Goal: Task Accomplishment & Management: Use online tool/utility

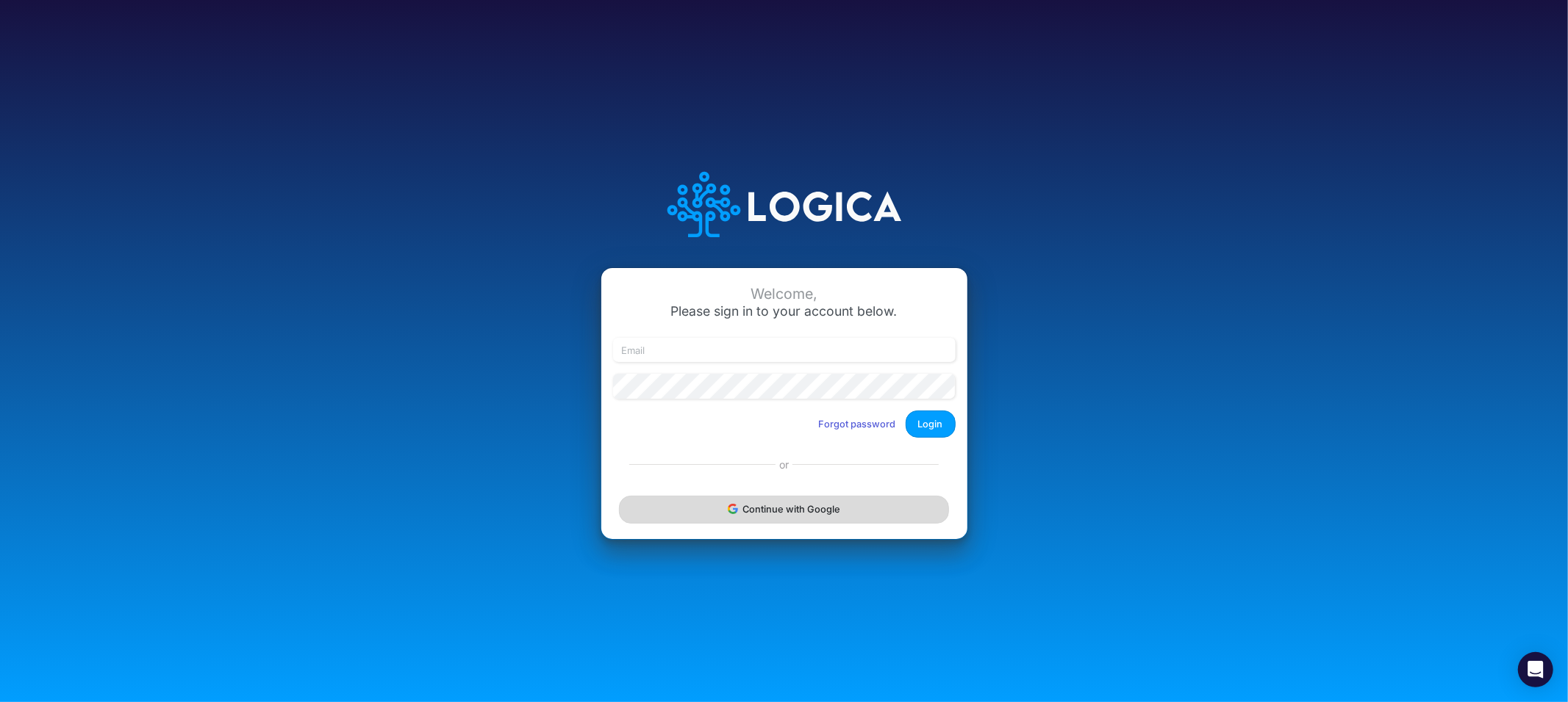
click at [722, 513] on button "Continue with Google" at bounding box center [784, 510] width 329 height 27
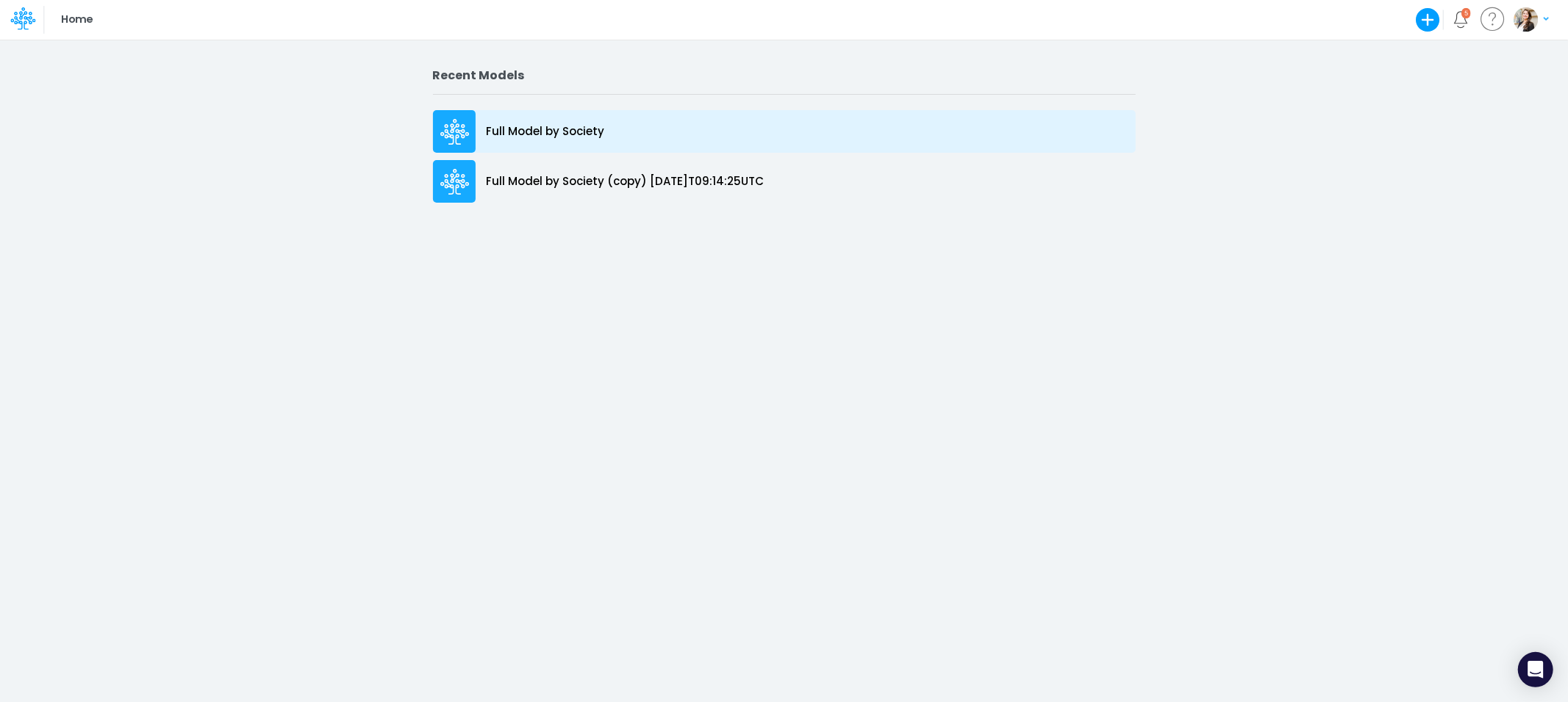
click at [533, 128] on p "Full Model by Society" at bounding box center [545, 132] width 118 height 17
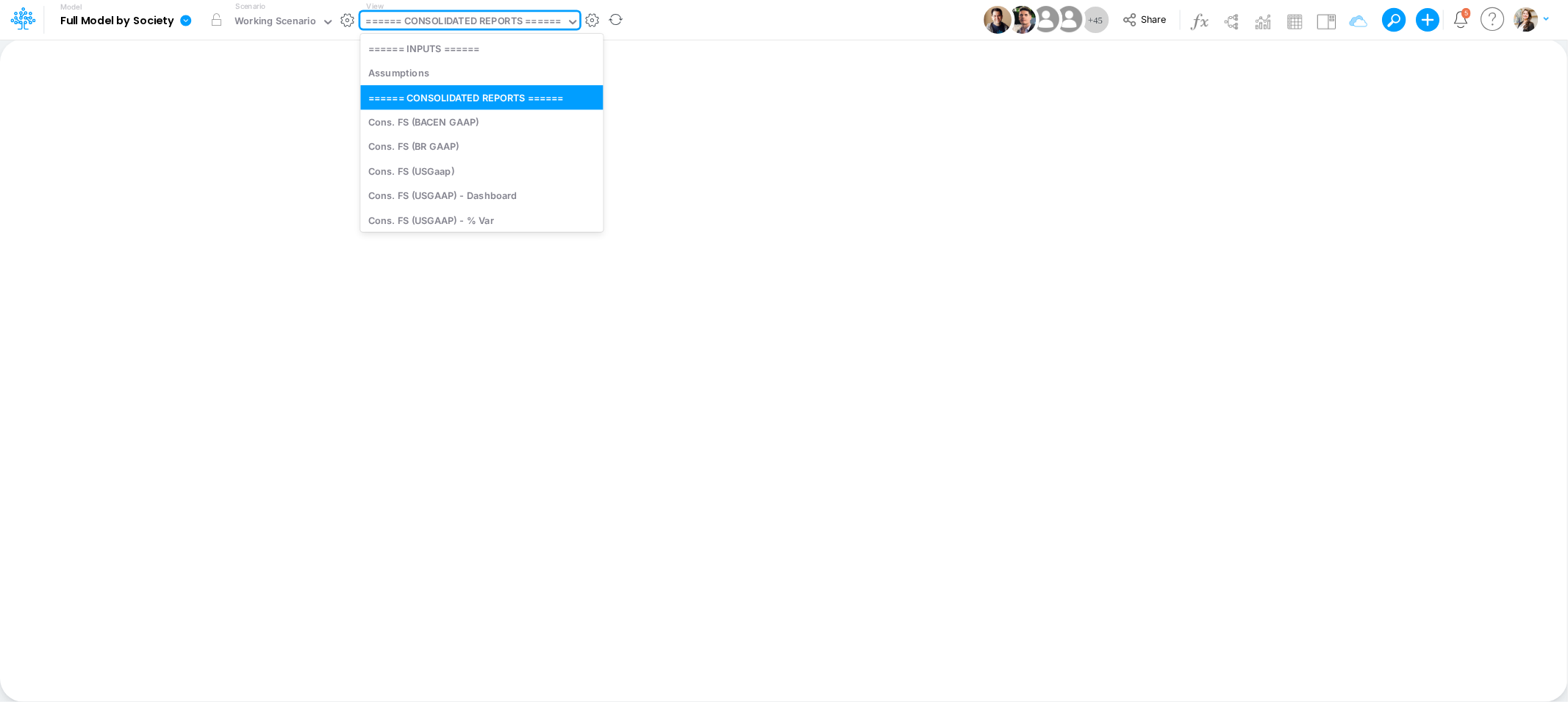
click at [444, 20] on div "====== CONSOLIDATED REPORTS ======" at bounding box center [464, 22] width 195 height 17
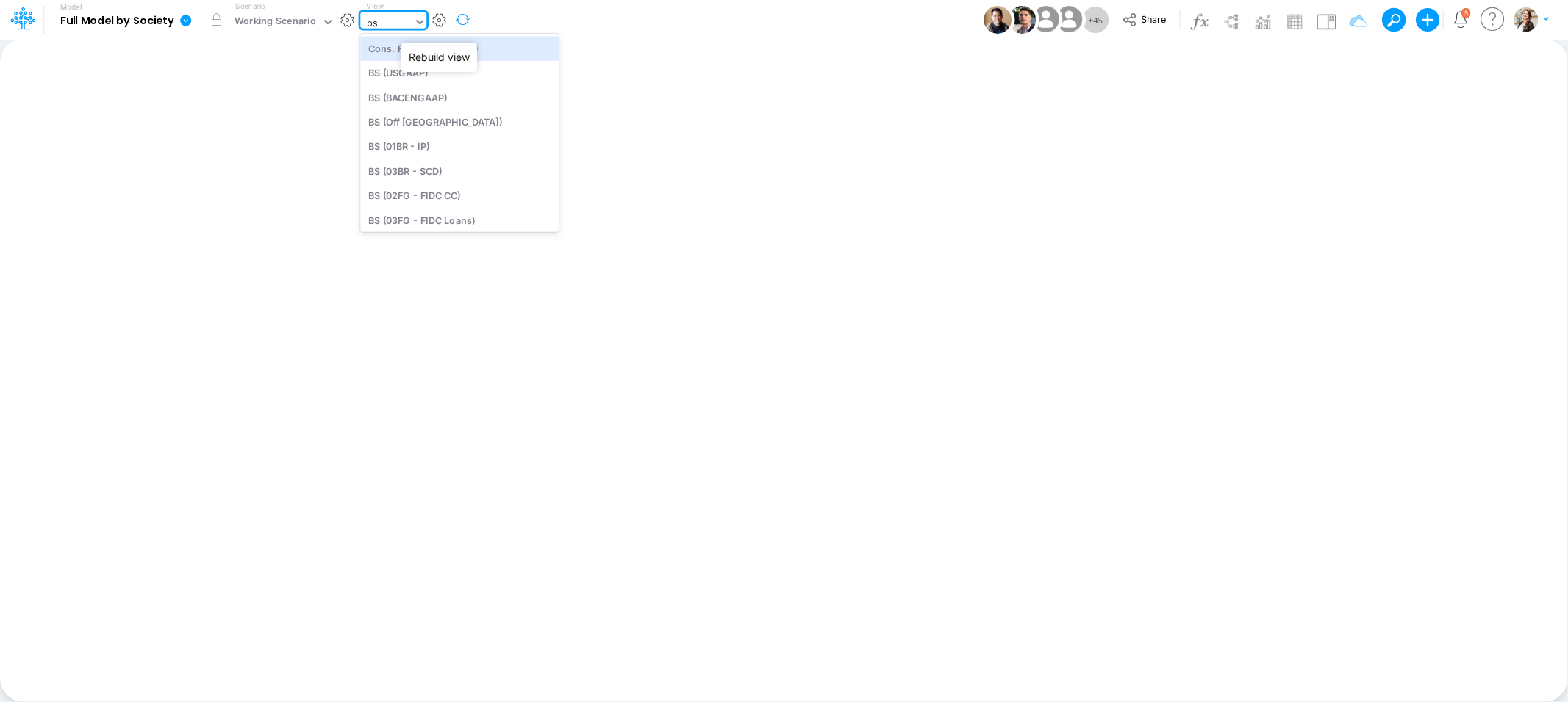
type input "b"
type input "01AR"
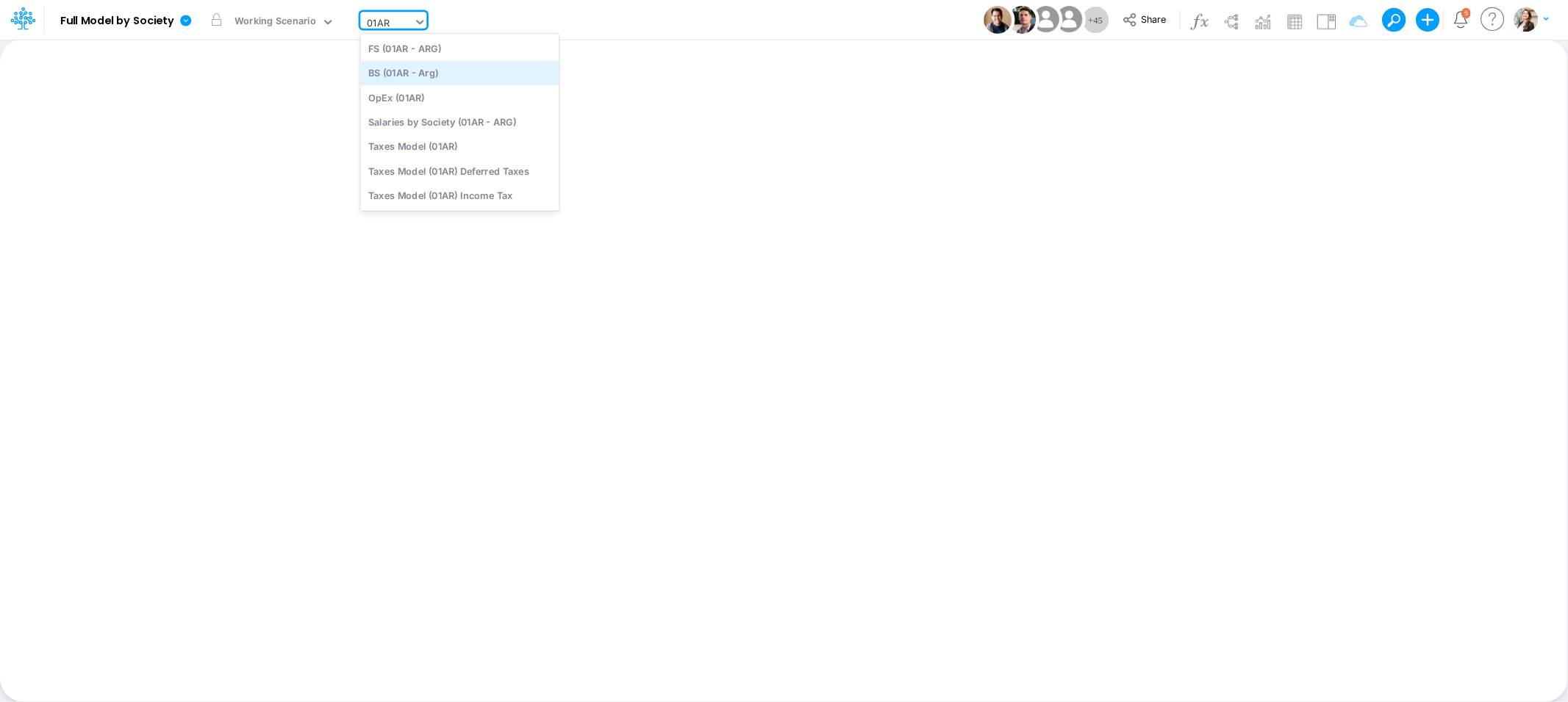
click at [416, 74] on div "BS (01AR - Arg)" at bounding box center [459, 73] width 199 height 24
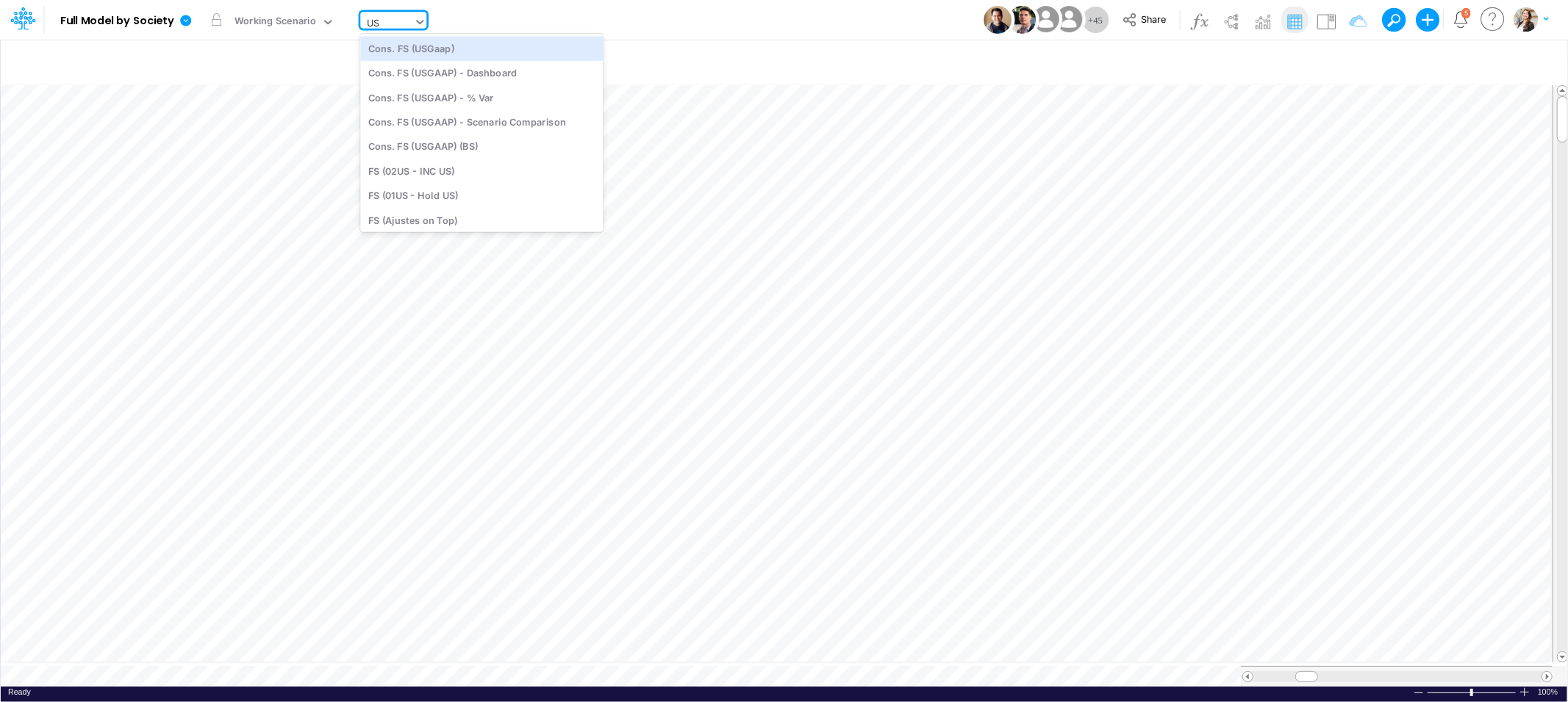
type input "USG"
click at [434, 226] on div "BS (USGAAP)" at bounding box center [467, 219] width 214 height 24
type input "BS (USGAAP) - Detailed"
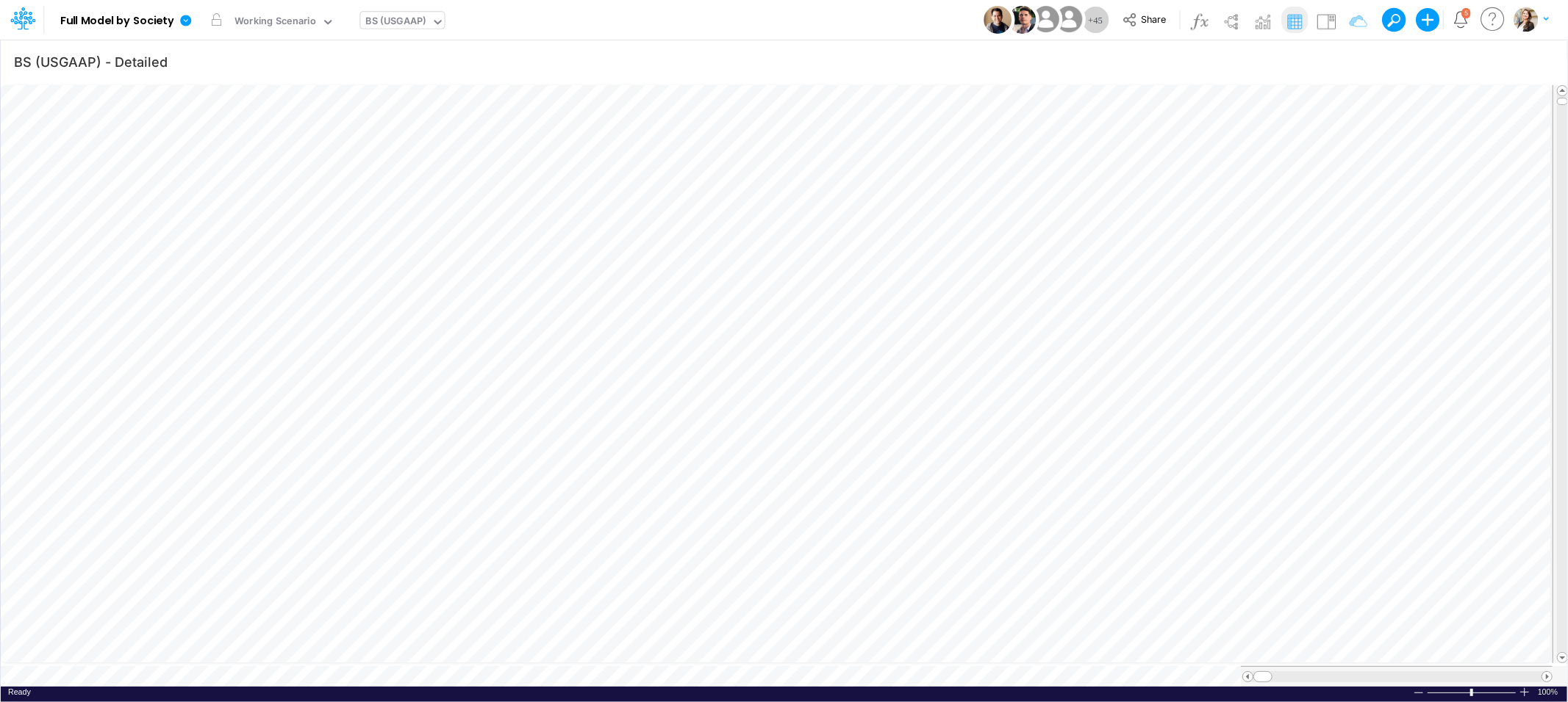
scroll to position [0, 1]
click at [1350, 59] on icon "button" at bounding box center [1350, 61] width 22 height 15
select select "tableSearchOR"
select select "notEqual"
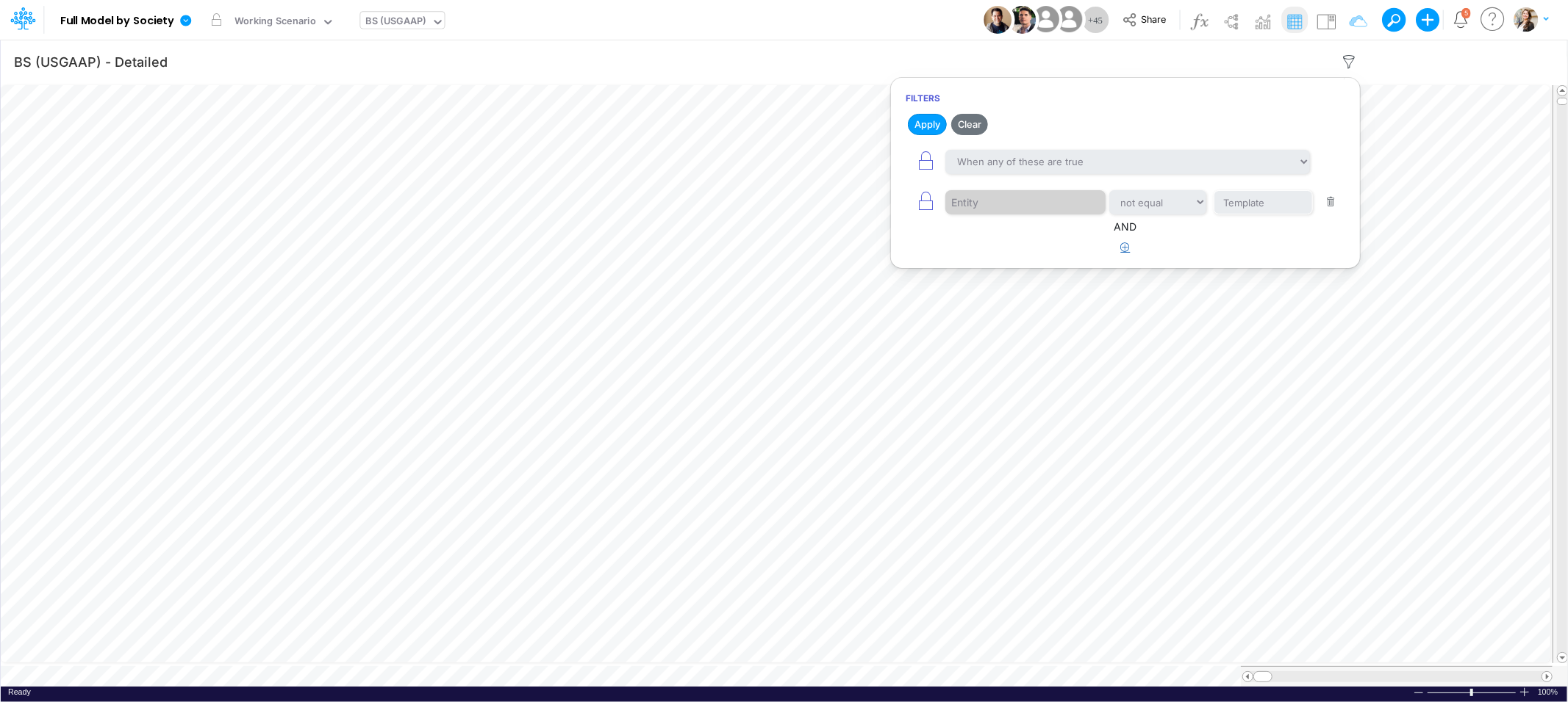
click at [1127, 245] on icon "button" at bounding box center [1126, 247] width 10 height 10
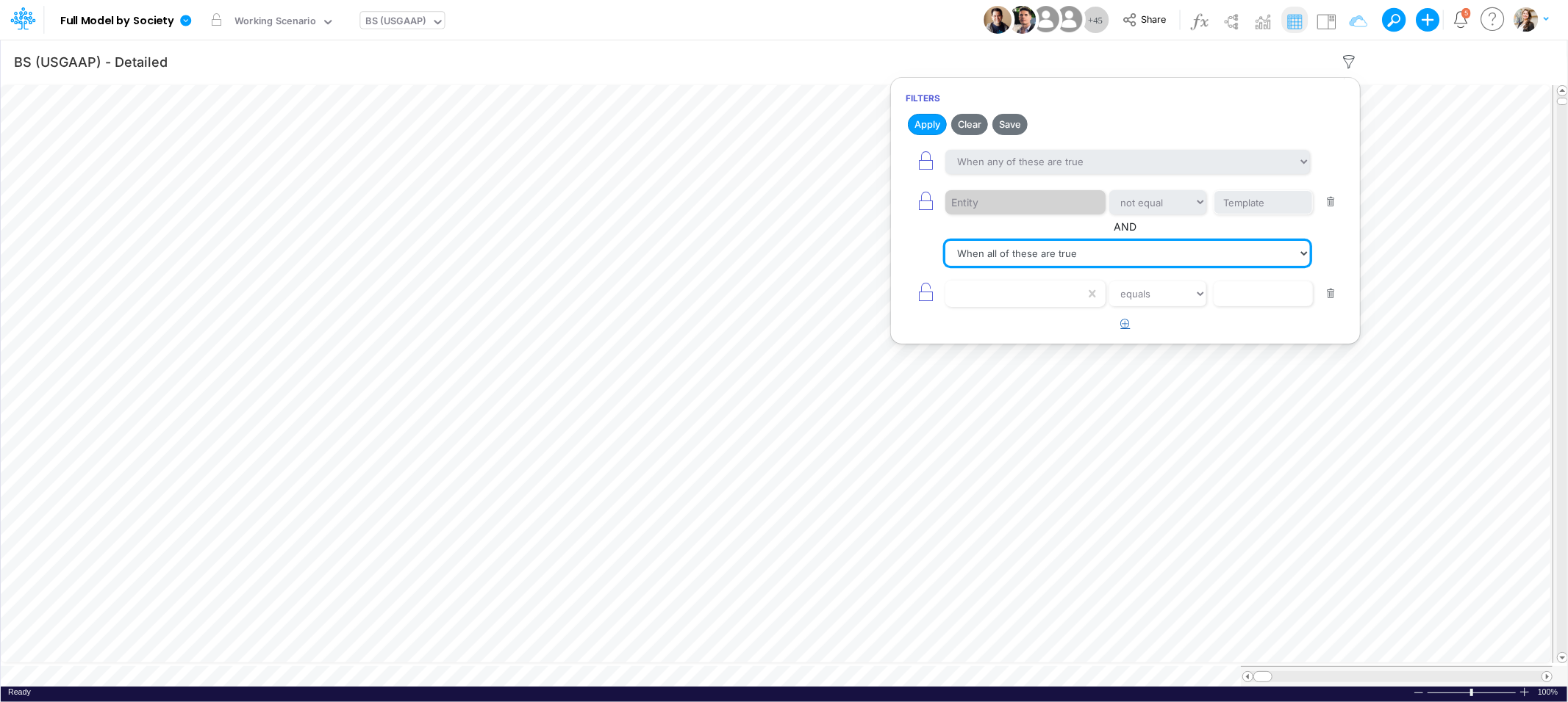
click at [1019, 255] on select "When all of these are true When any of these are true" at bounding box center [1127, 254] width 365 height 25
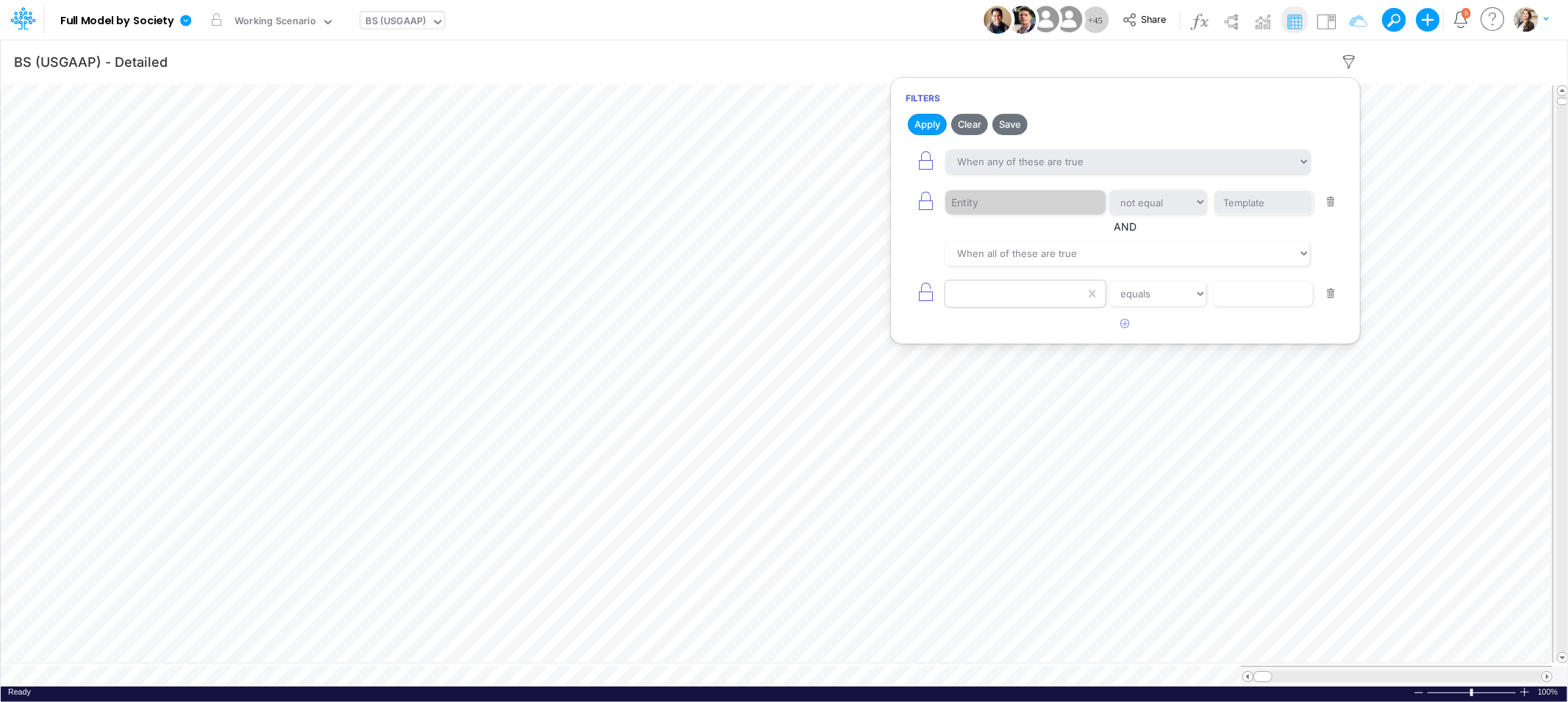
click at [979, 296] on div at bounding box center [1015, 294] width 140 height 25
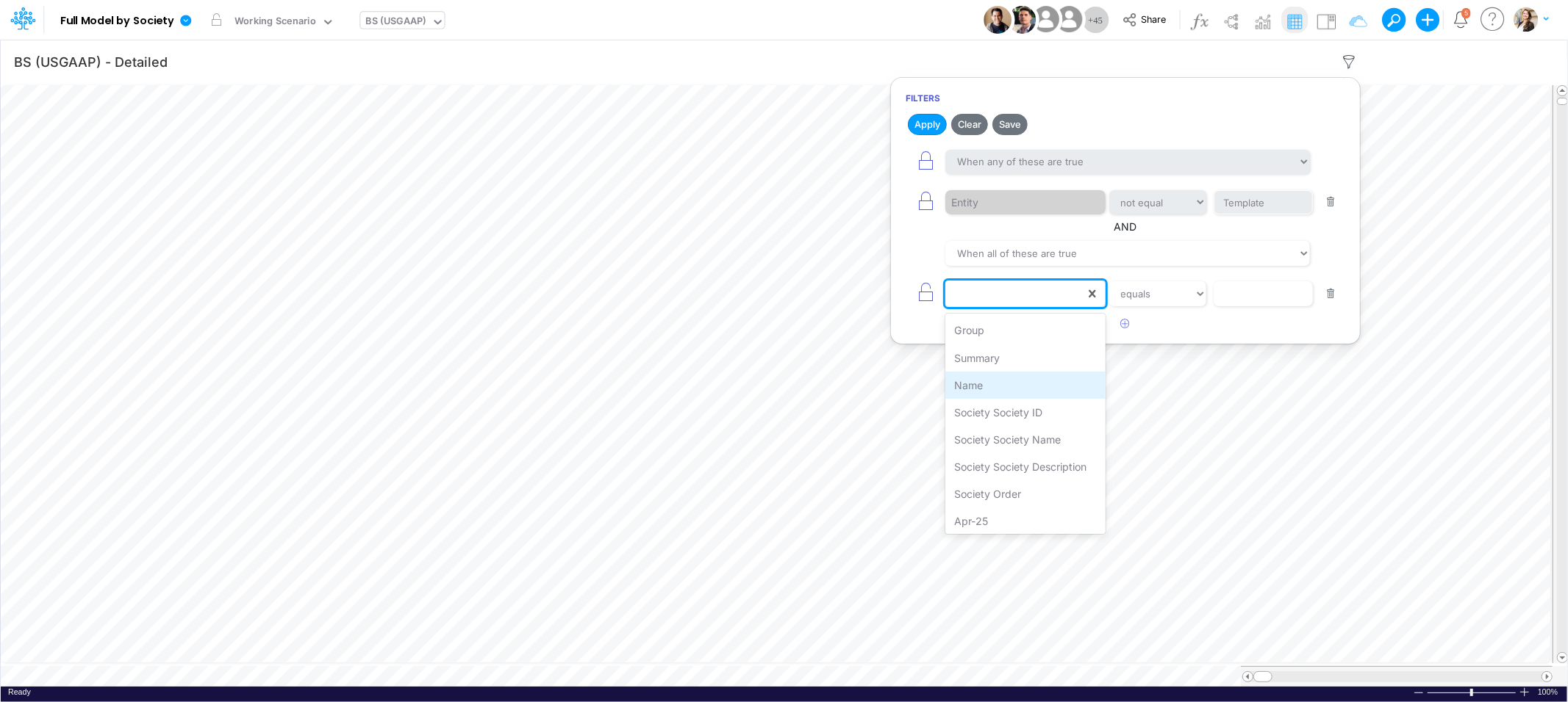
click at [980, 383] on div "Name" at bounding box center [1025, 385] width 160 height 27
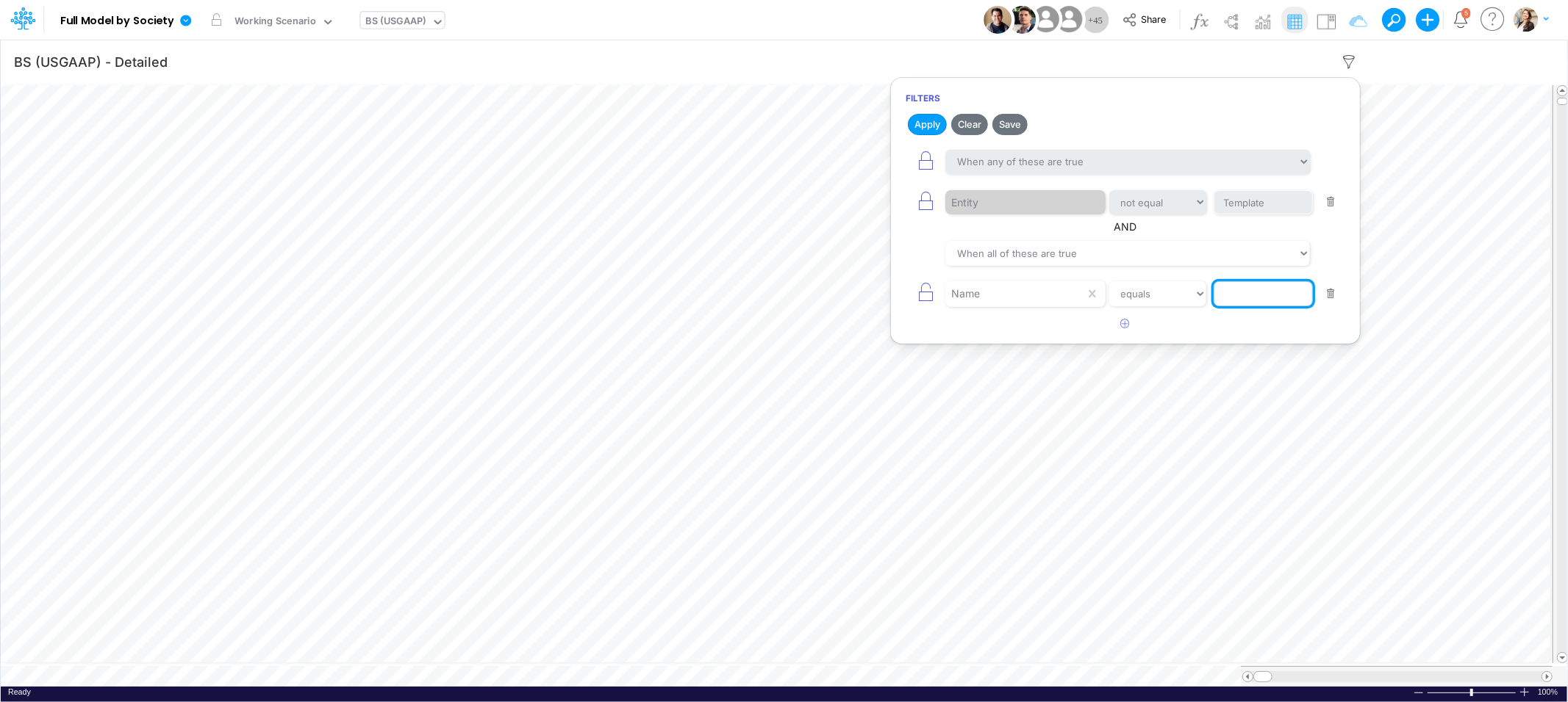
click at [1237, 296] on input "text" at bounding box center [1263, 294] width 99 height 25
type input "Cash & Banks"
click at [1123, 324] on icon "button" at bounding box center [1126, 323] width 10 height 10
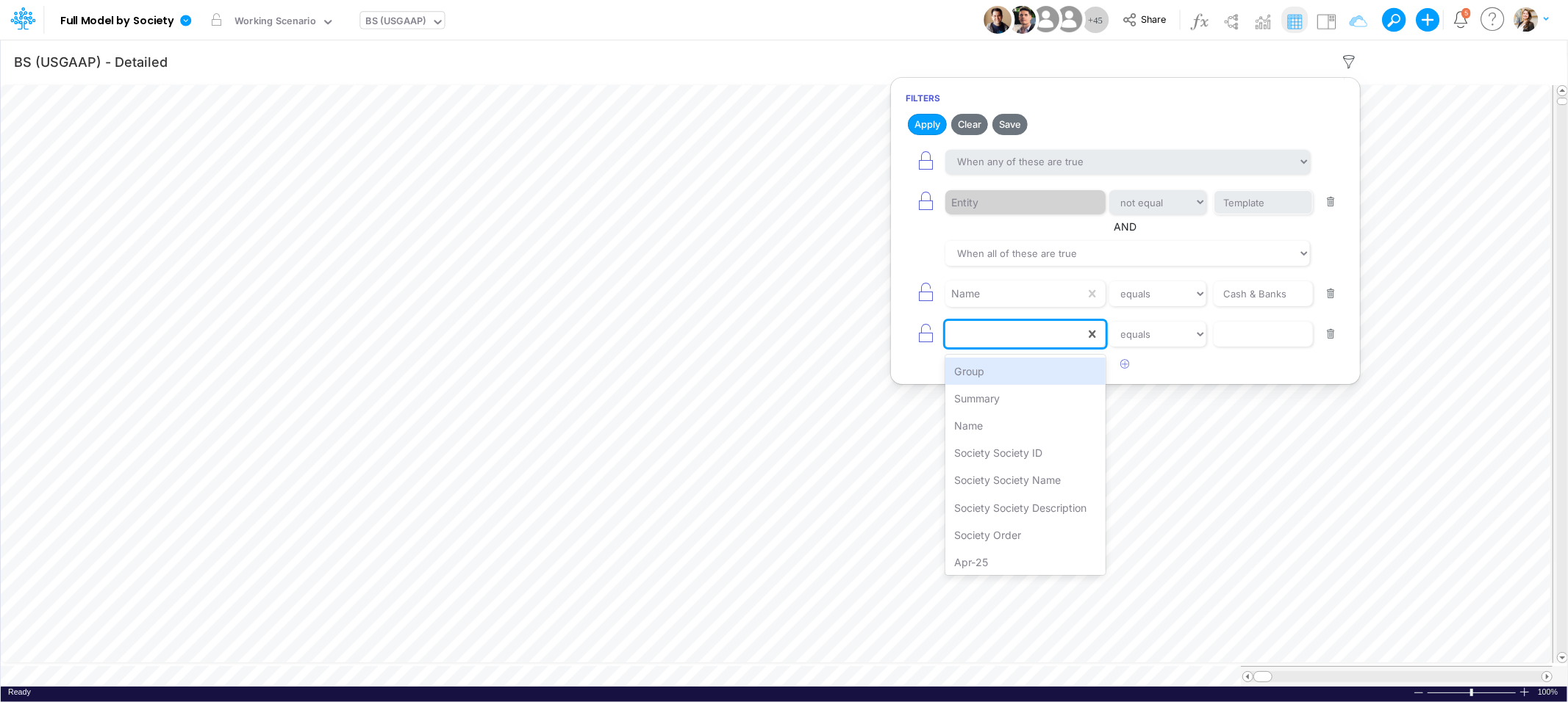
click at [980, 334] on div at bounding box center [1015, 335] width 140 height 25
click at [974, 430] on div "Name" at bounding box center [1025, 426] width 160 height 27
click at [1185, 341] on select "equals not equal starts with ends with contains" at bounding box center [1157, 335] width 98 height 25
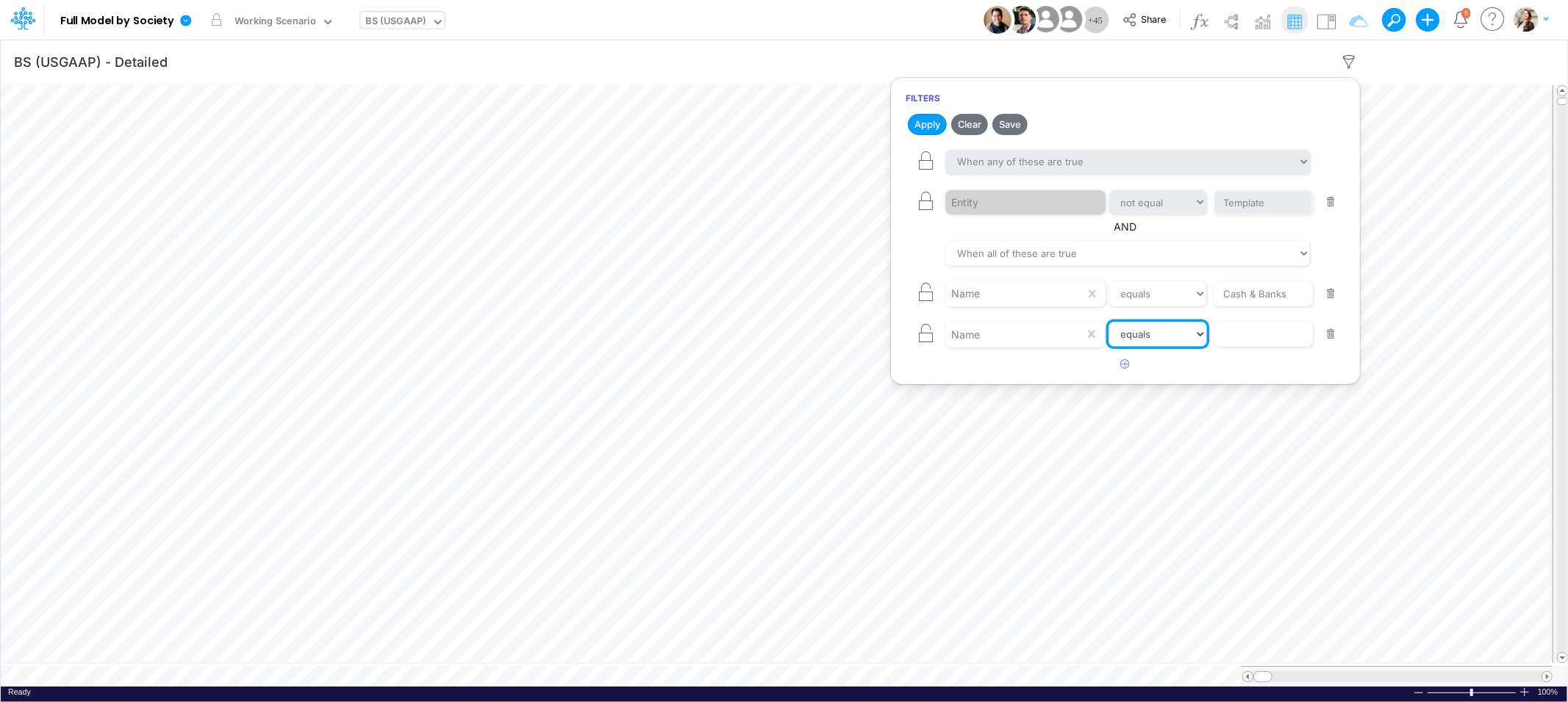
select select "contains"
click at [1109, 323] on select "equals not equal starts with ends with contains" at bounding box center [1157, 335] width 98 height 25
click at [1251, 337] on input "text" at bounding box center [1263, 335] width 99 height 25
type input "CC Days"
click at [928, 122] on button "Apply" at bounding box center [927, 125] width 39 height 22
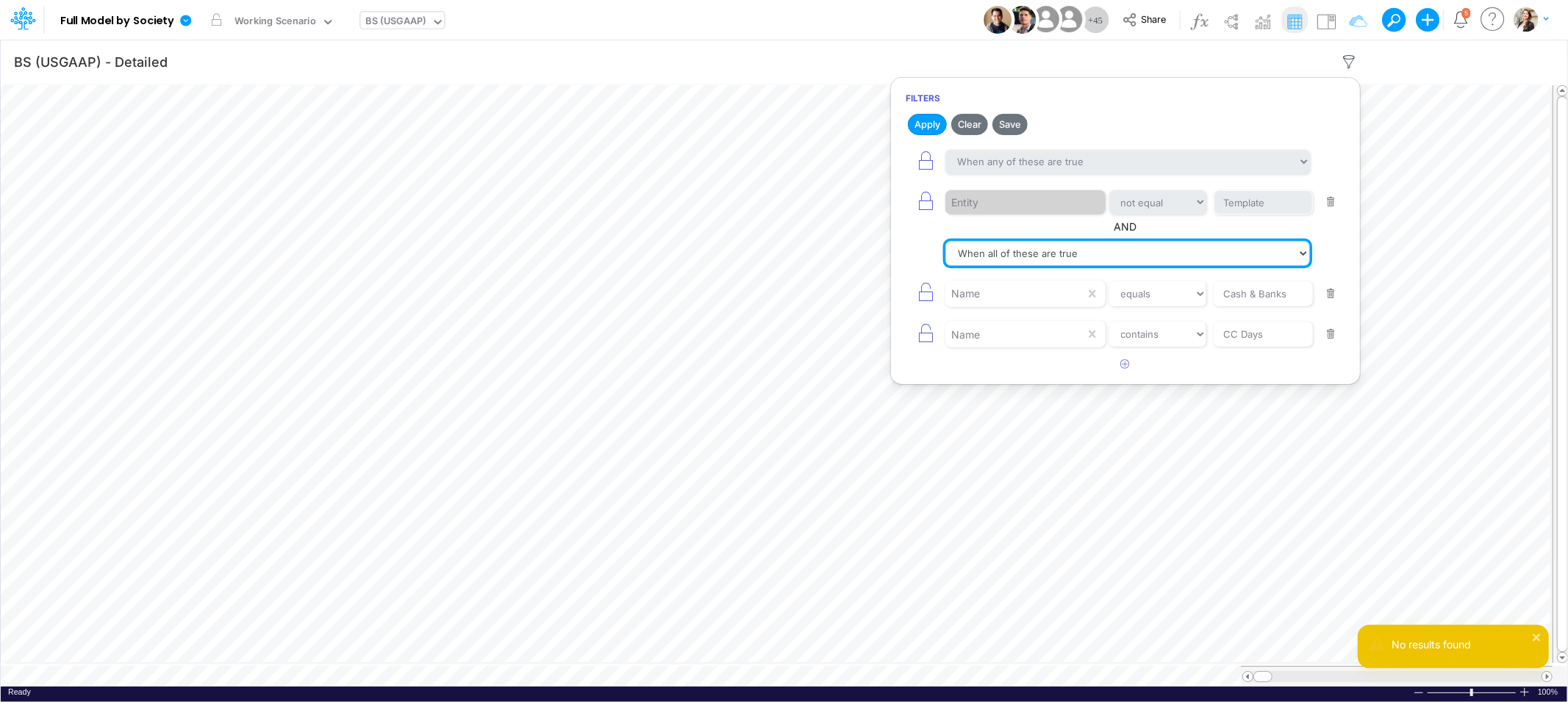
click at [985, 254] on select "When all of these are true When any of these are true" at bounding box center [1127, 254] width 365 height 25
select select "tableSearchOR"
click at [945, 242] on select "When all of these are true When any of these are true" at bounding box center [1127, 254] width 365 height 25
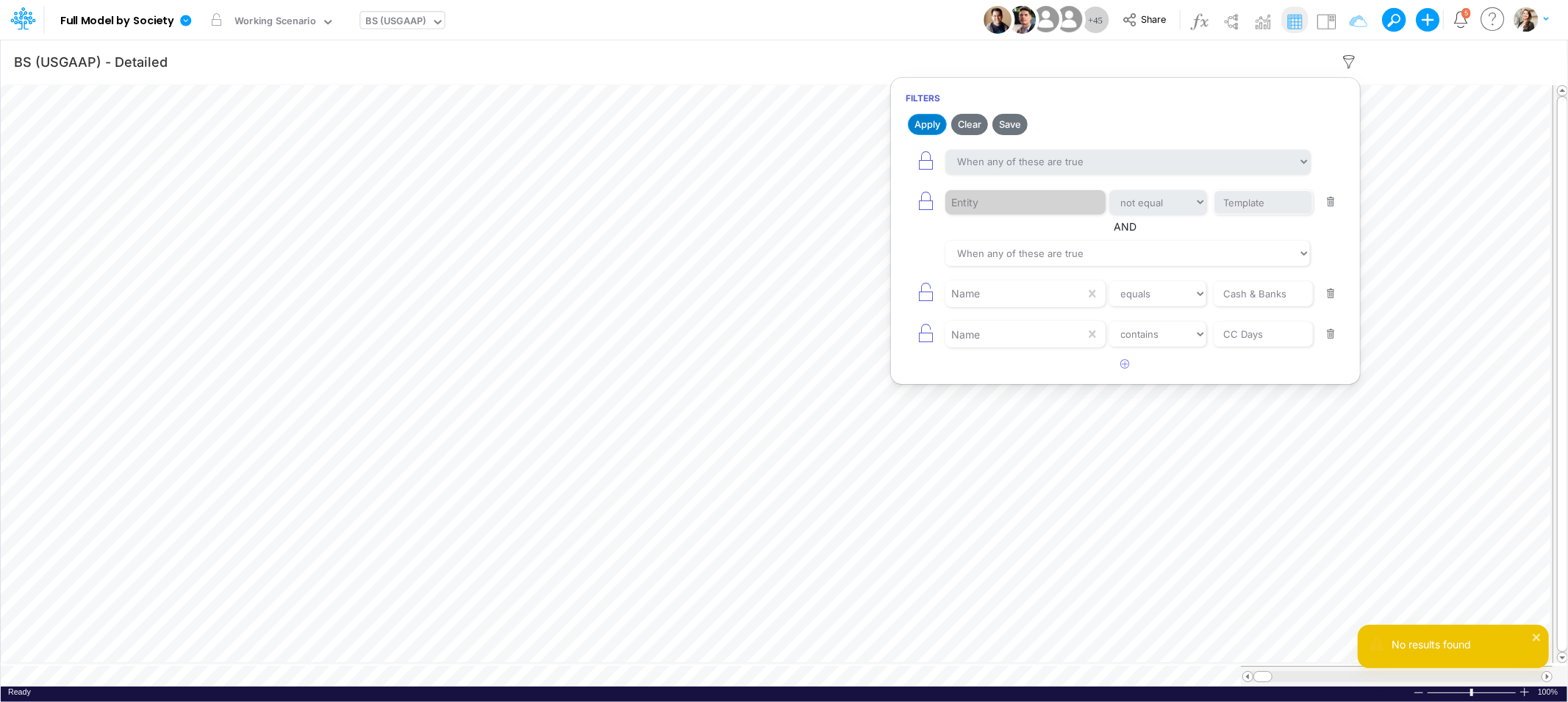
click at [928, 130] on button "Apply" at bounding box center [927, 125] width 39 height 22
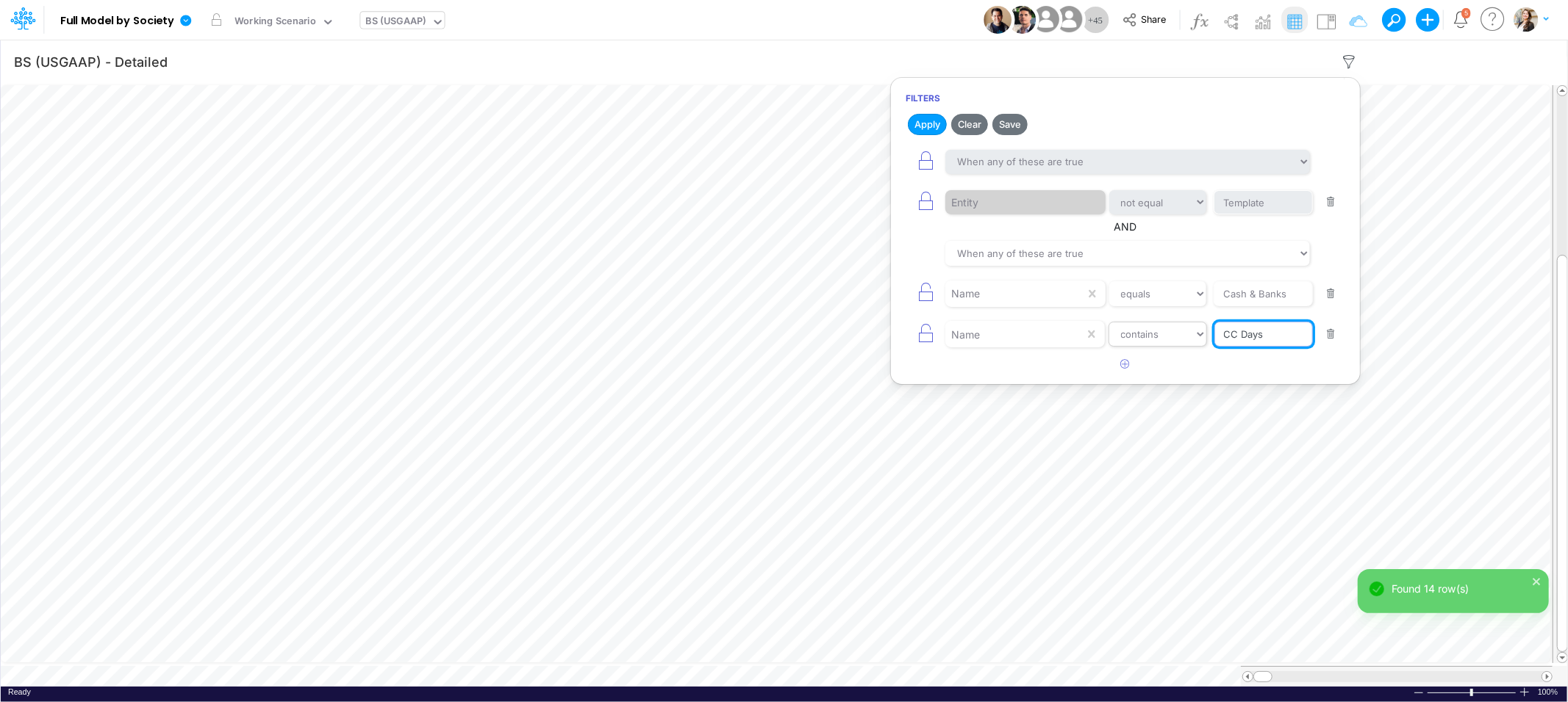
drag, startPoint x: 1279, startPoint y: 338, endPoint x: 1193, endPoint y: 328, distance: 86.6
click at [1193, 328] on div "Name equals not equal starts with ends with contains CC Days" at bounding box center [1125, 335] width 440 height 33
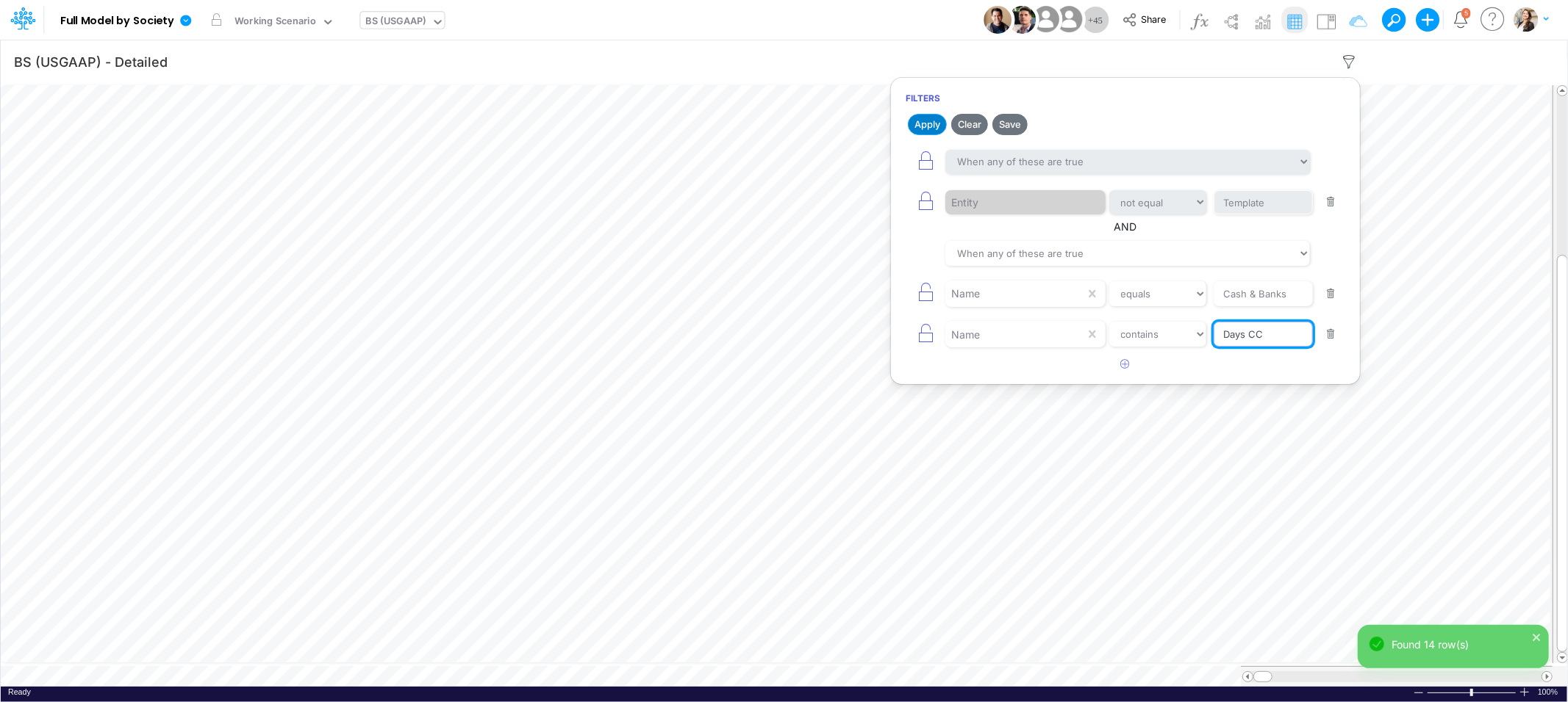
type input "Days CC"
click at [924, 130] on button "Apply" at bounding box center [927, 125] width 39 height 22
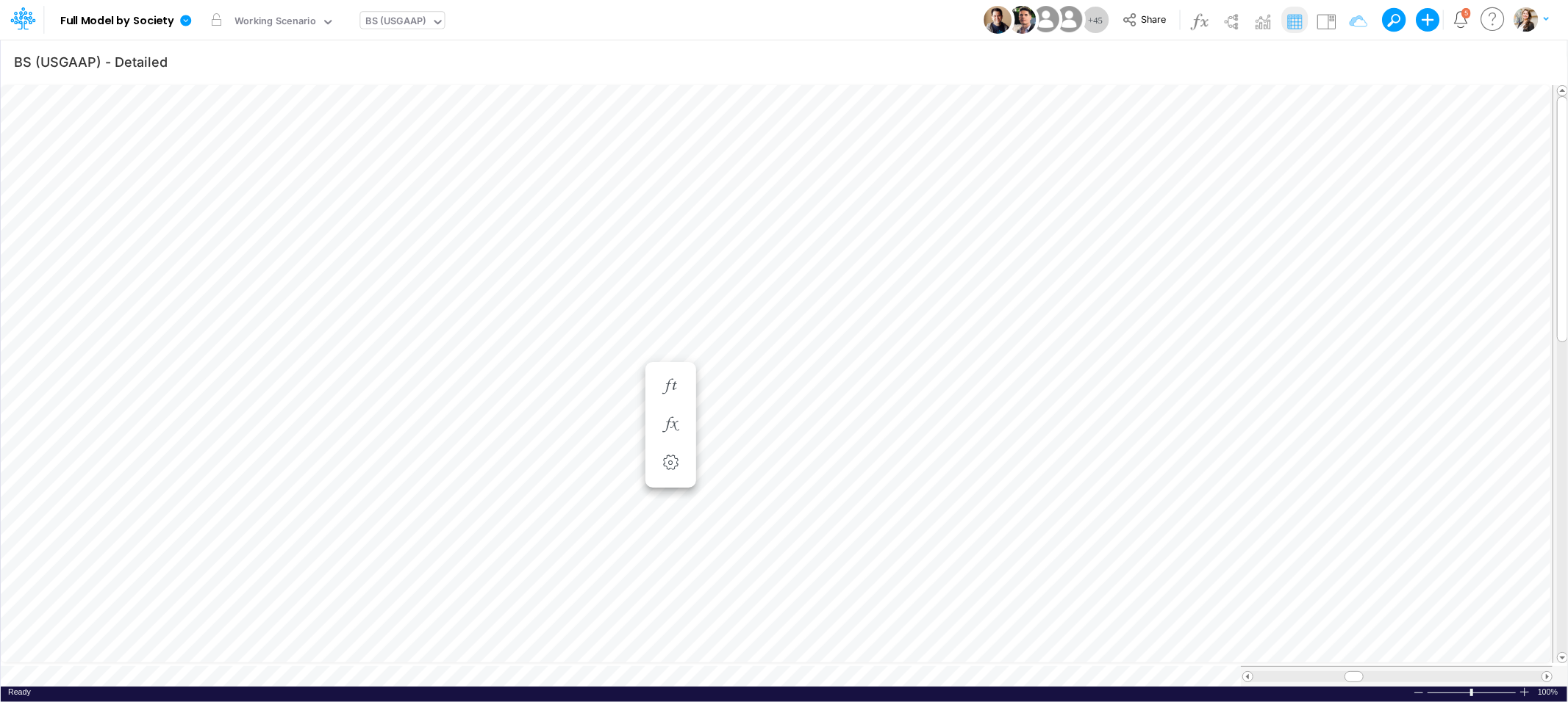
click at [380, 25] on div "BS (USGAAP)" at bounding box center [396, 22] width 60 height 17
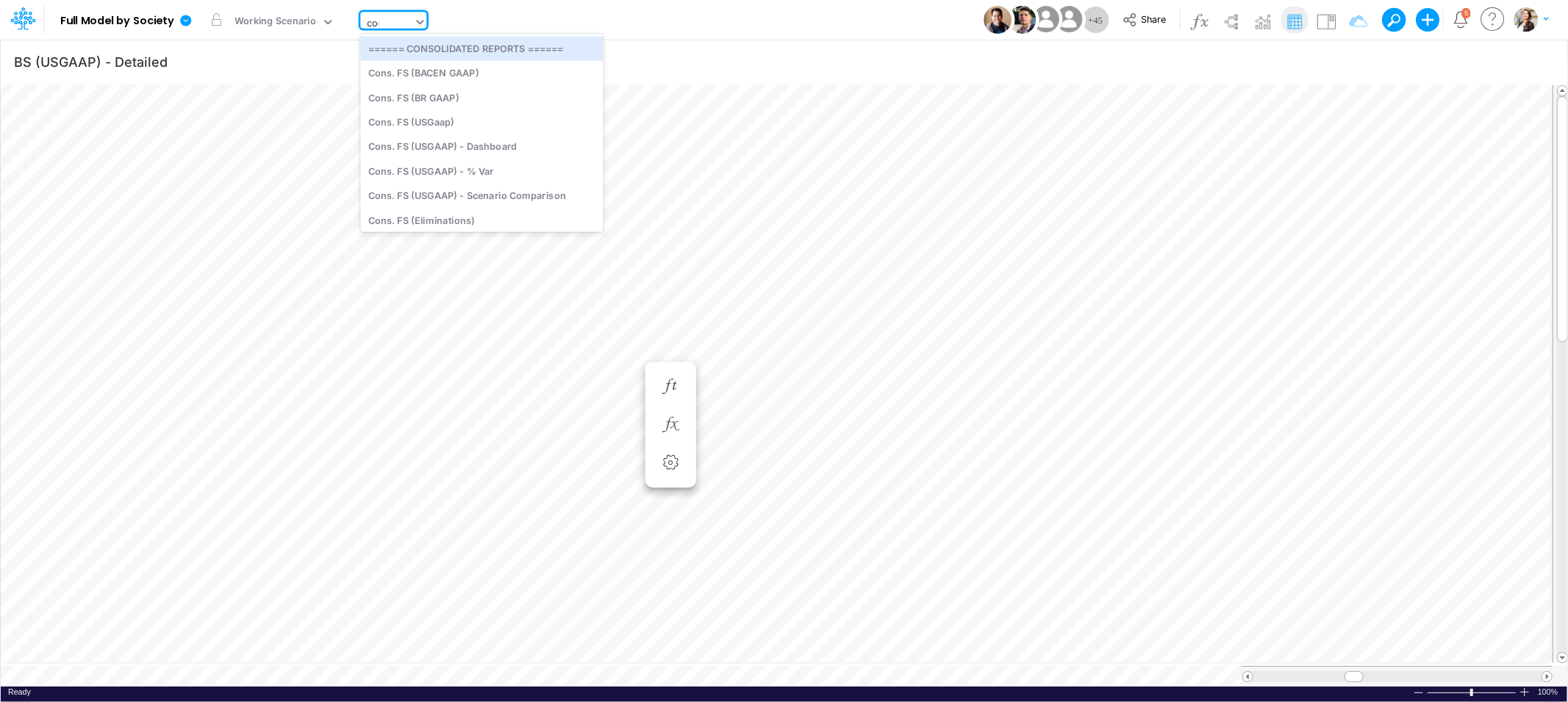
type input "cogs"
click at [434, 79] on div "COGS (03BR)" at bounding box center [459, 73] width 199 height 24
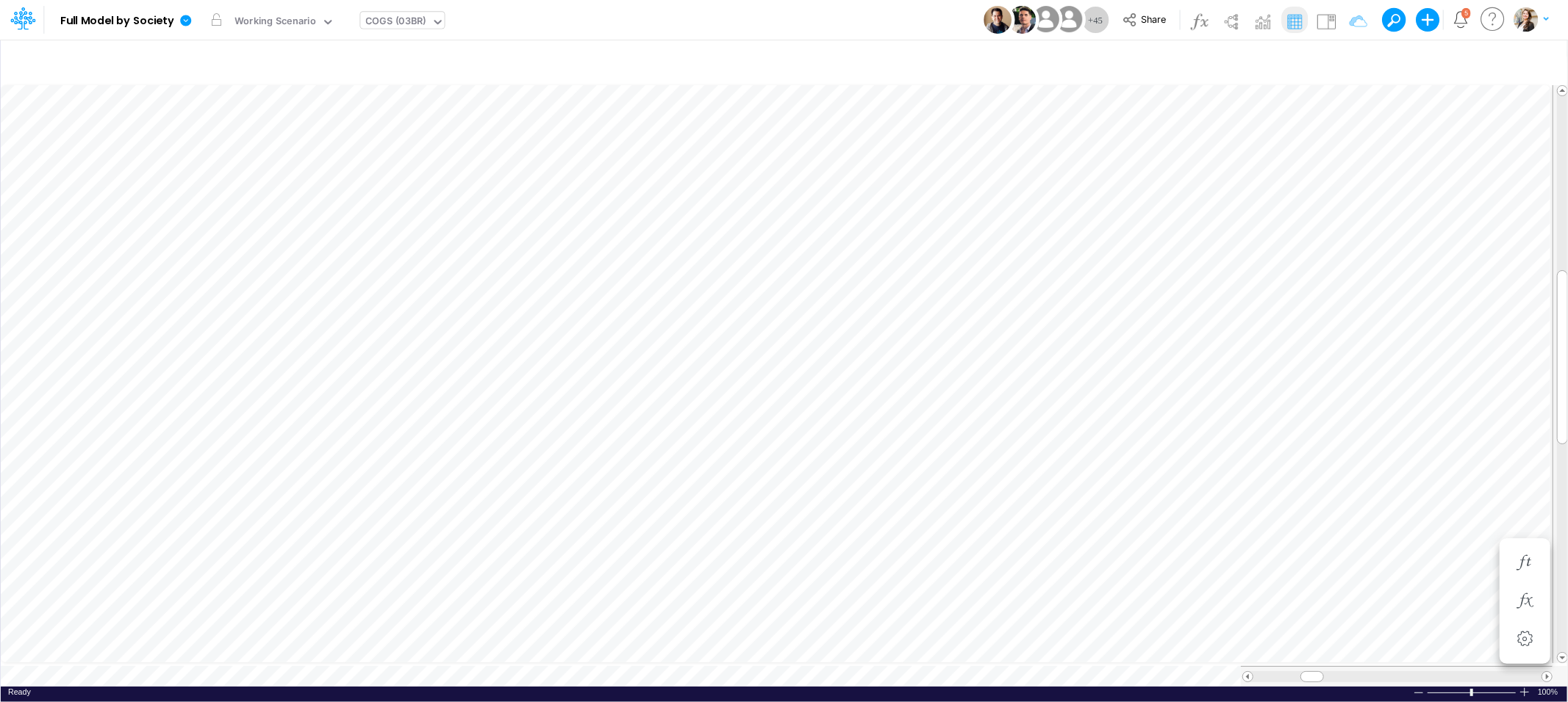
type input "BS (USGAAP) - Detailed"
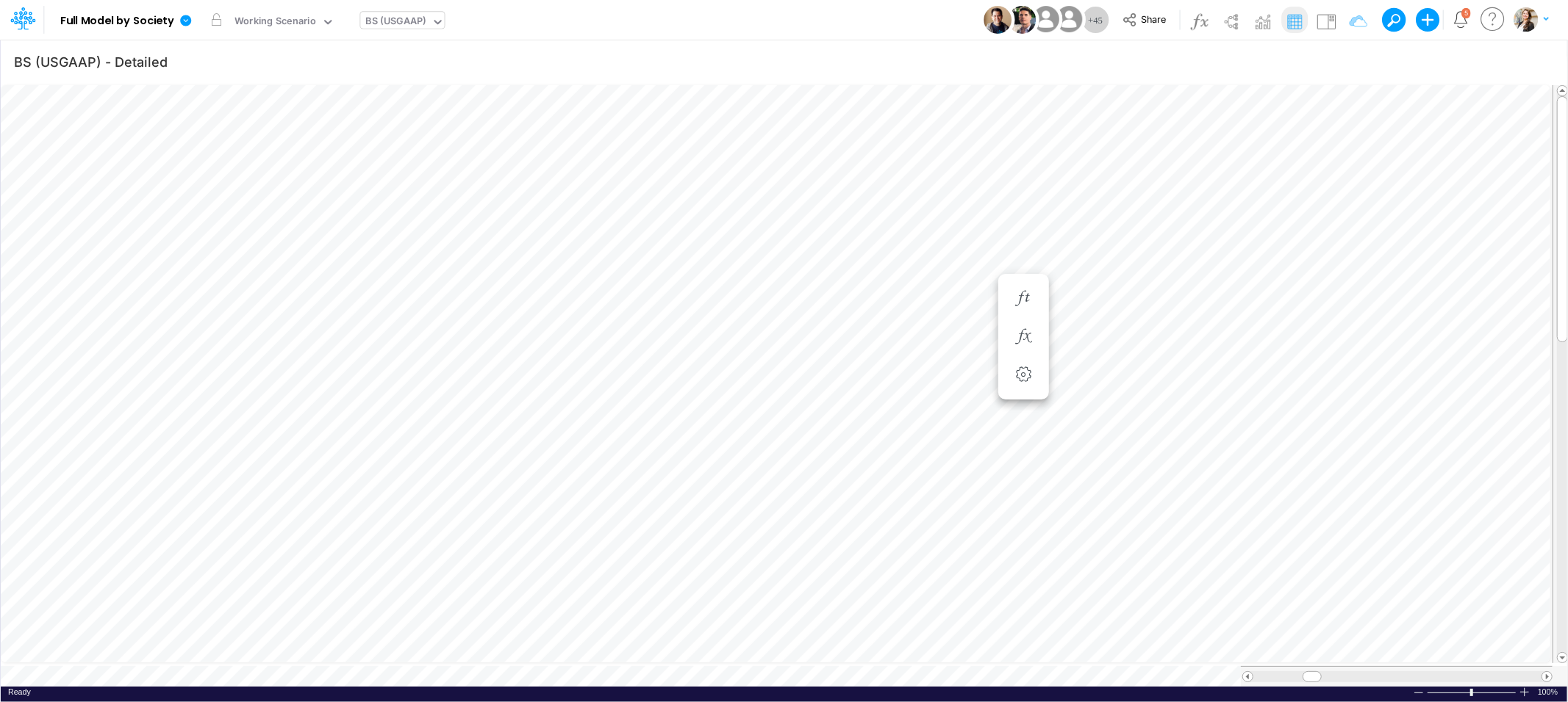
click at [408, 24] on div "BS (USGAAP)" at bounding box center [396, 22] width 60 height 17
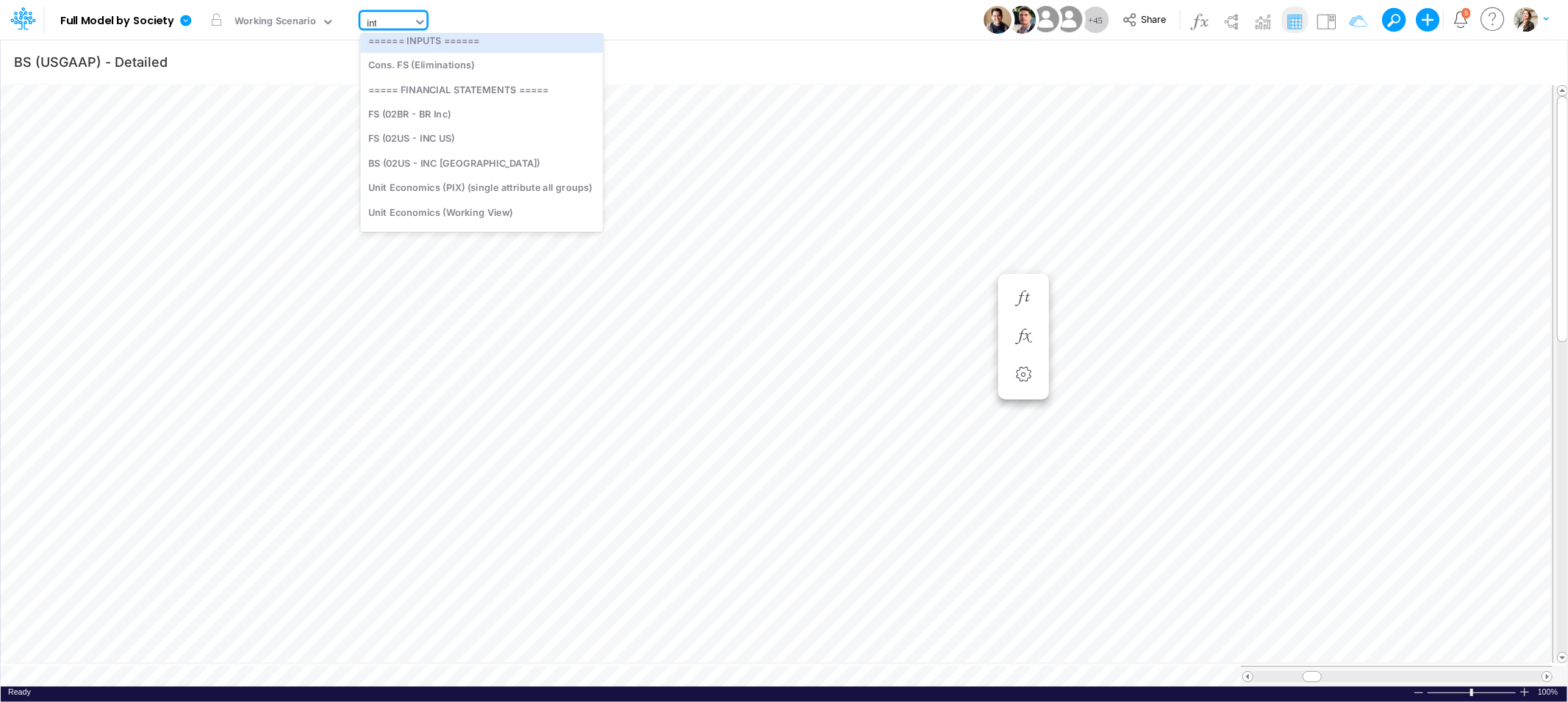
scroll to position [0, 0]
type input "inter"
click at [399, 47] on div "Interco G&A" at bounding box center [479, 48] width 239 height 24
type input "Intercos G&A"
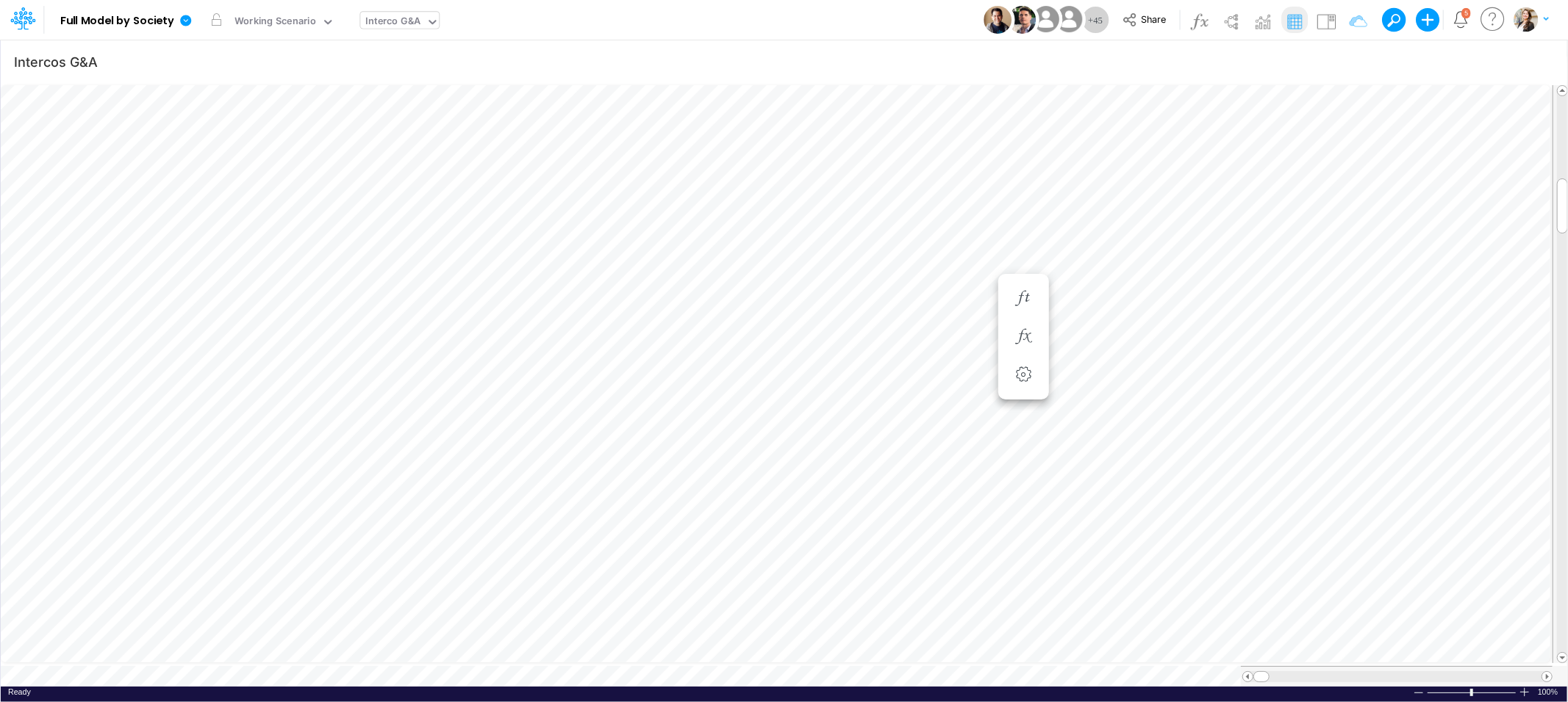
scroll to position [0, 1]
click at [380, 26] on div "Interco G&A" at bounding box center [394, 22] width 55 height 17
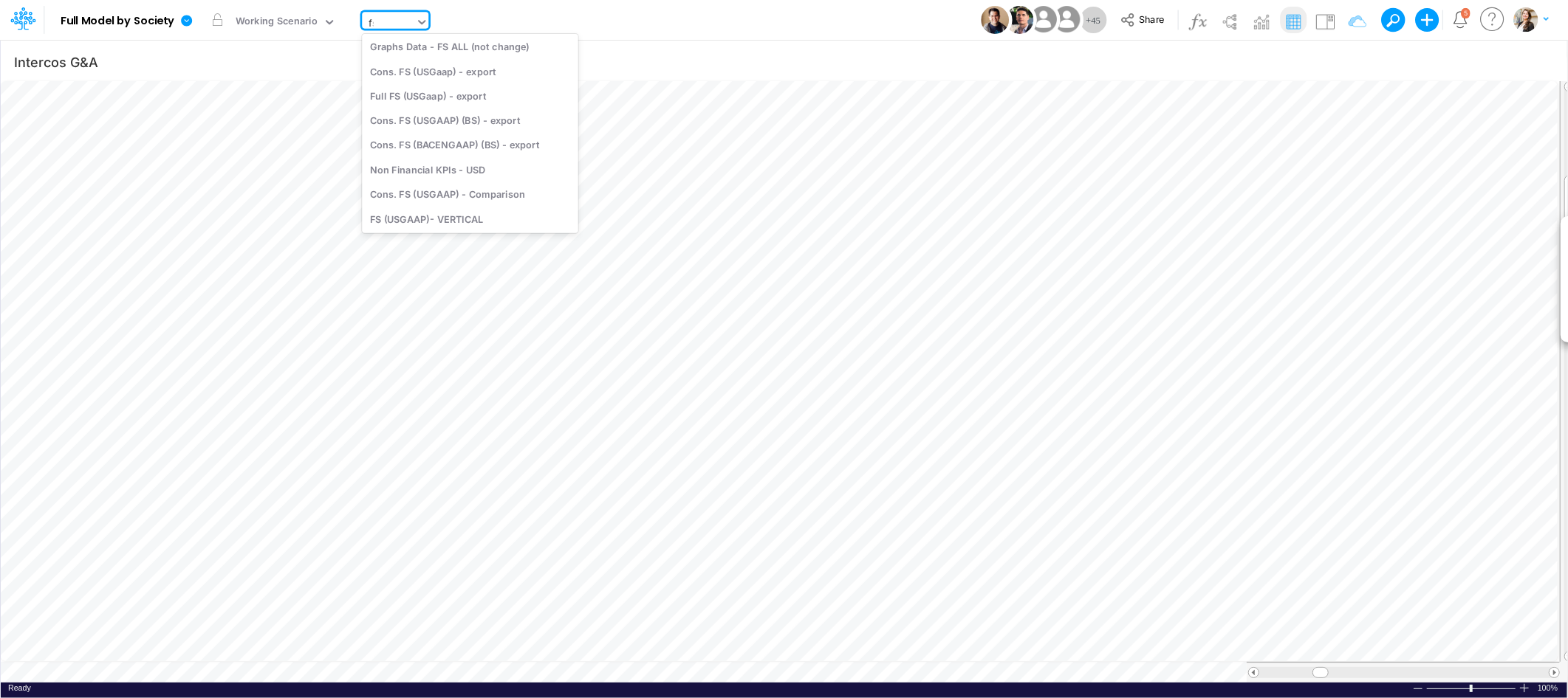
scroll to position [688, 0]
type input "f"
type input "01ar"
click at [425, 56] on div "FS (01AR - ARG)" at bounding box center [462, 48] width 200 height 24
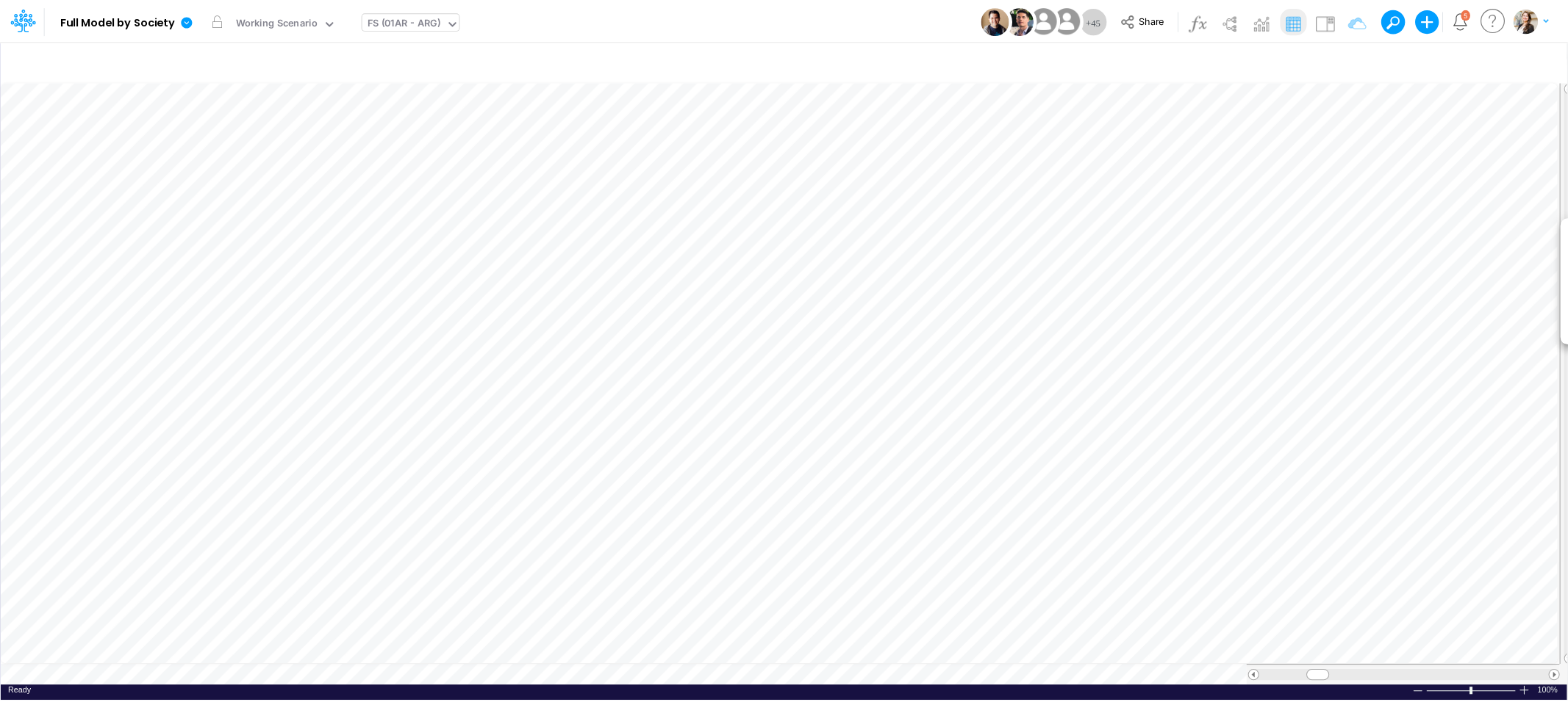
scroll to position [0, 1]
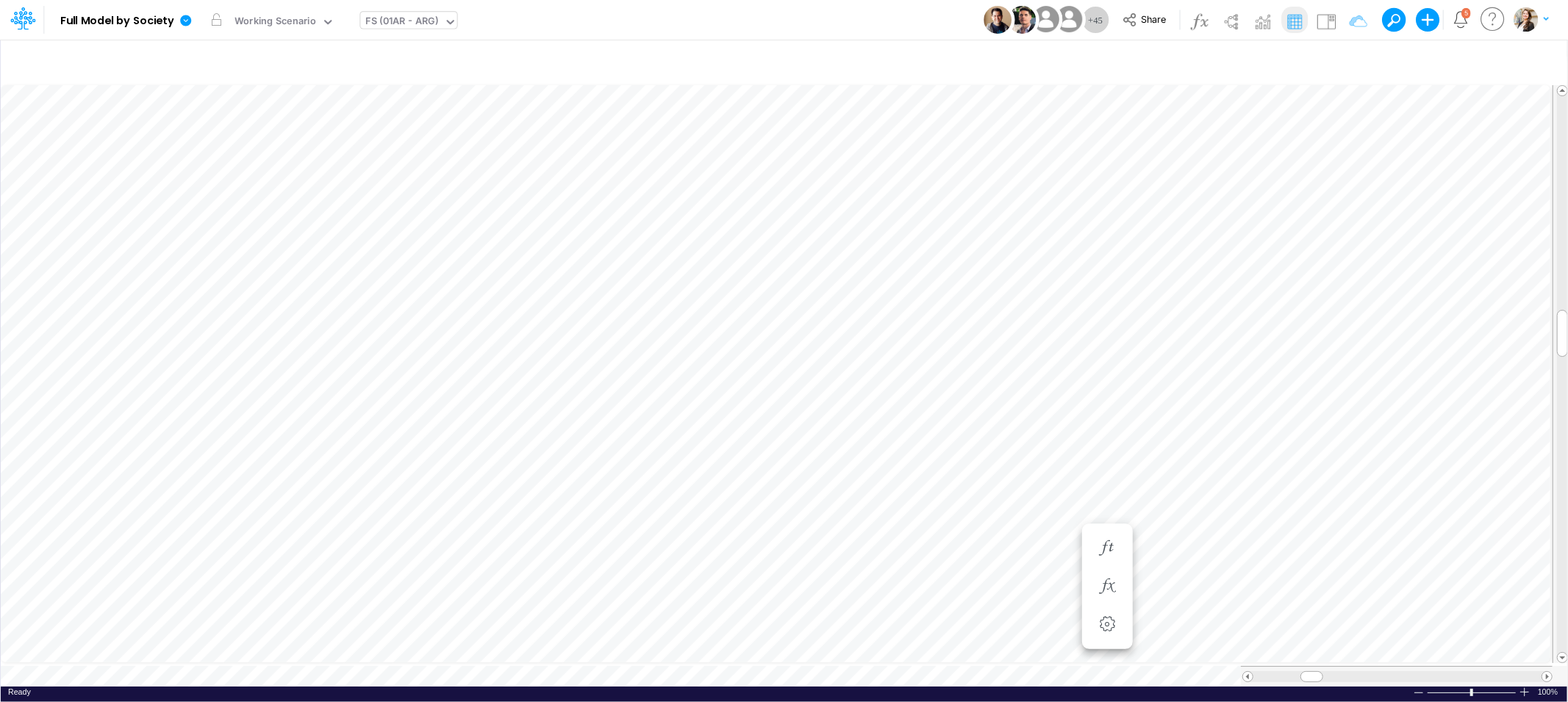
scroll to position [0, 1]
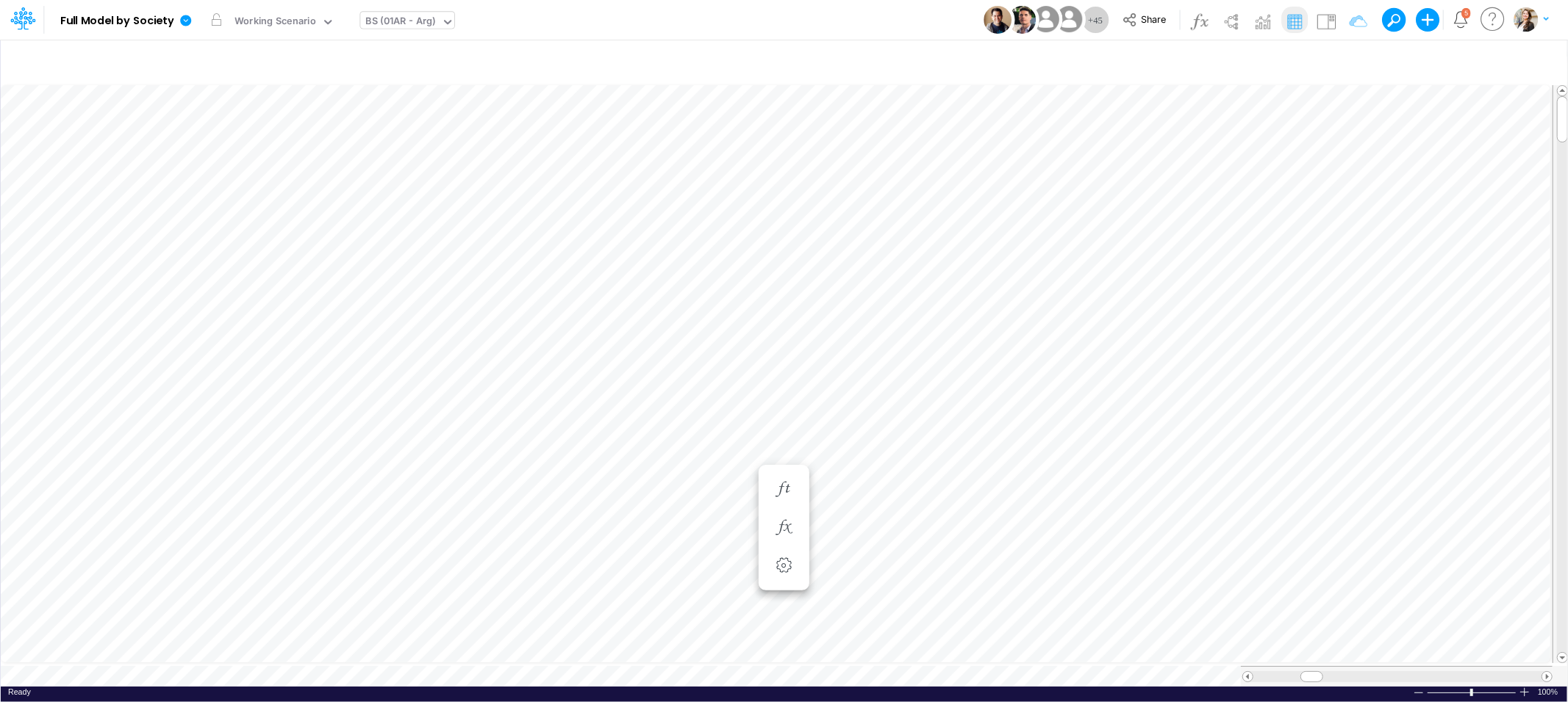
scroll to position [0, 1]
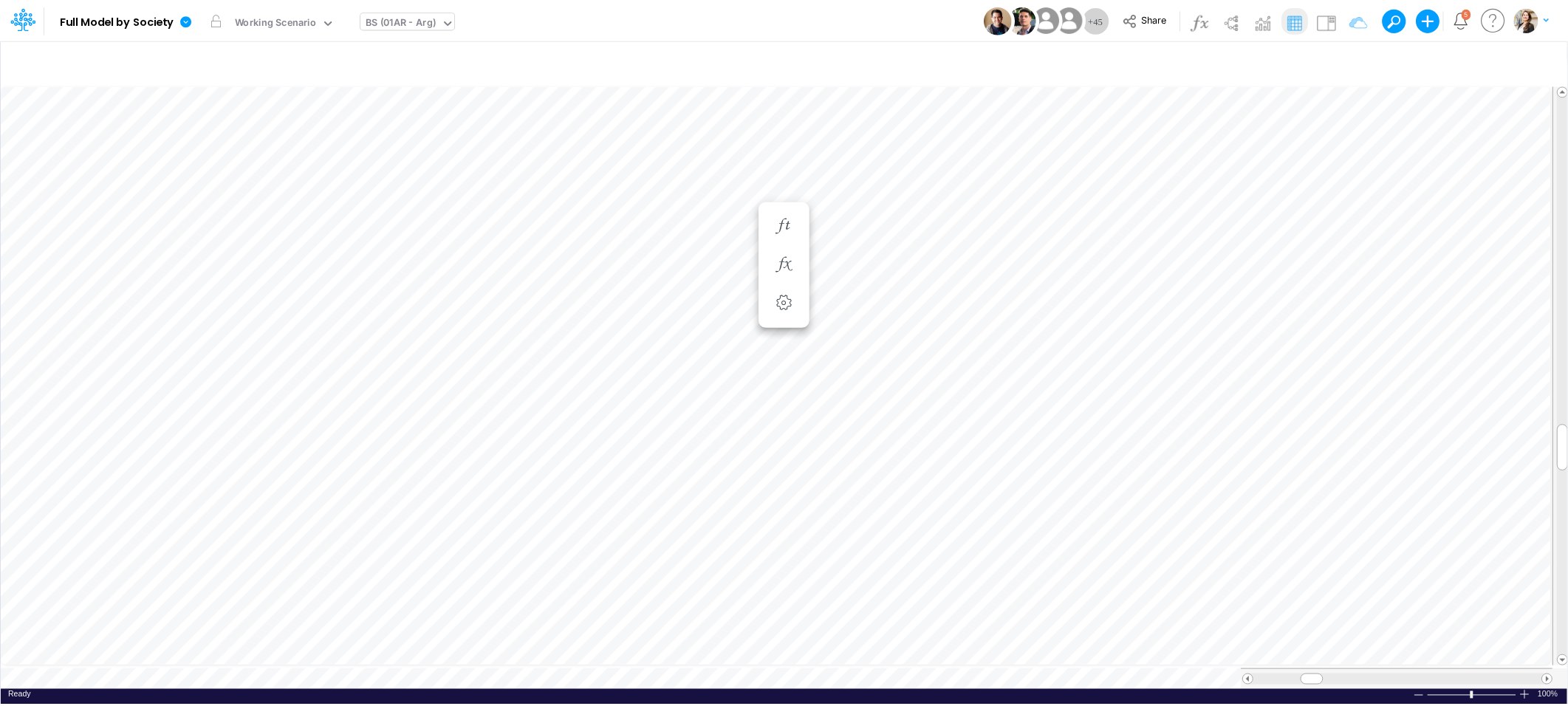
scroll to position [0, 1]
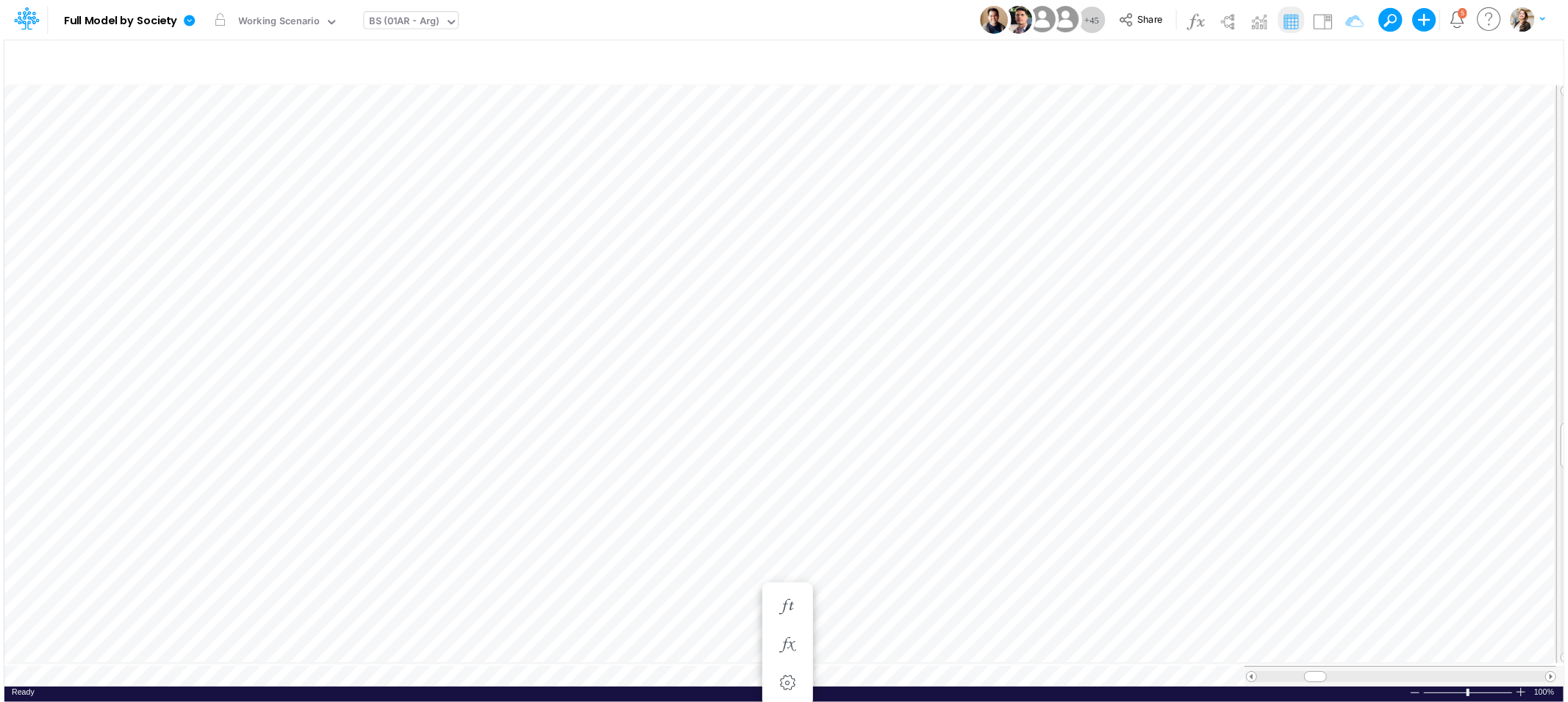
scroll to position [0, 1]
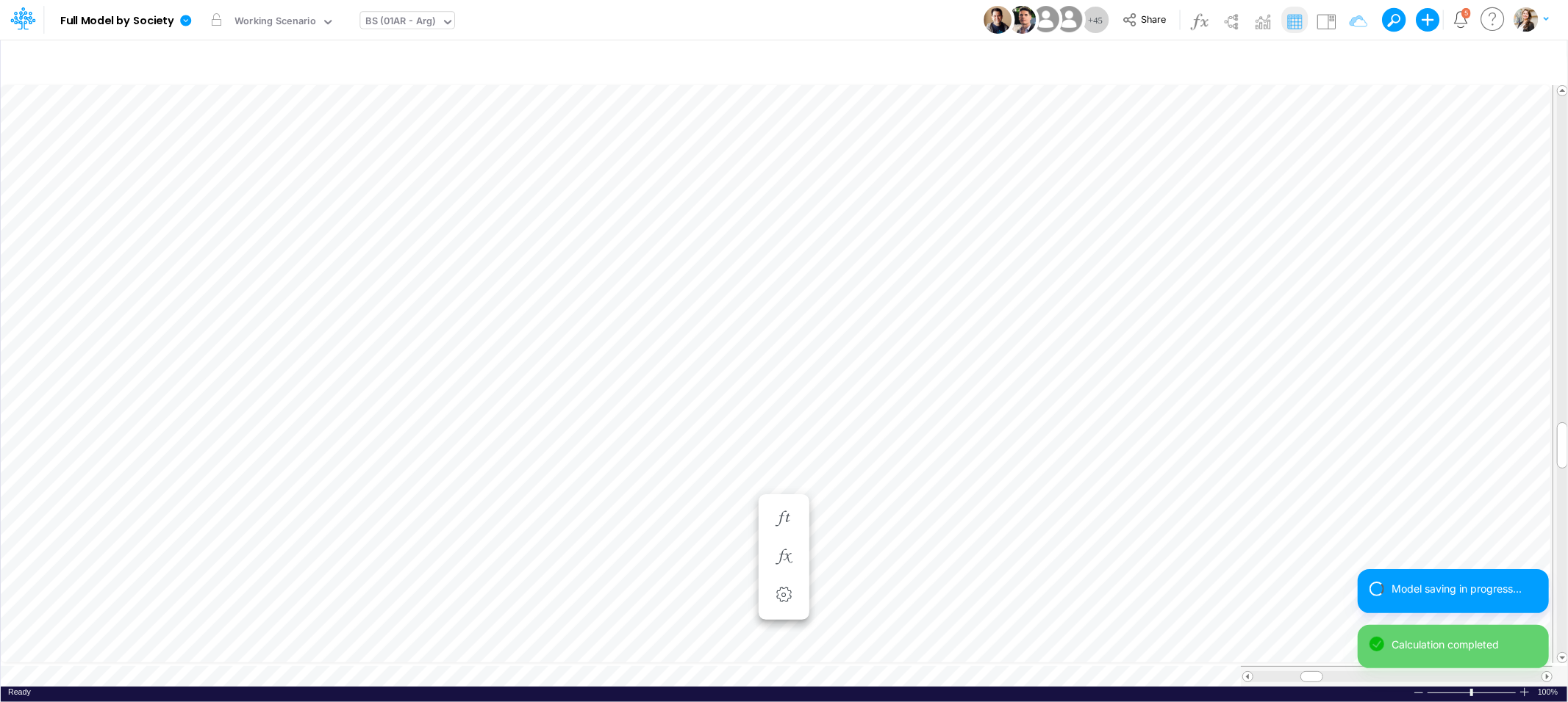
scroll to position [0, 1]
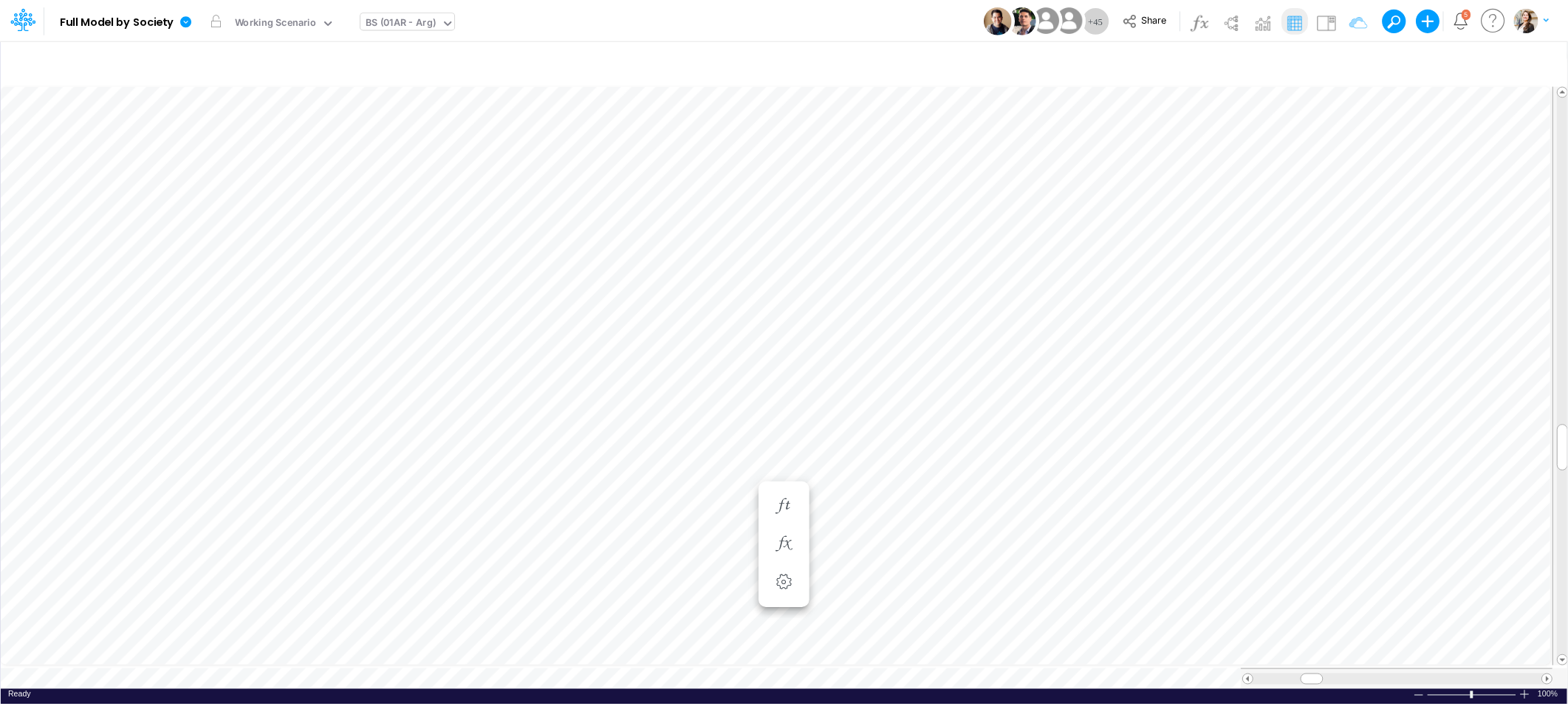
scroll to position [0, 1]
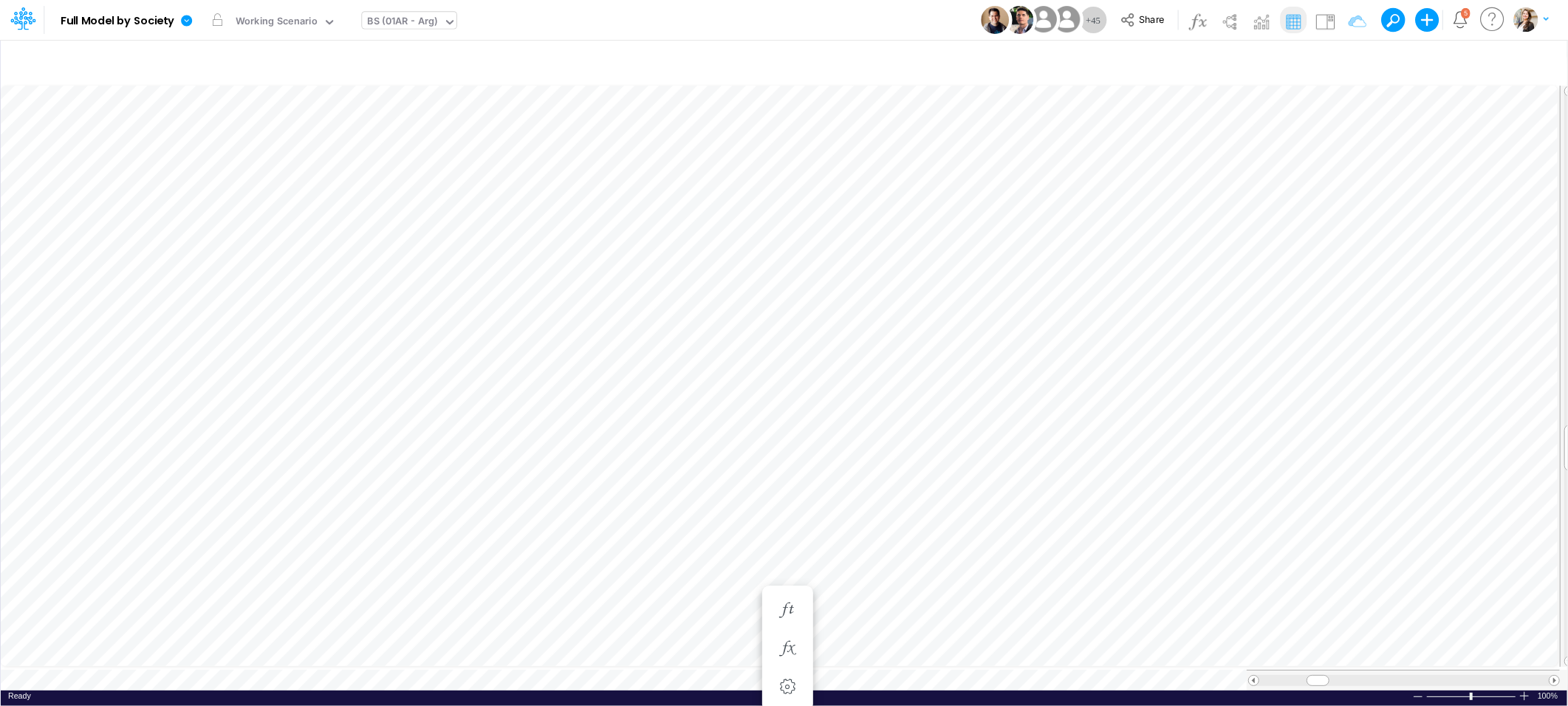
scroll to position [0, 1]
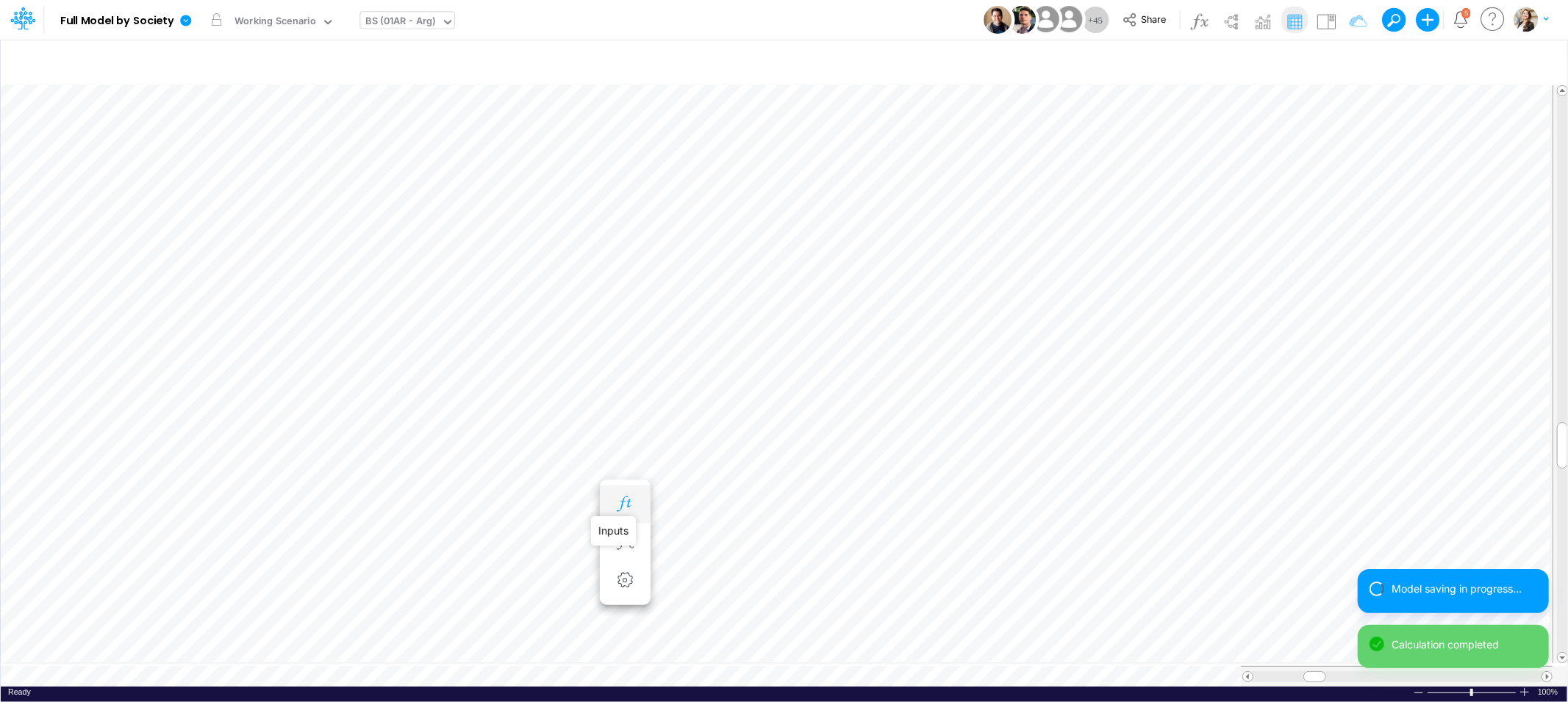
click at [633, 504] on icon "button" at bounding box center [625, 503] width 22 height 15
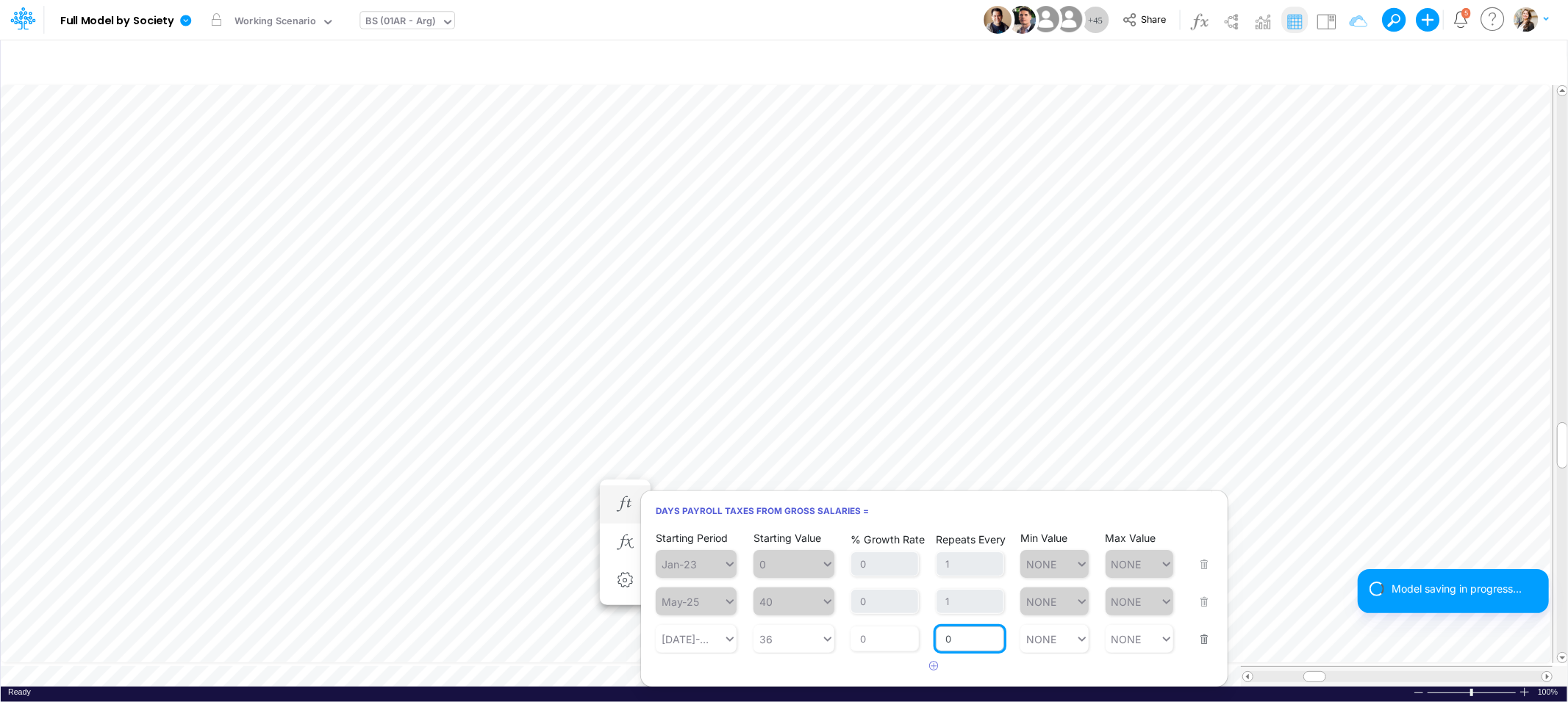
click at [953, 641] on input "0" at bounding box center [970, 640] width 69 height 25
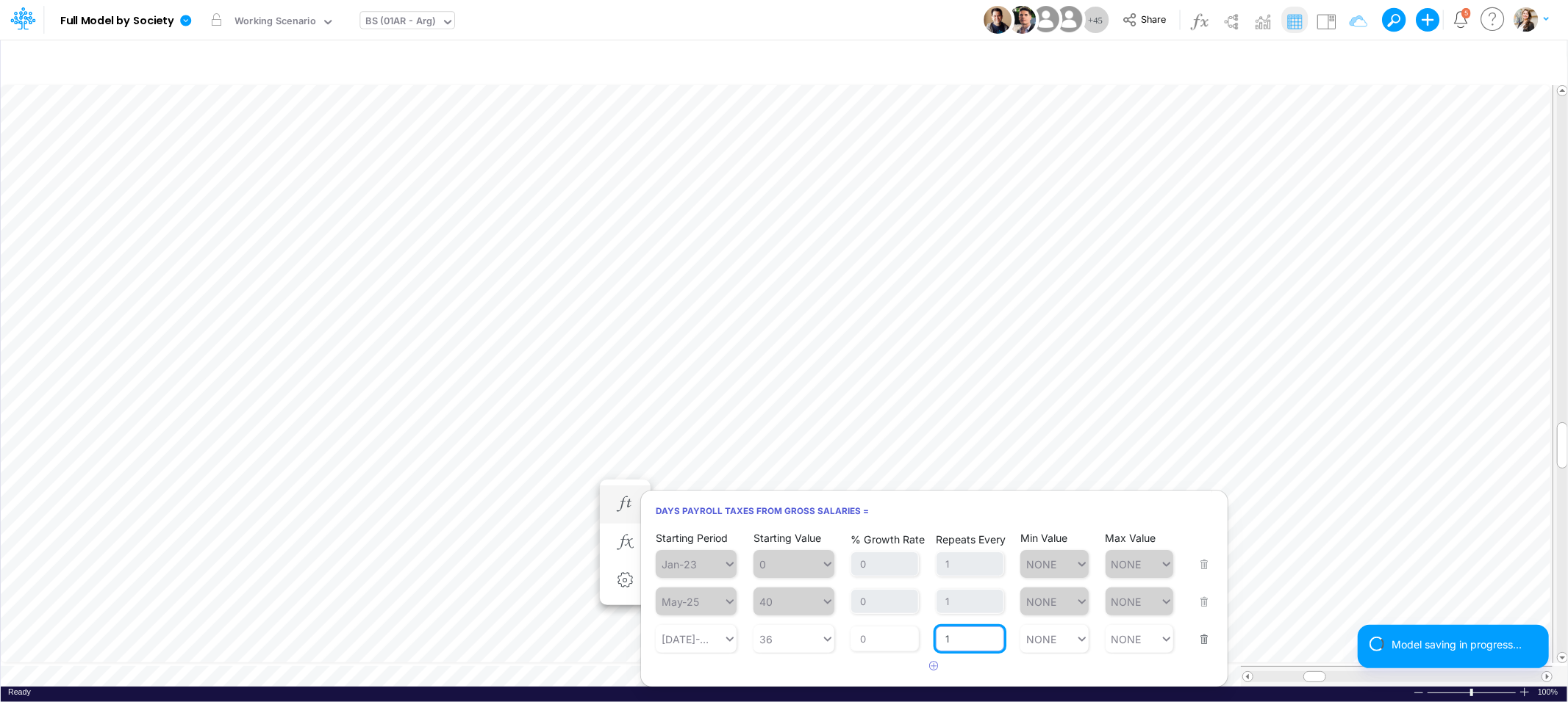
type input "1"
click at [841, 673] on article at bounding box center [934, 667] width 587 height 24
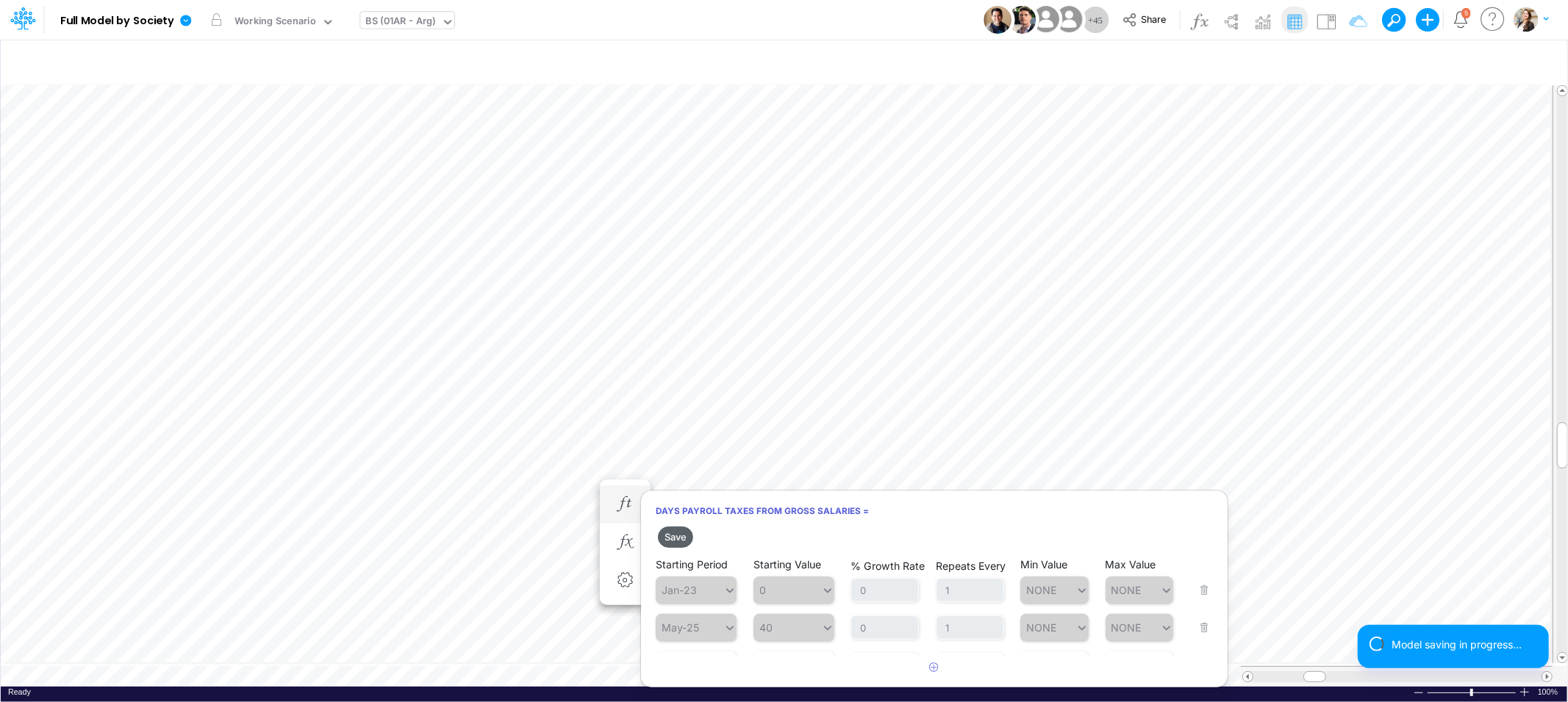
click at [671, 540] on button "Save" at bounding box center [675, 538] width 35 height 22
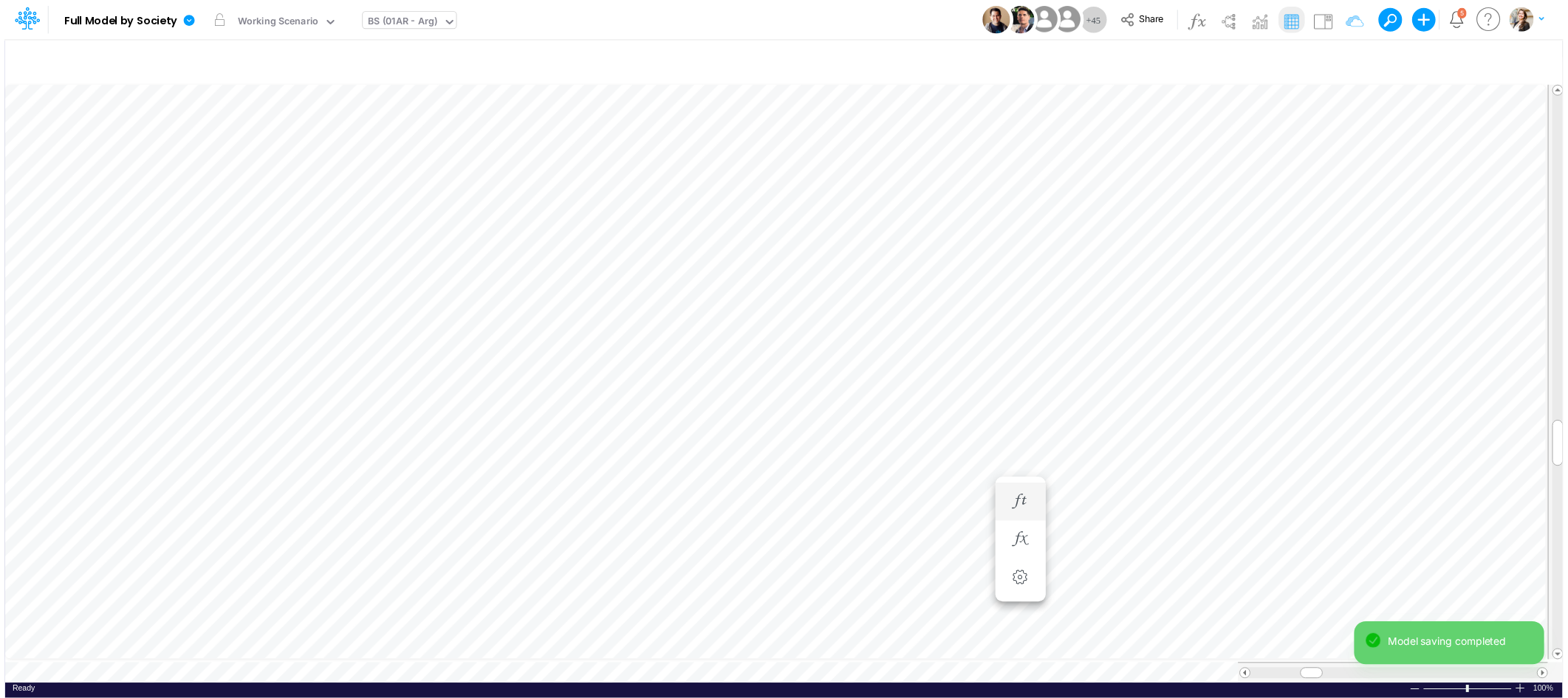
scroll to position [0, 1]
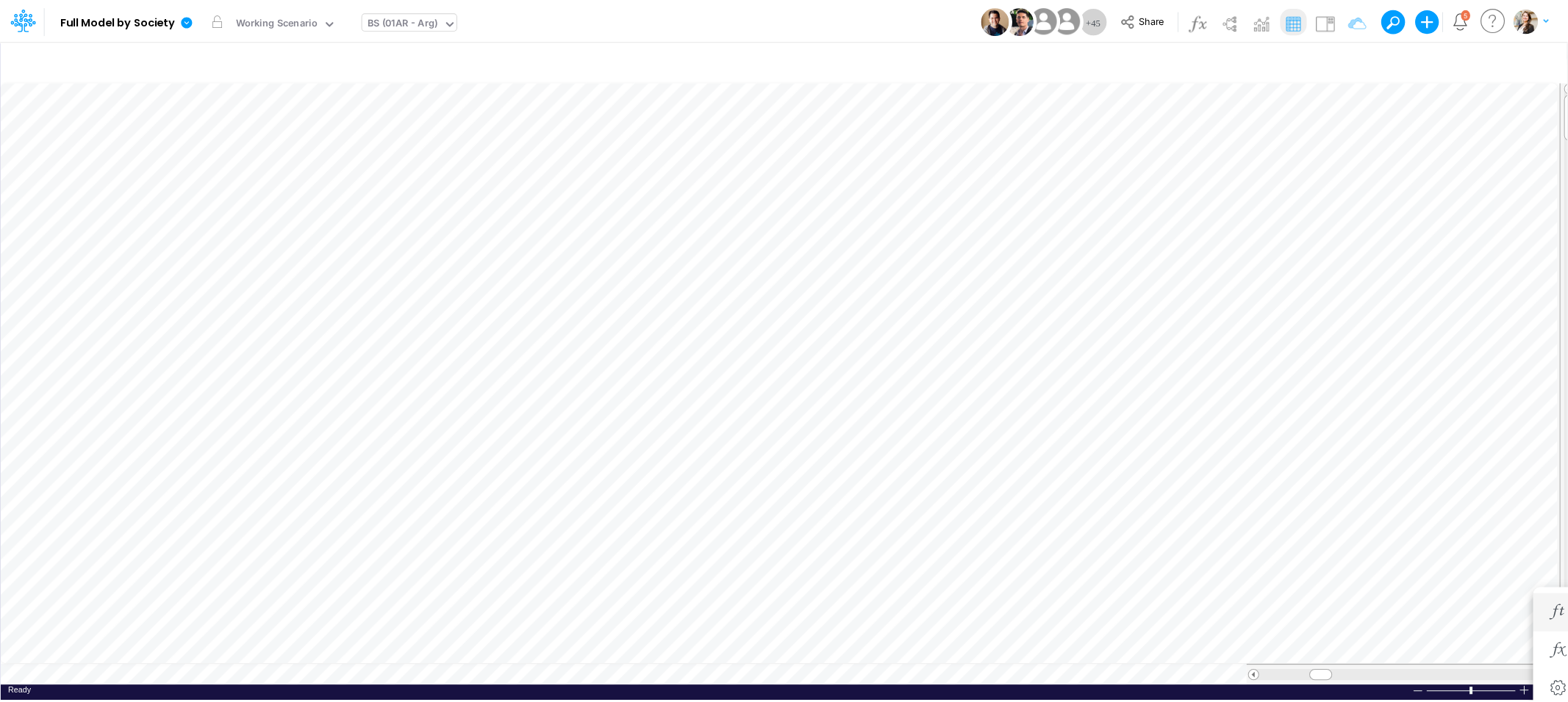
scroll to position [0, 1]
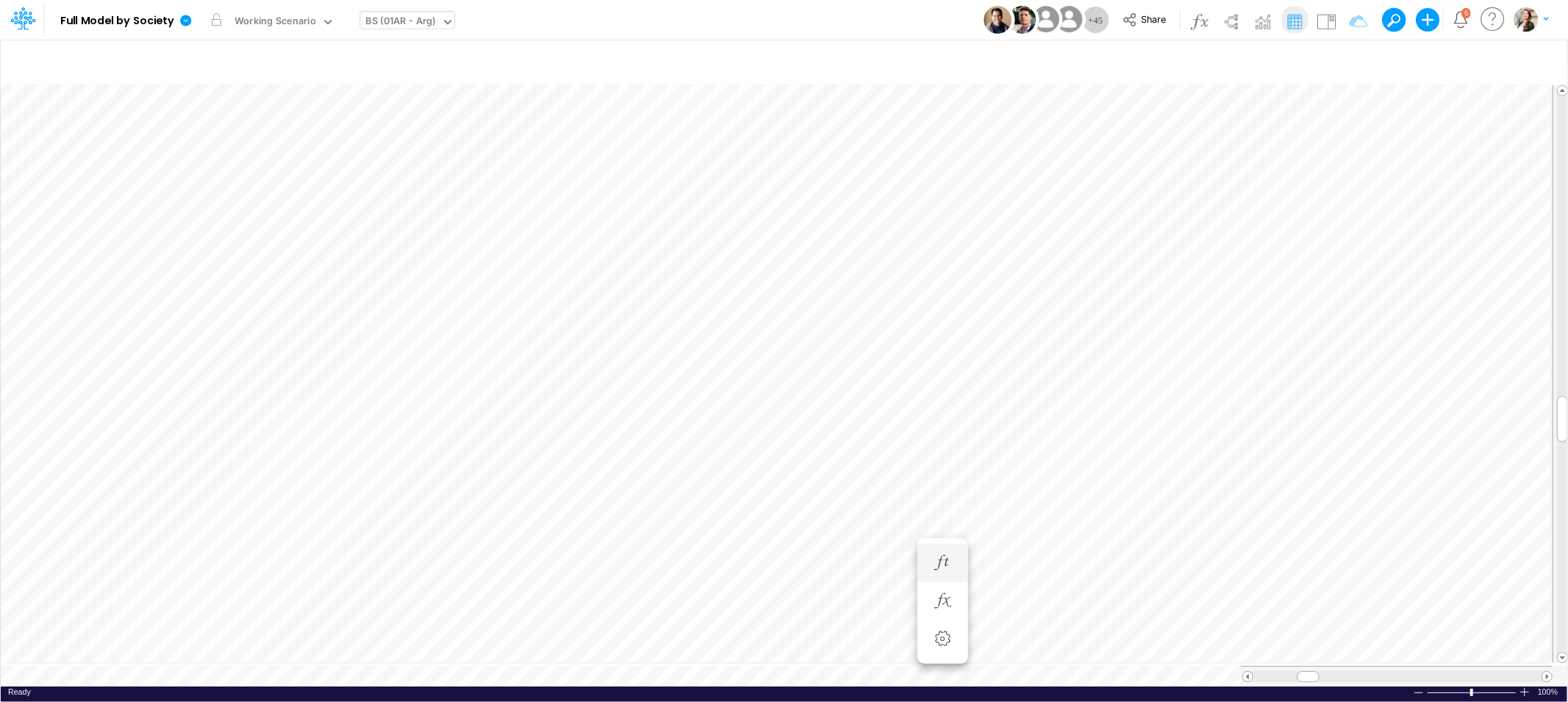
type input "Intercos G&A"
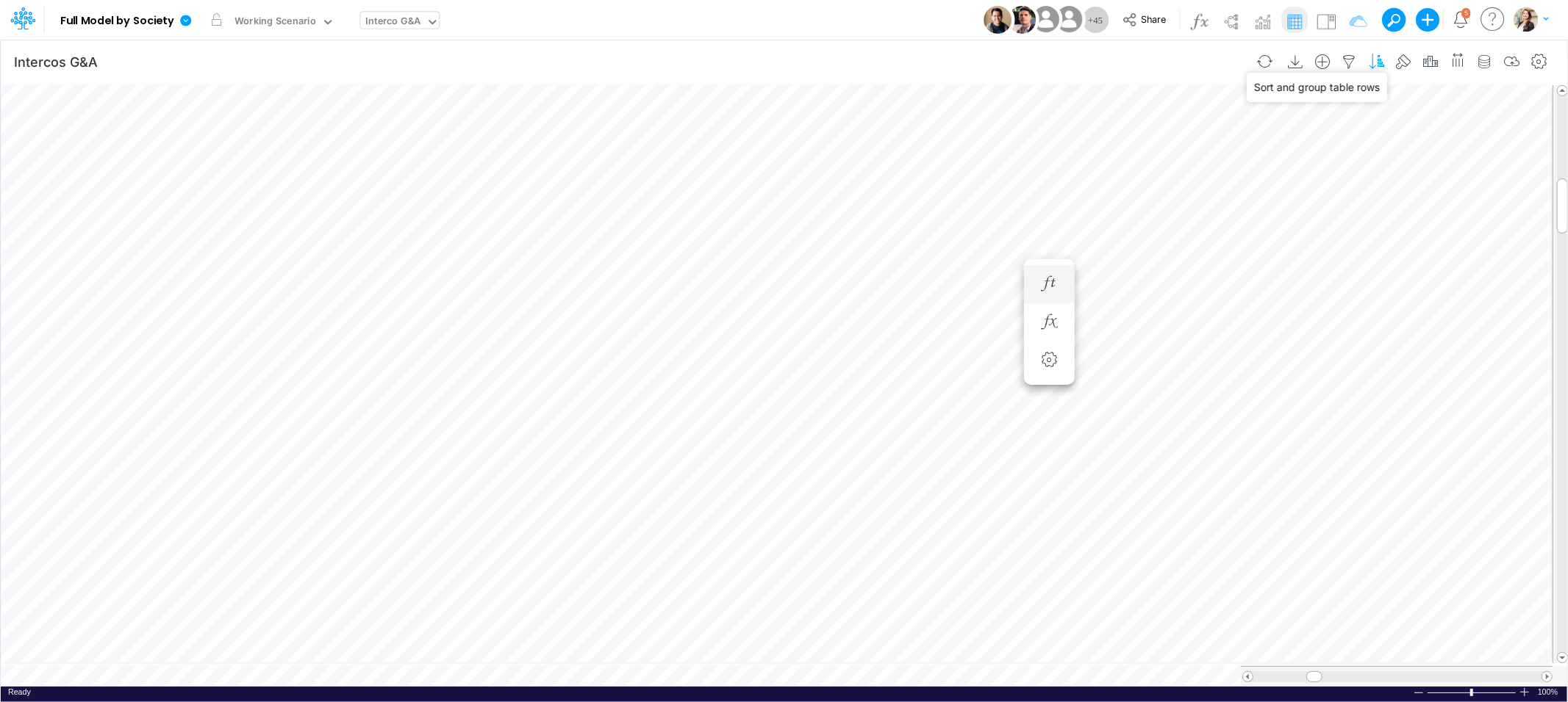
click at [1383, 60] on icon "button" at bounding box center [1377, 61] width 22 height 15
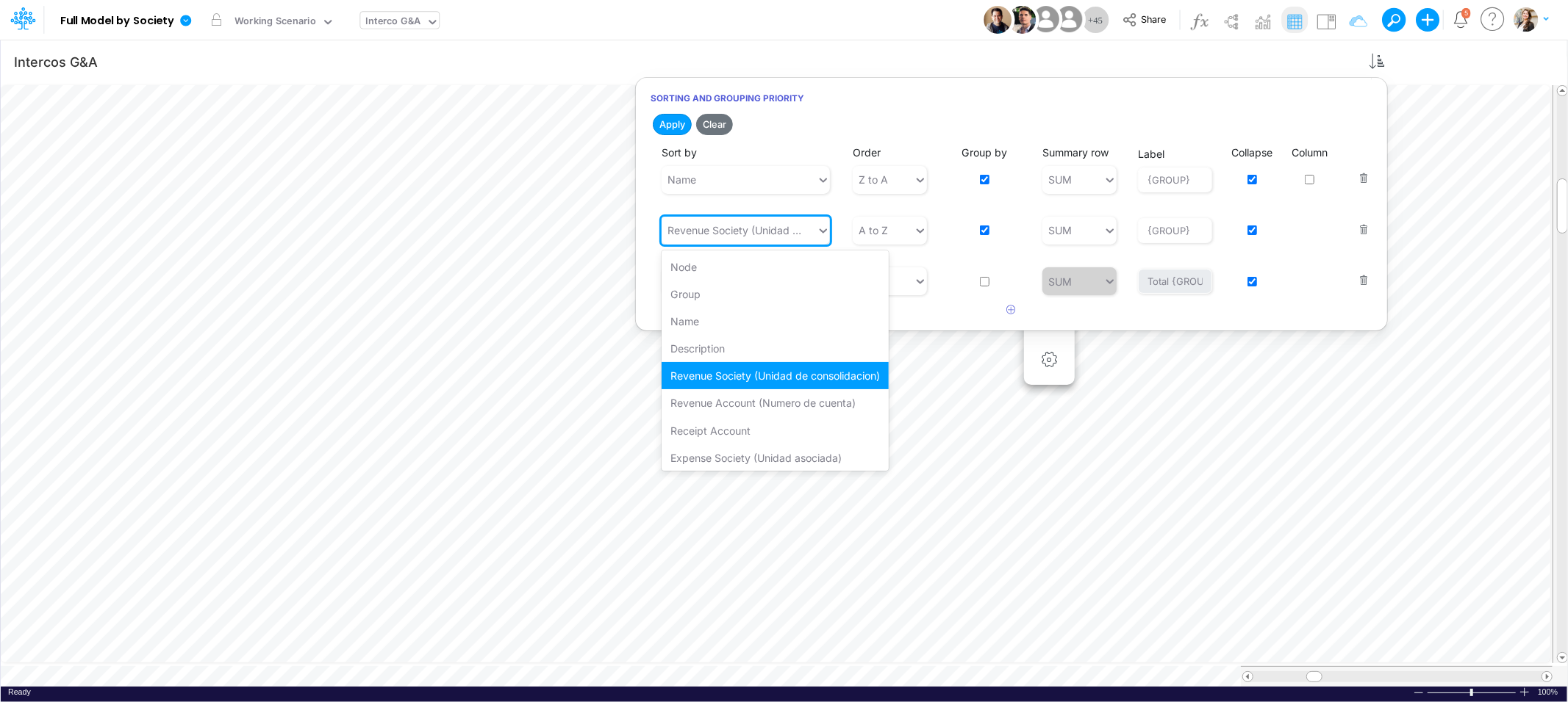
click at [756, 237] on div "Revenue Society (Unidad de consolidacion)" at bounding box center [736, 230] width 137 height 15
click at [726, 464] on div "Expense Society (Unidad asociada)" at bounding box center [775, 458] width 227 height 27
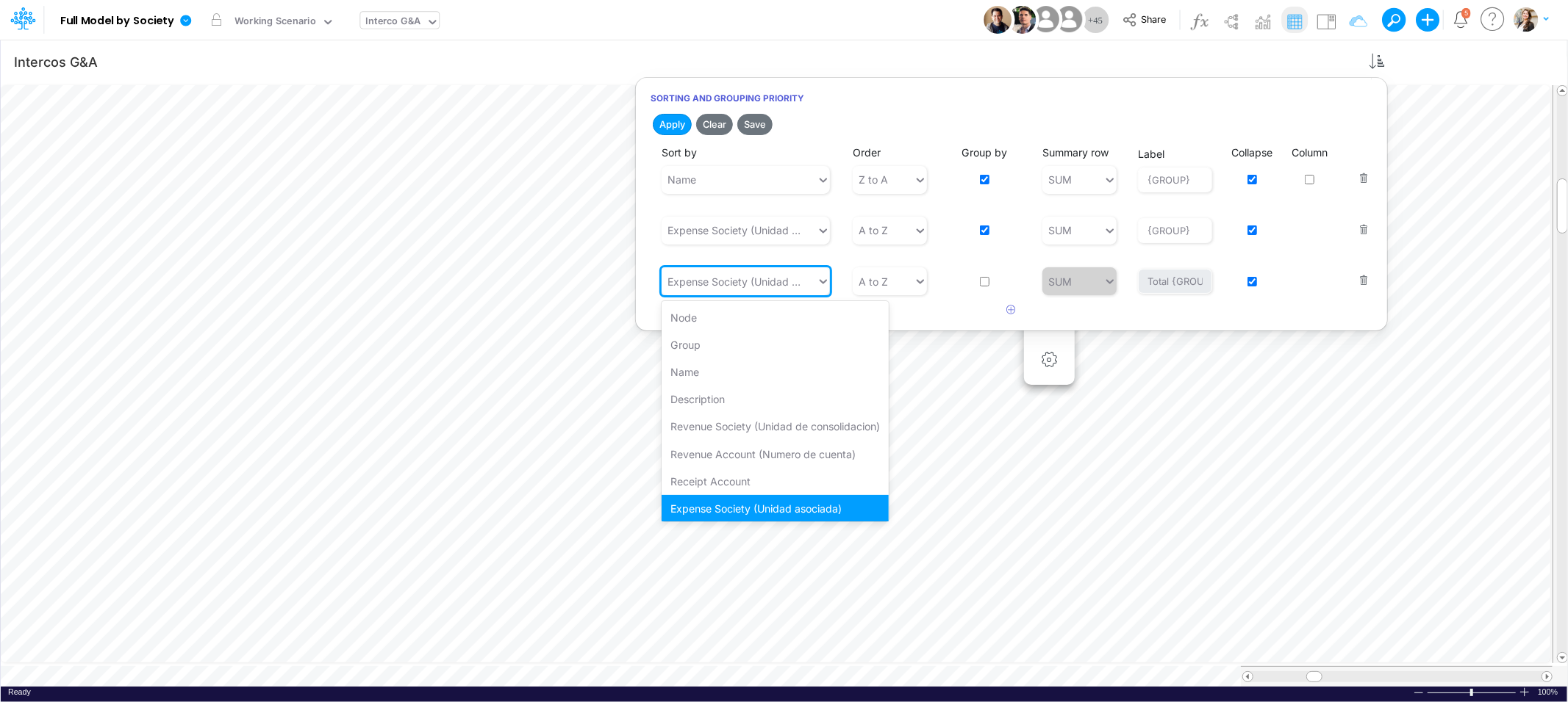
click at [734, 288] on div "Expense Society (Unidad asociada)" at bounding box center [736, 282] width 137 height 15
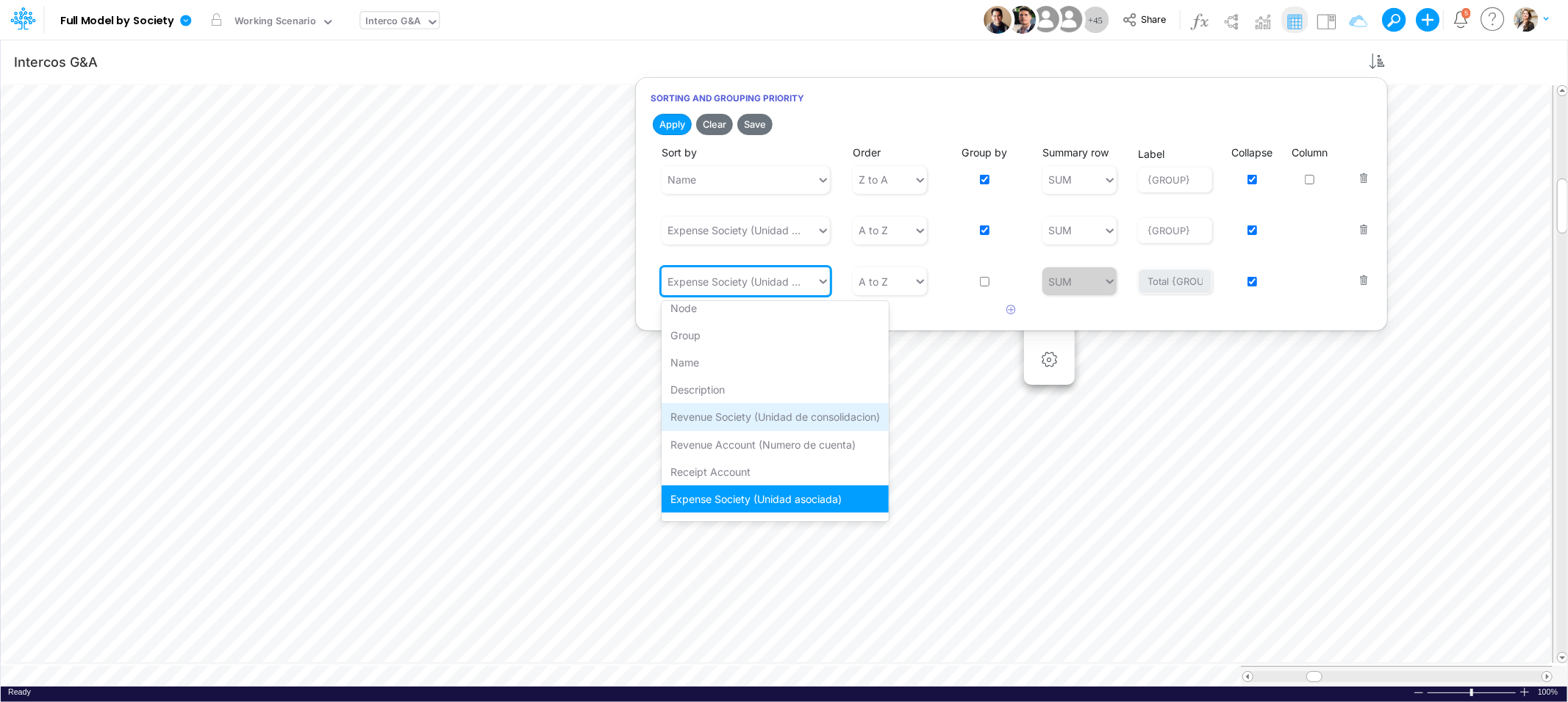
click at [749, 419] on div "Revenue Society (Unidad de consolidacion)" at bounding box center [775, 417] width 227 height 27
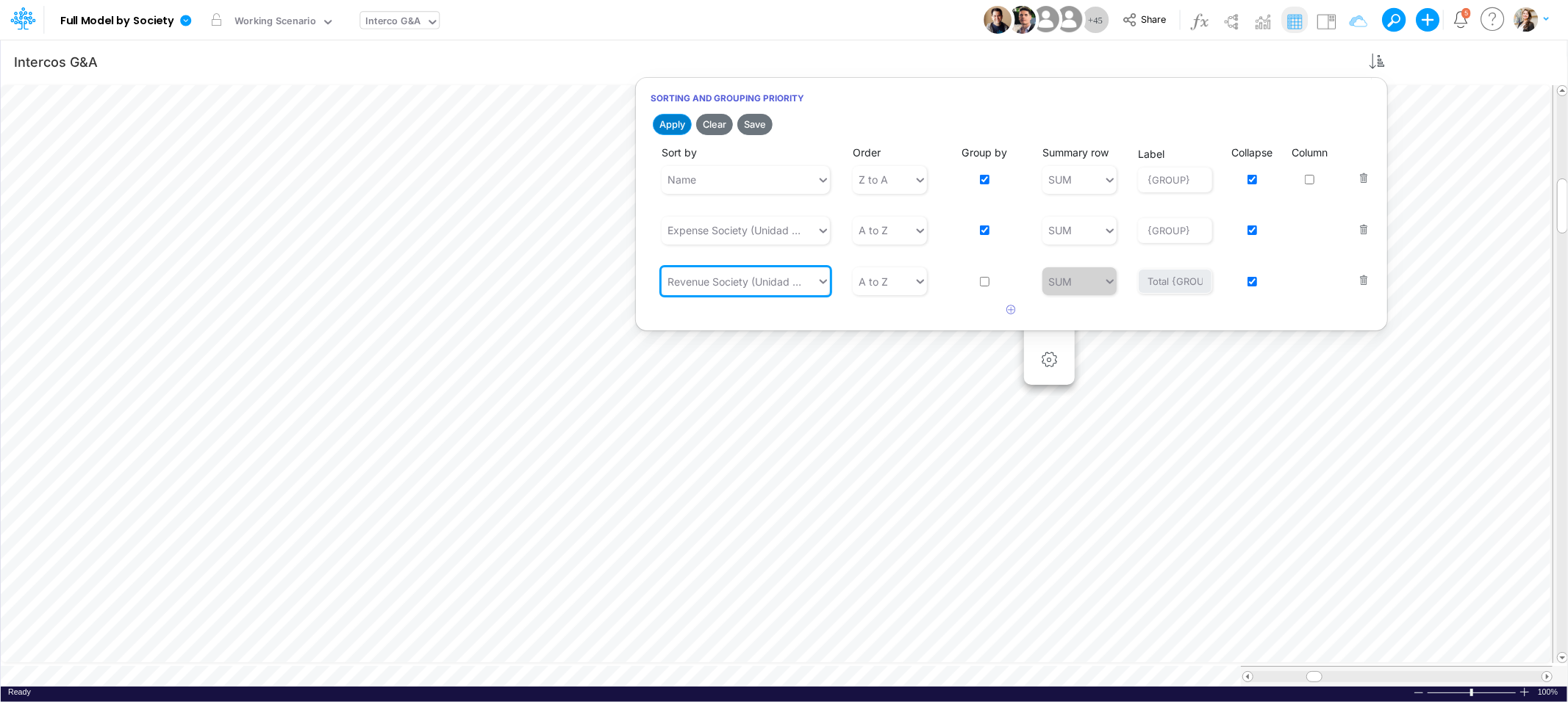
click at [668, 126] on button "Apply" at bounding box center [672, 125] width 39 height 22
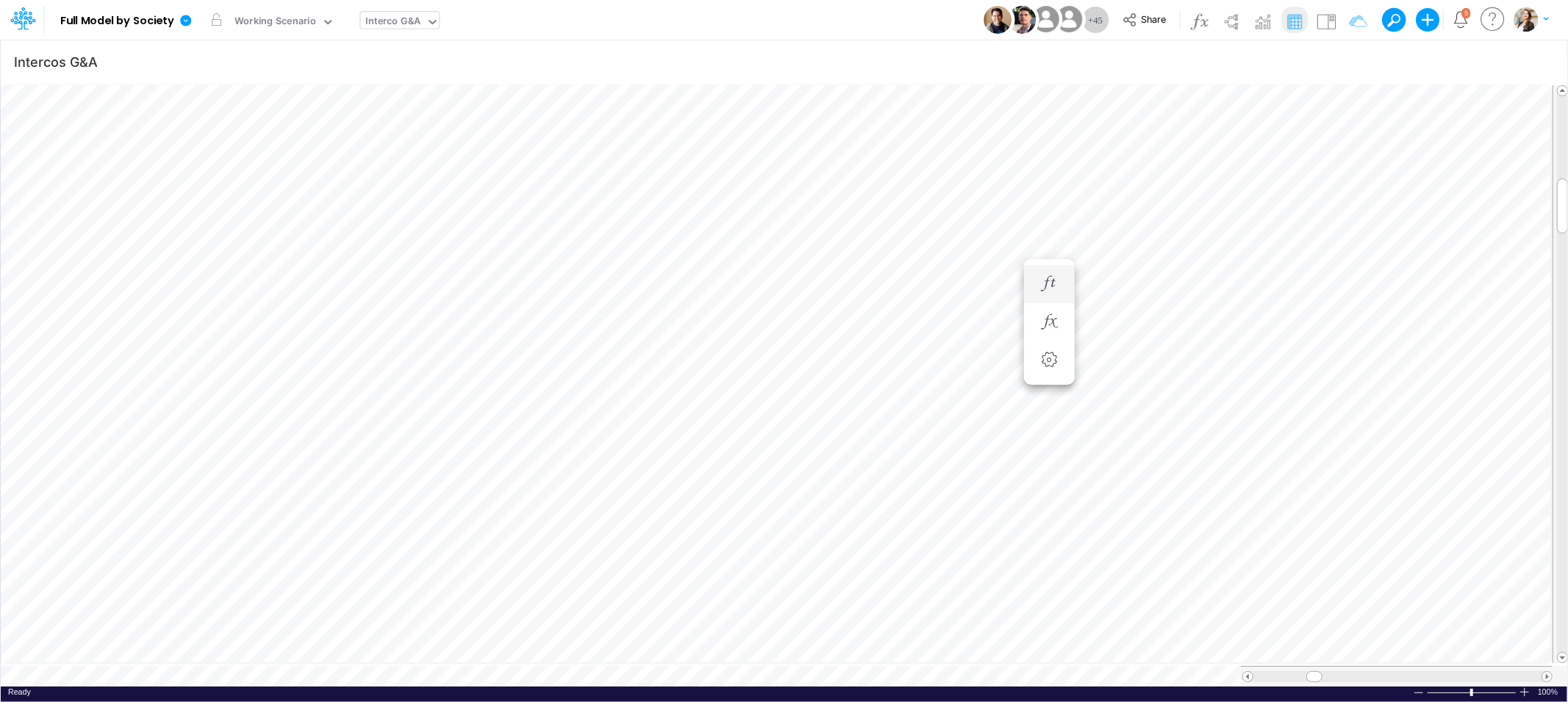
scroll to position [0, 1]
click at [1347, 60] on icon "button" at bounding box center [1350, 61] width 22 height 15
select select "notEqual"
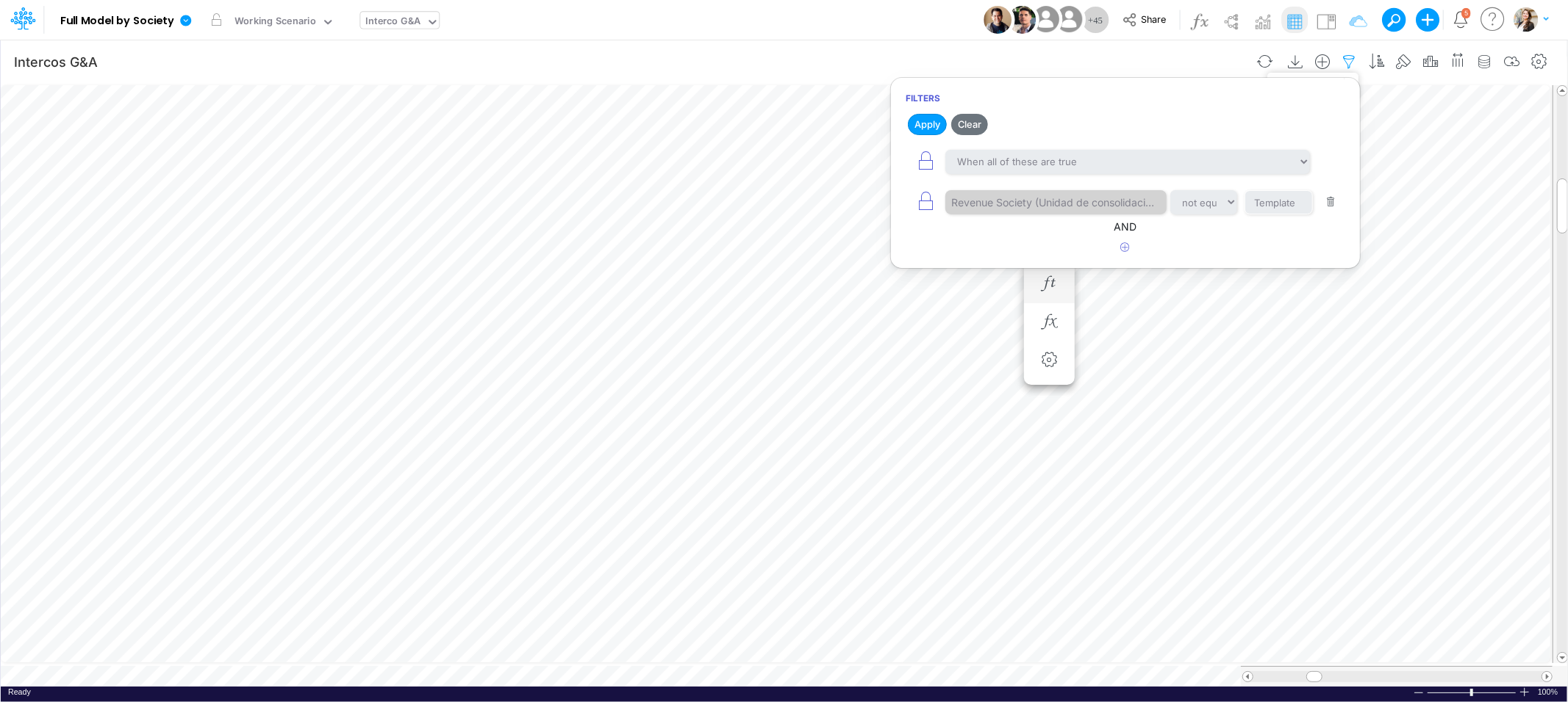
click at [1351, 61] on icon "button" at bounding box center [1350, 61] width 22 height 15
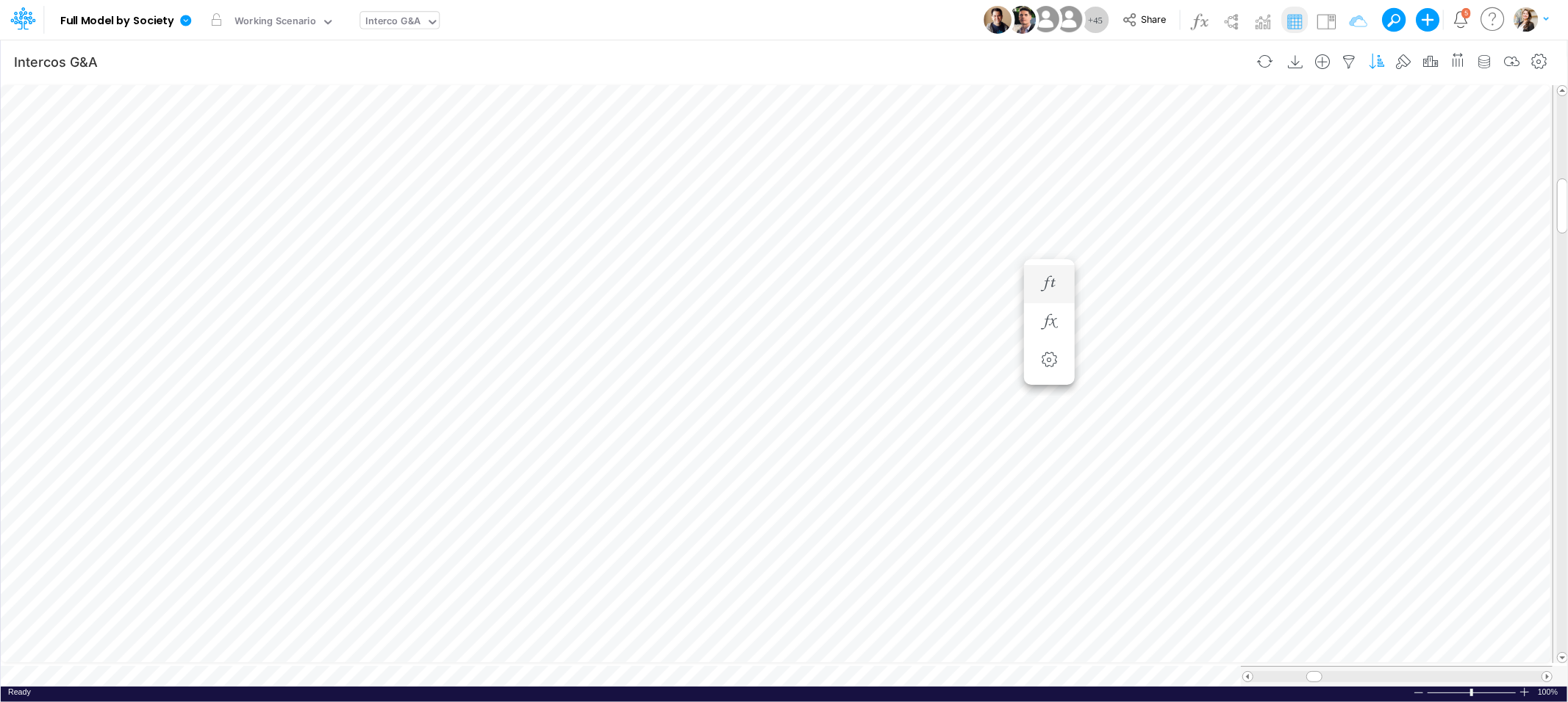
click at [1382, 63] on icon "button" at bounding box center [1377, 61] width 22 height 15
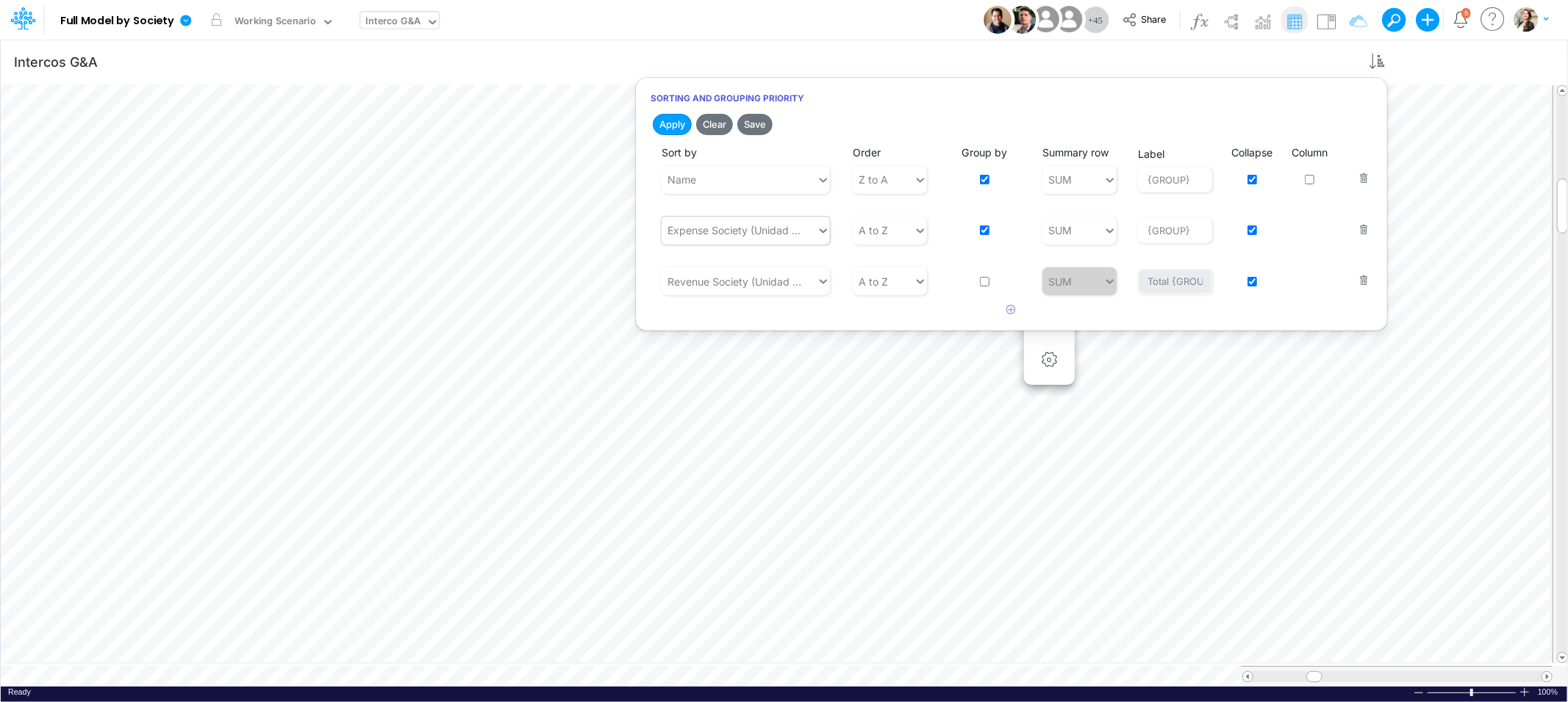
click at [759, 234] on div "Expense Society (Unidad asociada)" at bounding box center [736, 230] width 137 height 15
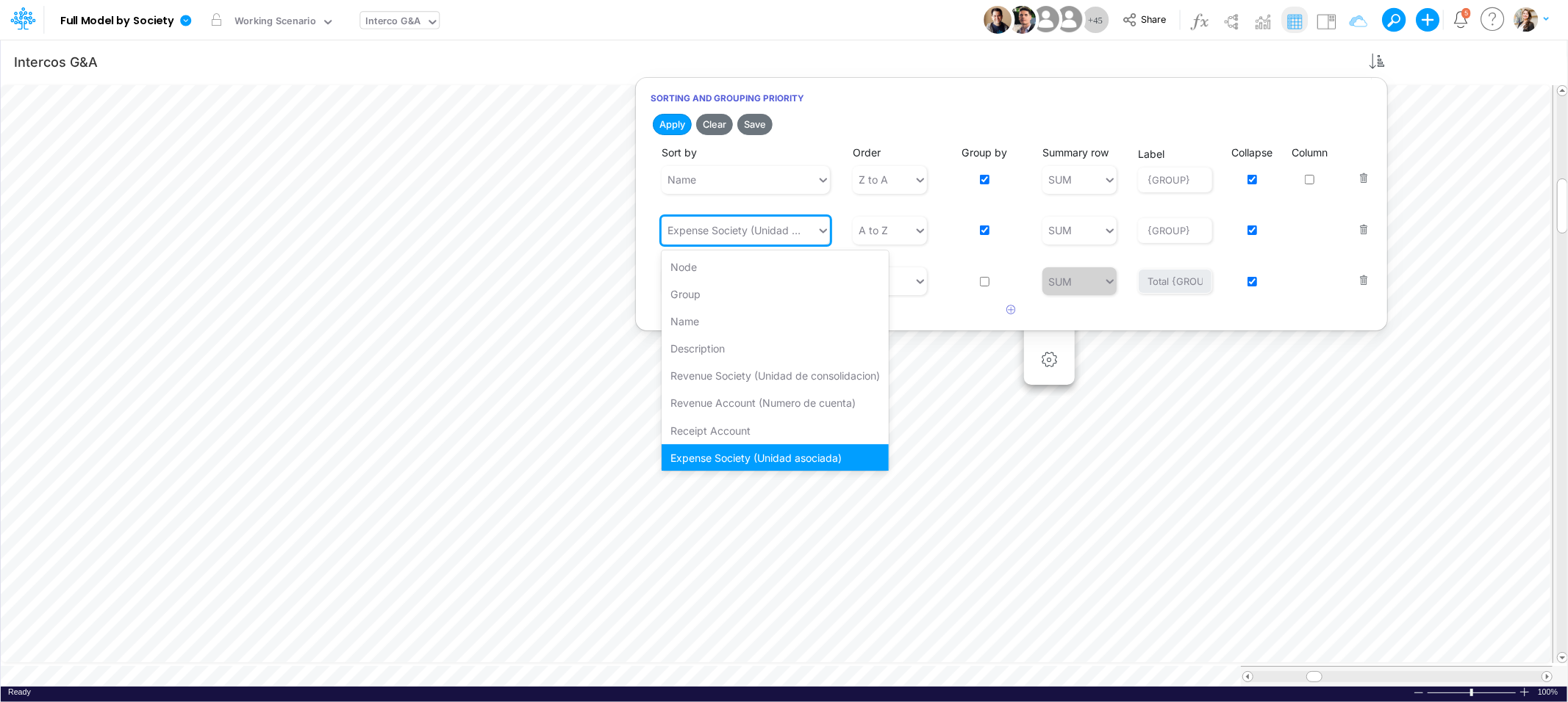
scroll to position [10, 0]
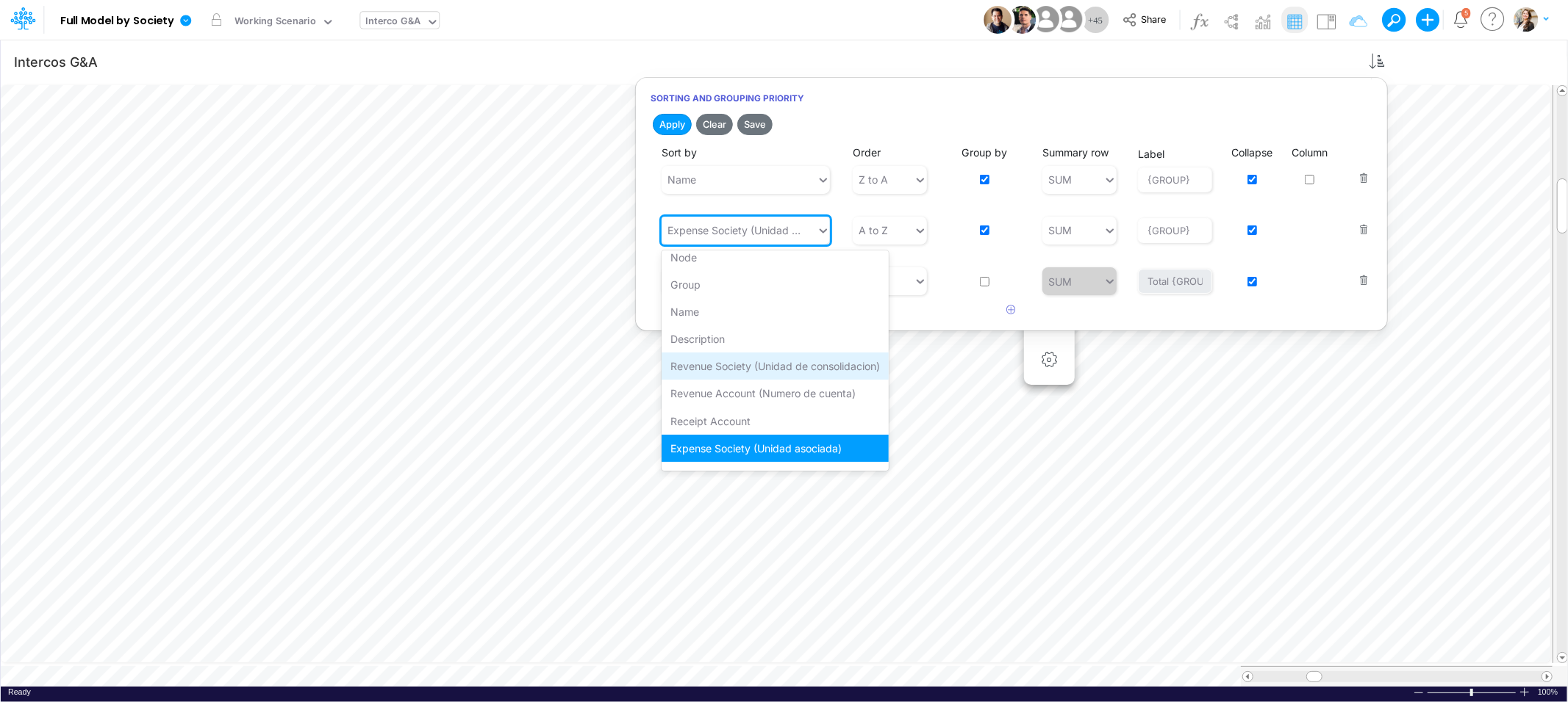
click at [759, 369] on div "Revenue Society (Unidad de consolidacion)" at bounding box center [775, 366] width 227 height 27
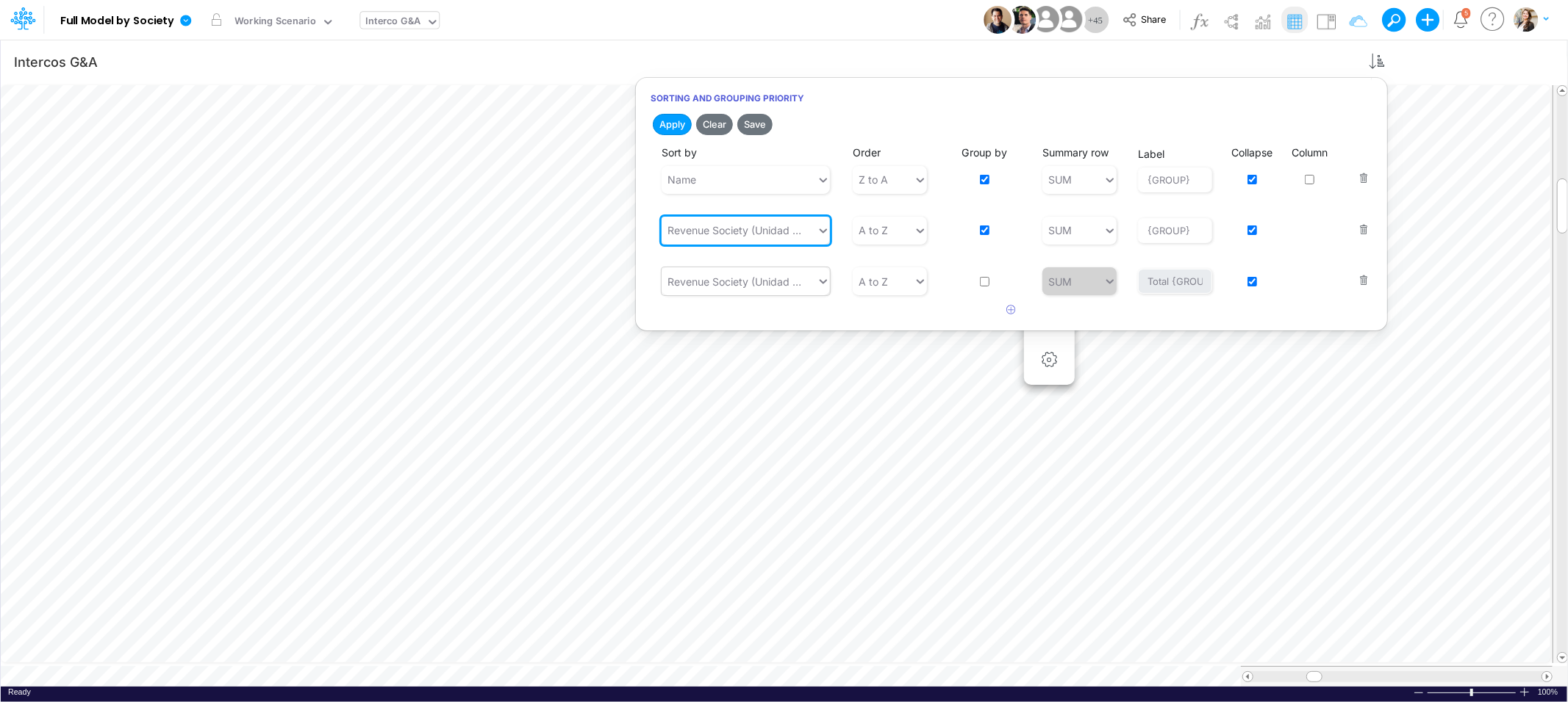
click at [734, 274] on div "Revenue Society (Unidad de consolidacion)" at bounding box center [736, 282] width 137 height 15
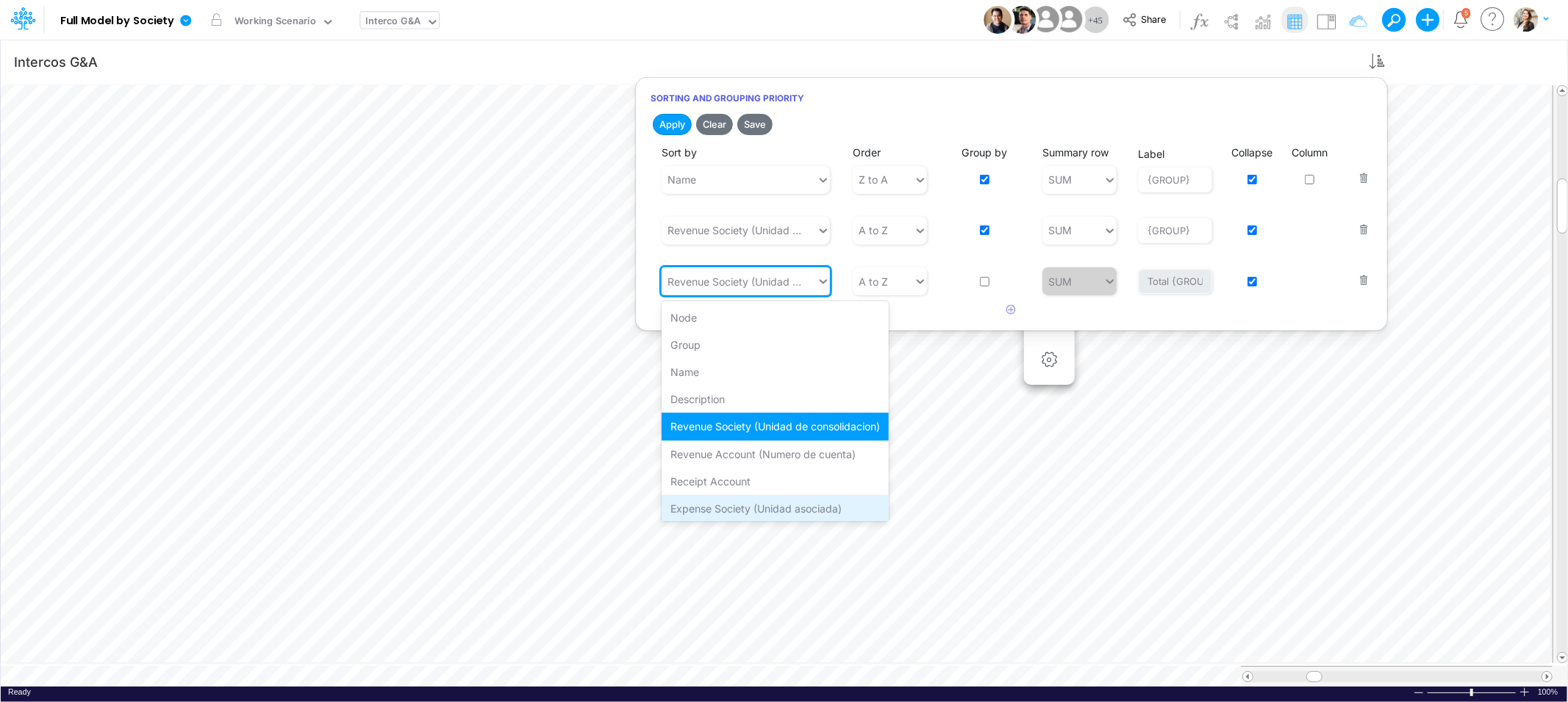
click at [747, 503] on div "Expense Society (Unidad asociada)" at bounding box center [775, 509] width 227 height 27
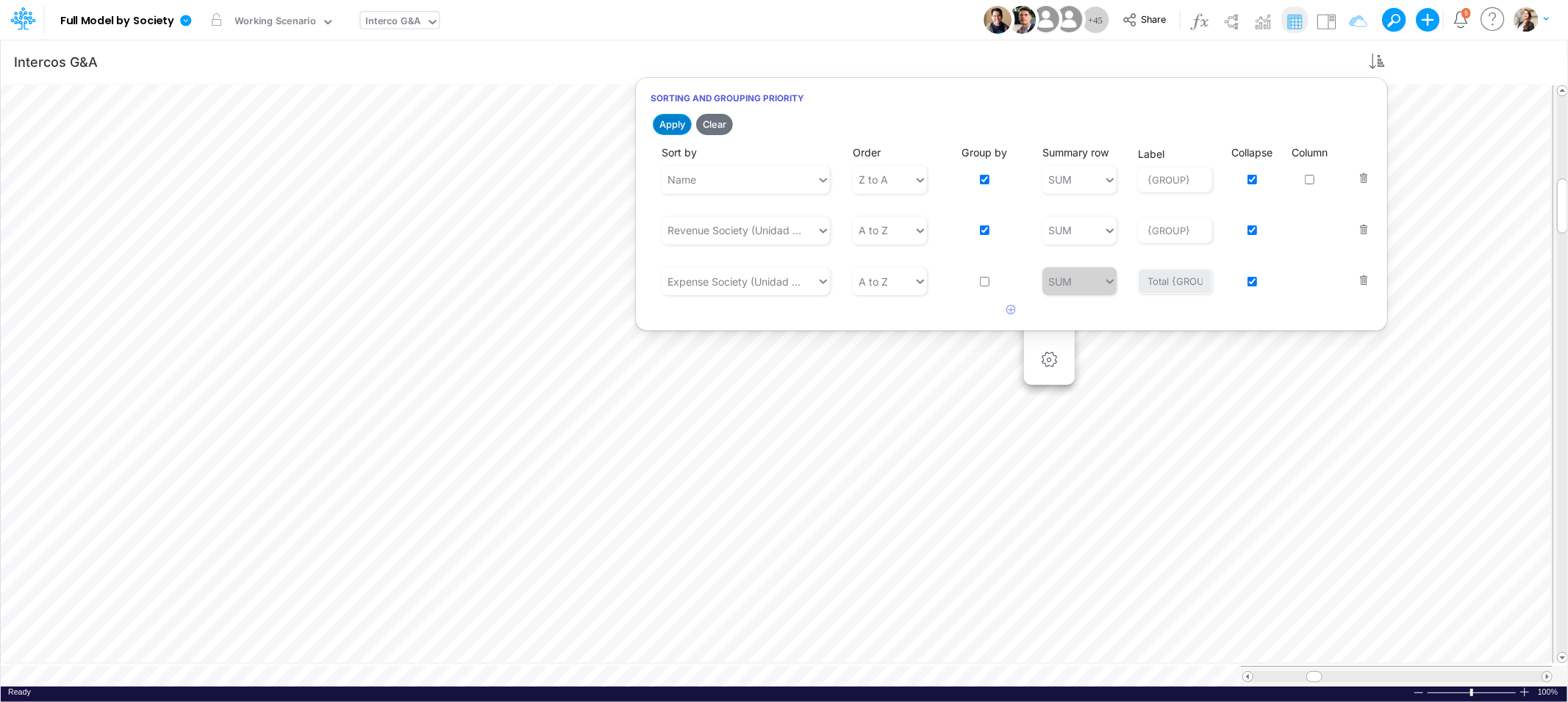
click at [667, 125] on button "Apply" at bounding box center [672, 125] width 39 height 22
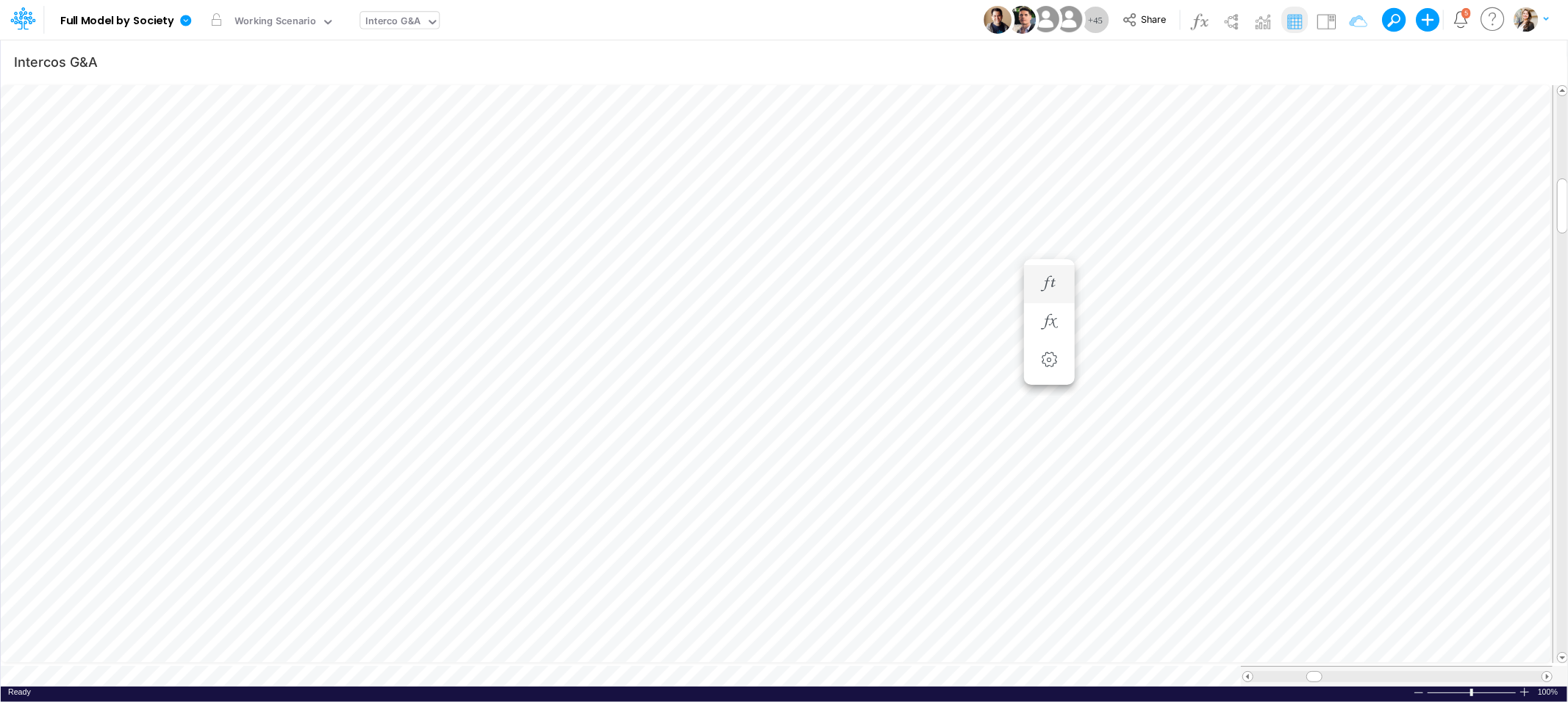
scroll to position [0, 1]
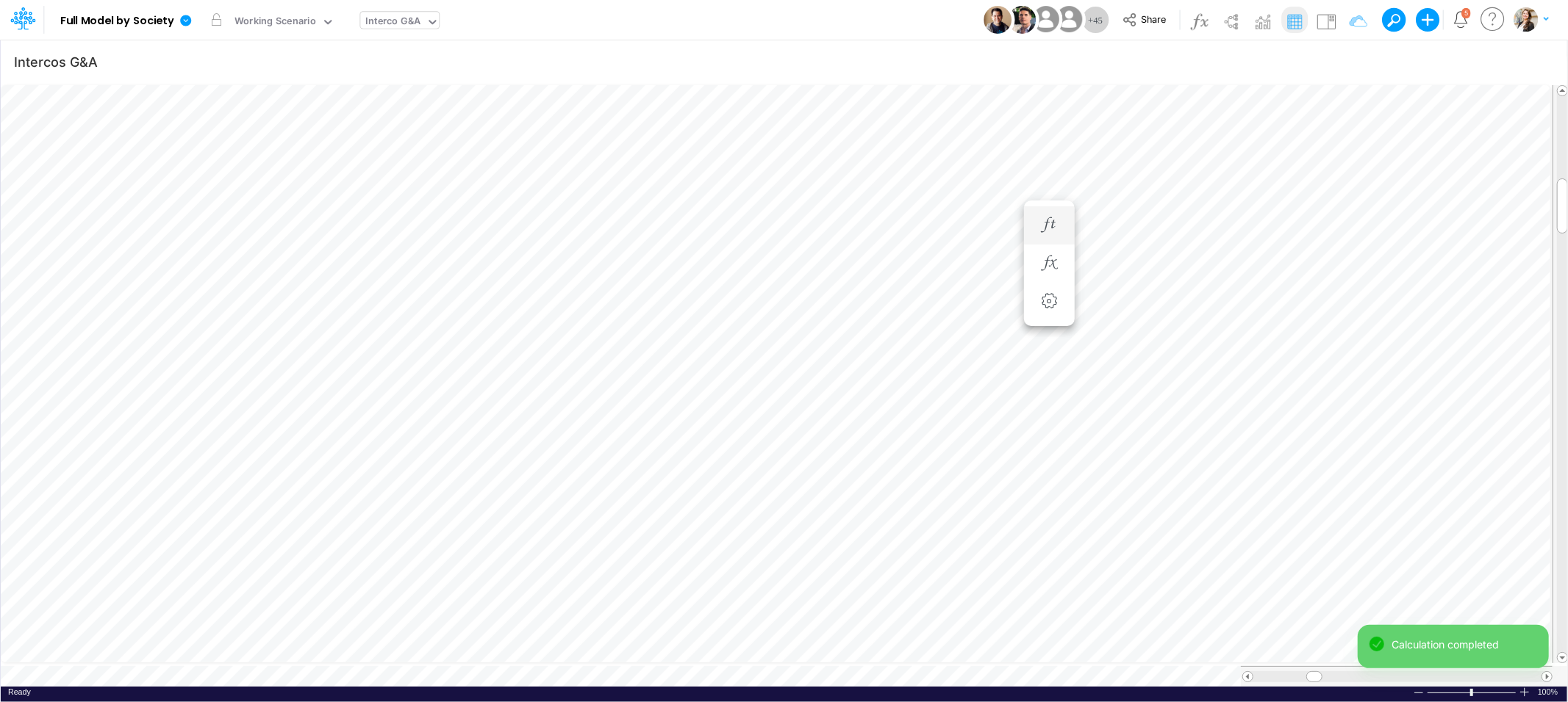
scroll to position [0, 1]
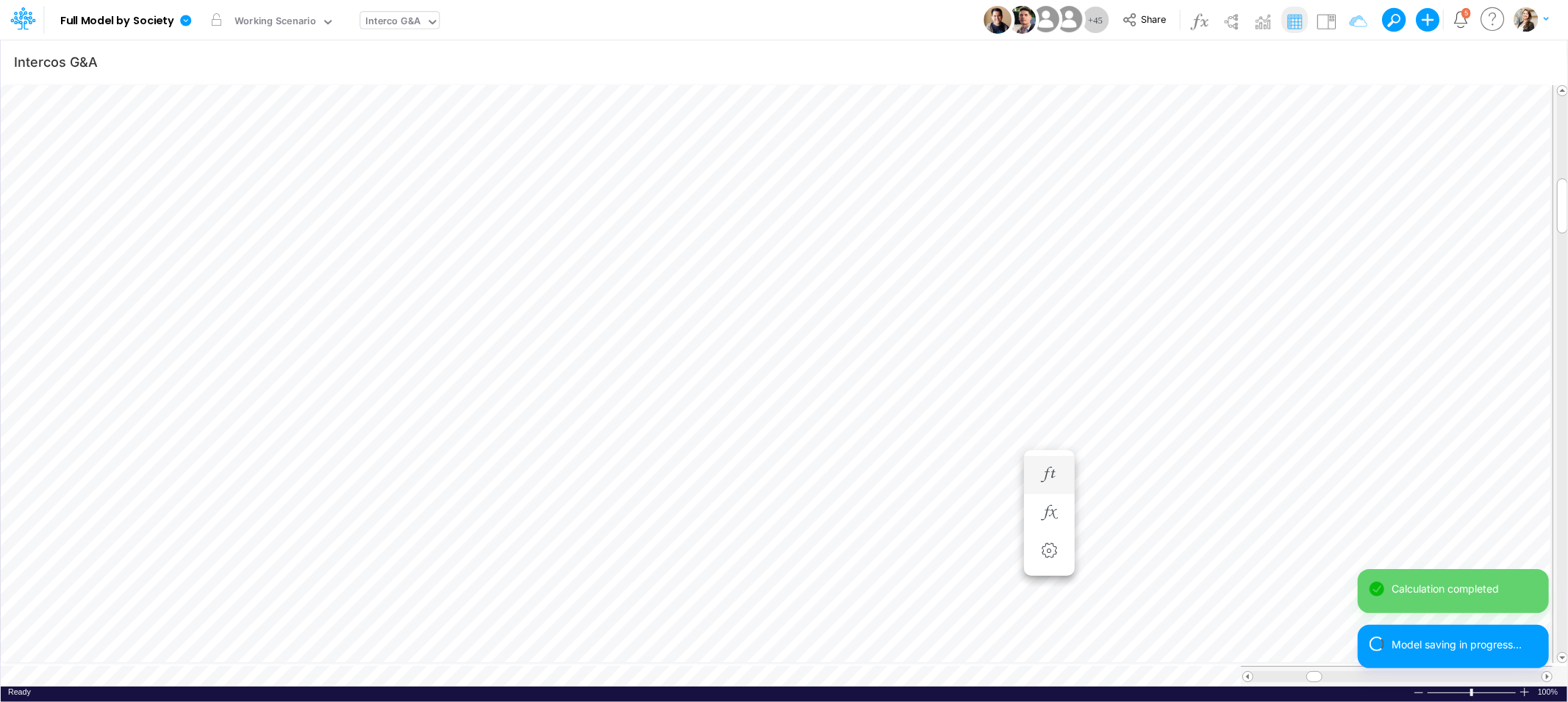
scroll to position [0, 1]
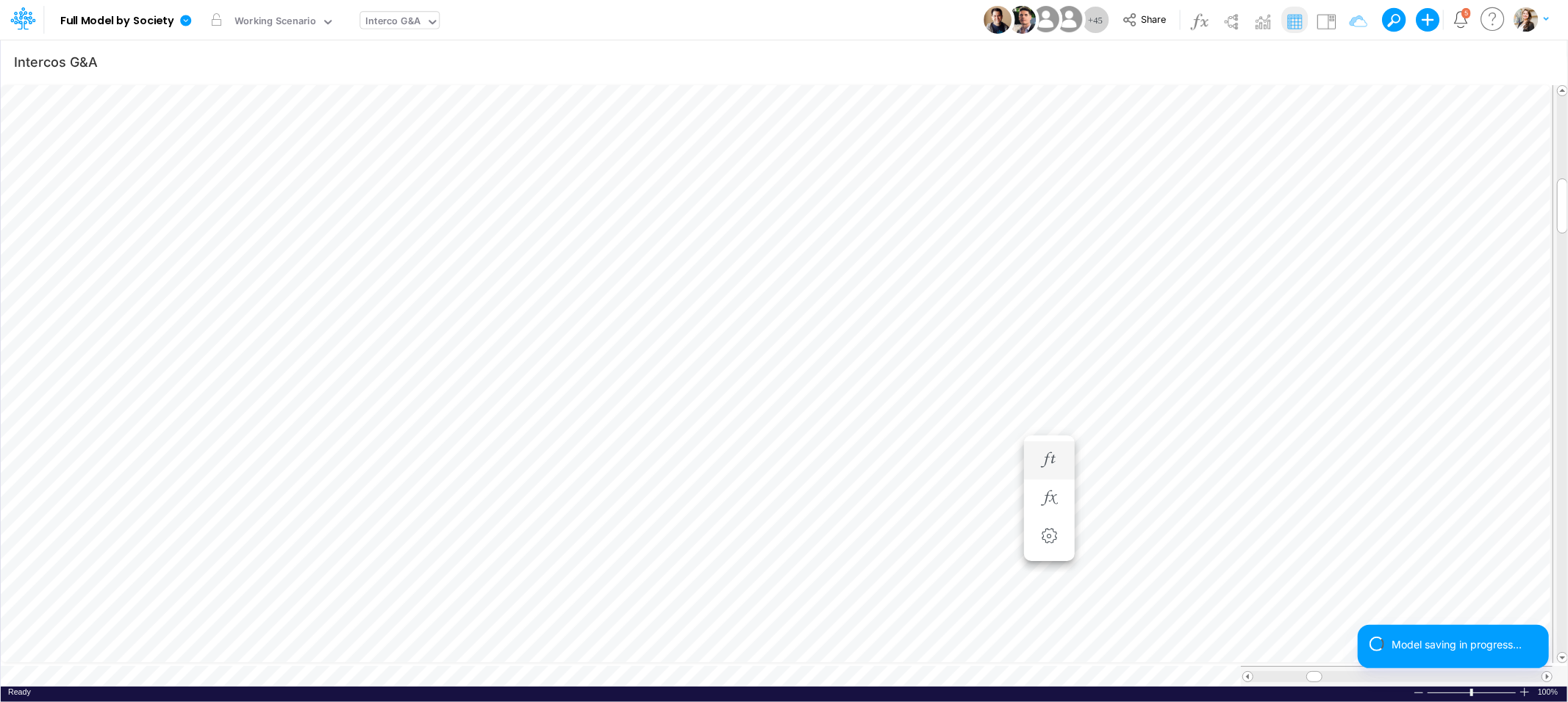
scroll to position [0, 1]
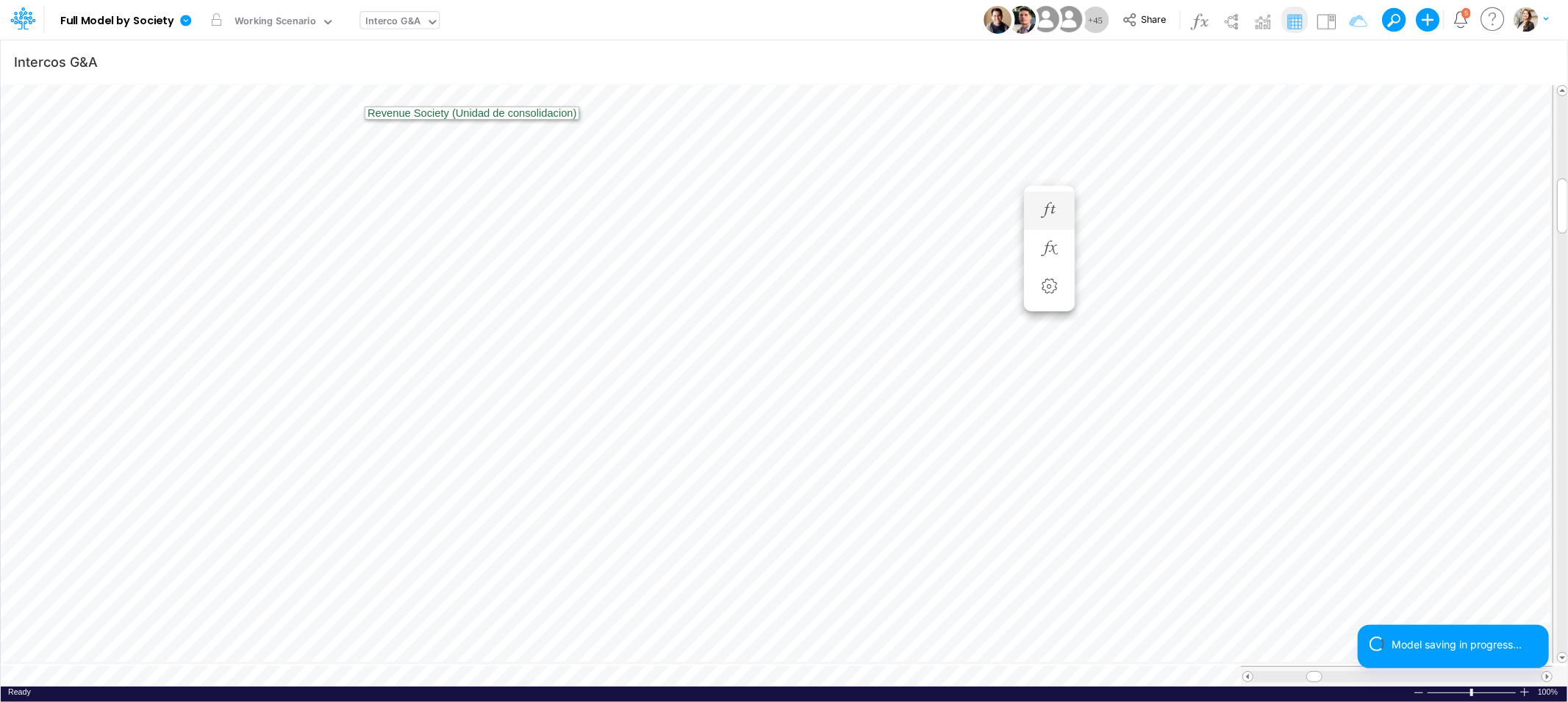
click at [381, 23] on div "Interco G&A" at bounding box center [394, 22] width 55 height 17
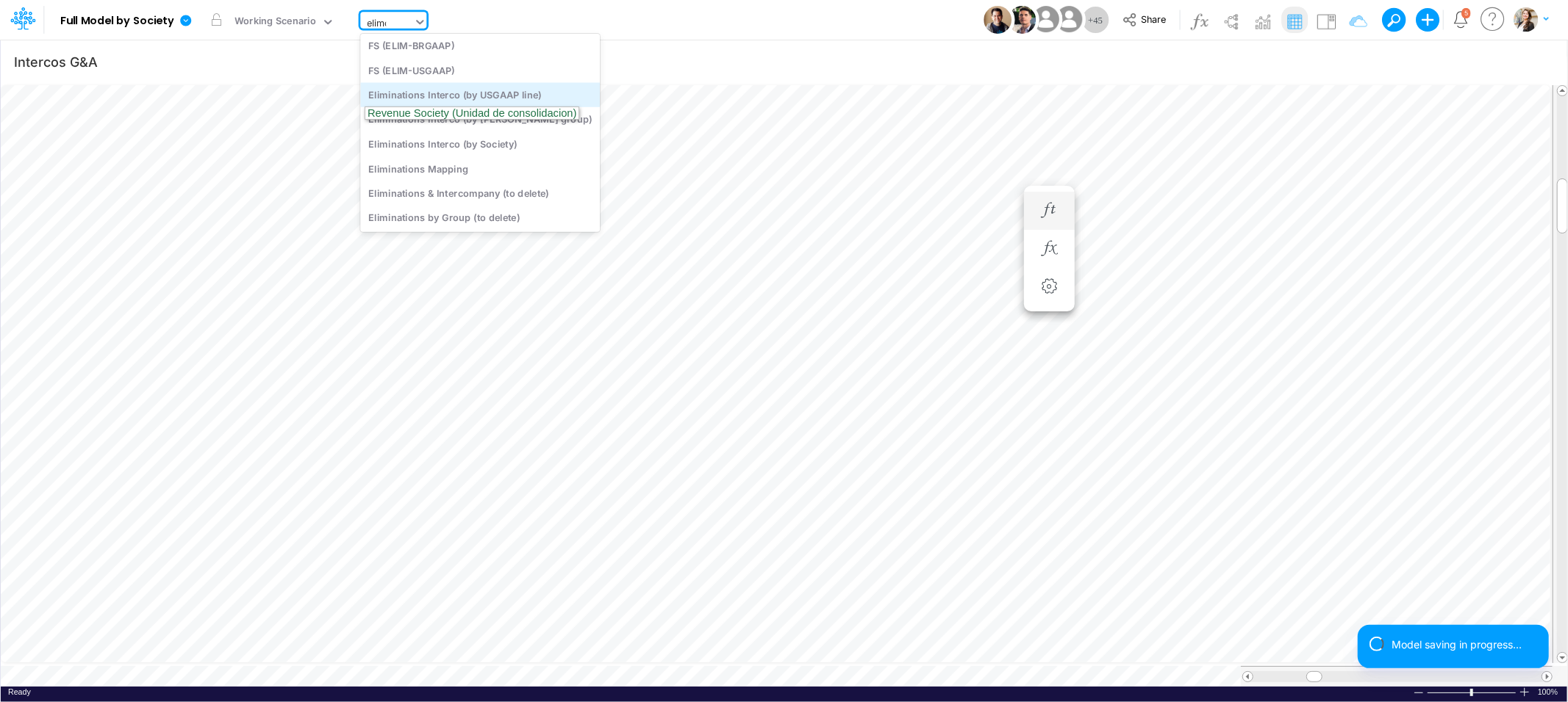
scroll to position [0, 0]
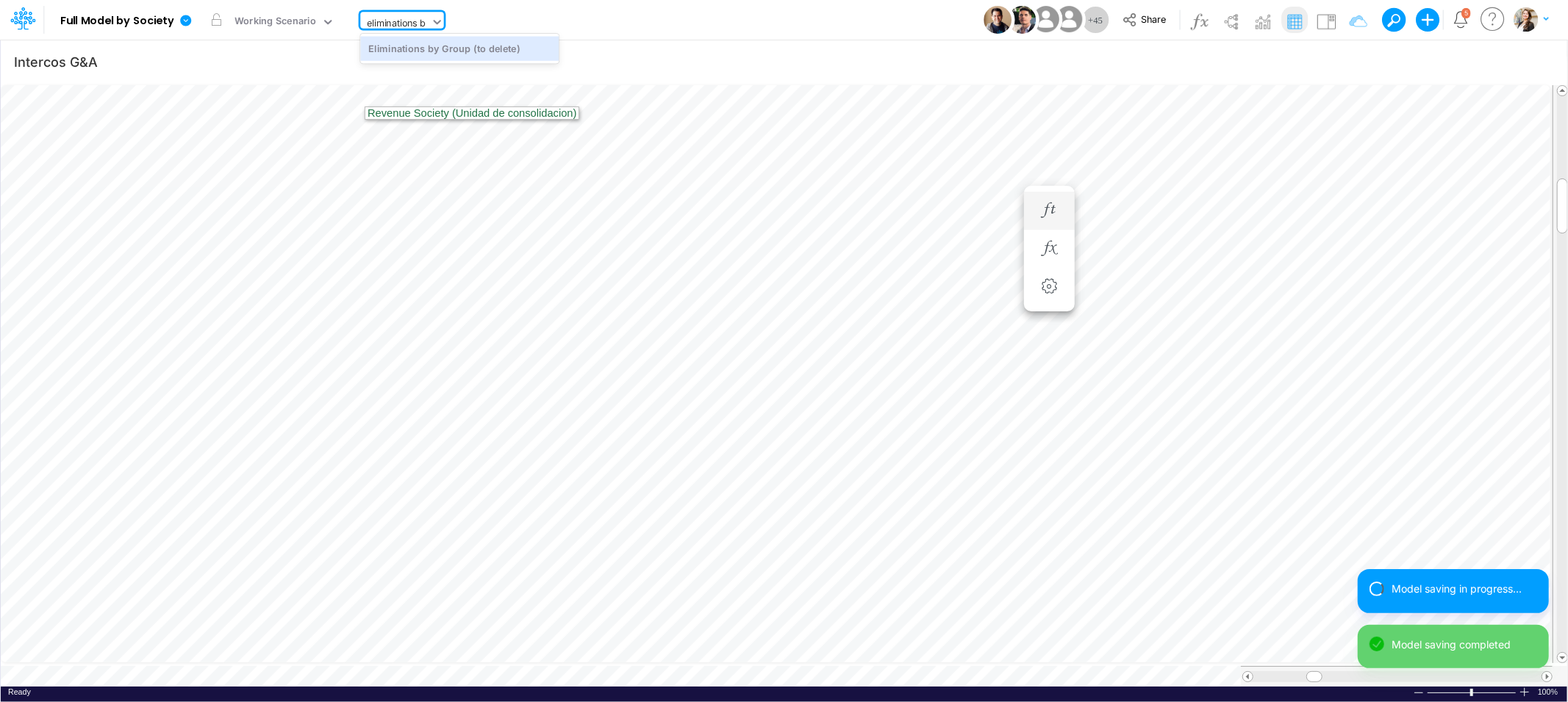
type input "eliminations"
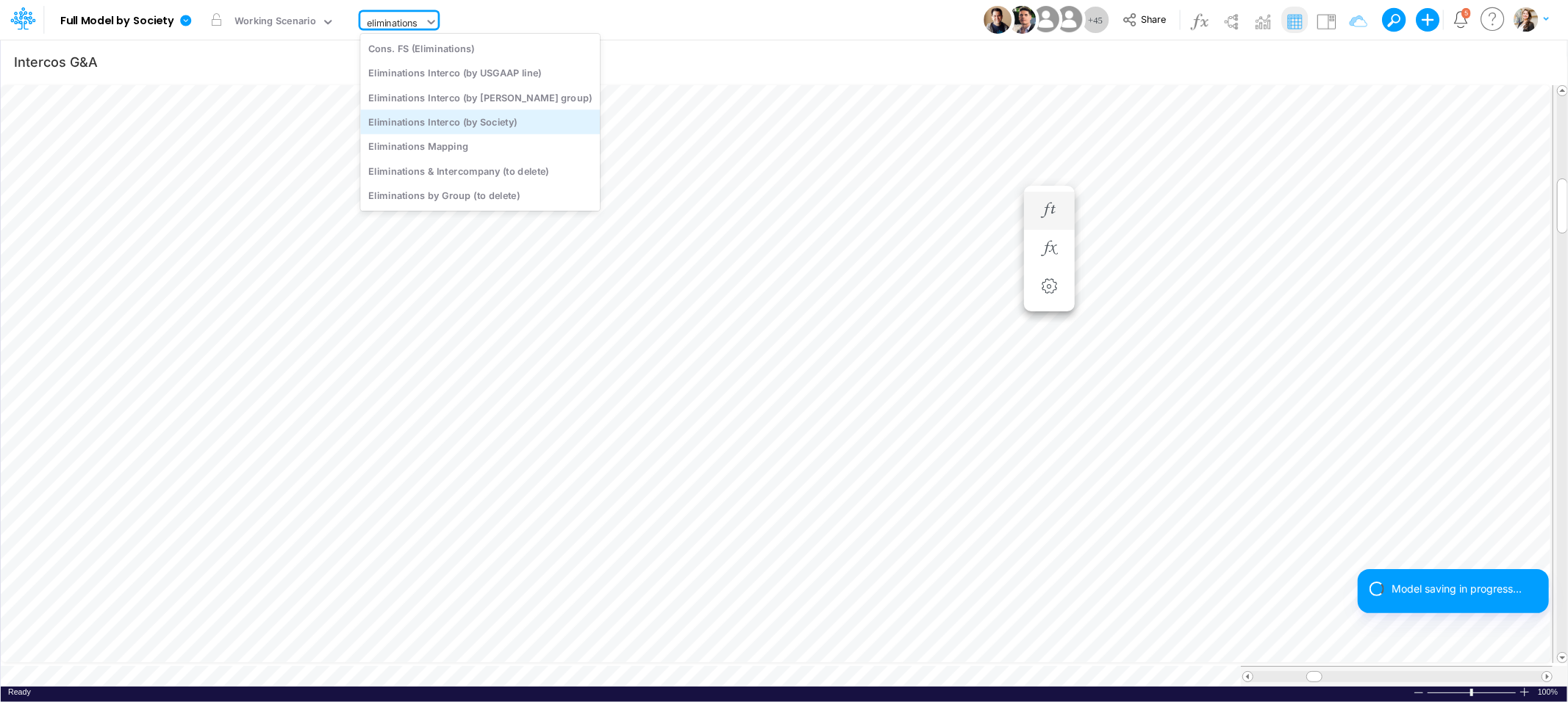
click at [449, 127] on div "Eliminations Interco (by Society)" at bounding box center [479, 121] width 239 height 24
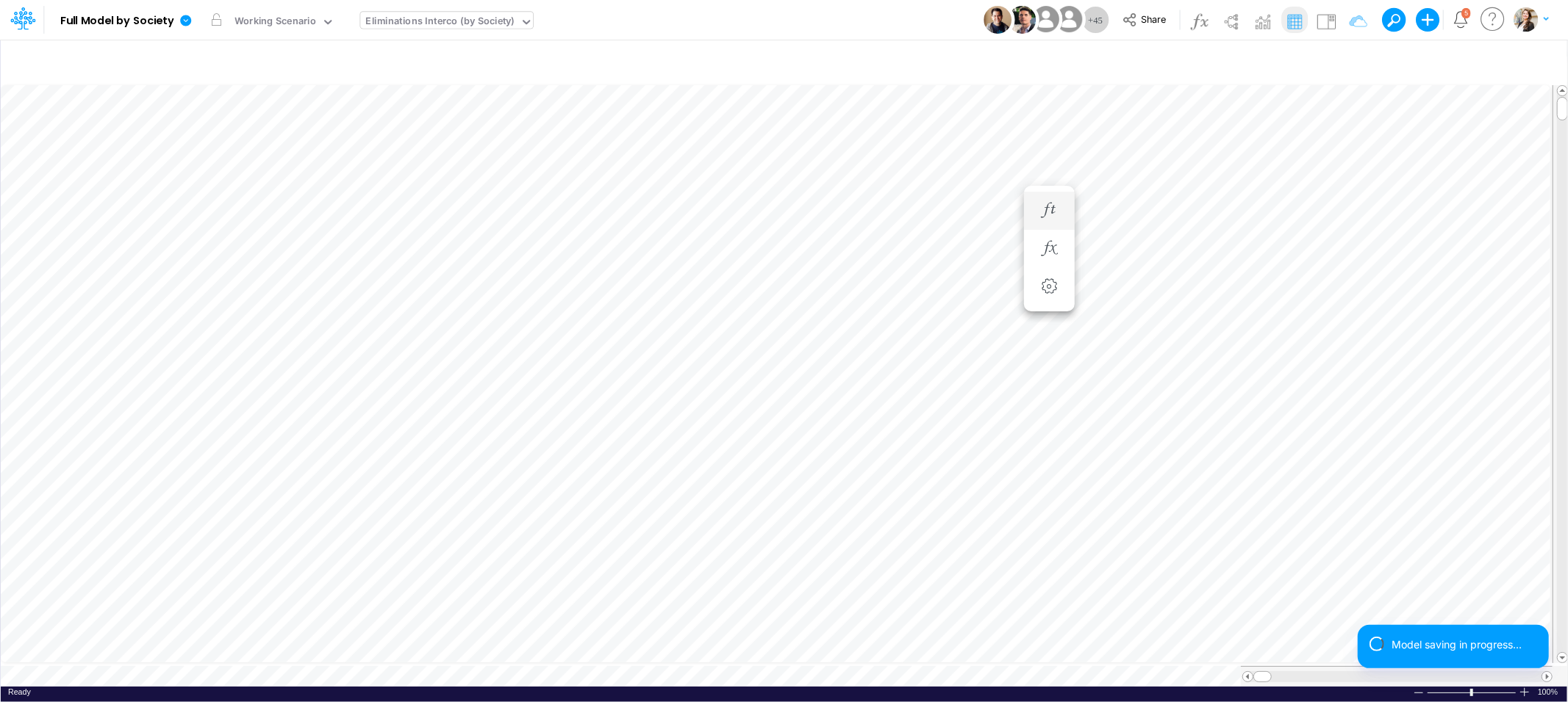
scroll to position [0, 1]
type input "Intercos G&A"
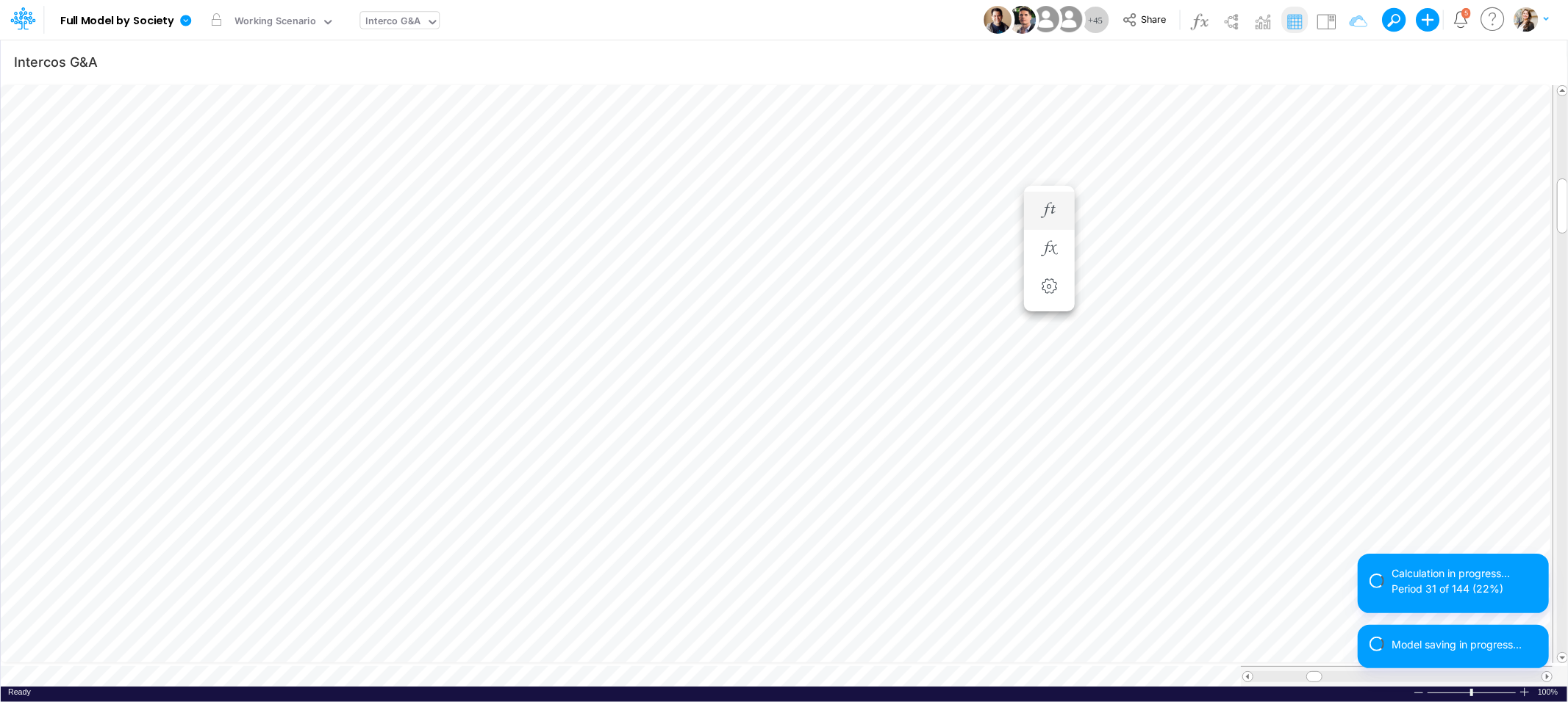
scroll to position [0, 1]
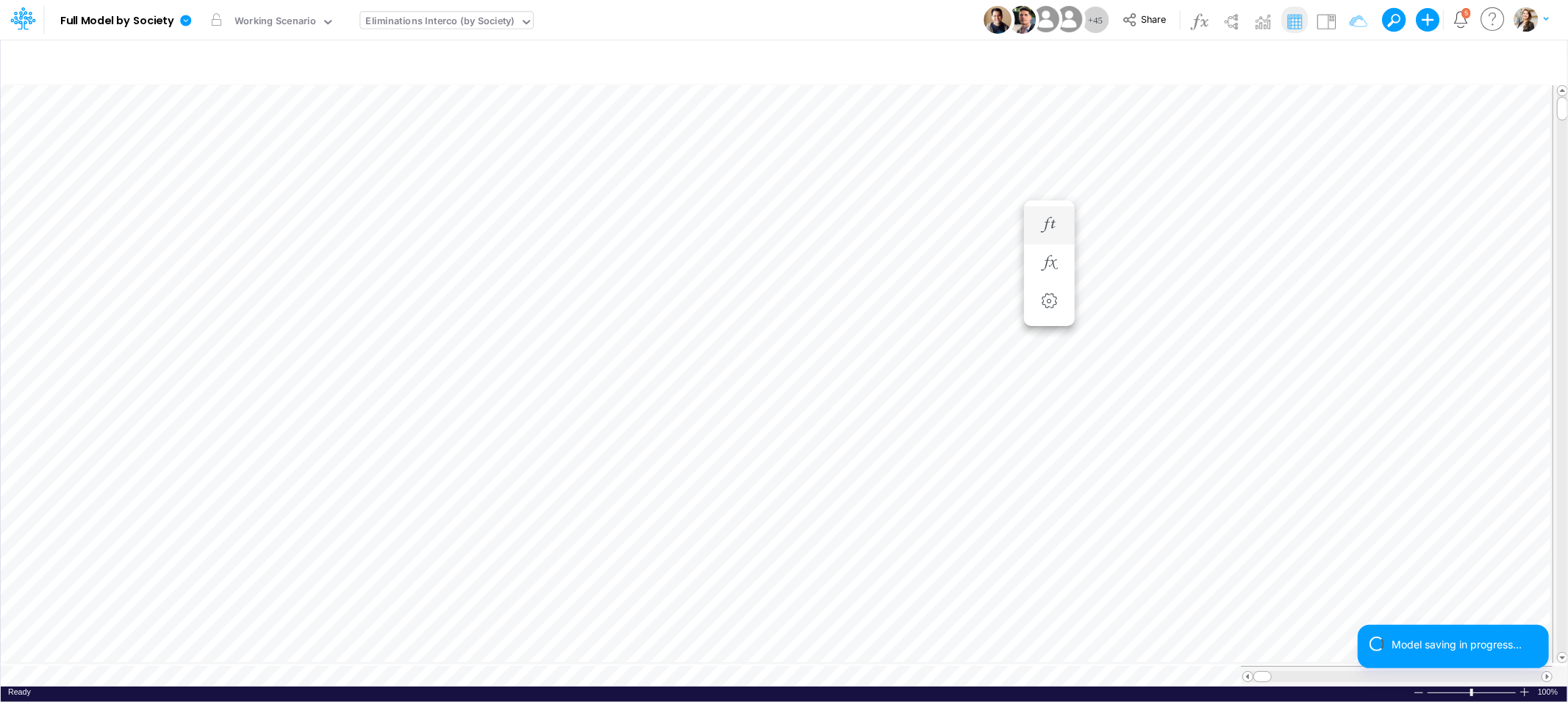
scroll to position [0, 1]
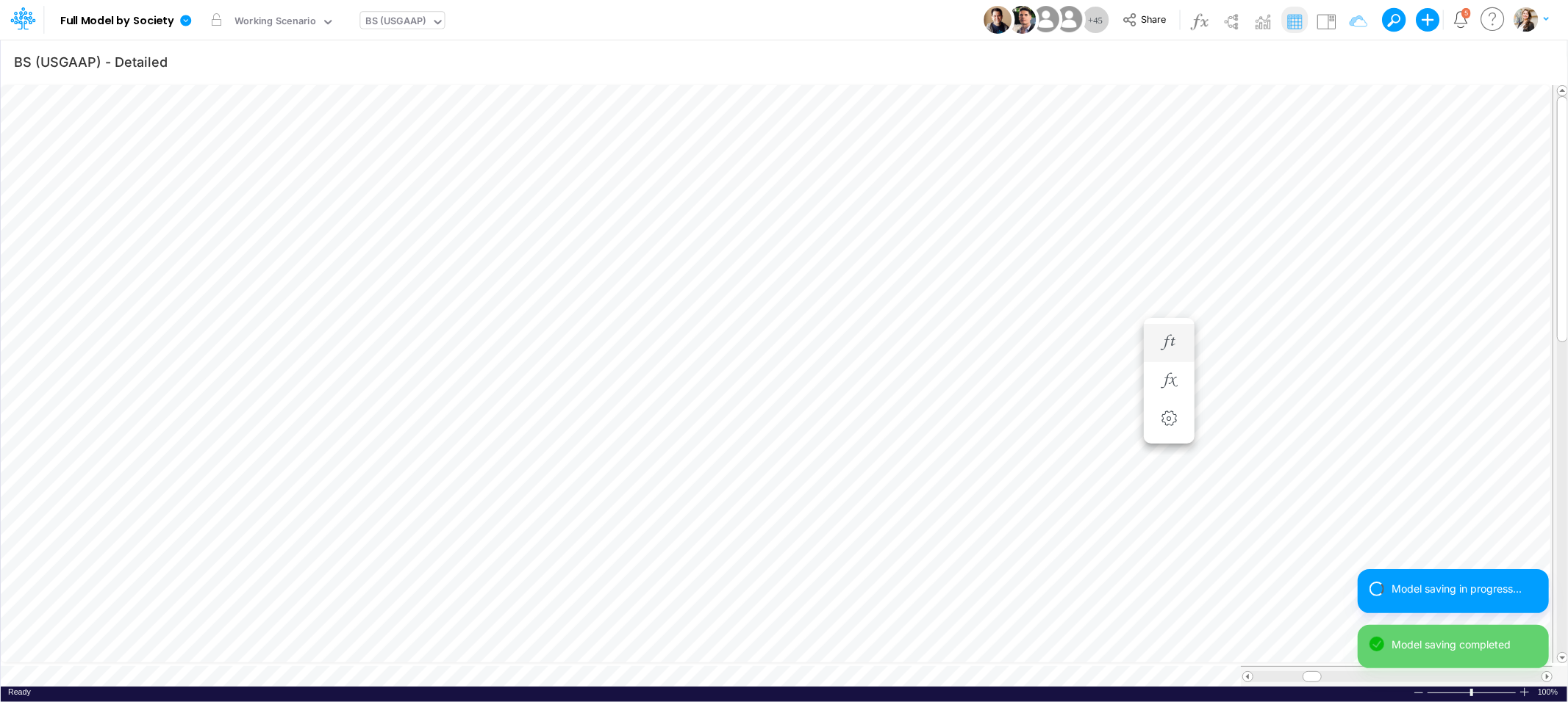
scroll to position [0, 1]
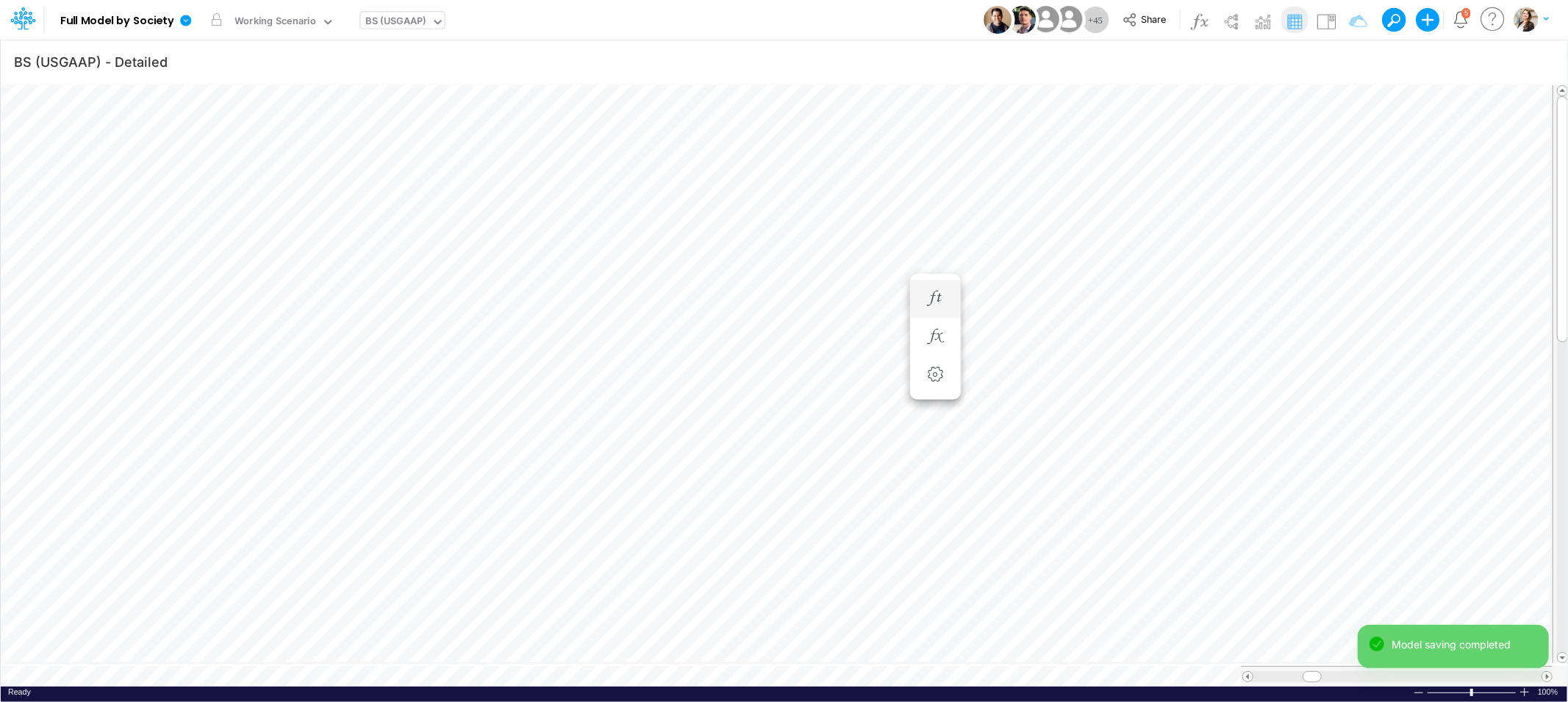
scroll to position [0, 1]
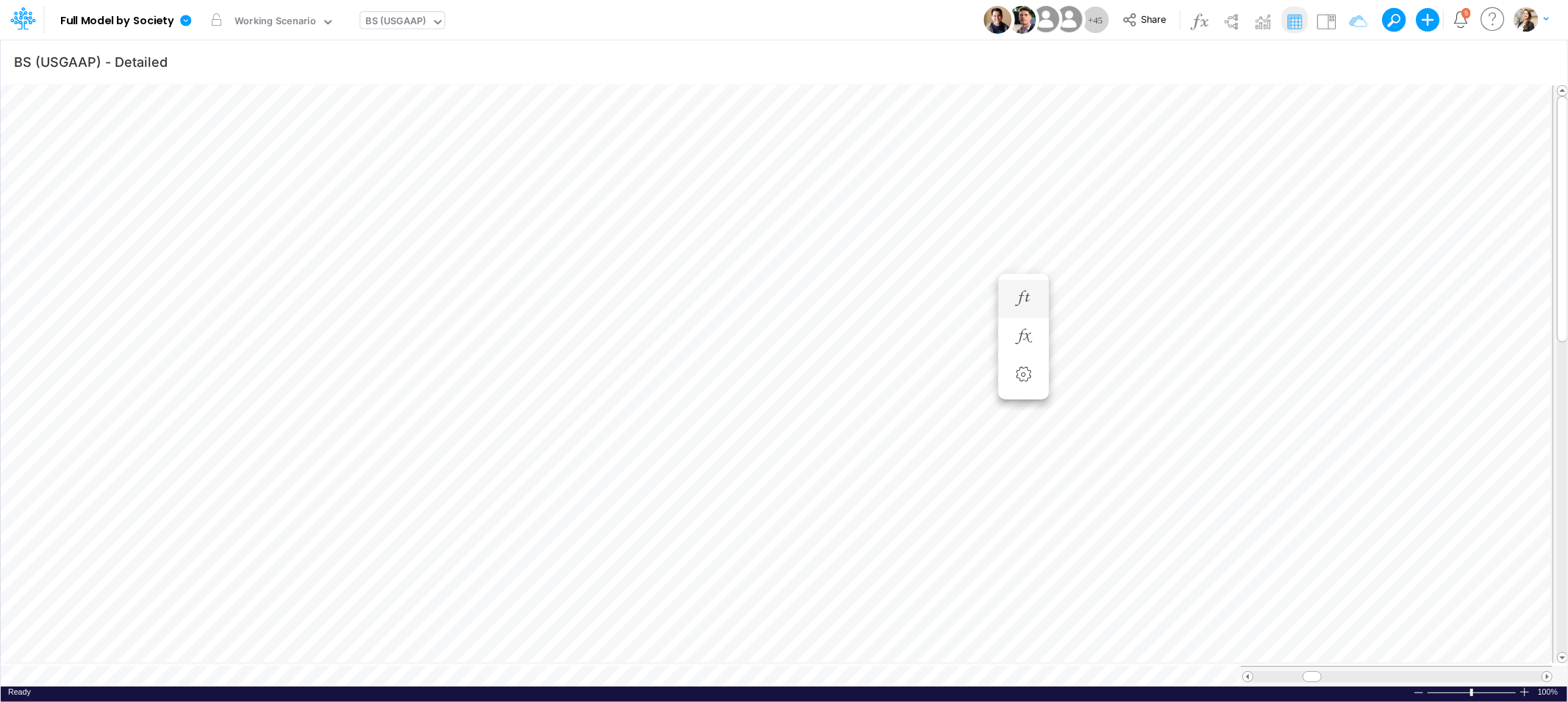
type input "Intercos G&A"
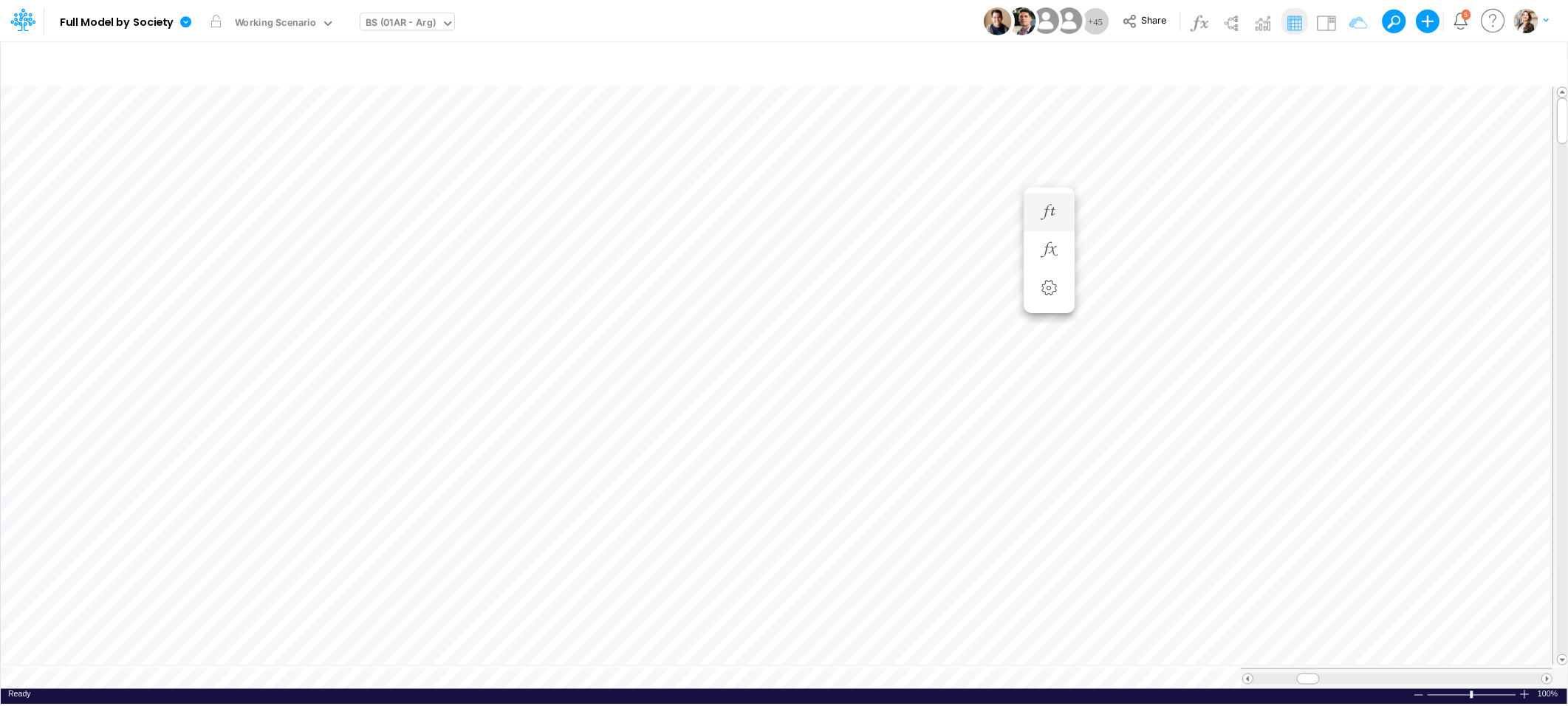
scroll to position [0, 1]
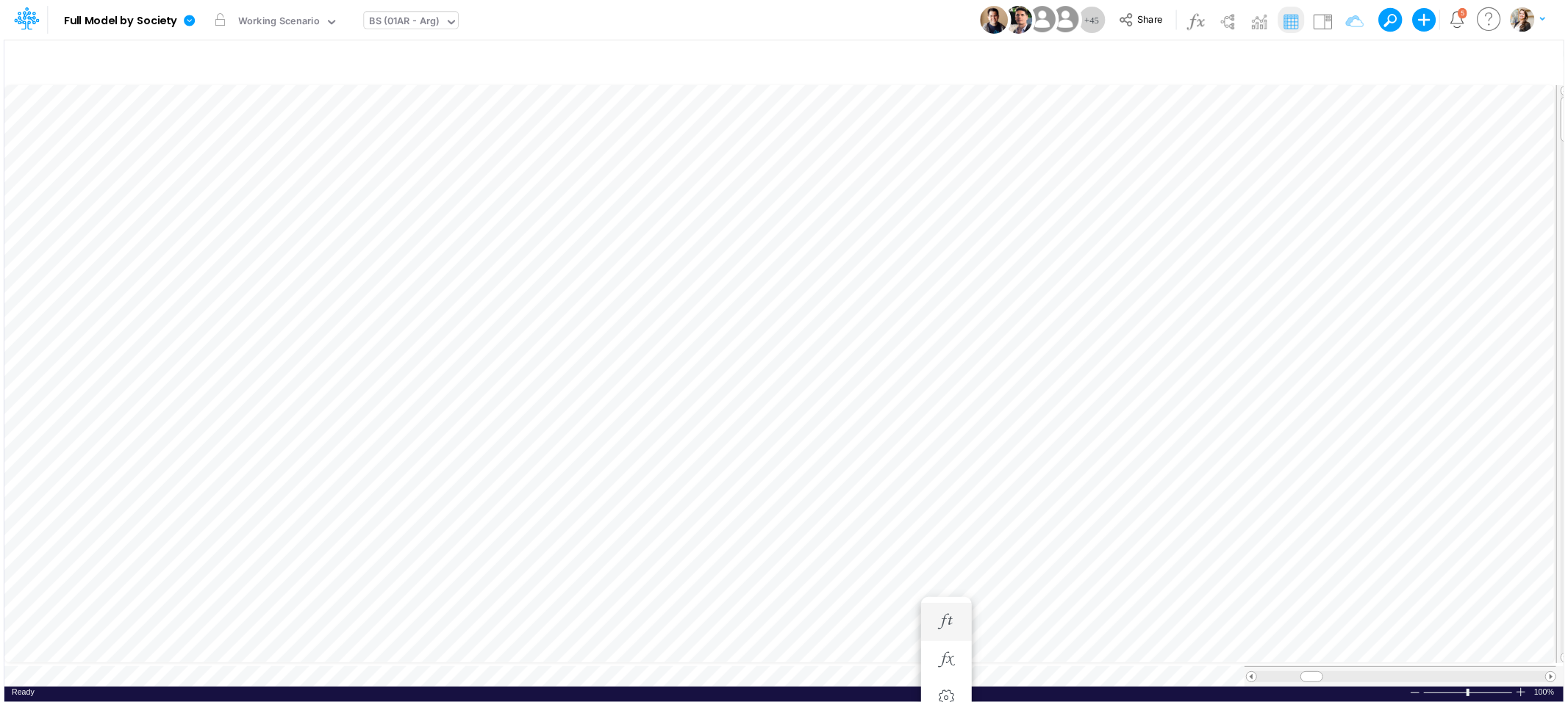
scroll to position [0, 1]
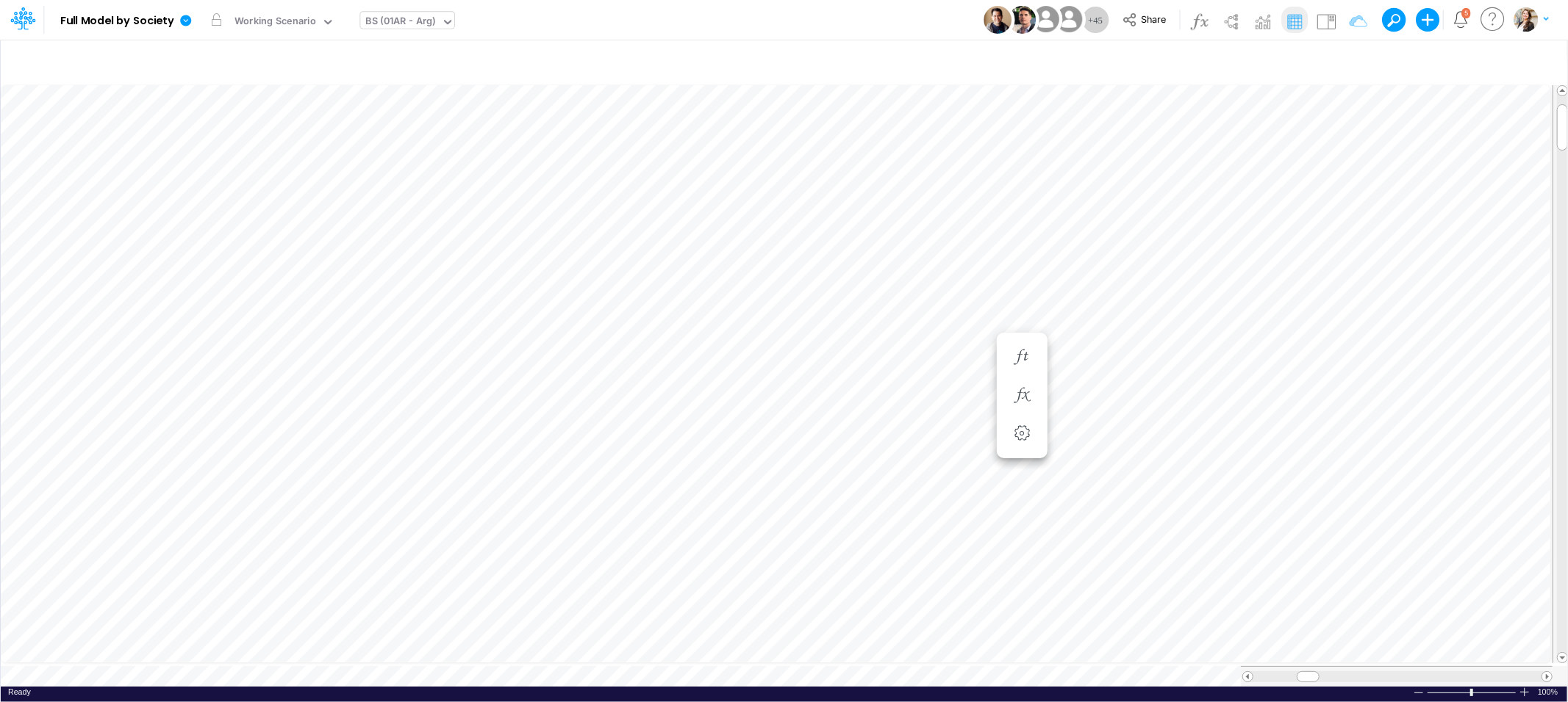
scroll to position [0, 1]
type input "Intercos G&A"
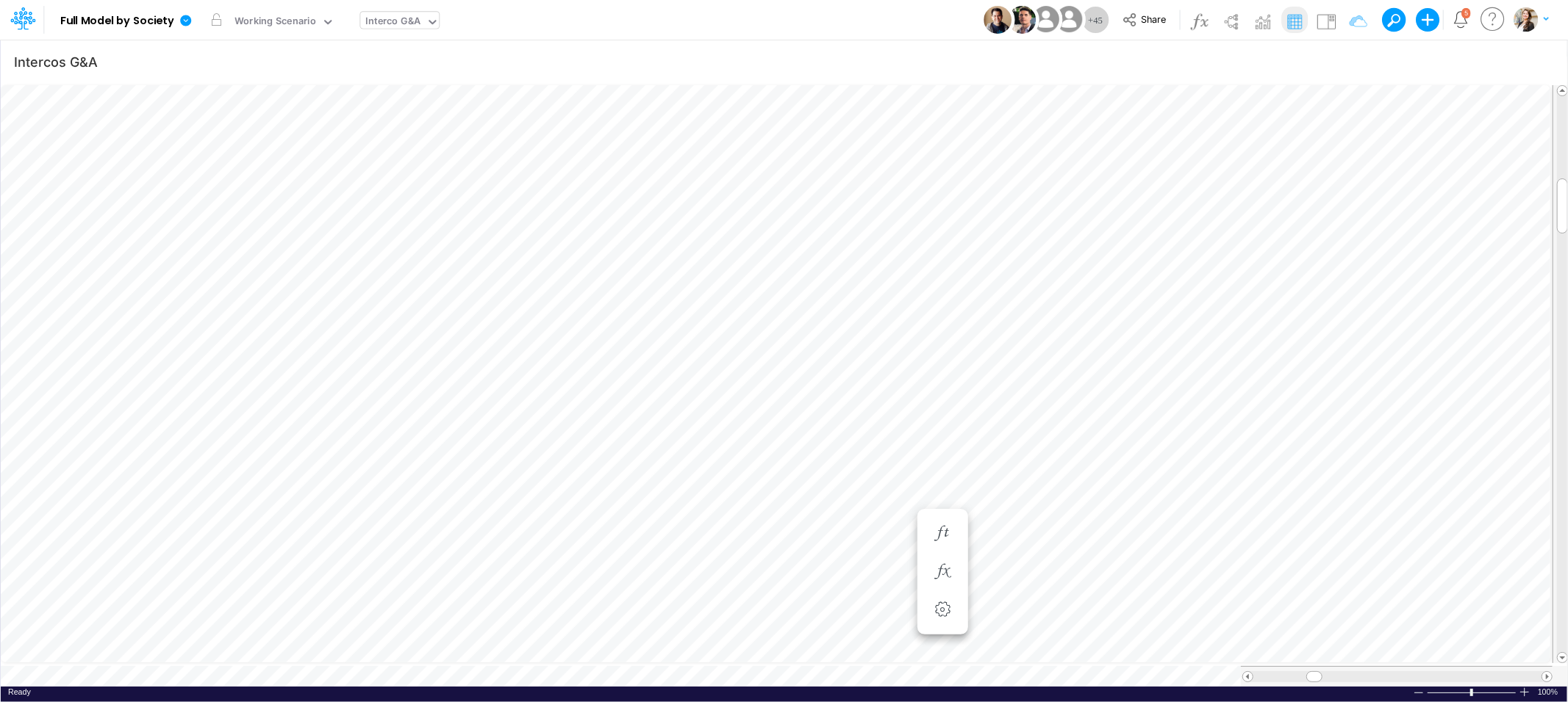
scroll to position [0, 1]
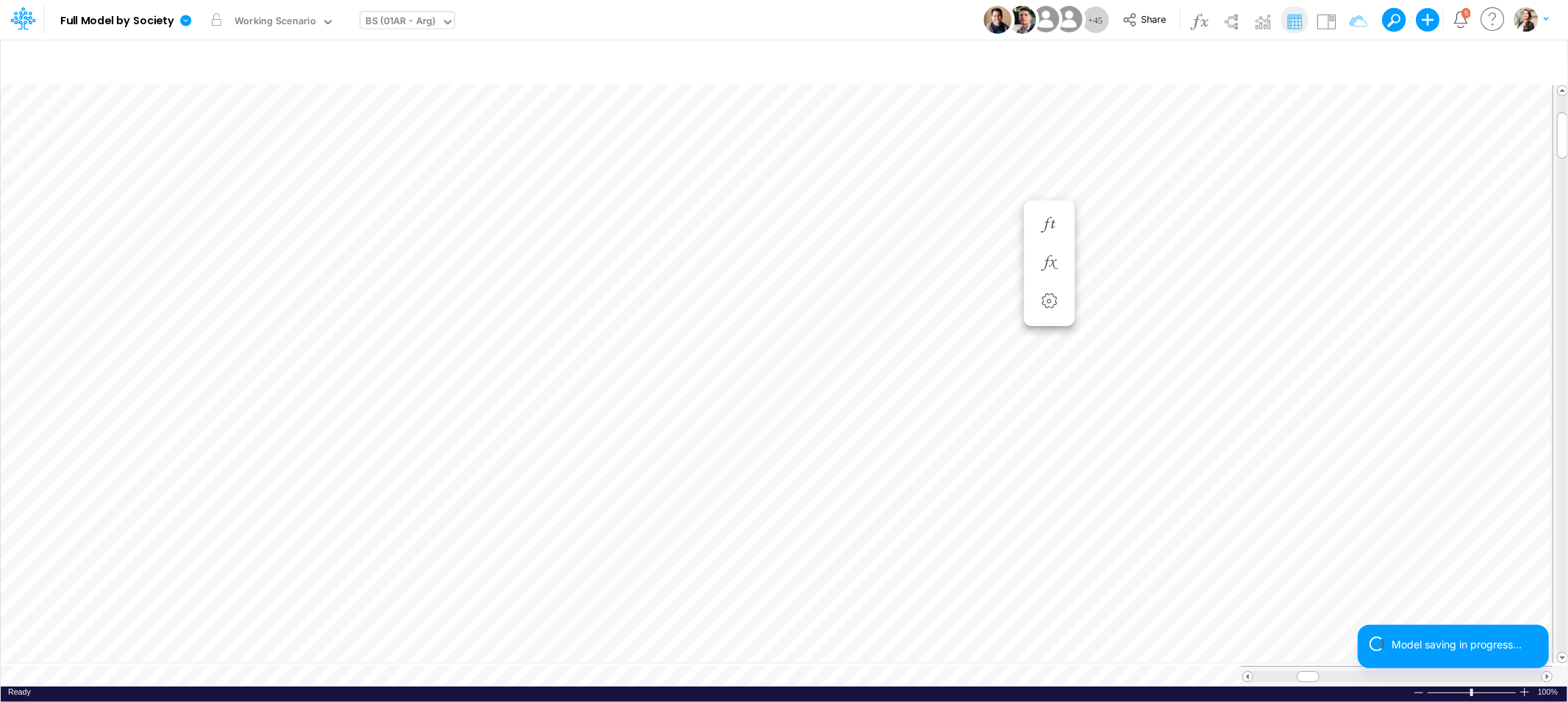
scroll to position [0, 1]
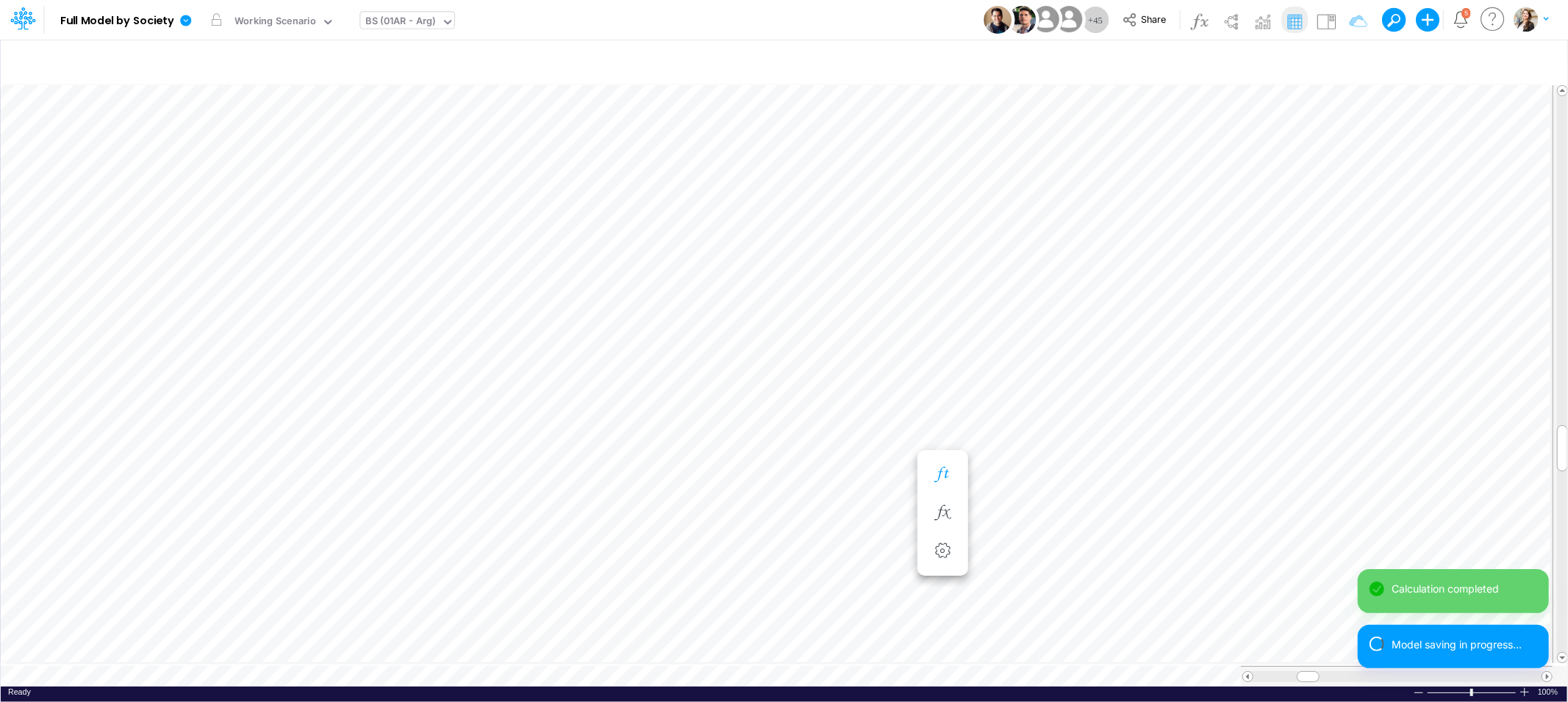
click at [936, 475] on icon "button" at bounding box center [942, 475] width 22 height 15
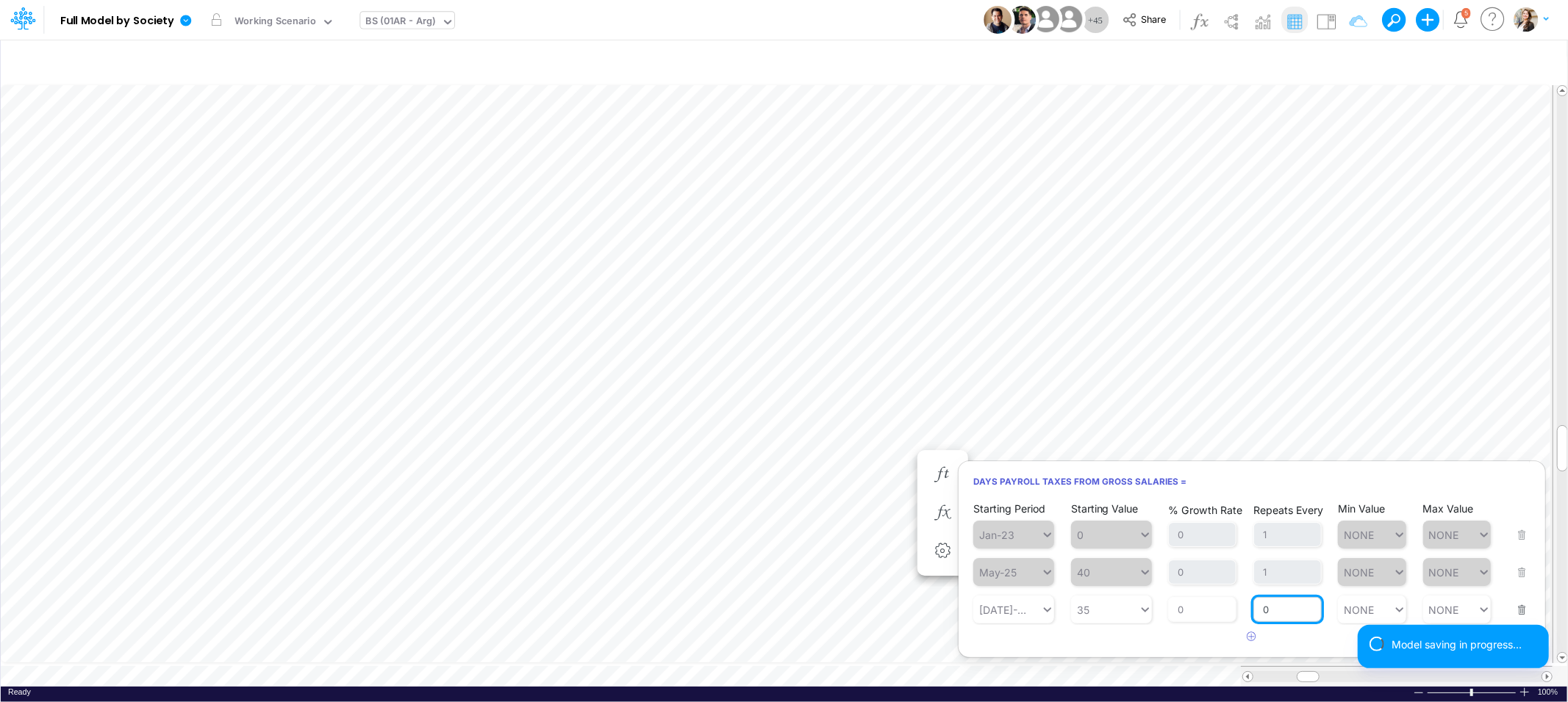
click at [1287, 613] on input "0" at bounding box center [1287, 610] width 69 height 25
type input "1"
click at [1170, 639] on div "Starting Period Jan-23 Starting Value 0 % Growth Rate 0 Repeats Every 1 Min Val…" at bounding box center [1252, 575] width 587 height 149
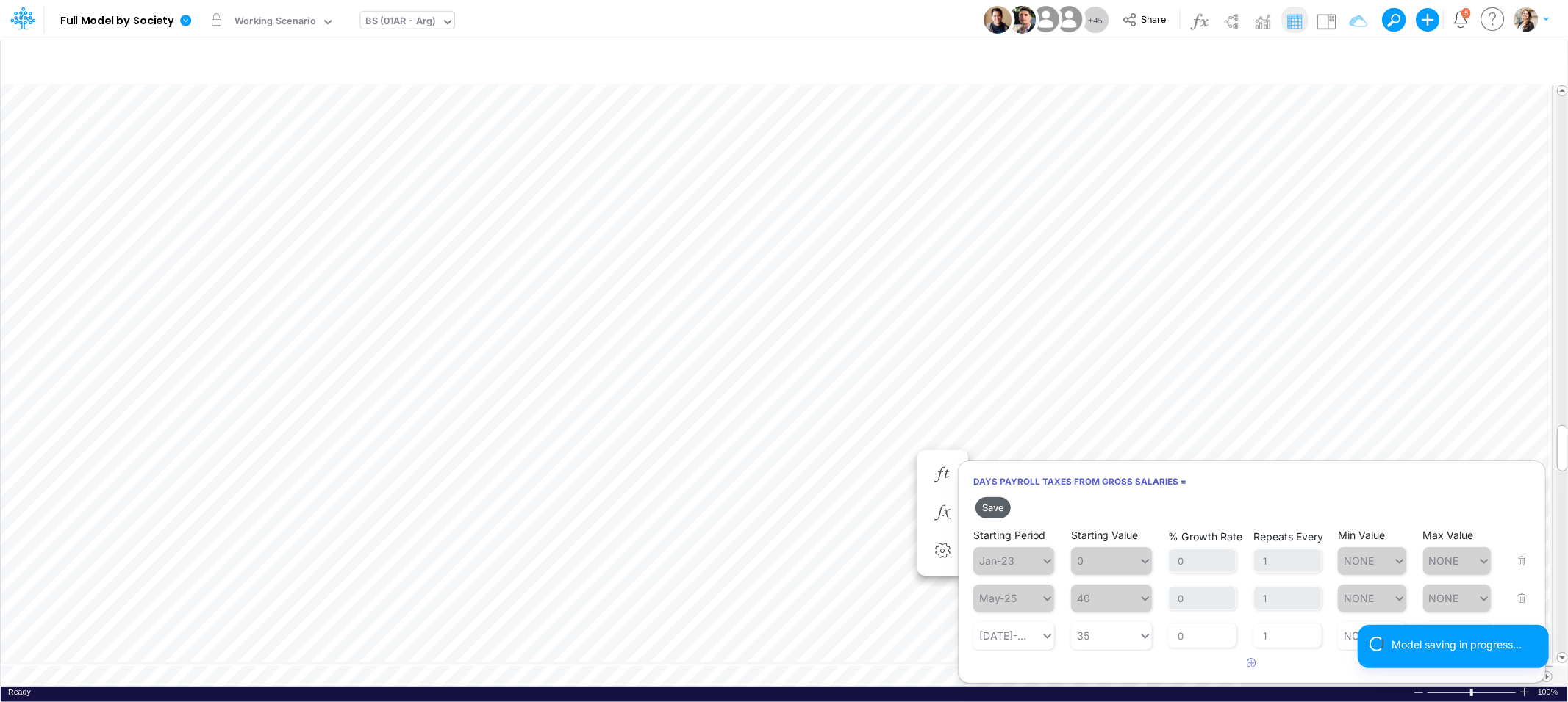
click at [997, 513] on button "Save" at bounding box center [993, 508] width 35 height 22
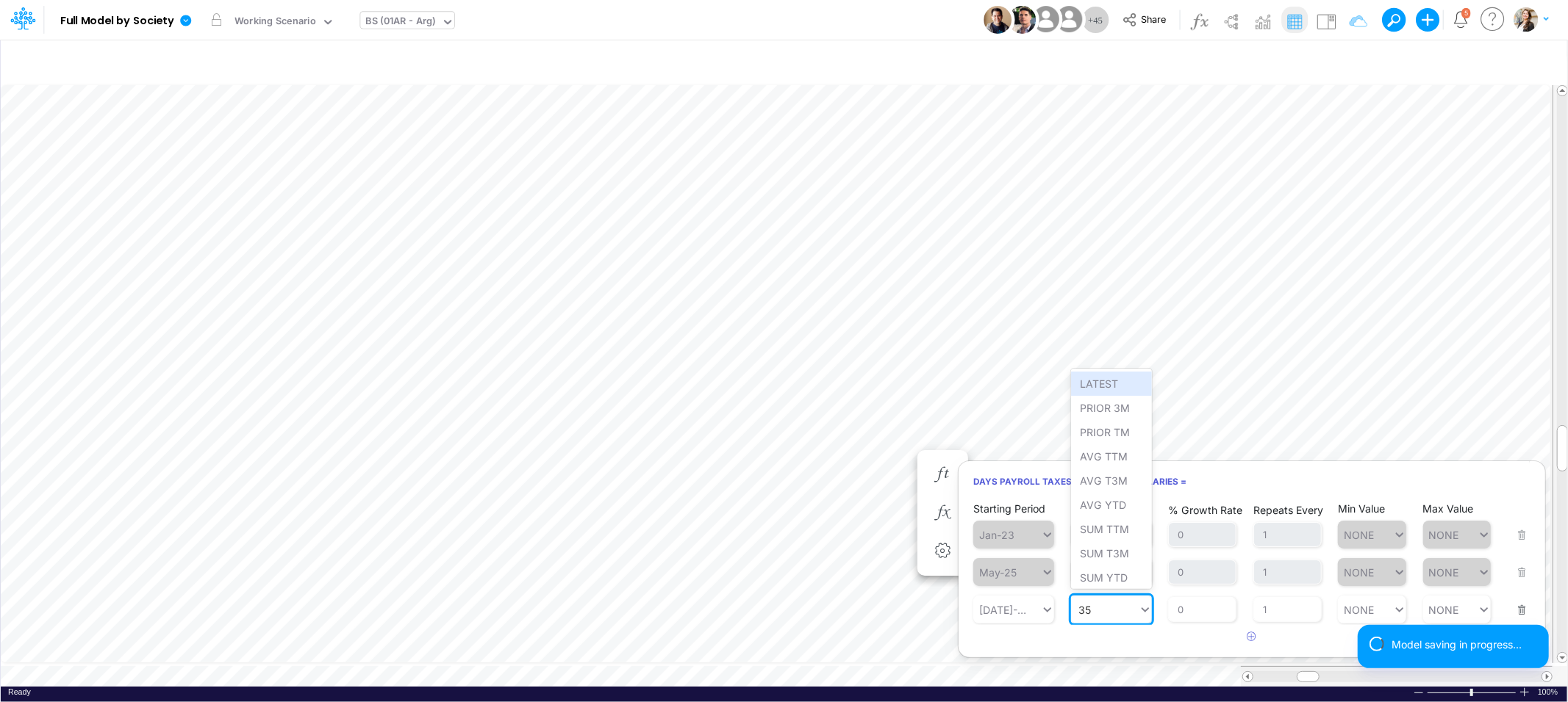
click at [1097, 618] on div "35 35" at bounding box center [1104, 610] width 68 height 22
click at [1098, 572] on div "Set value 34" at bounding box center [1111, 574] width 81 height 24
type input "34"
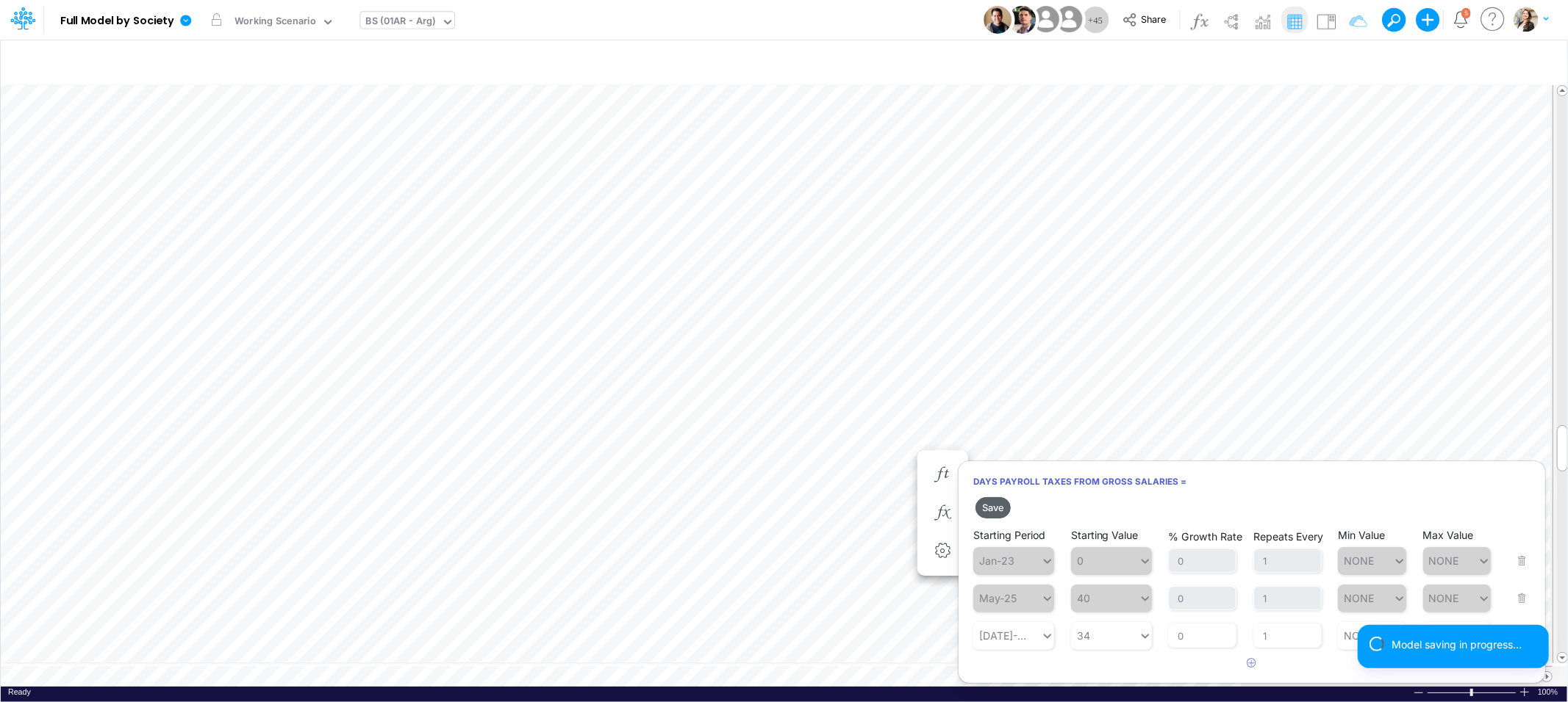
click at [984, 504] on button "Save" at bounding box center [993, 508] width 35 height 22
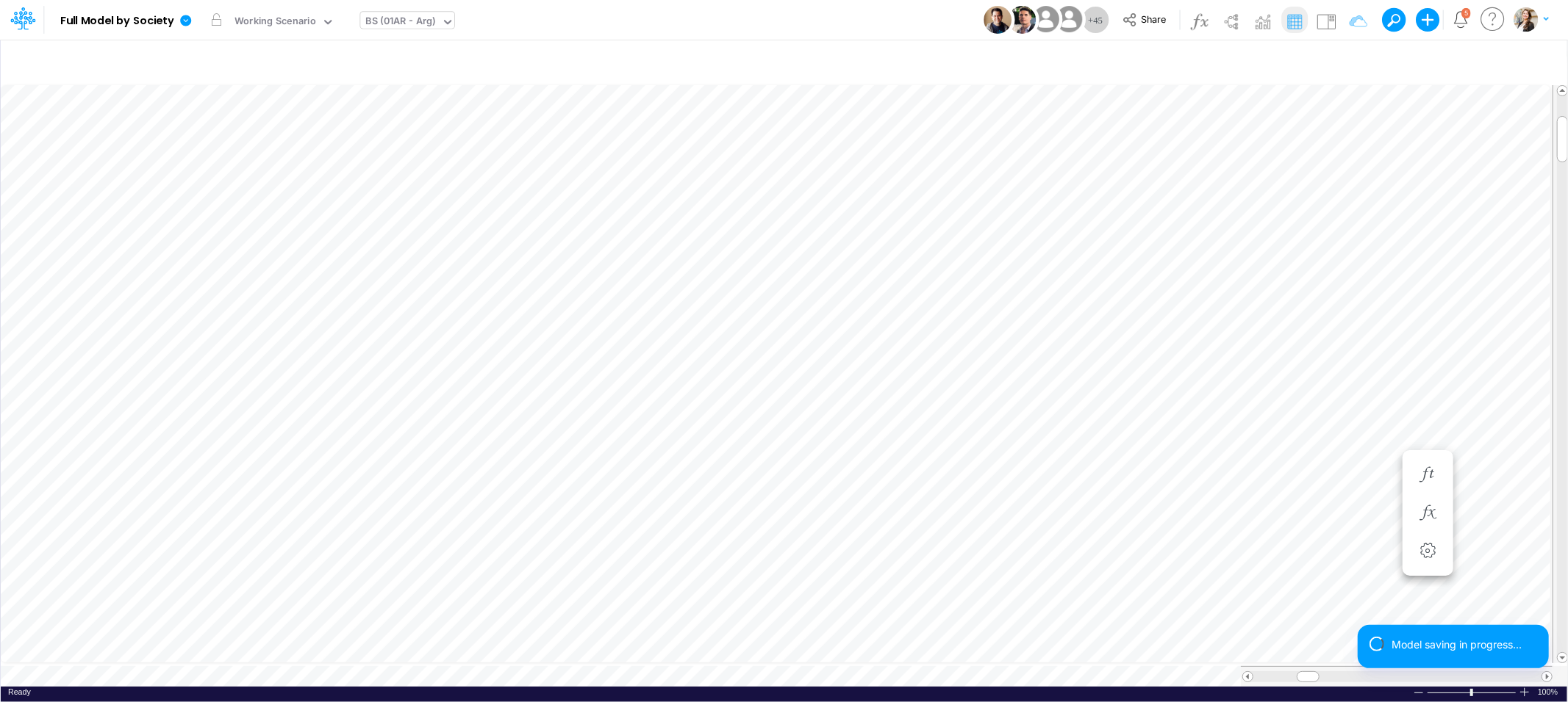
scroll to position [0, 1]
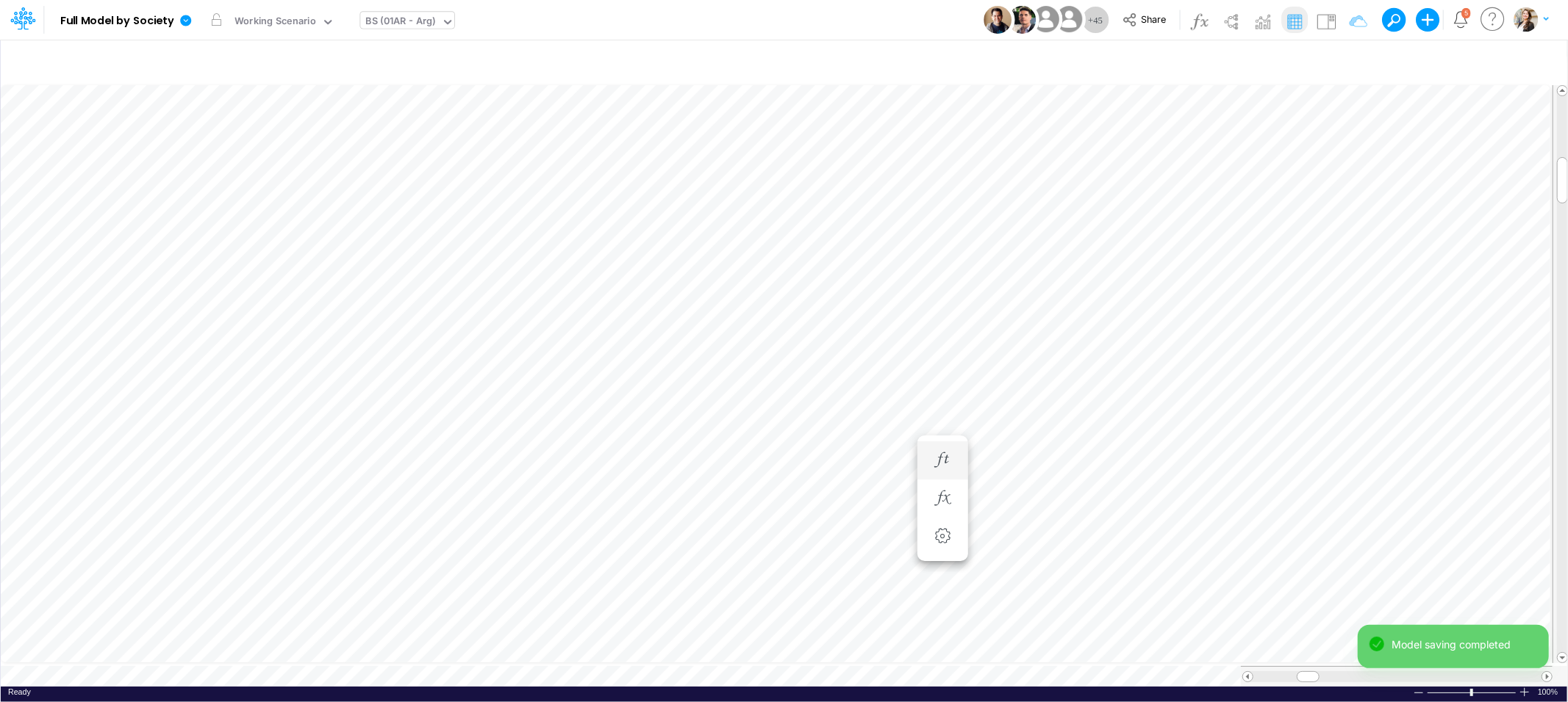
scroll to position [0, 1]
type input "Intercos G&A"
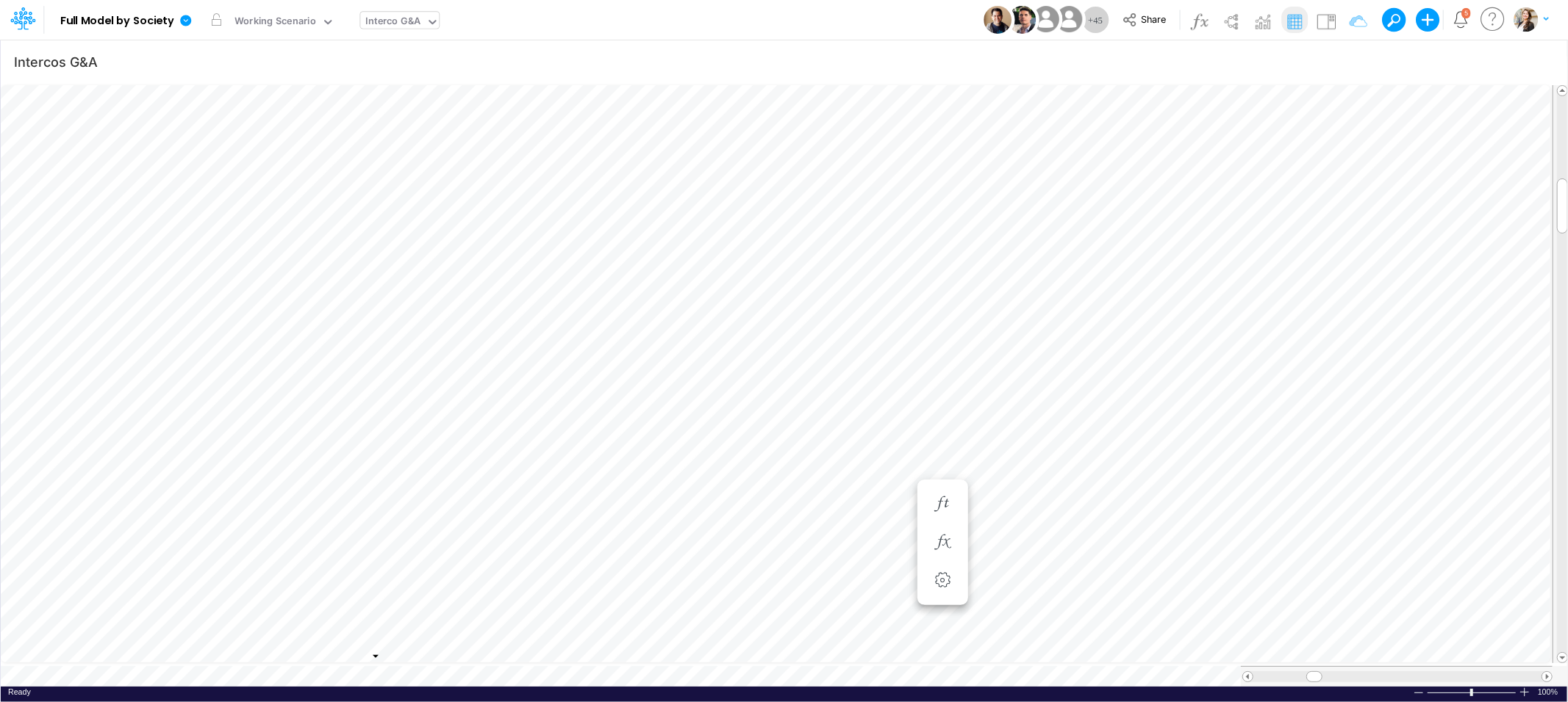
scroll to position [0, 1]
click at [659, 659] on span "Close" at bounding box center [679, 655] width 41 height 14
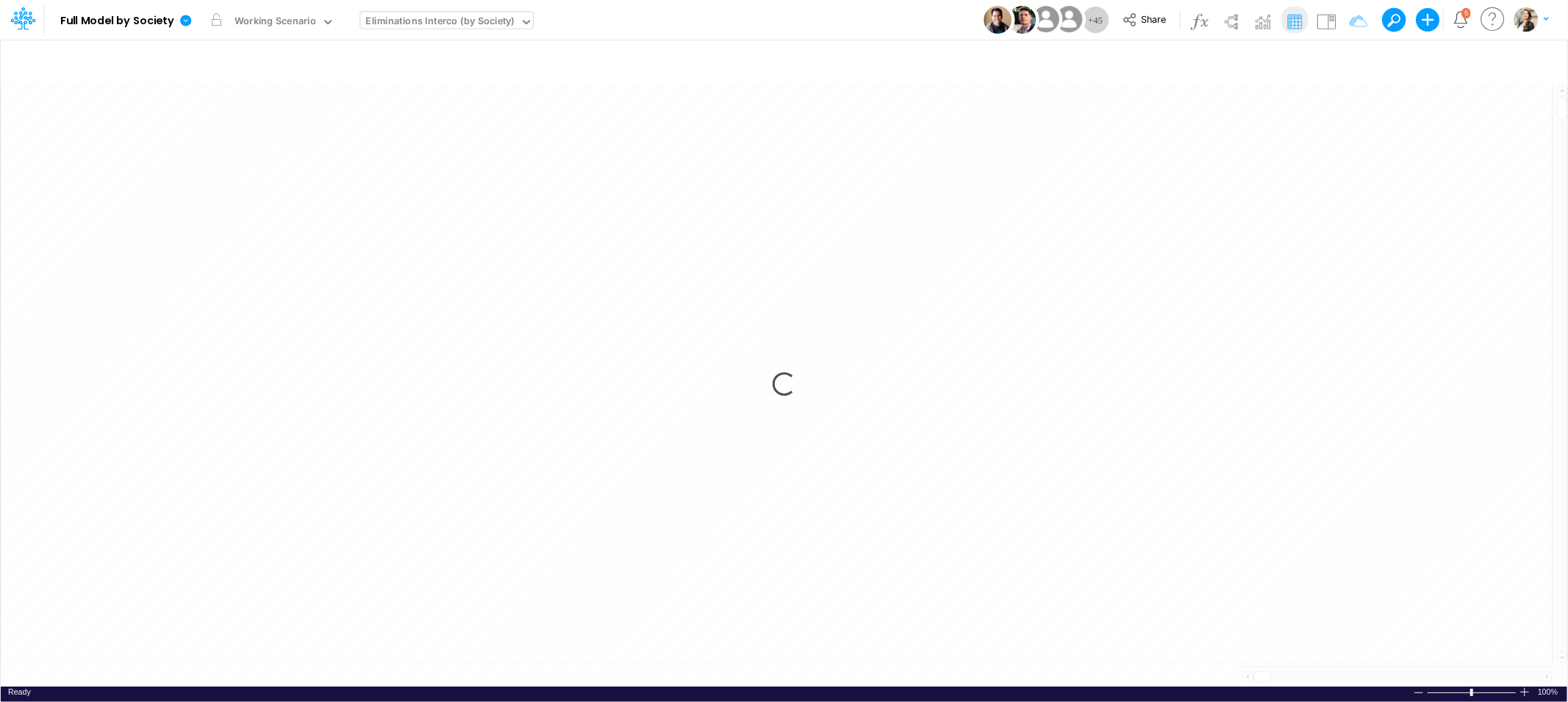
scroll to position [0, 1]
type input "BS (USGAAP) - Detailed"
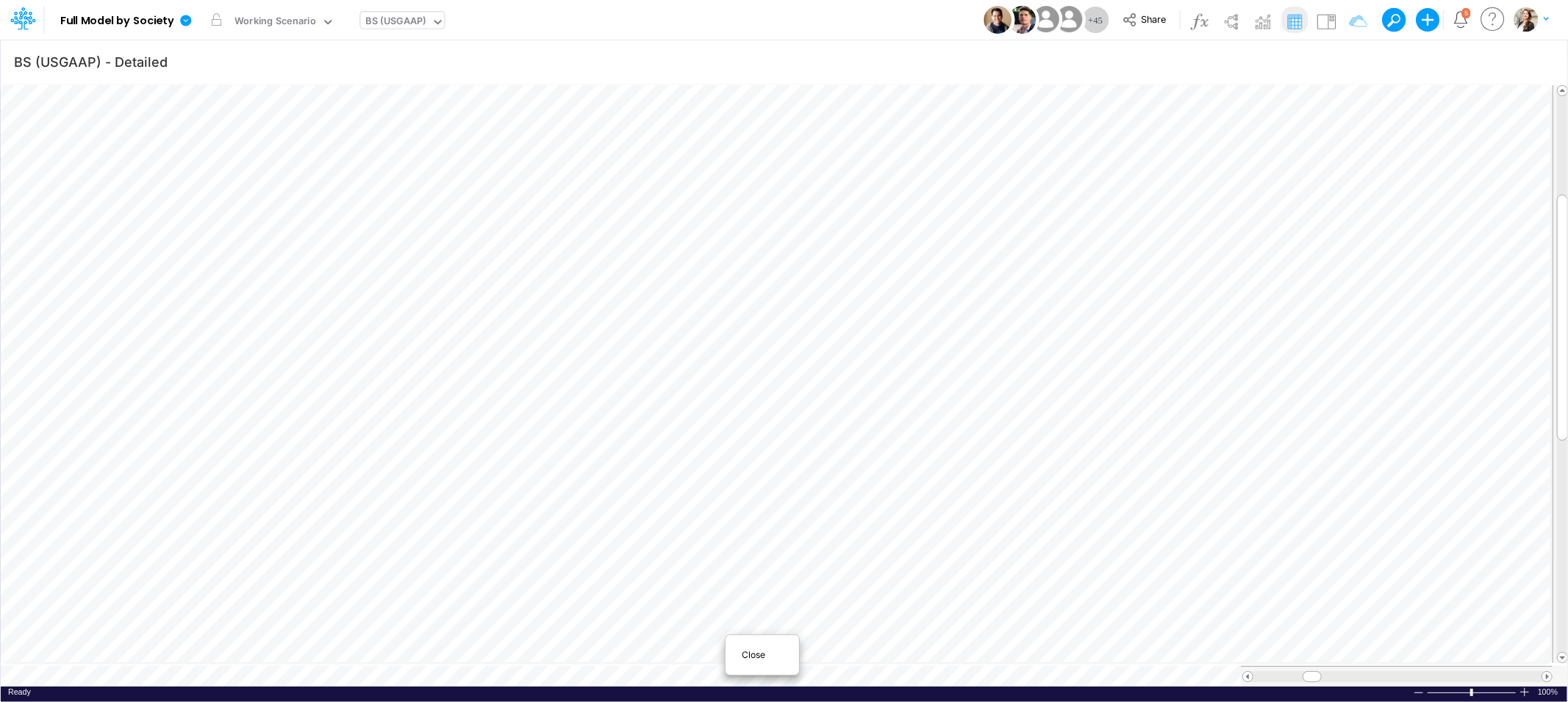
scroll to position [0, 1]
click at [753, 655] on span "Close" at bounding box center [762, 655] width 41 height 14
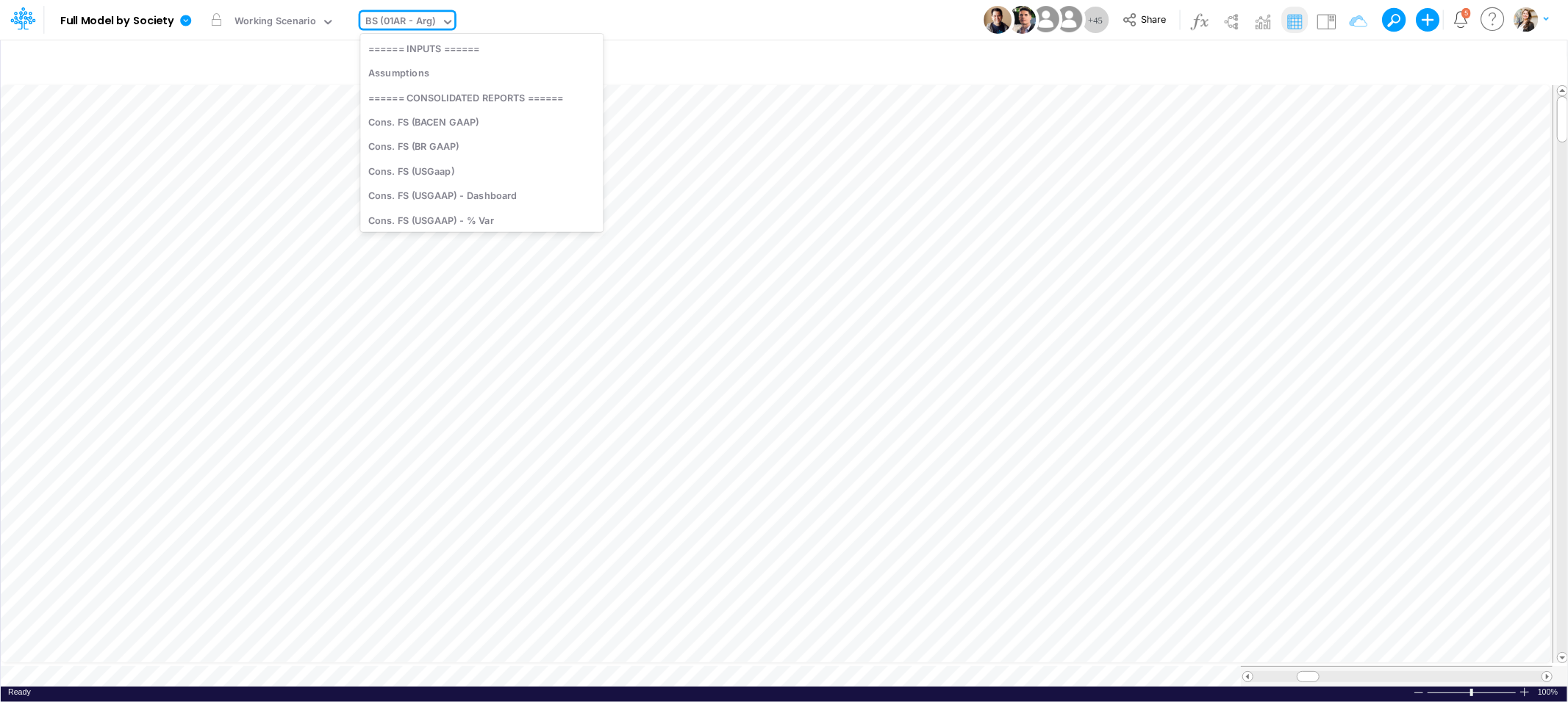
click at [388, 26] on div "BS (01AR - Arg)" at bounding box center [401, 22] width 70 height 17
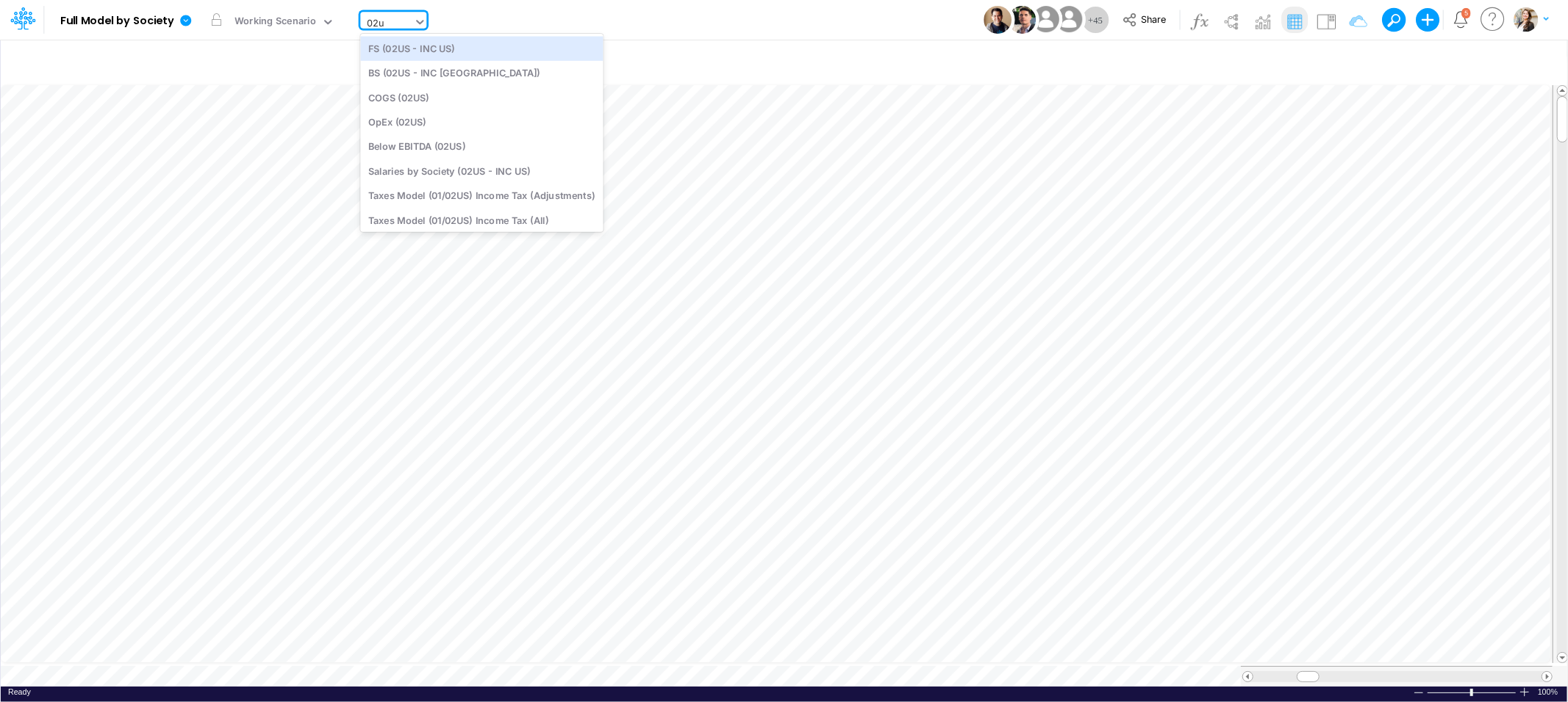
type input "02us"
click at [450, 72] on div "BS (02US - INC [GEOGRAPHIC_DATA])" at bounding box center [481, 73] width 243 height 24
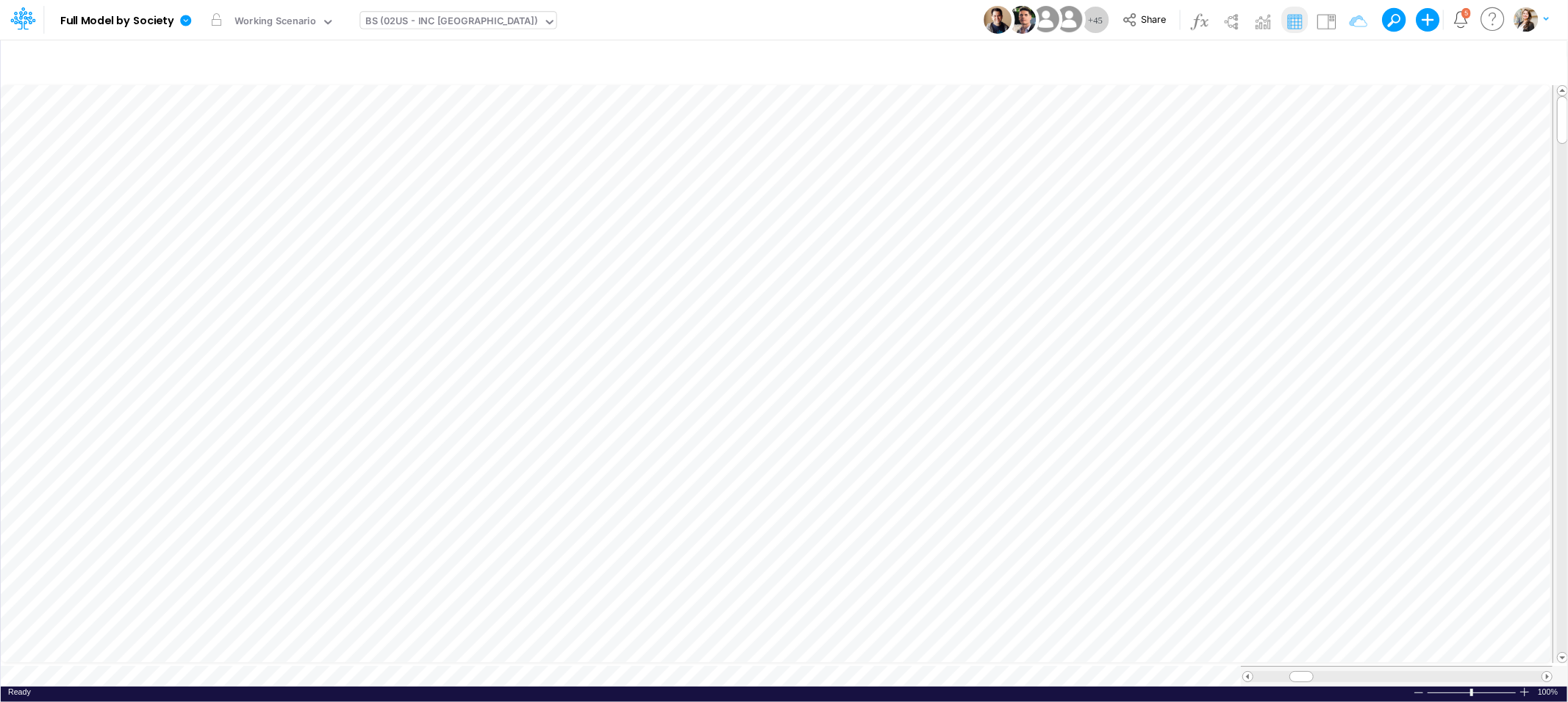
scroll to position [0, 1]
click at [1011, 230] on button "button" at bounding box center [1022, 240] width 27 height 30
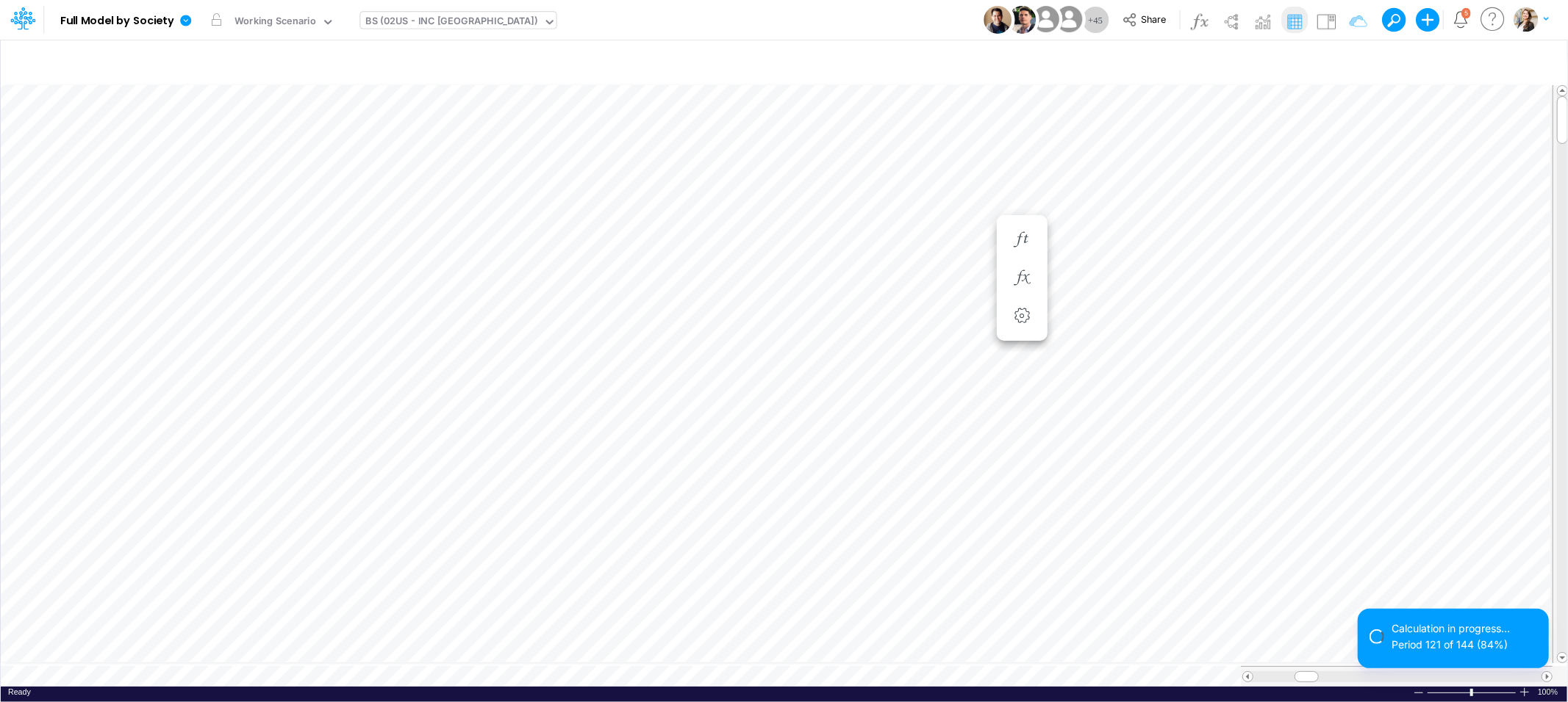
scroll to position [0, 1]
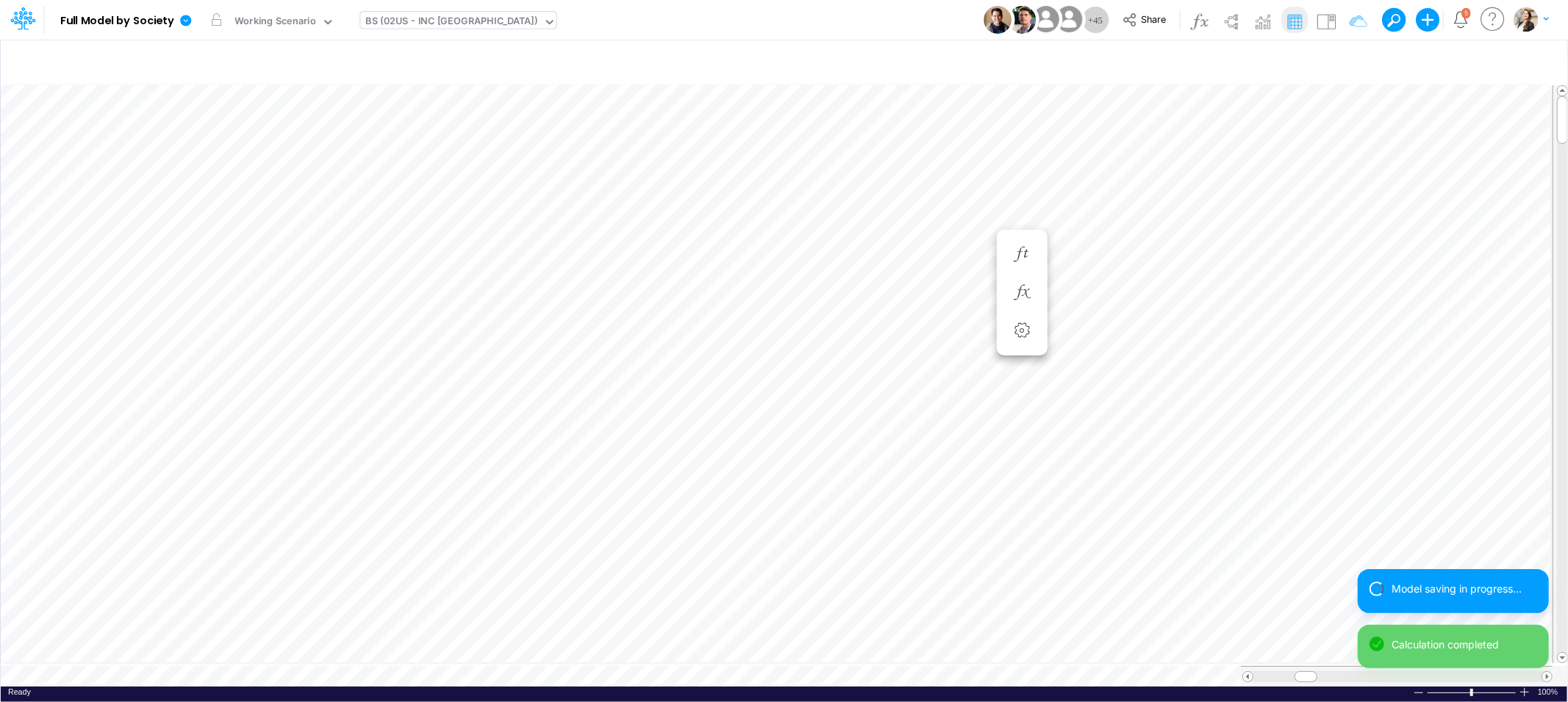
scroll to position [0, 1]
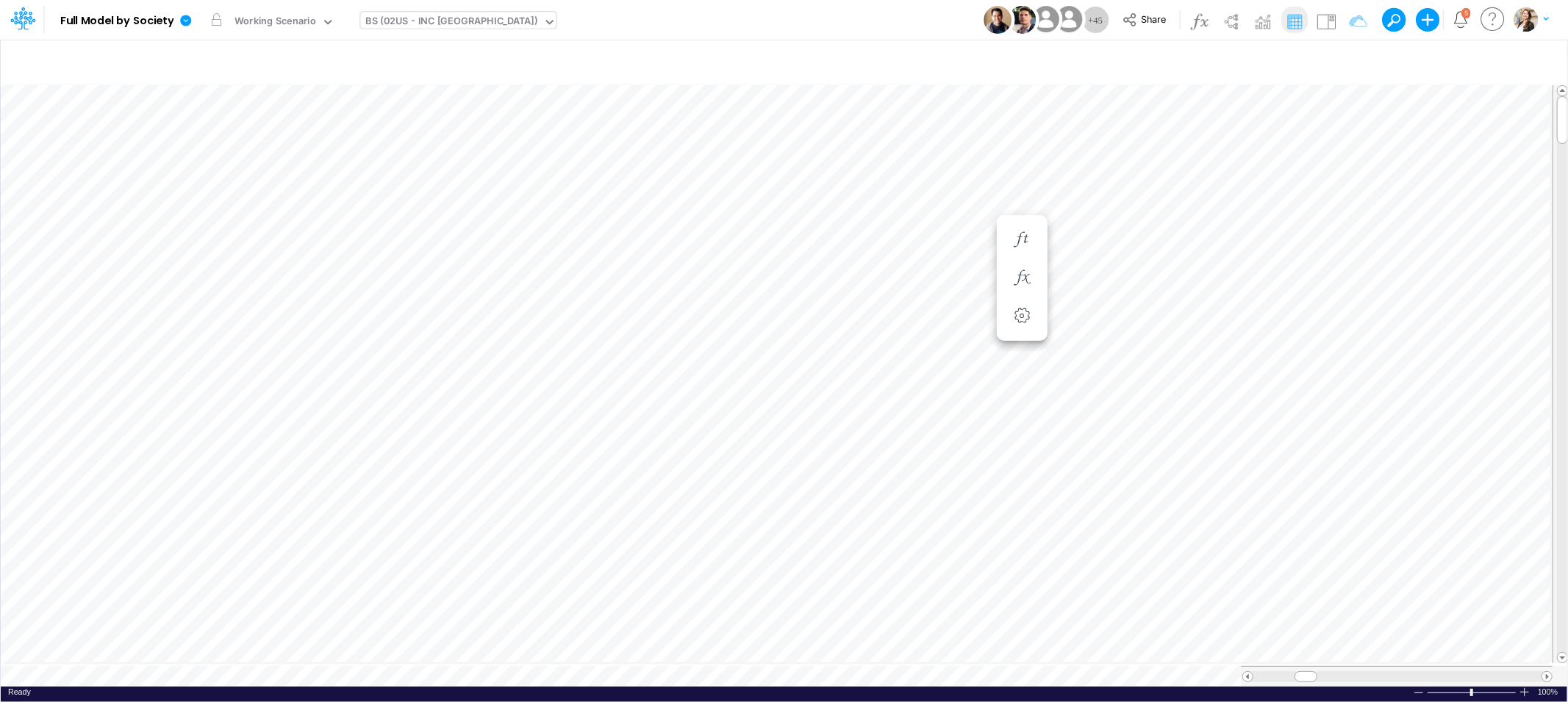
scroll to position [0, 1]
click at [1024, 369] on icon "button" at bounding box center [1022, 372] width 22 height 15
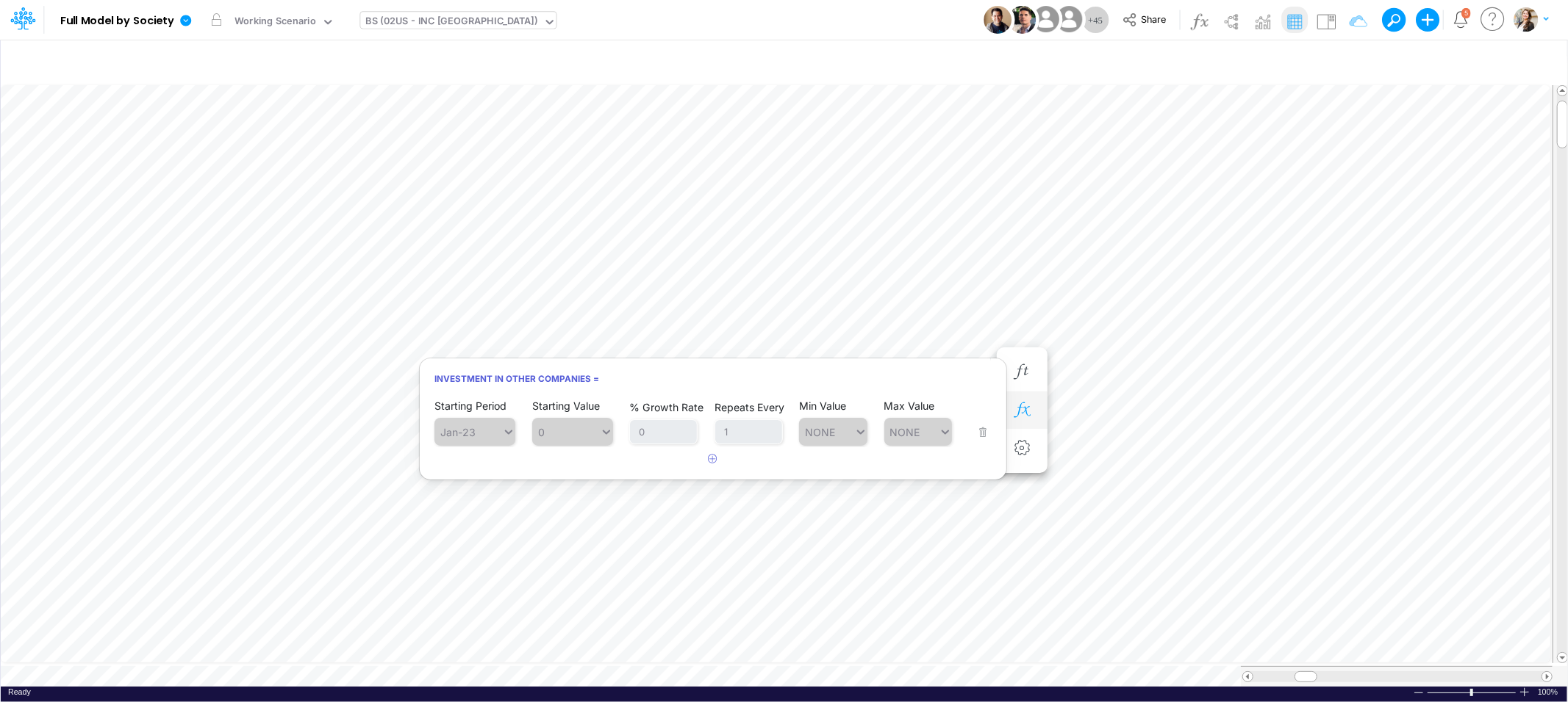
click at [1023, 405] on icon "button" at bounding box center [1022, 410] width 22 height 15
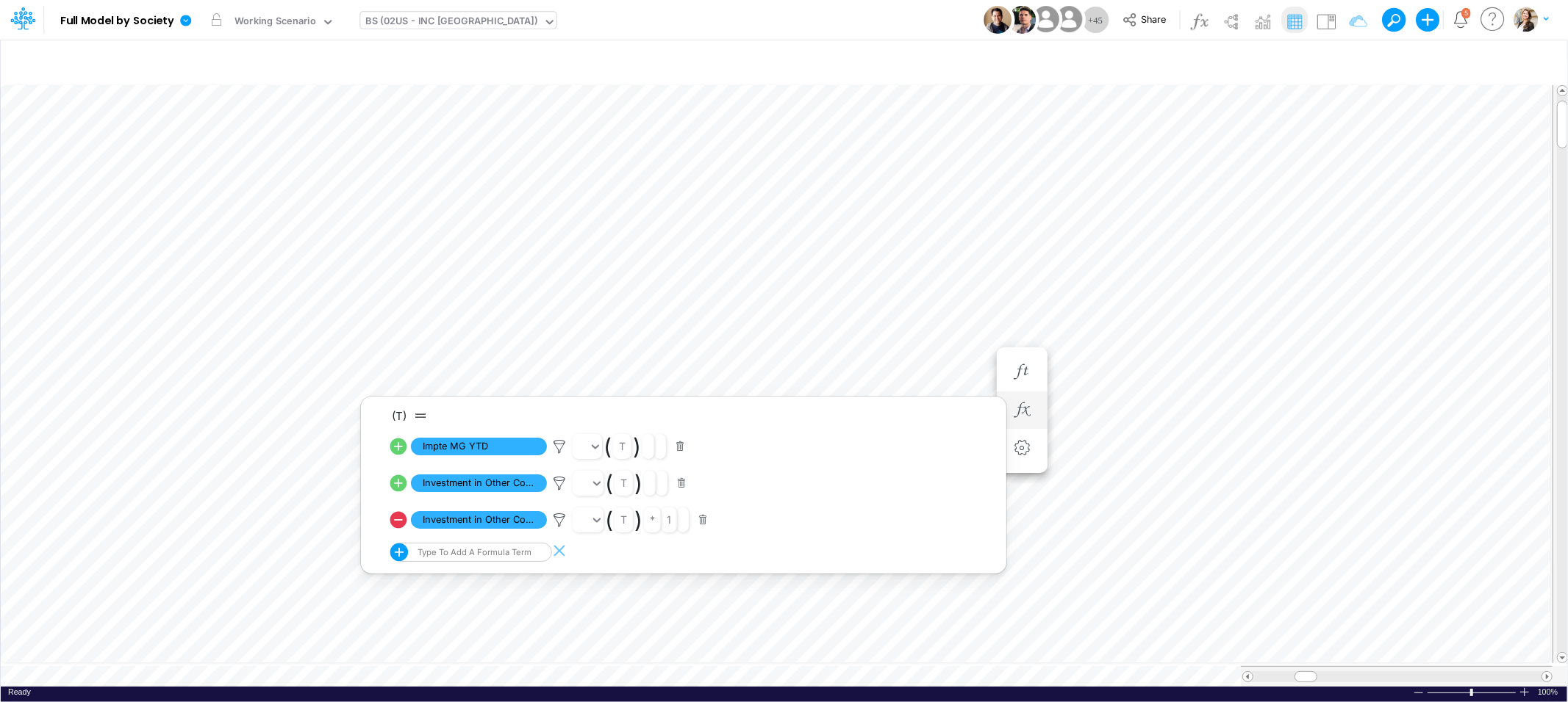
click at [398, 446] on icon at bounding box center [398, 447] width 21 height 21
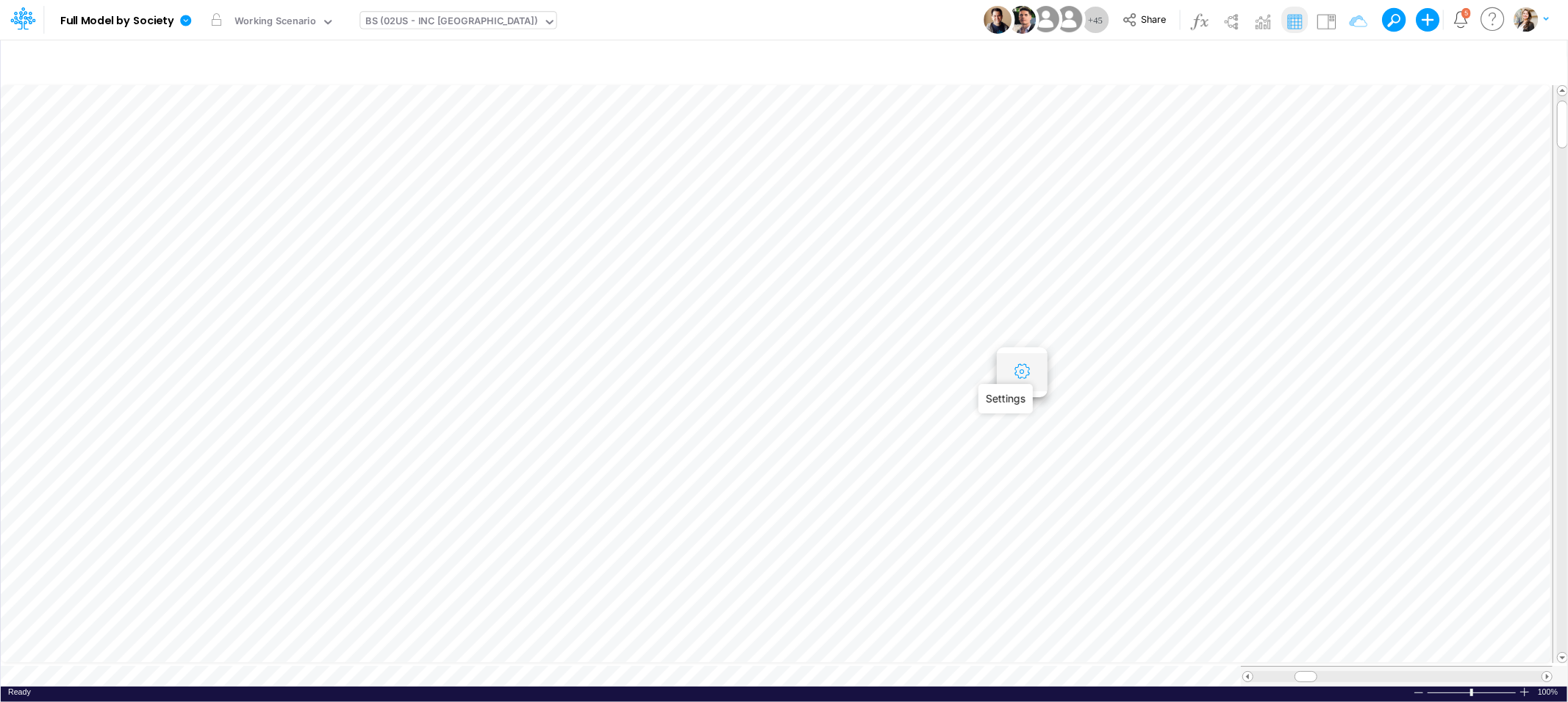
click at [1016, 378] on icon "button" at bounding box center [1022, 372] width 22 height 15
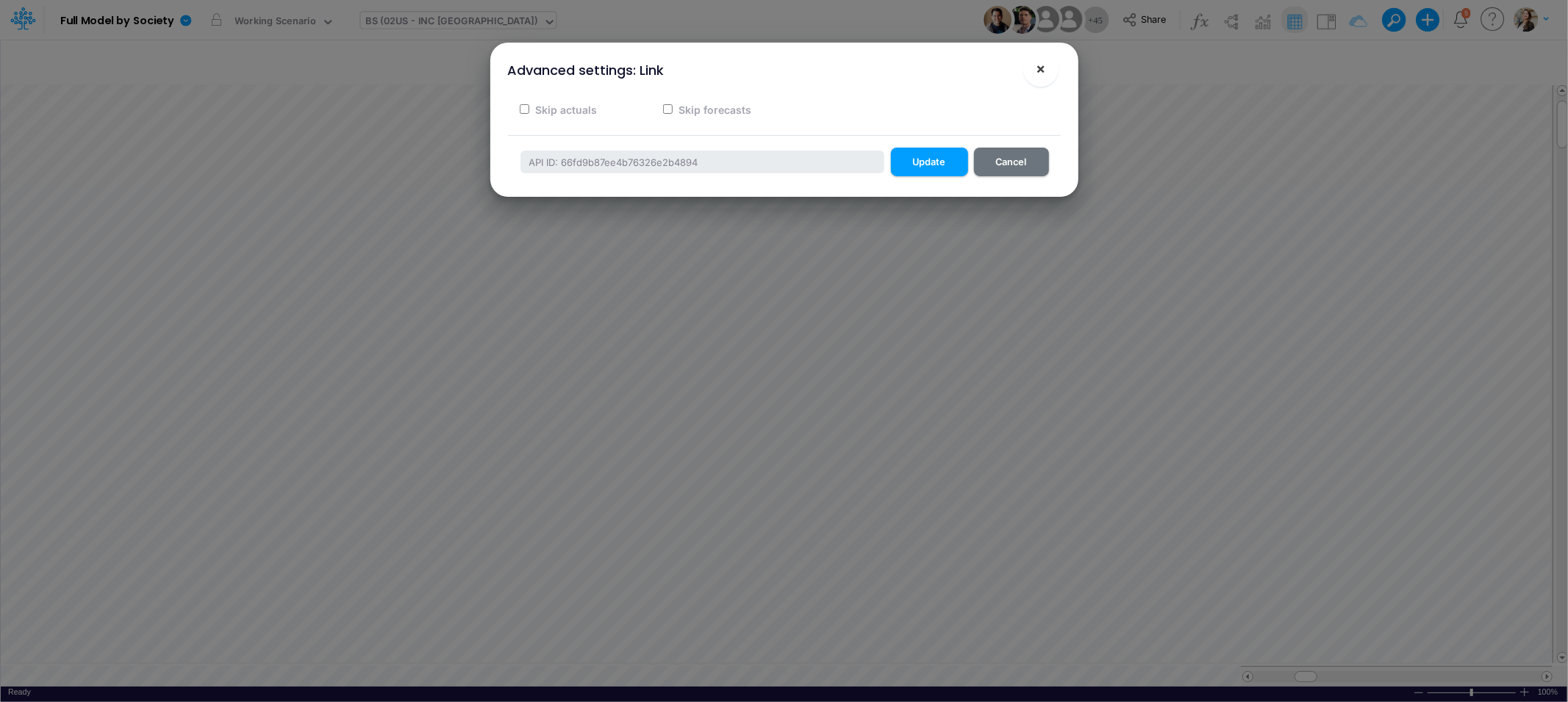
click at [1037, 67] on span "×" at bounding box center [1040, 69] width 10 height 18
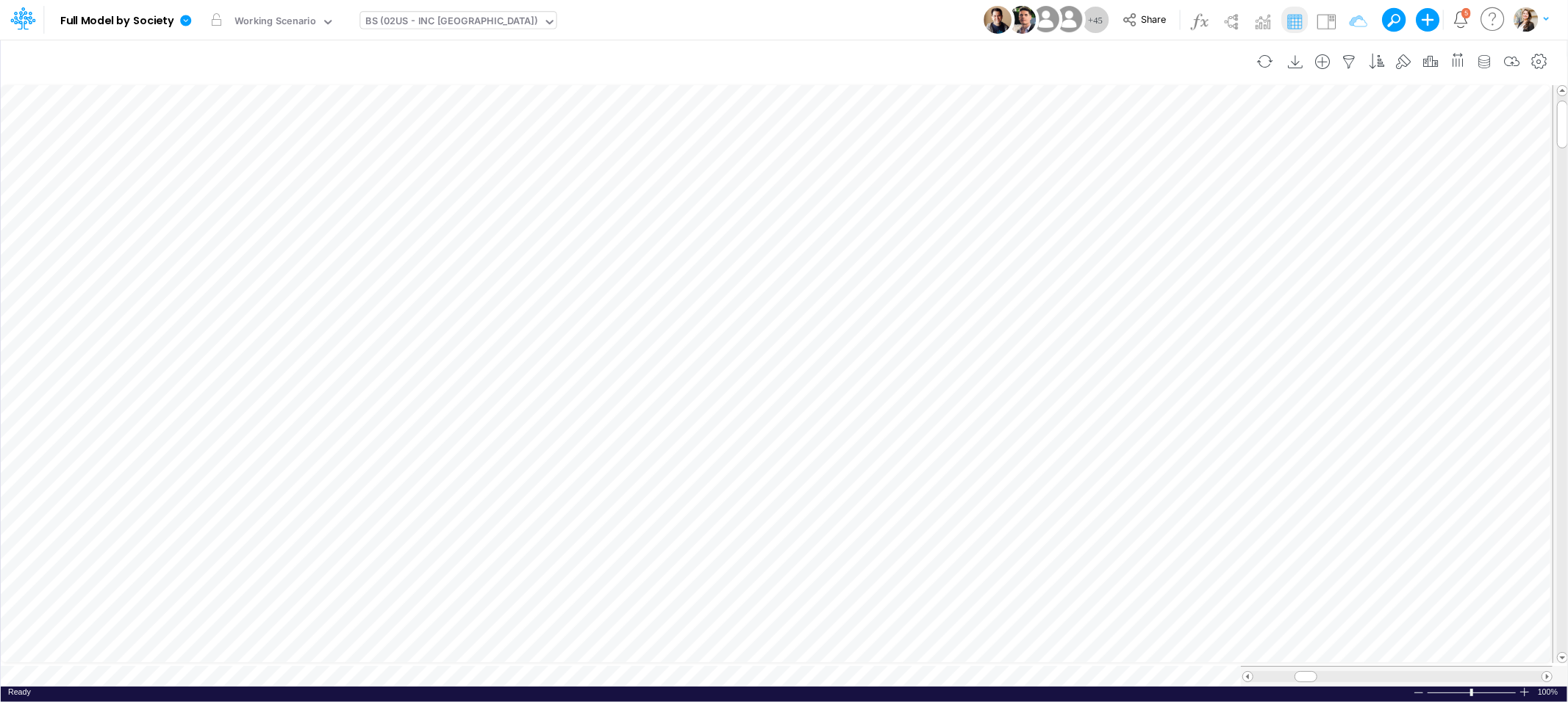
scroll to position [0, 1]
click at [1015, 410] on icon "button" at bounding box center [1022, 410] width 22 height 15
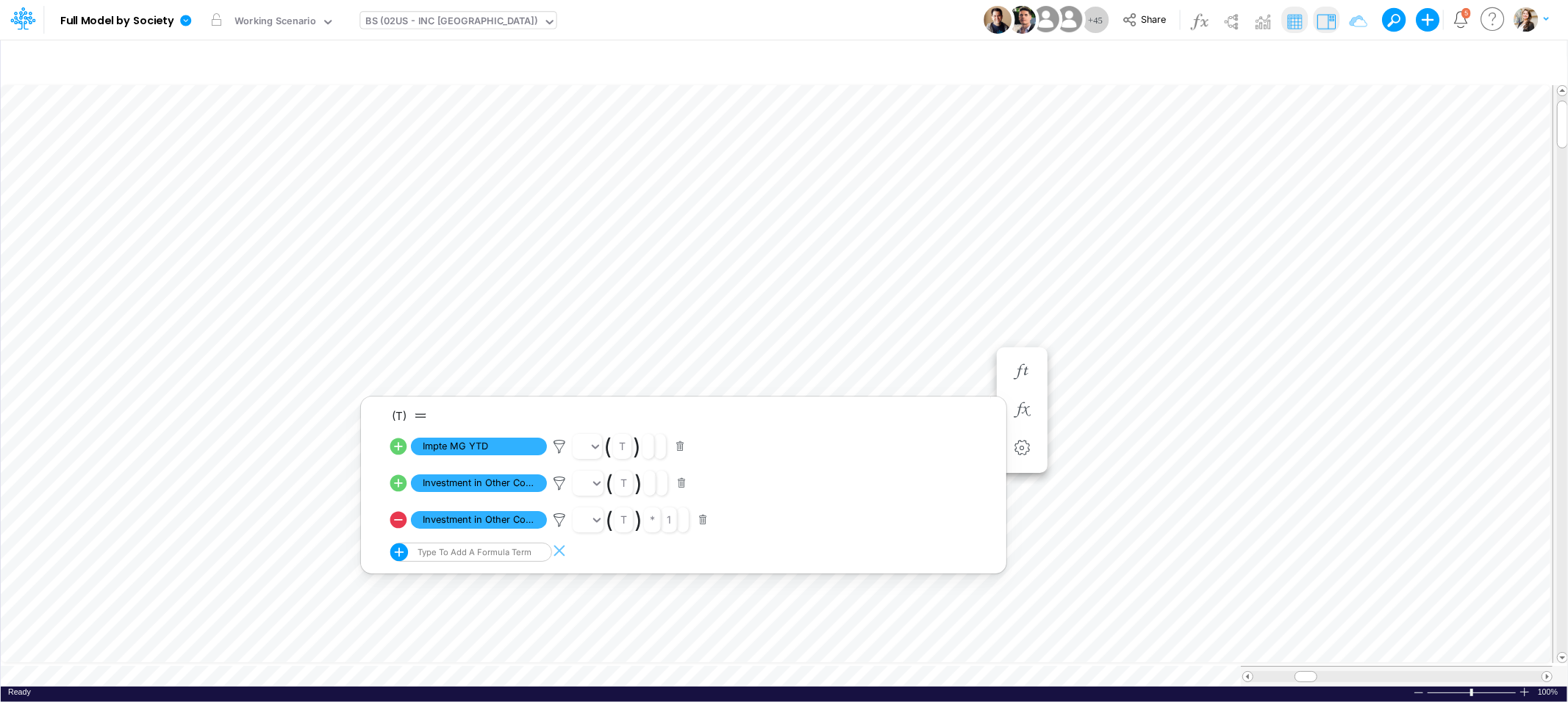
click at [1327, 24] on img at bounding box center [1326, 22] width 23 height 23
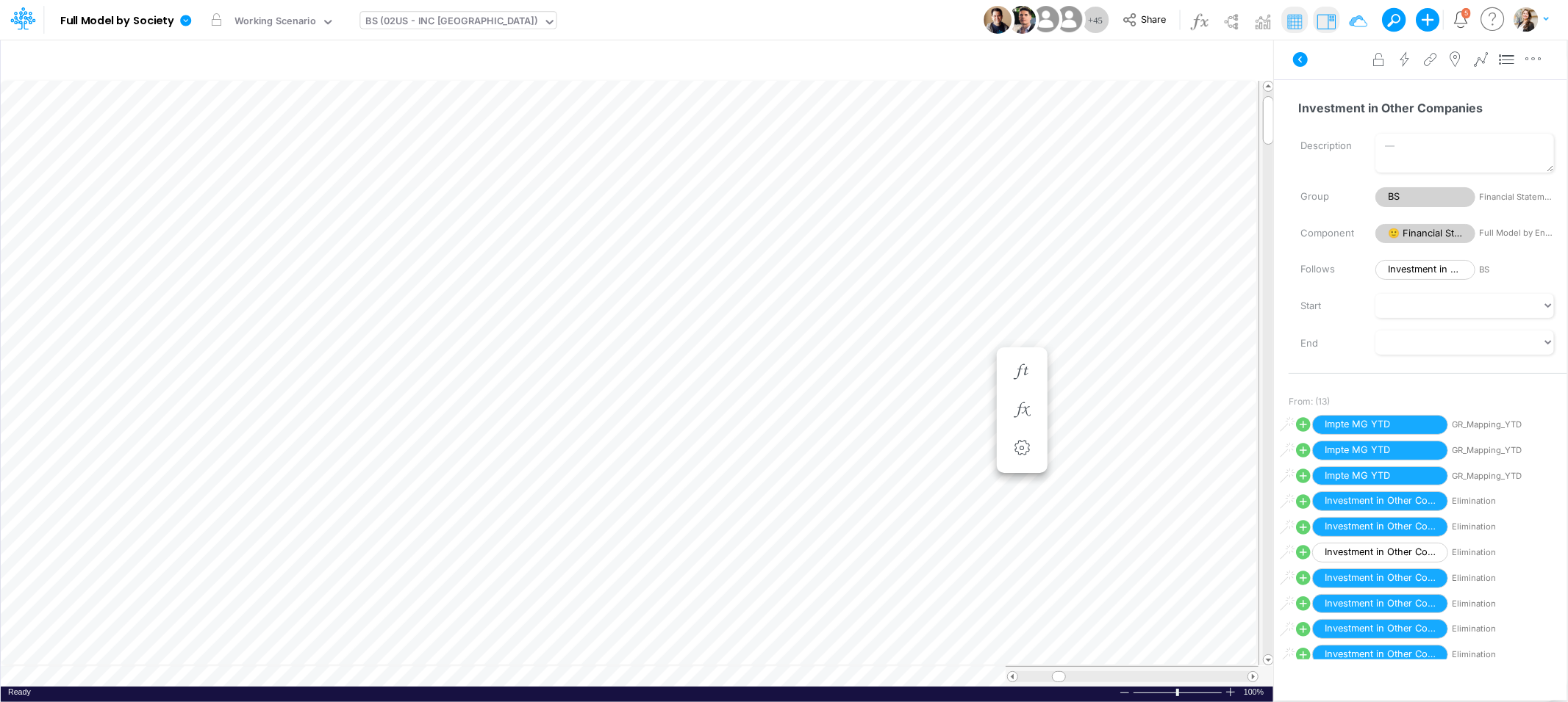
scroll to position [0, 1]
click at [936, 411] on icon "button" at bounding box center [942, 410] width 22 height 15
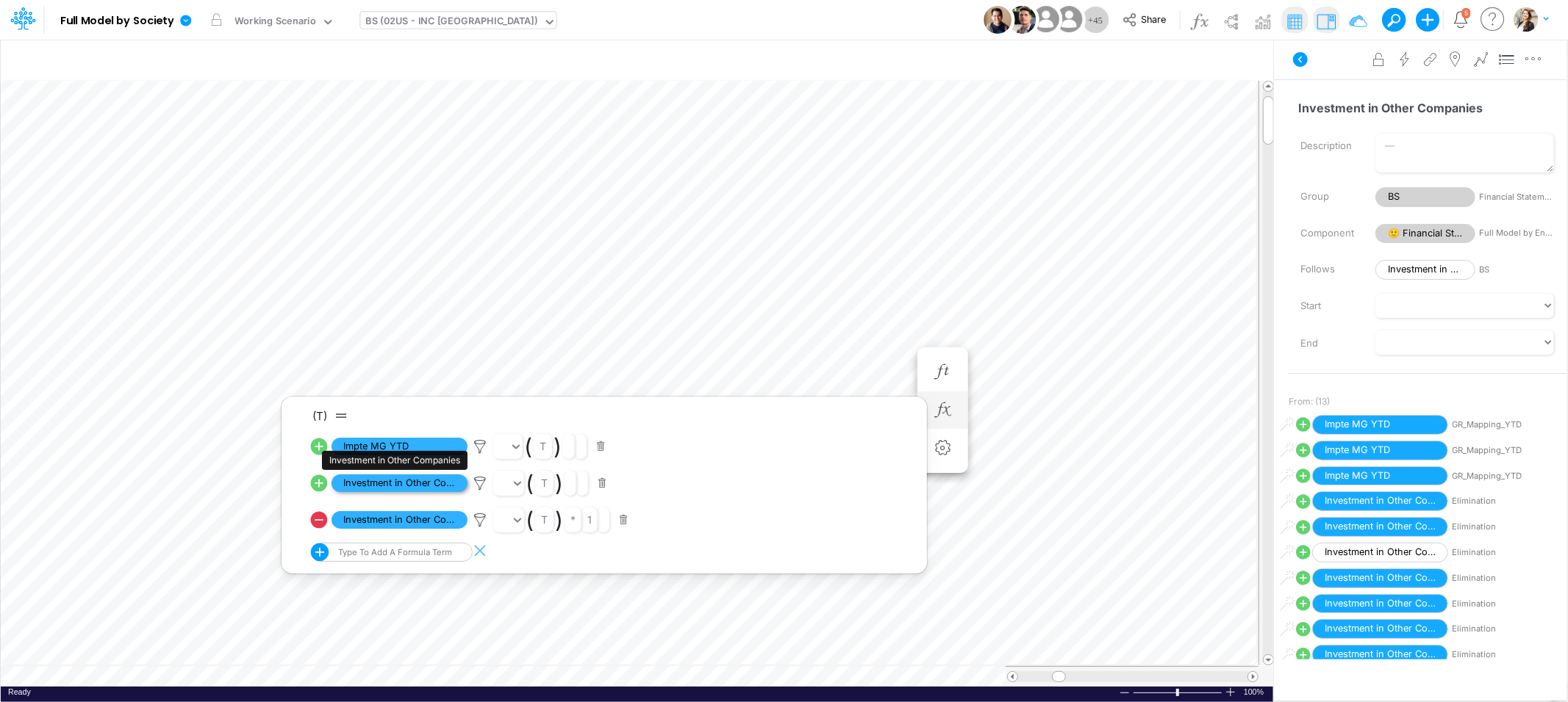
click at [422, 482] on span "Investment in Other Companies" at bounding box center [399, 484] width 136 height 18
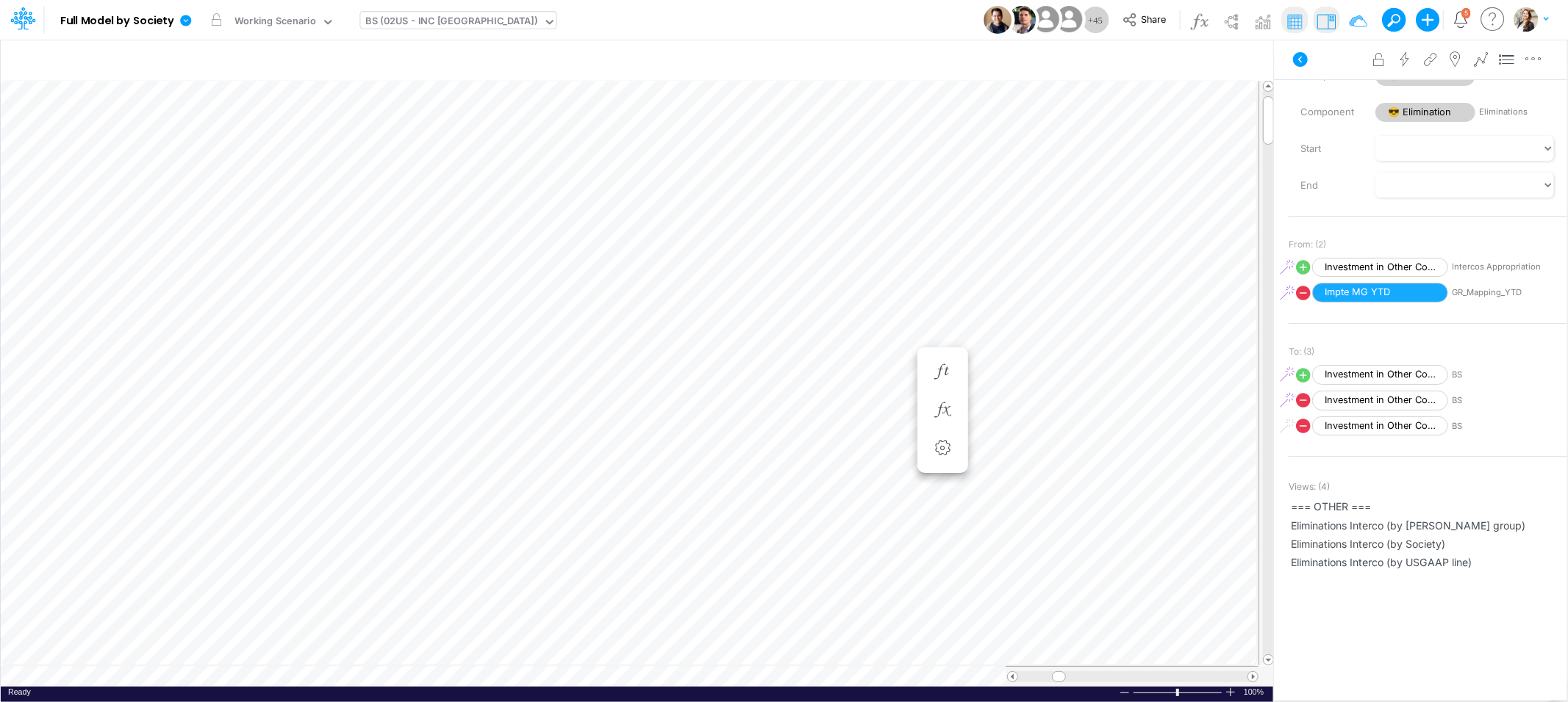
scroll to position [0, 1]
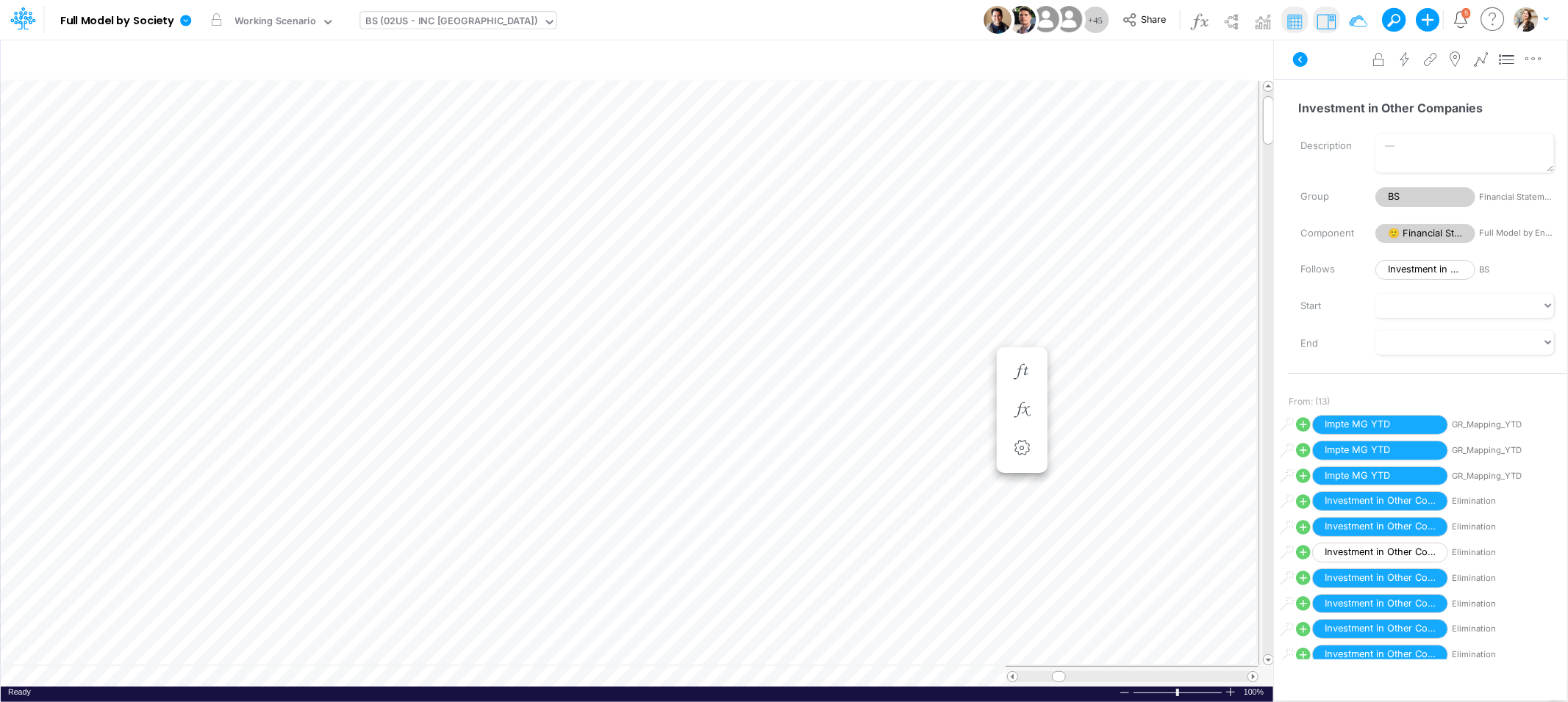
scroll to position [0, 1]
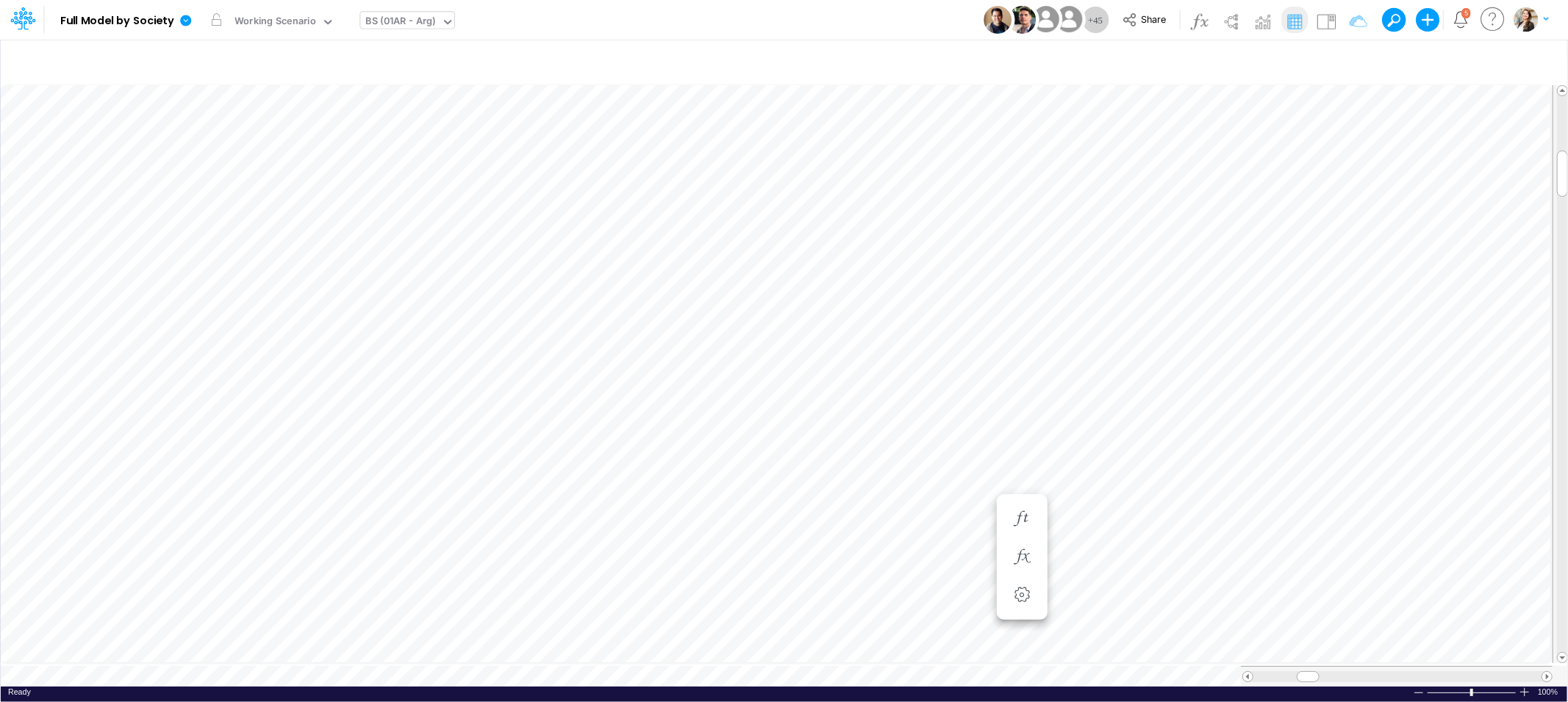
scroll to position [0, 1]
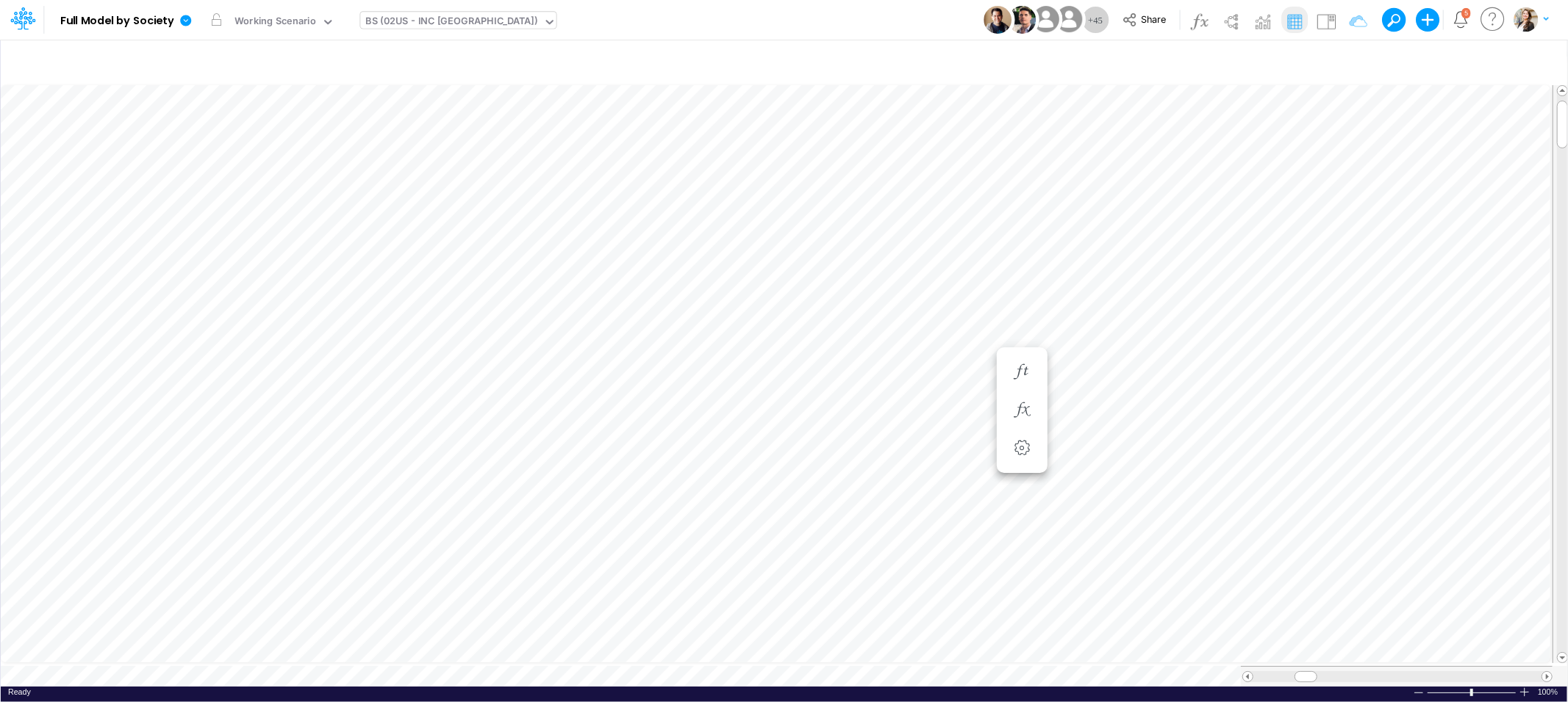
scroll to position [0, 1]
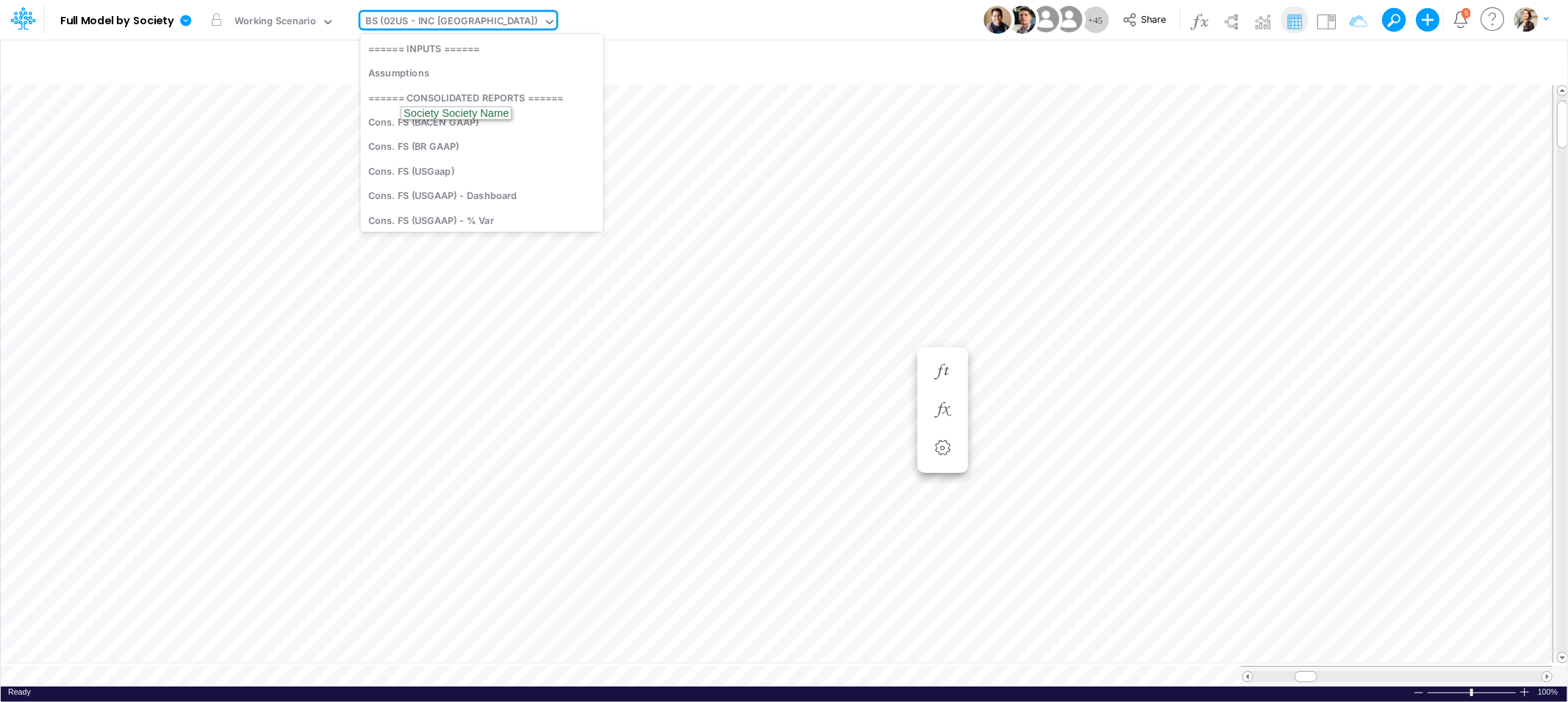
click at [427, 20] on div "BS (02US - INC [GEOGRAPHIC_DATA])" at bounding box center [452, 22] width 172 height 17
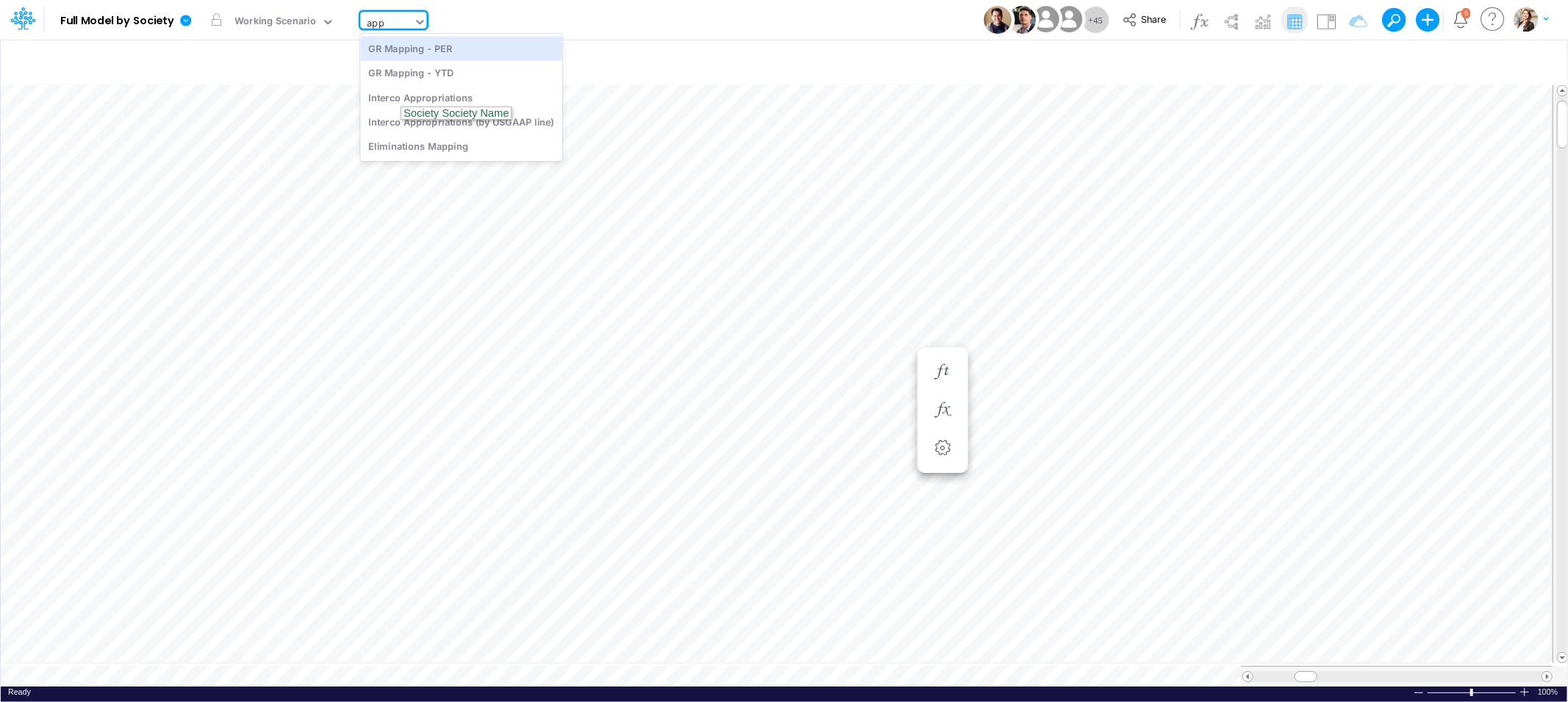
scroll to position [0, 0]
type input "appr"
click at [428, 47] on div "Interco Appropriations" at bounding box center [460, 48] width 201 height 24
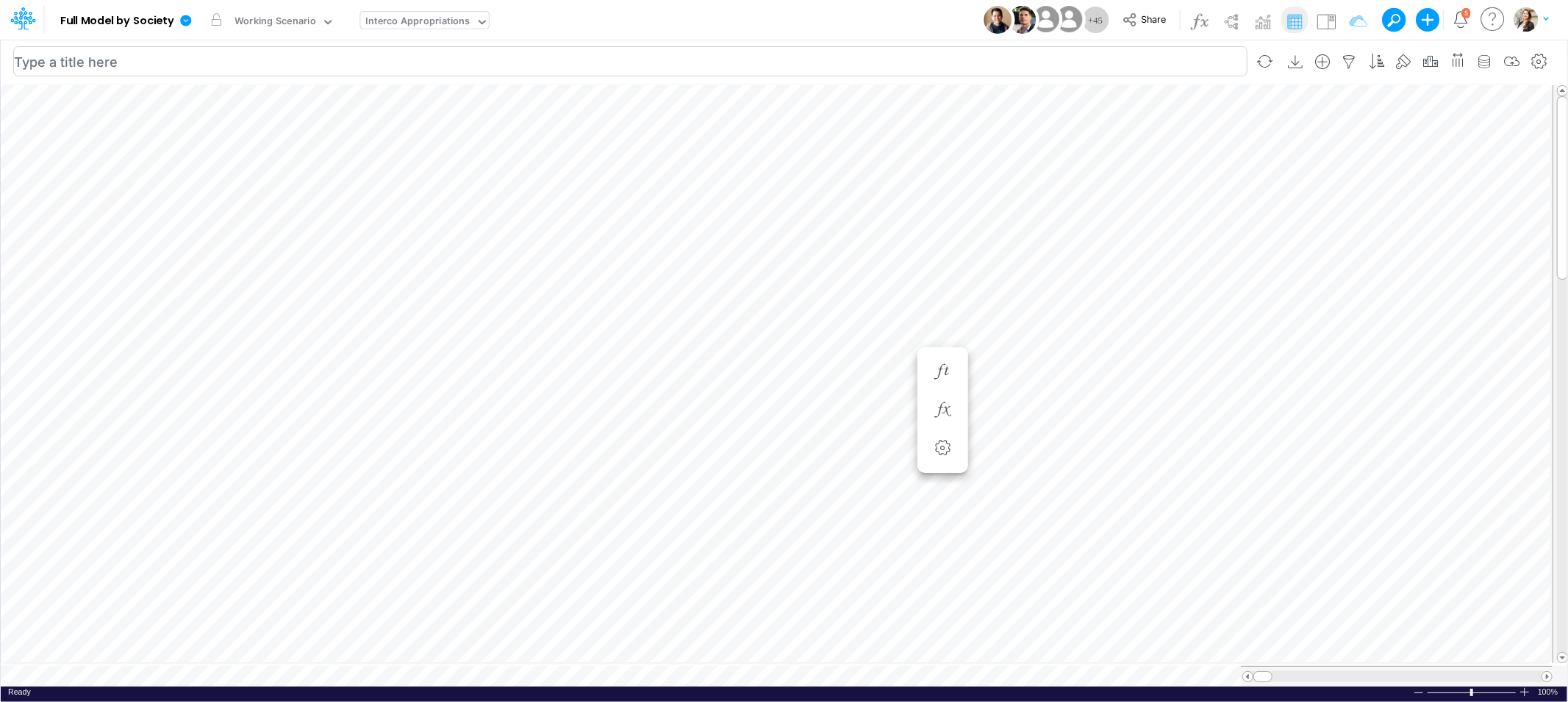
scroll to position [0, 1]
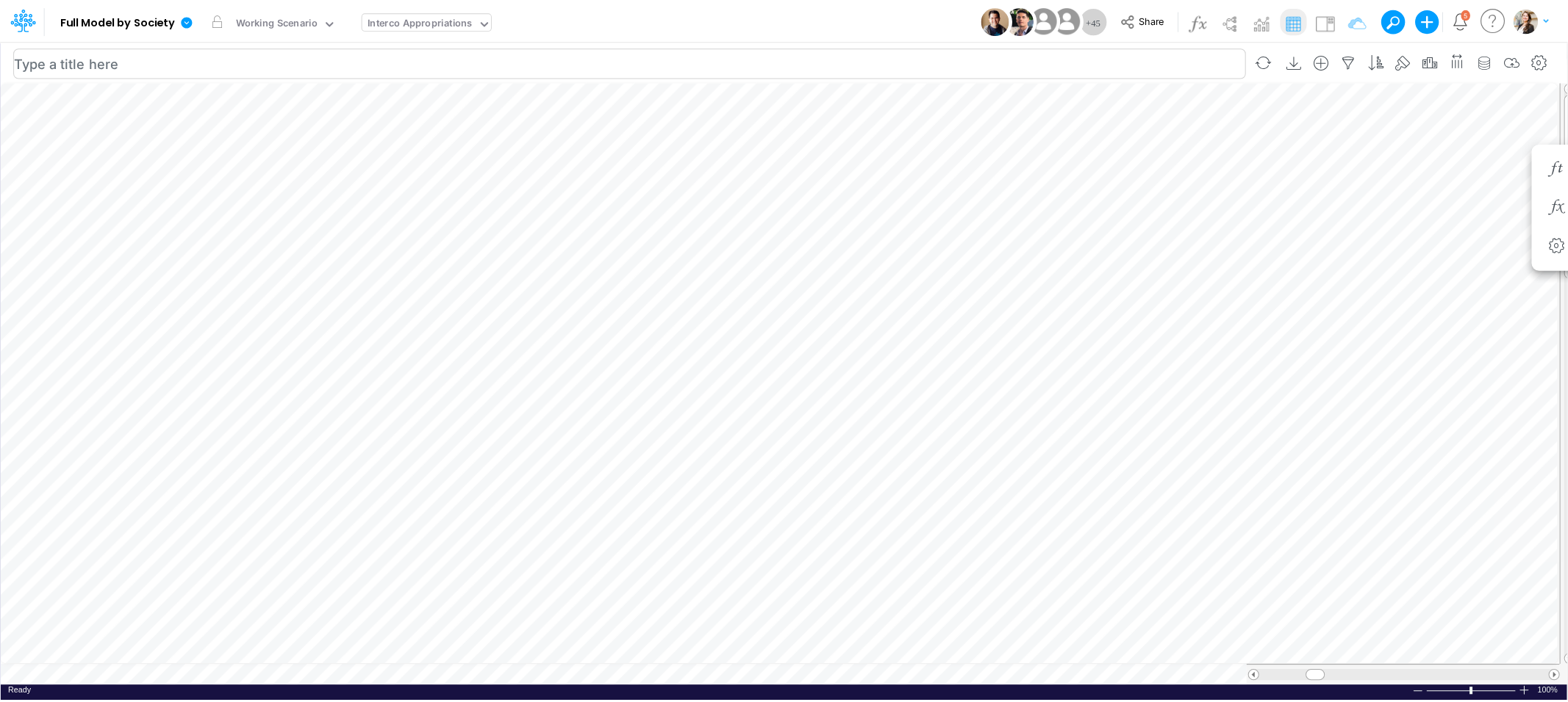
scroll to position [0, 1]
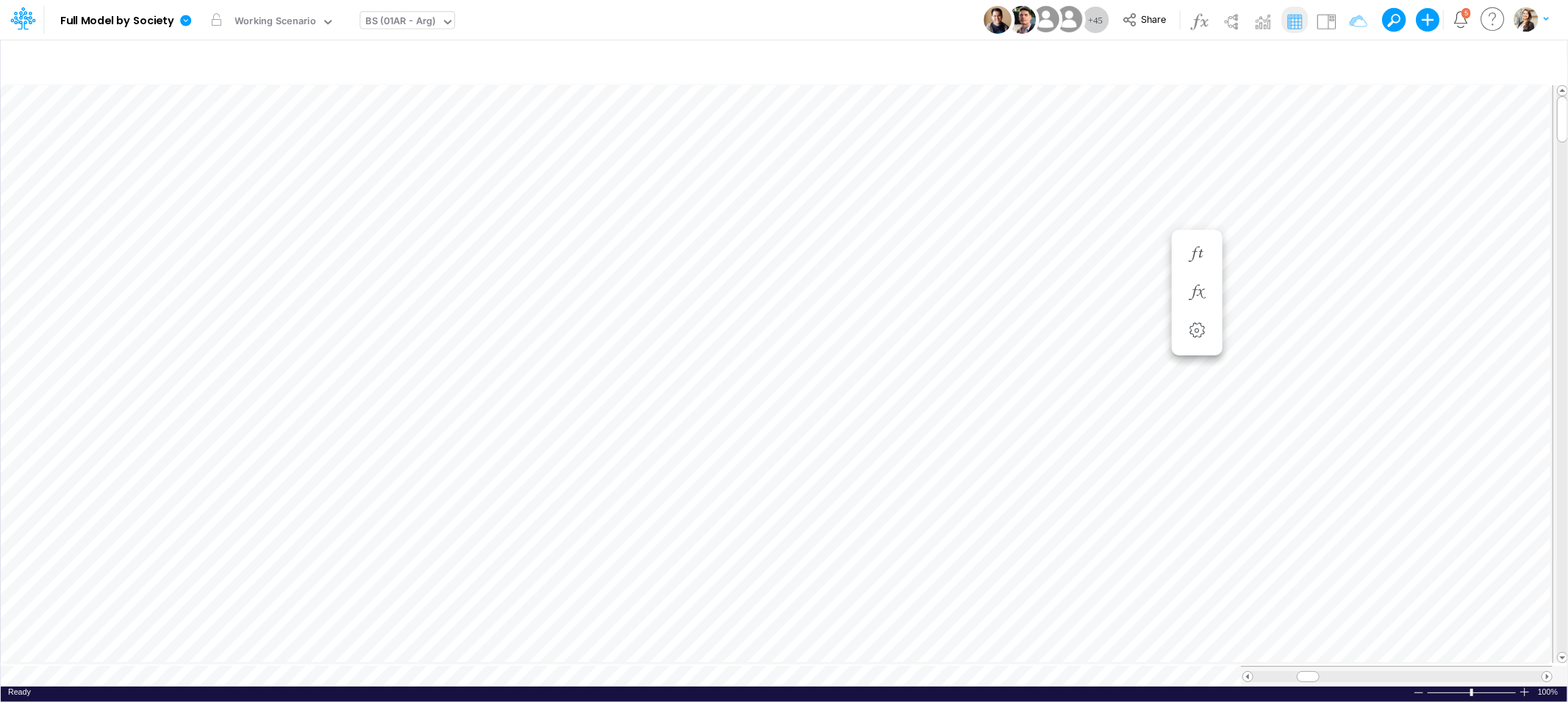
scroll to position [0, 1]
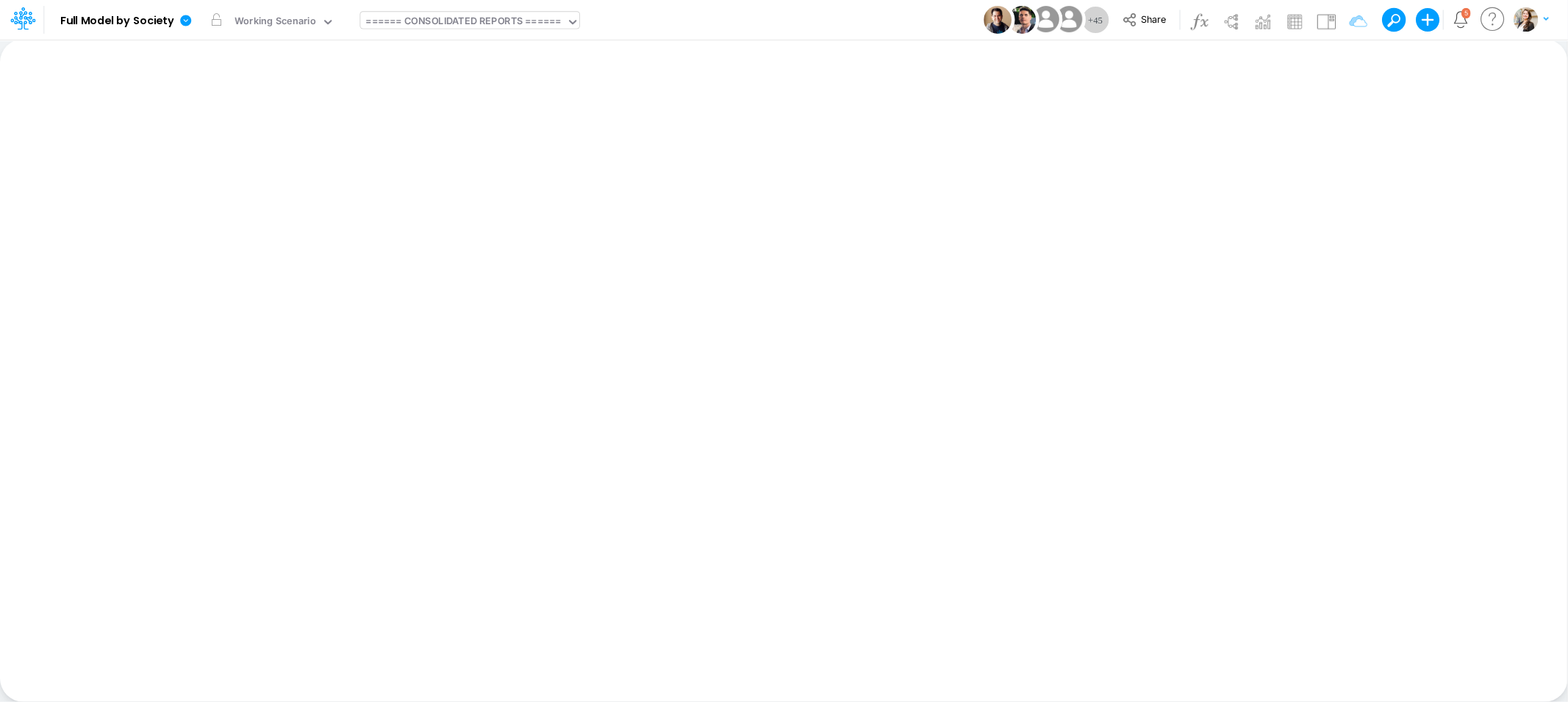
click at [422, 207] on div "Insert new Conditional formatting Paste Cut Copy AutoFill Close Ready 100% Sum:…" at bounding box center [784, 370] width 1567 height 663
click at [480, 23] on div "====== CONSOLIDATED REPORTS ======" at bounding box center [464, 22] width 195 height 17
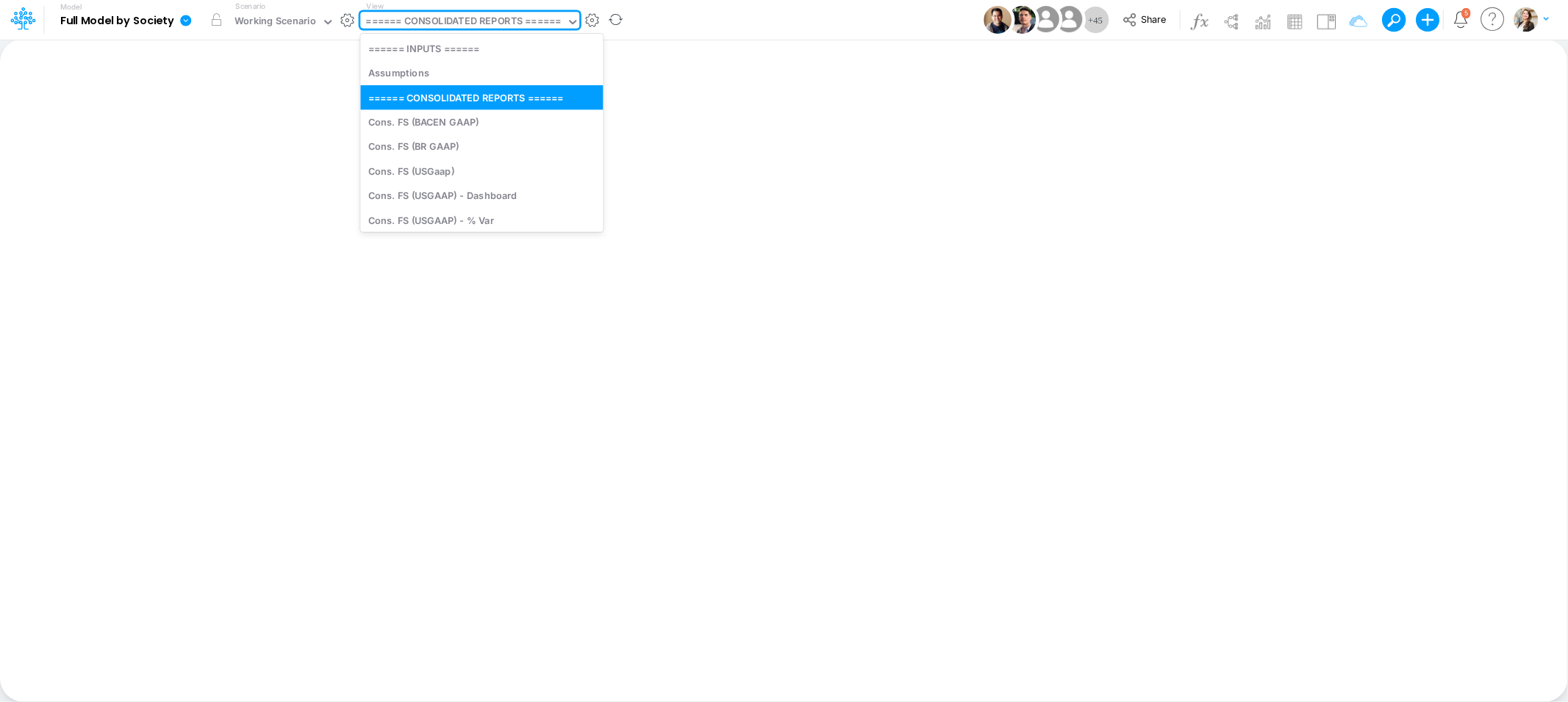
click at [452, 23] on div "====== CONSOLIDATED REPORTS ======" at bounding box center [464, 22] width 195 height 17
type input "us"
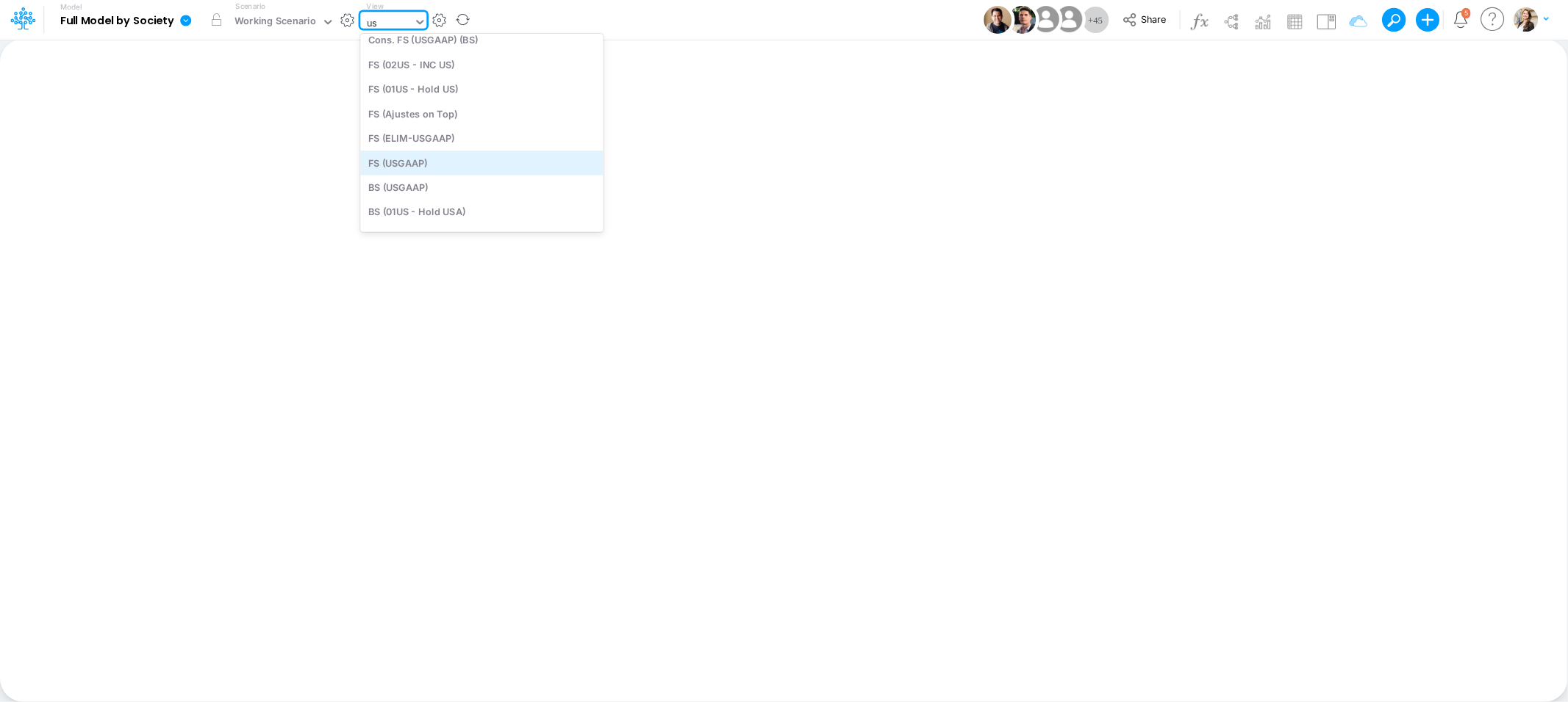
scroll to position [119, 0]
click at [398, 185] on div "BS (USGAAP)" at bounding box center [481, 186] width 243 height 24
type input "BS (USGAAP) - Detailed"
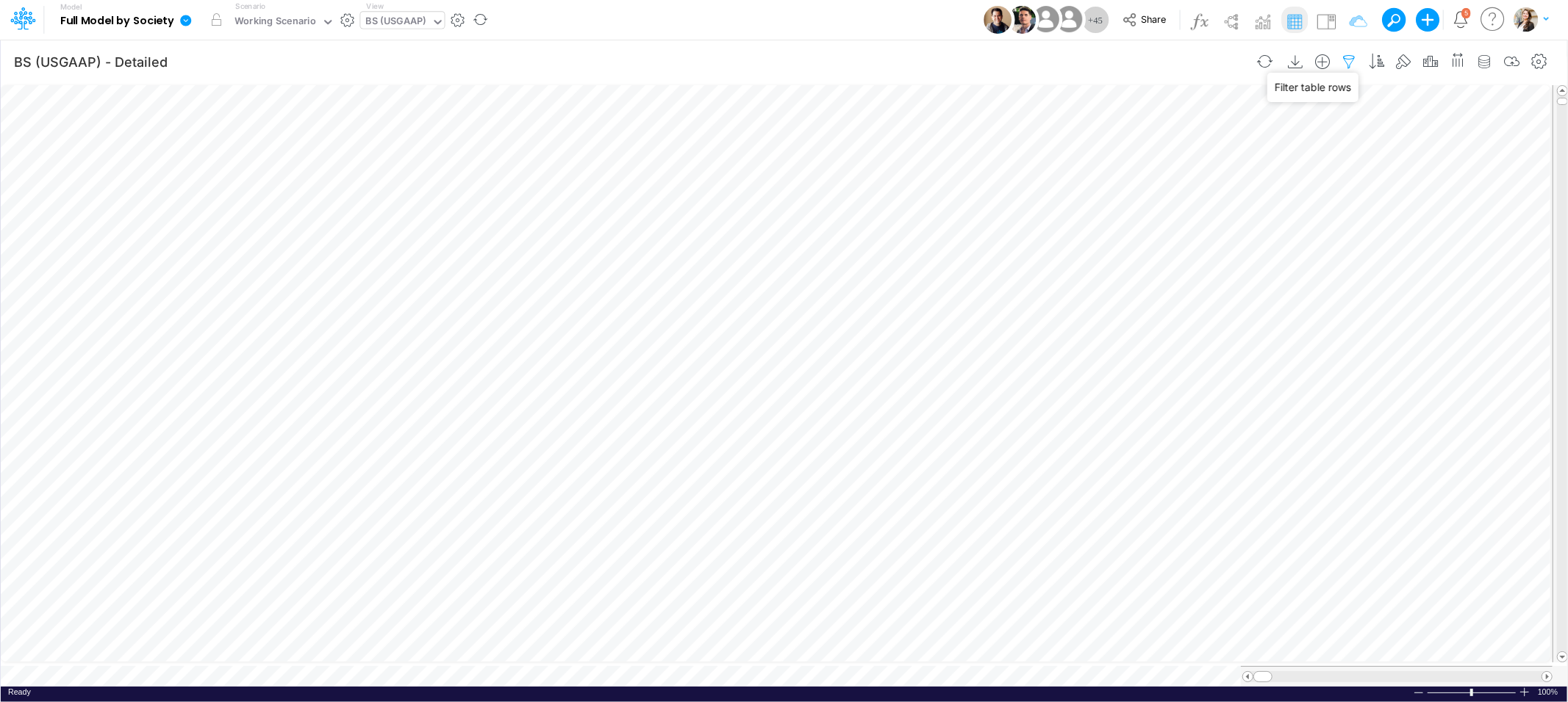
click at [1356, 61] on icon "button" at bounding box center [1350, 61] width 22 height 15
select select "tableSearchOR"
select select "notEqual"
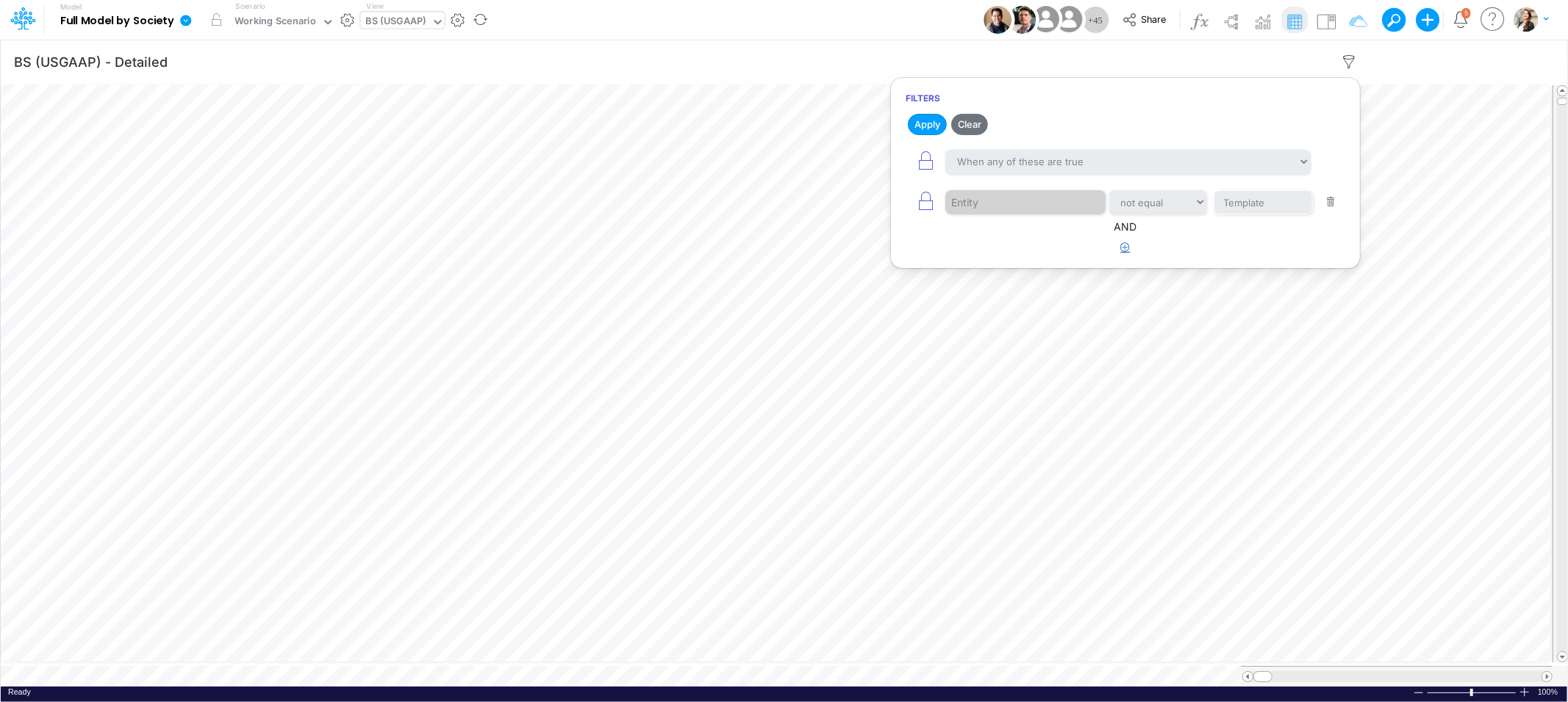
click at [1127, 249] on icon "button" at bounding box center [1126, 247] width 10 height 10
click at [987, 303] on div at bounding box center [1015, 294] width 140 height 25
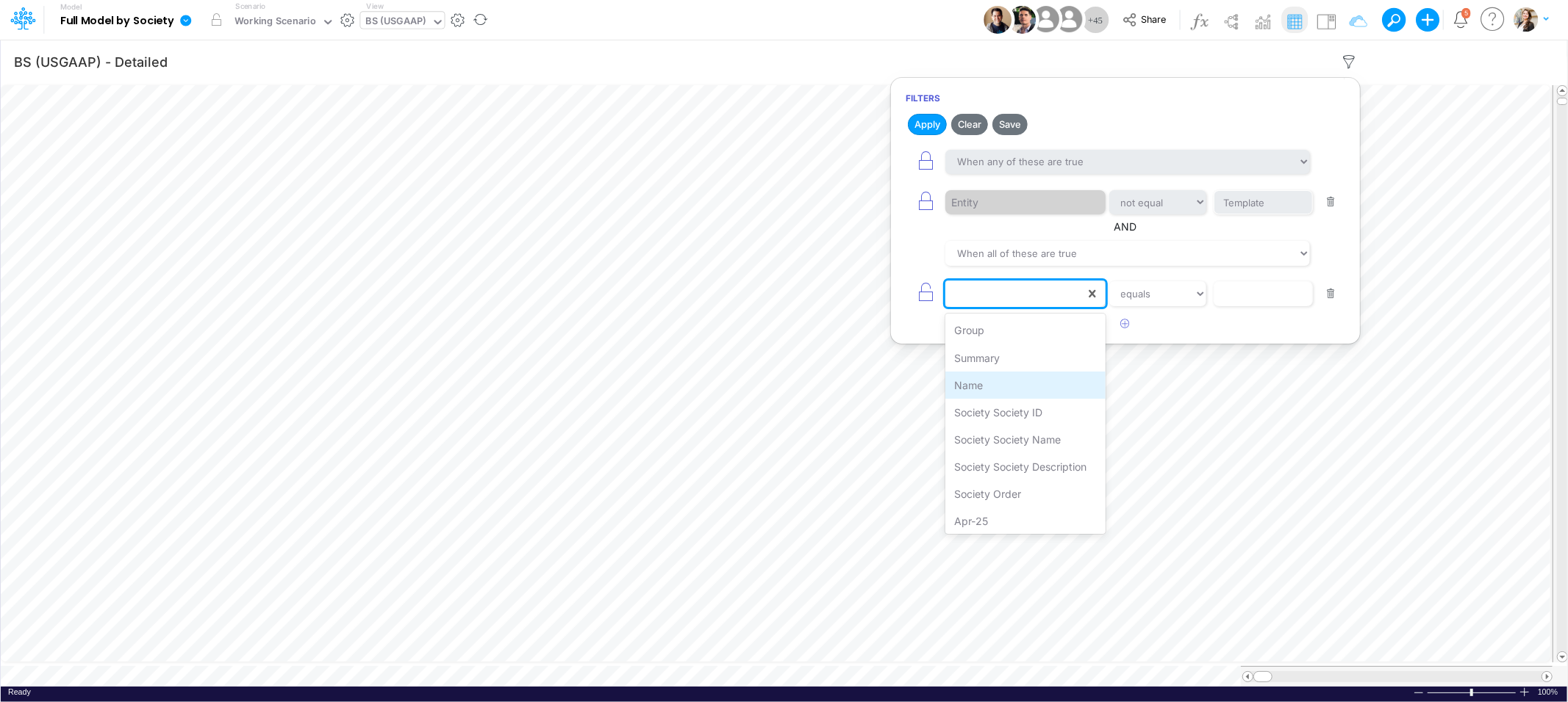
click at [979, 385] on div "Name" at bounding box center [1025, 385] width 160 height 27
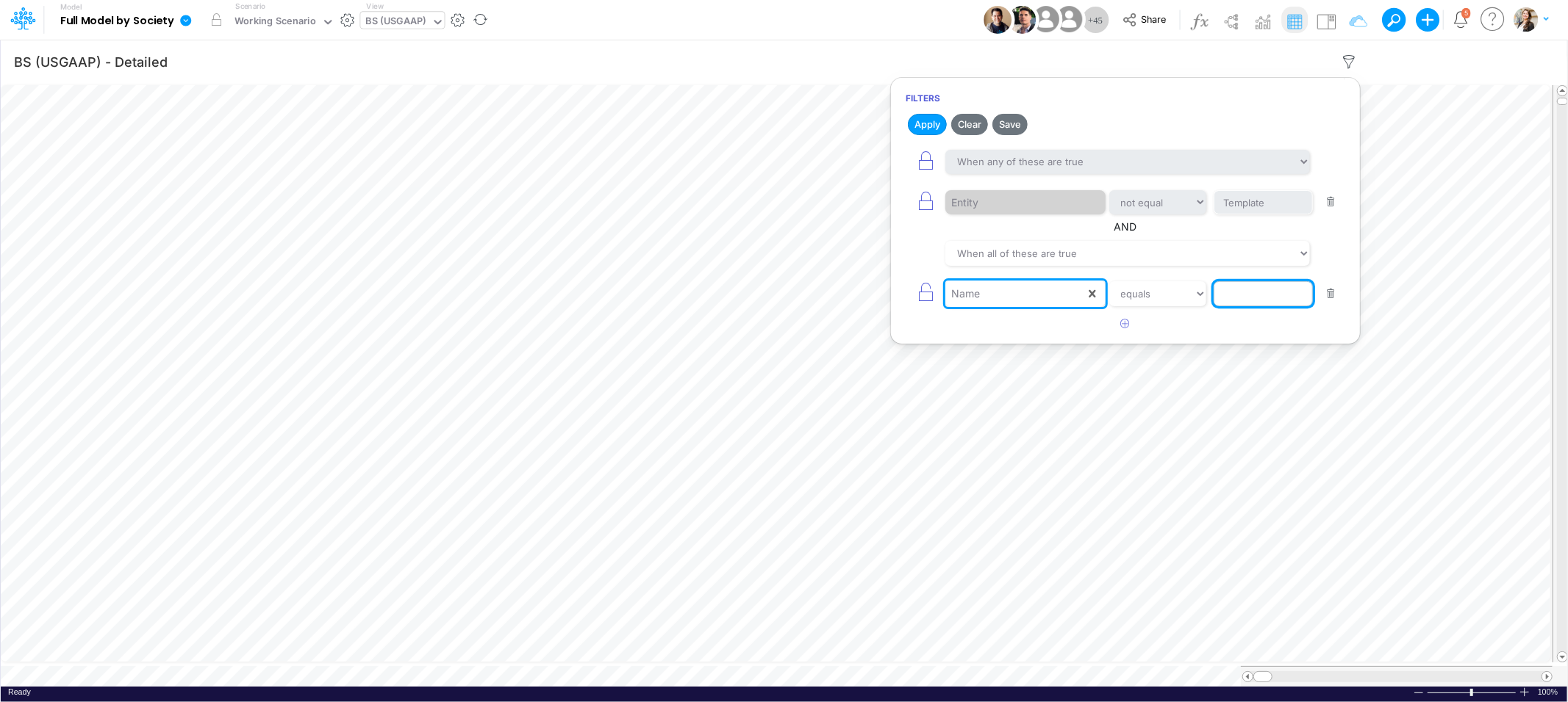
click at [1227, 296] on input "text" at bounding box center [1263, 294] width 99 height 25
type input "Cash & Banks"
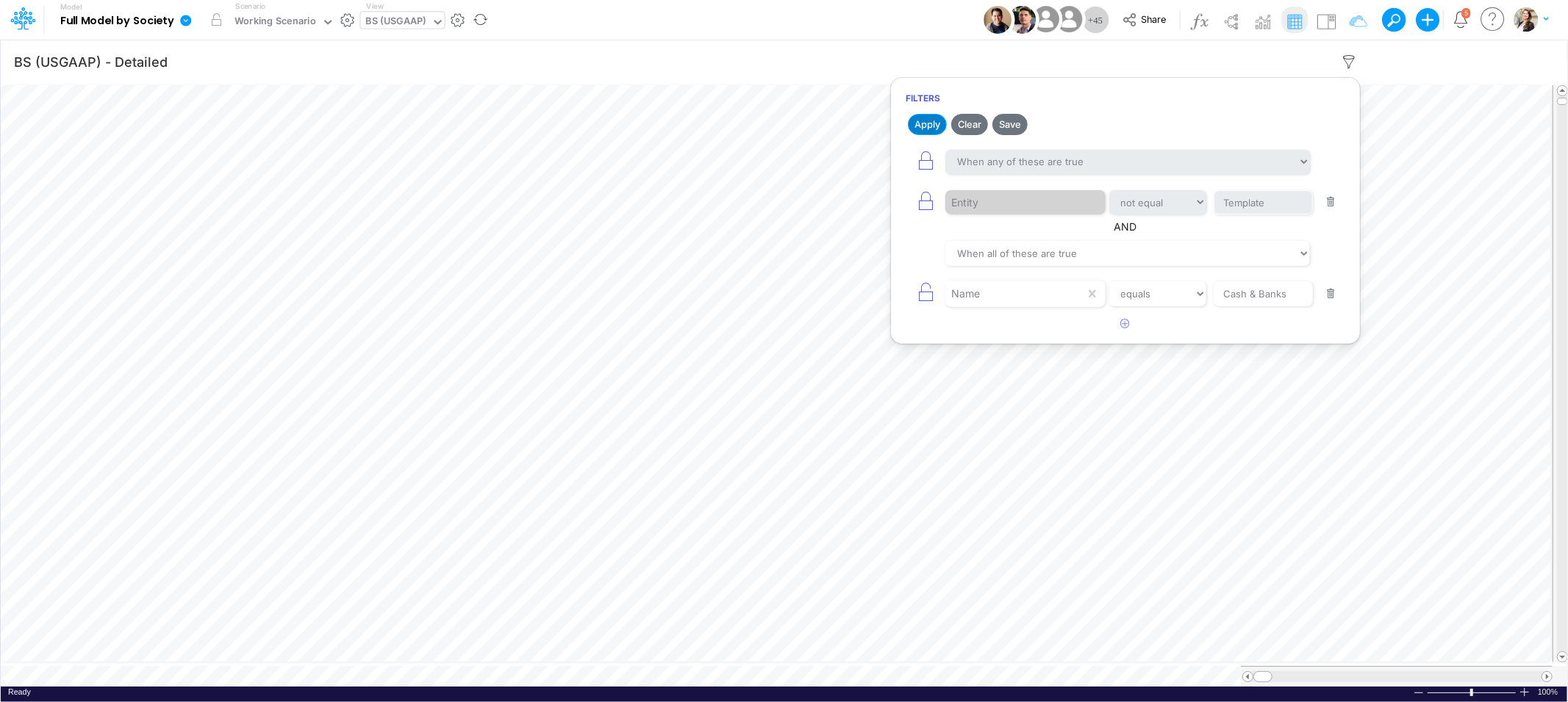
click at [911, 118] on button "Apply" at bounding box center [927, 125] width 39 height 22
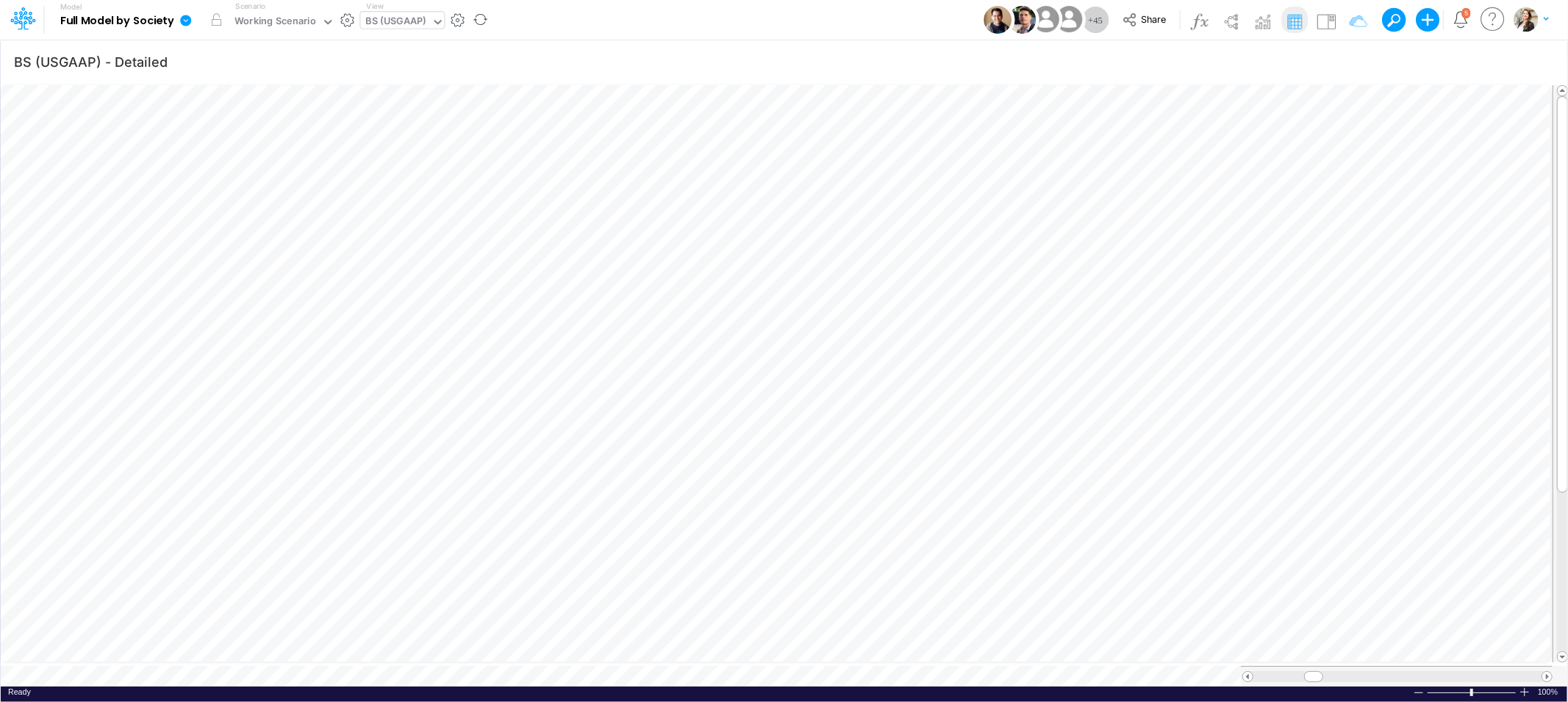
scroll to position [0, 1]
click at [379, 22] on div "BS (USGAAP)" at bounding box center [396, 22] width 60 height 17
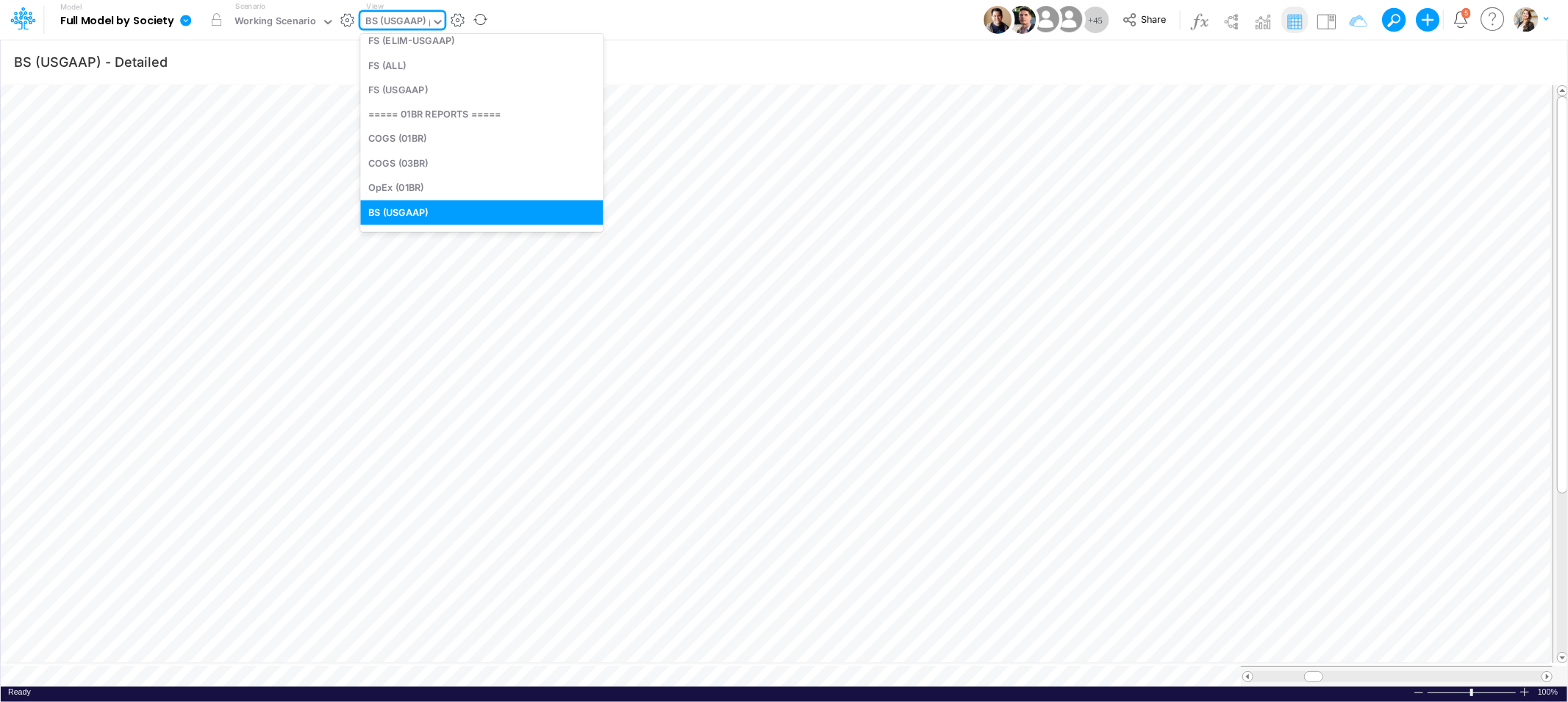
scroll to position [9, 0]
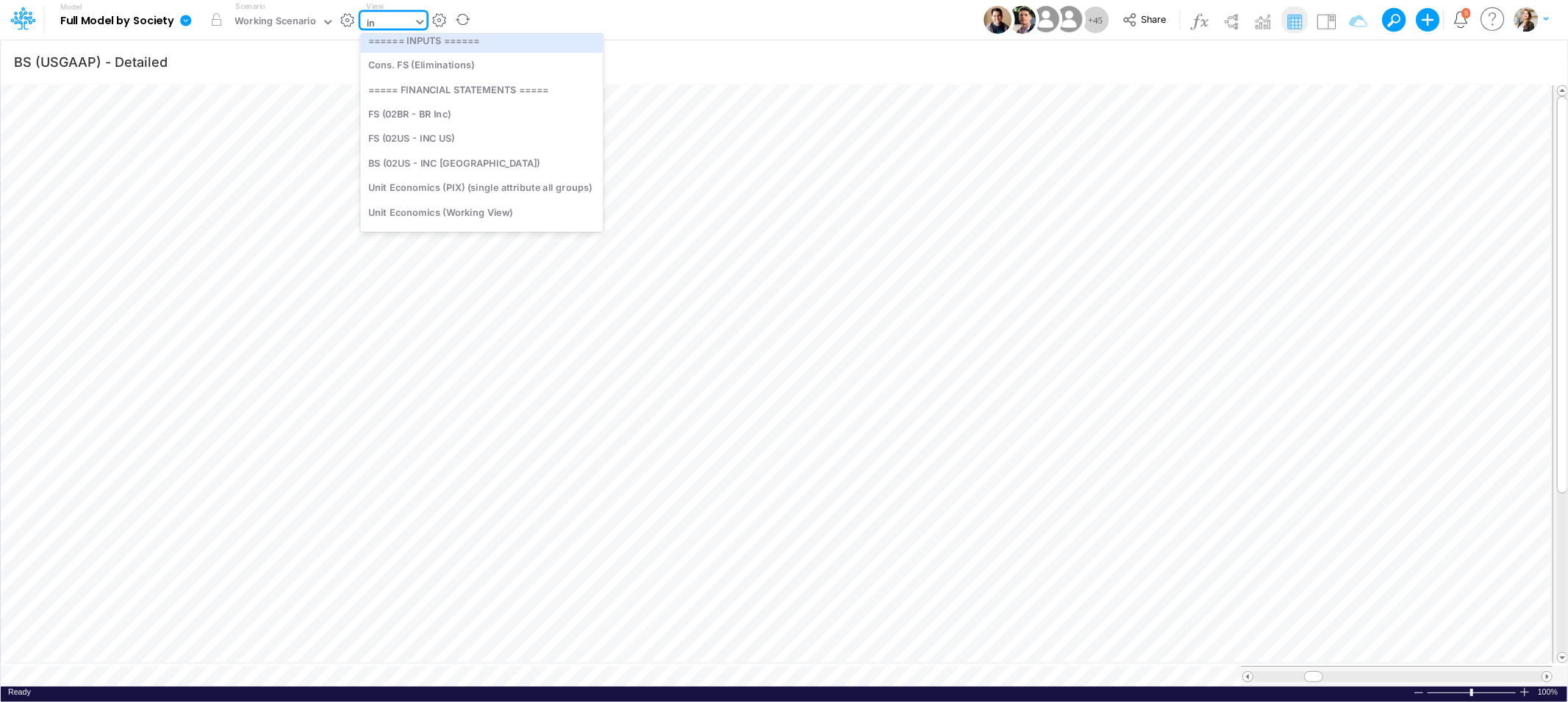
type input "i"
type input "app"
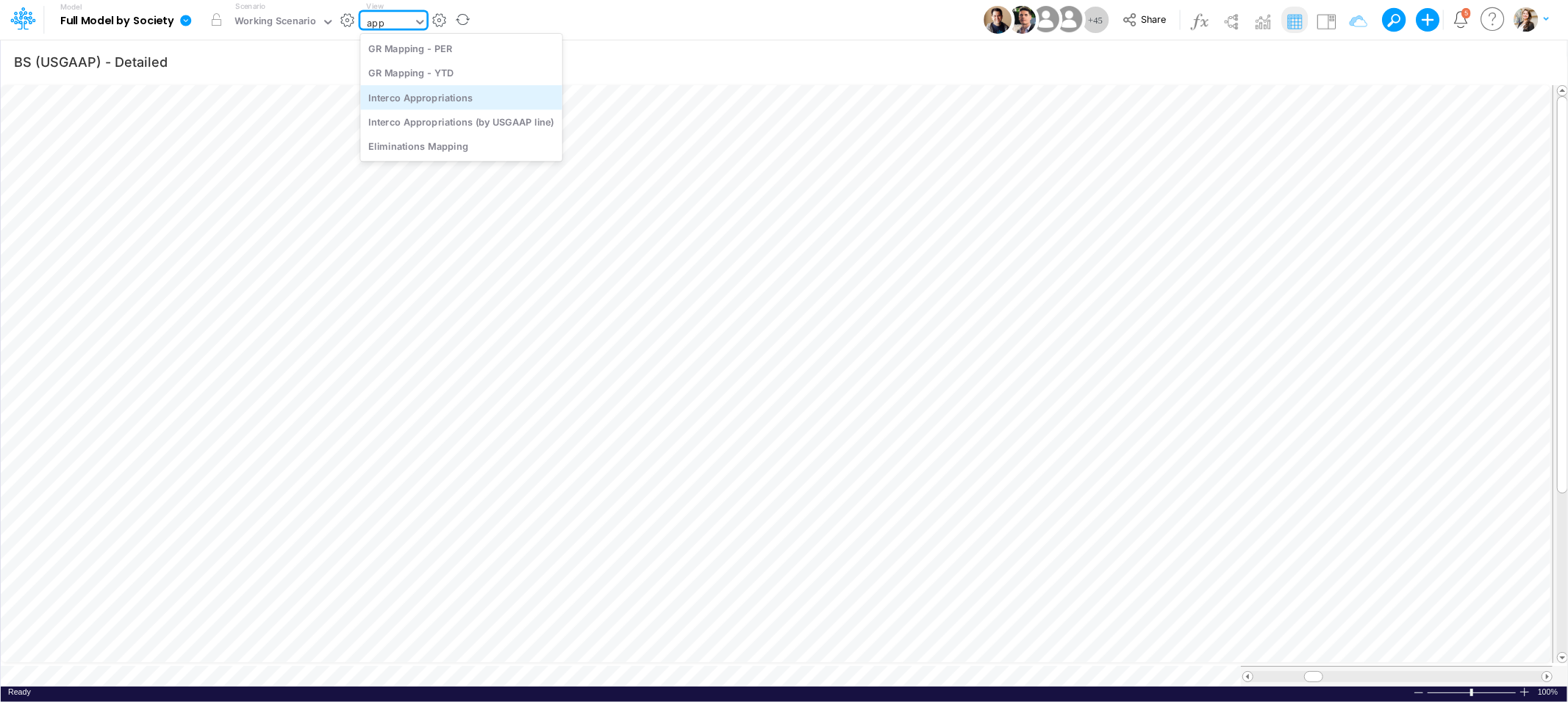
click at [415, 101] on div "Interco Appropriations" at bounding box center [460, 97] width 201 height 24
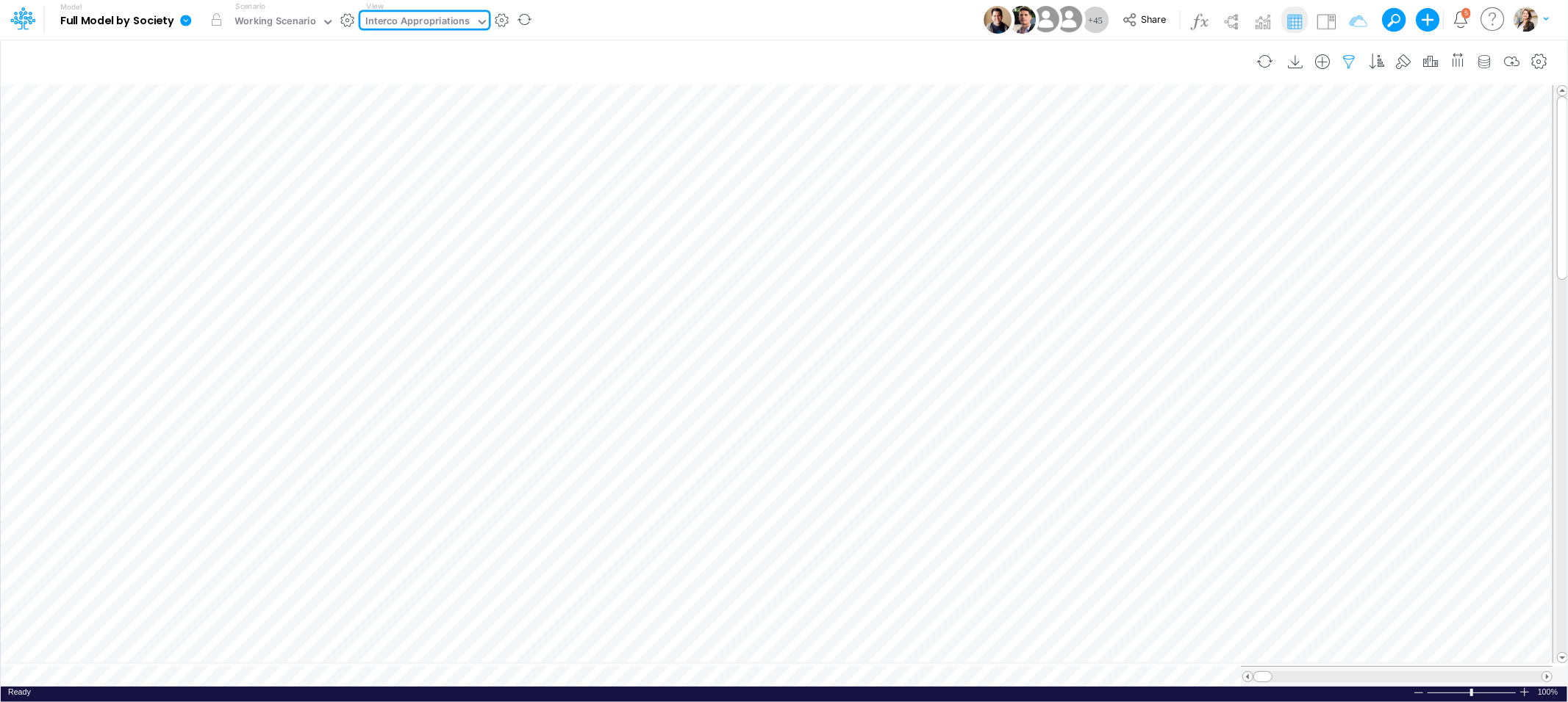
click at [1347, 56] on icon "button" at bounding box center [1350, 61] width 22 height 15
select select "notEqual"
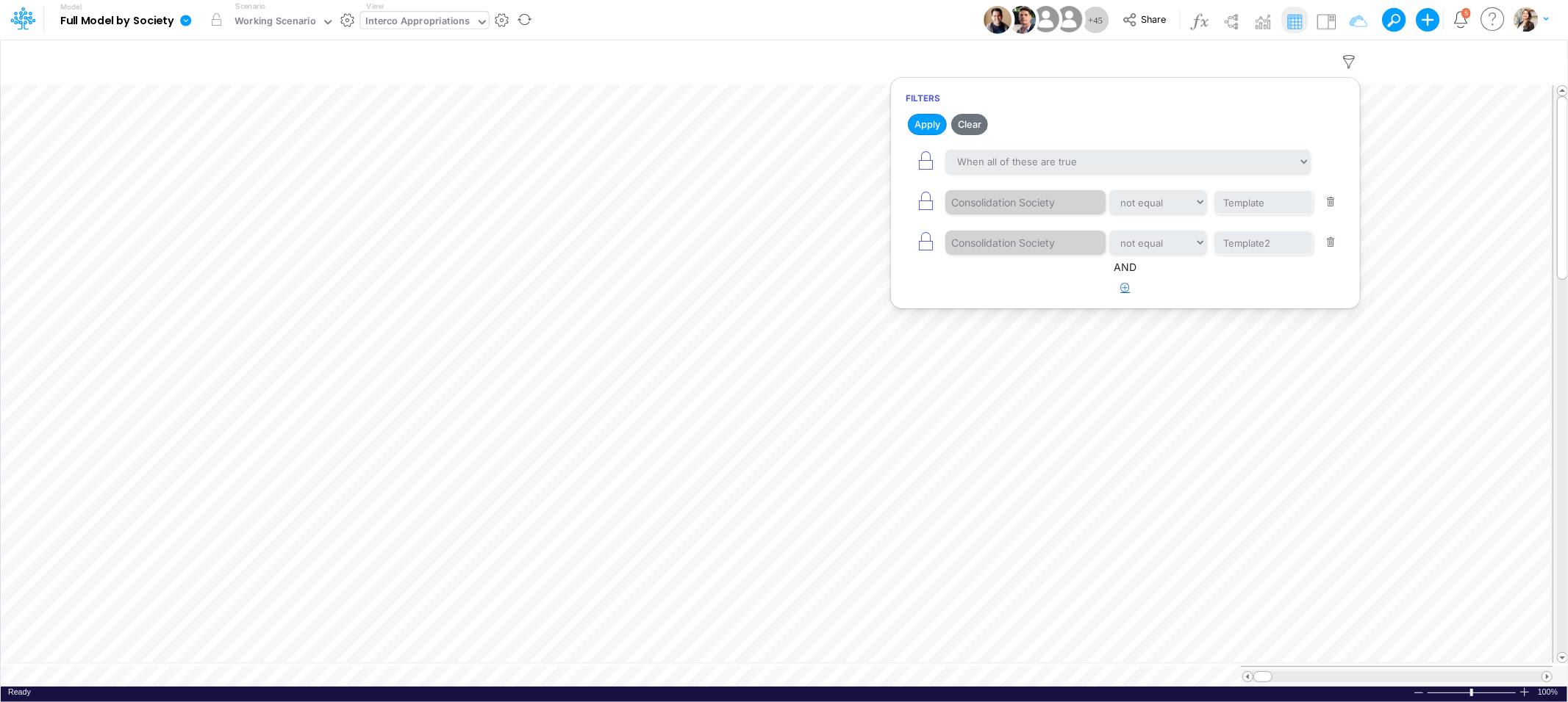
click at [1125, 292] on icon "button" at bounding box center [1126, 287] width 10 height 10
select select "tableSearchOR"
click at [931, 203] on icon "button" at bounding box center [925, 201] width 21 height 21
type input "Template2"
select select "notEqual"
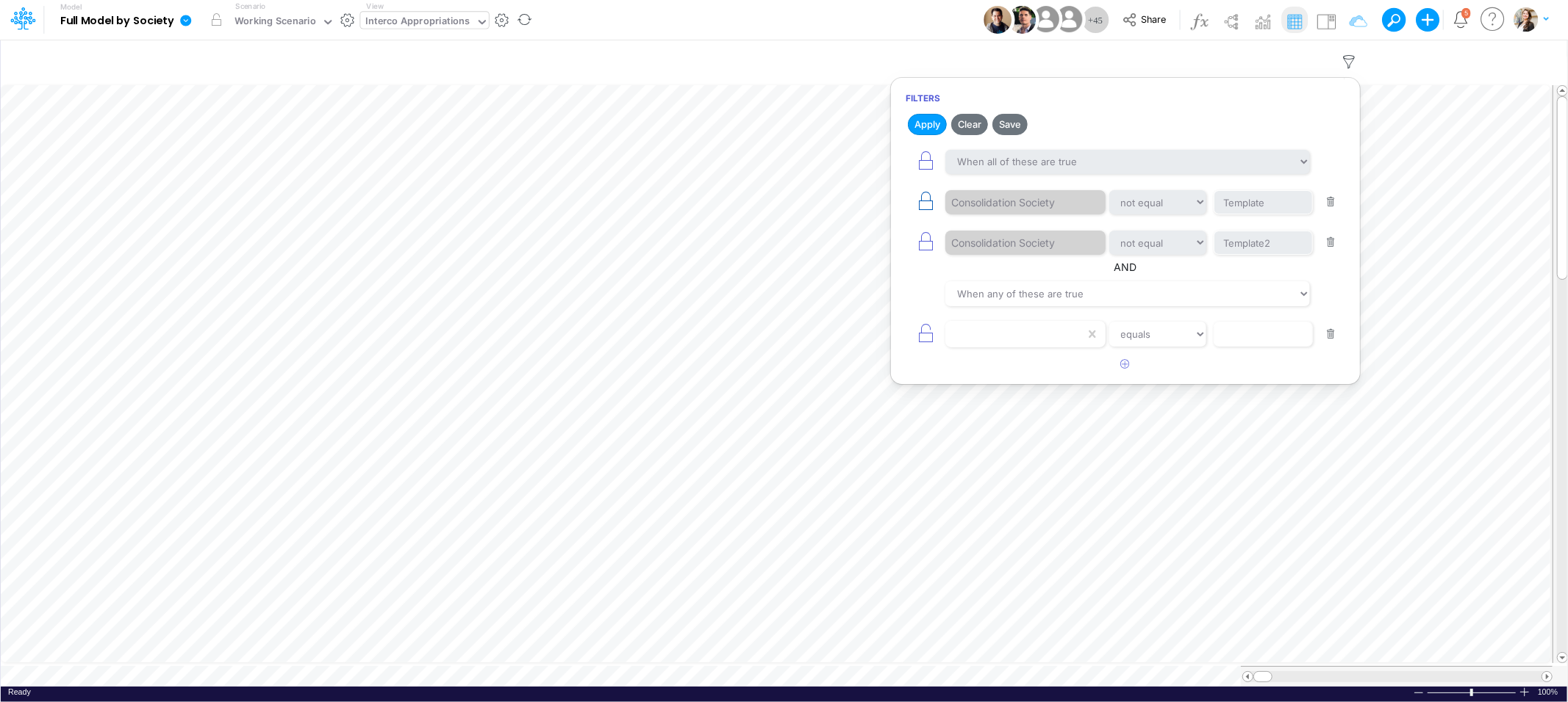
type input "Template"
click at [1328, 295] on button "button" at bounding box center [1331, 294] width 29 height 20
select select "equals"
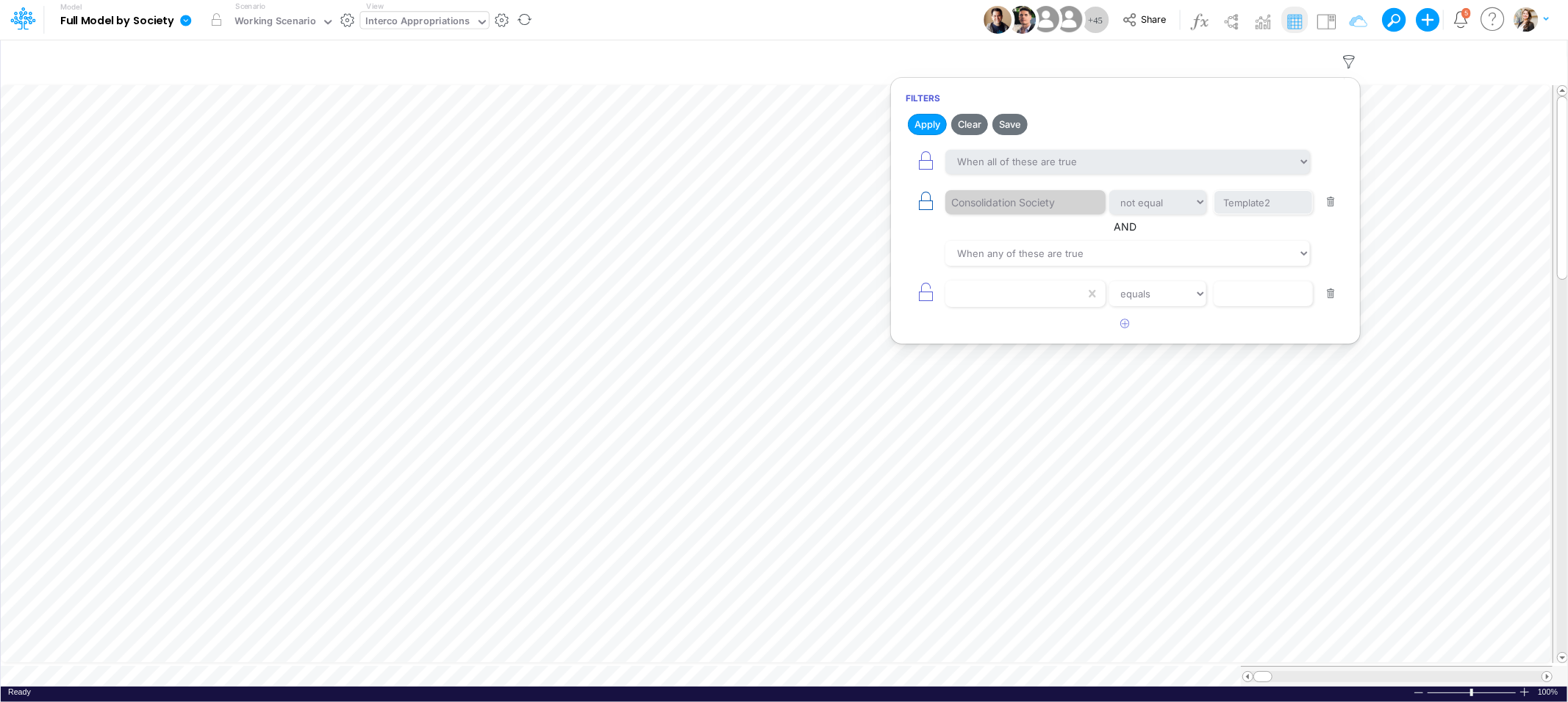
click at [920, 201] on icon "button" at bounding box center [925, 201] width 21 height 21
select select "notEqual"
type input "Template2"
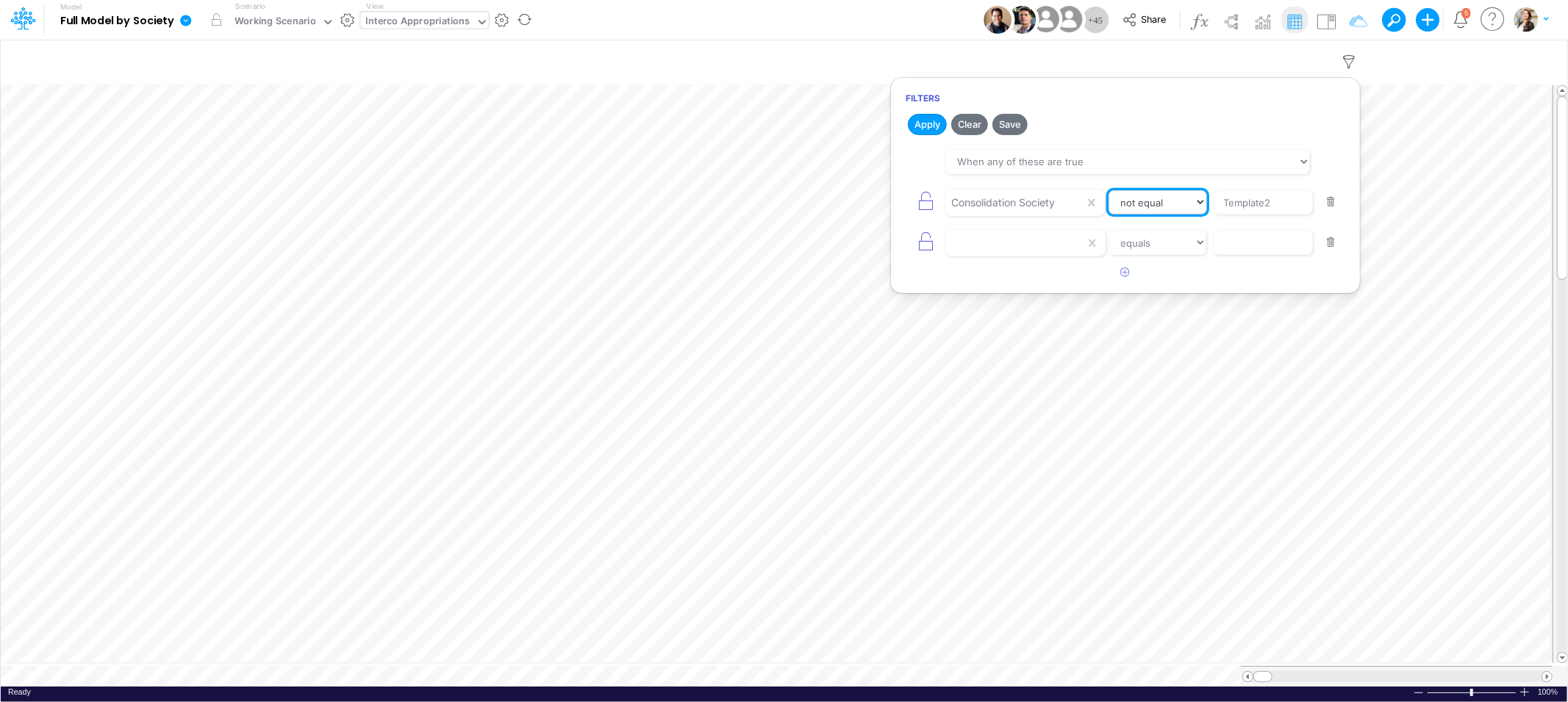
click at [1147, 207] on select "equals not equal starts with ends with contains" at bounding box center [1157, 203] width 98 height 25
select select "equals"
click at [1109, 190] on select "equals not equal starts with ends with contains" at bounding box center [1157, 203] width 98 height 25
drag, startPoint x: 1282, startPoint y: 206, endPoint x: 1172, endPoint y: 205, distance: 110.0
click at [1172, 205] on div "Consolidation Society equals not equal starts with ends with contains Template2" at bounding box center [1125, 202] width 440 height 33
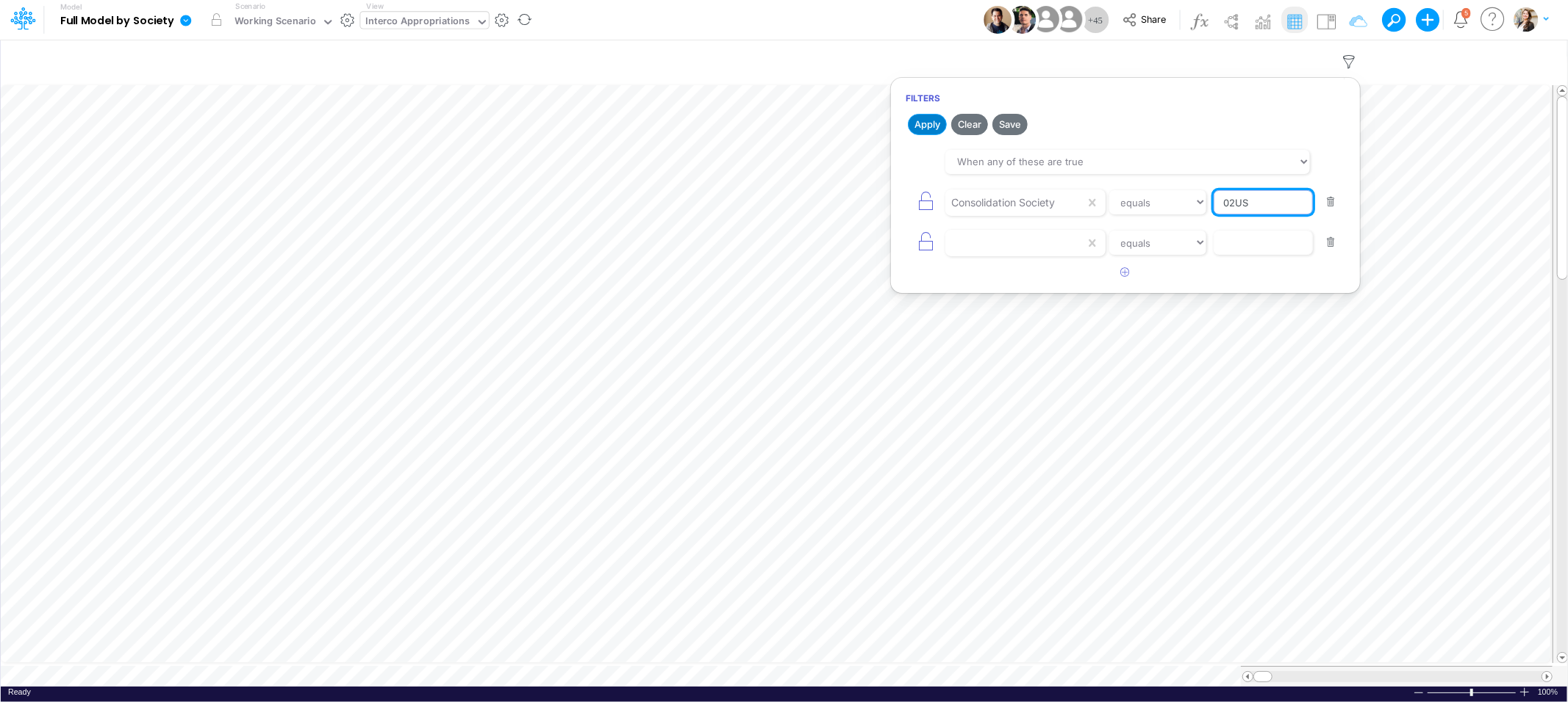
type input "02US"
click at [927, 120] on button "Apply" at bounding box center [927, 125] width 39 height 22
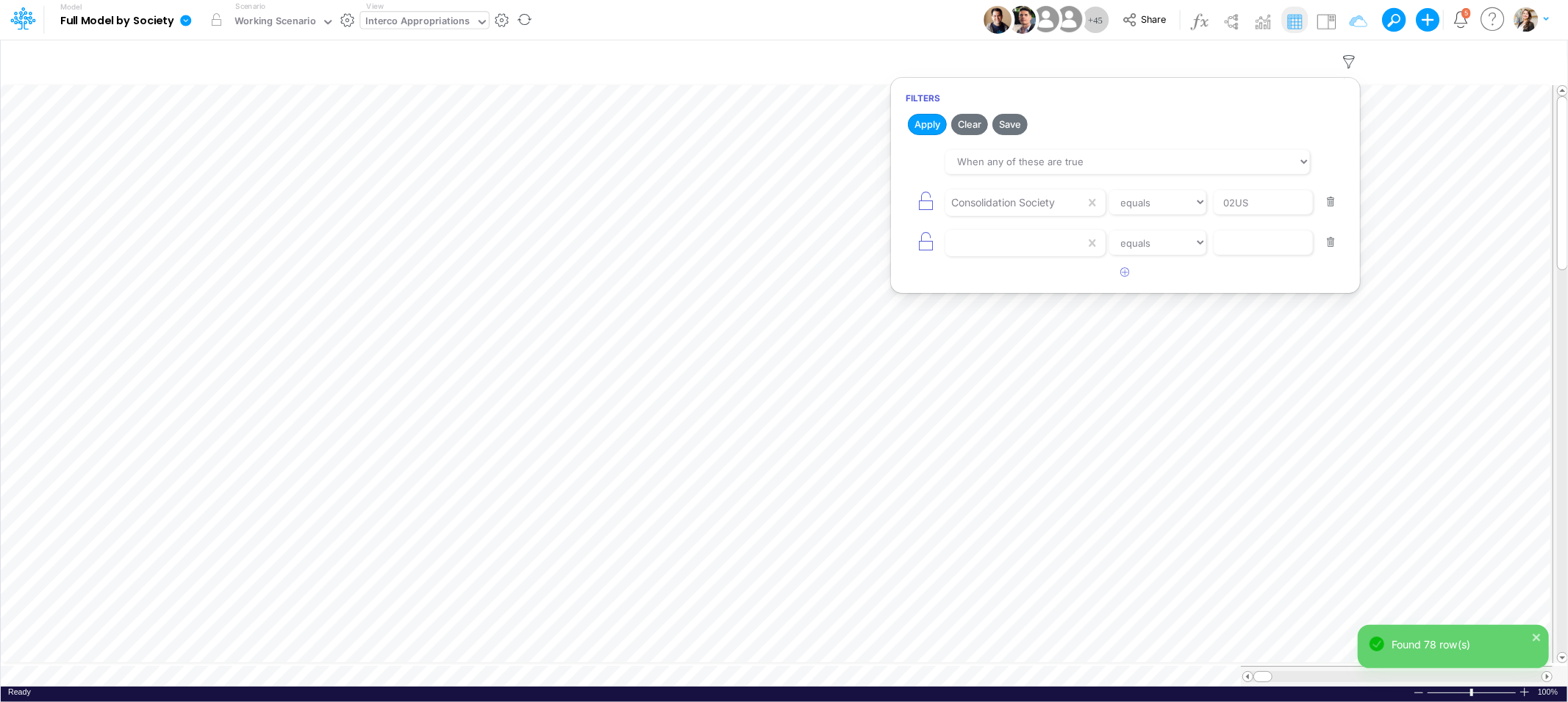
click at [1330, 244] on button "button" at bounding box center [1331, 243] width 29 height 20
click at [924, 123] on button "Apply" at bounding box center [927, 125] width 39 height 22
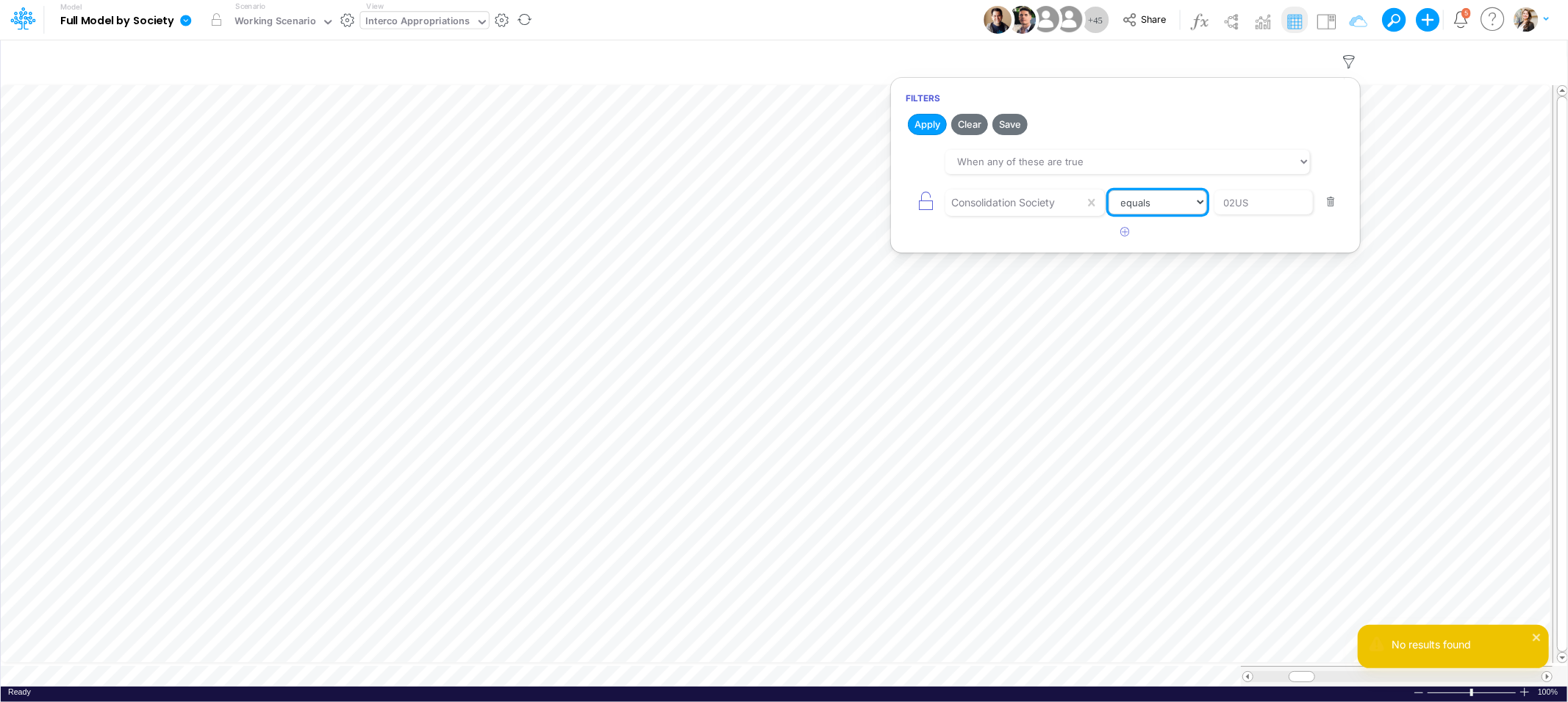
click at [1160, 208] on select "equals not equal starts with ends with contains" at bounding box center [1157, 203] width 98 height 25
select select "contains"
click at [1109, 190] on select "equals not equal starts with ends with contains" at bounding box center [1157, 203] width 98 height 25
click at [924, 125] on button "Apply" at bounding box center [927, 125] width 39 height 22
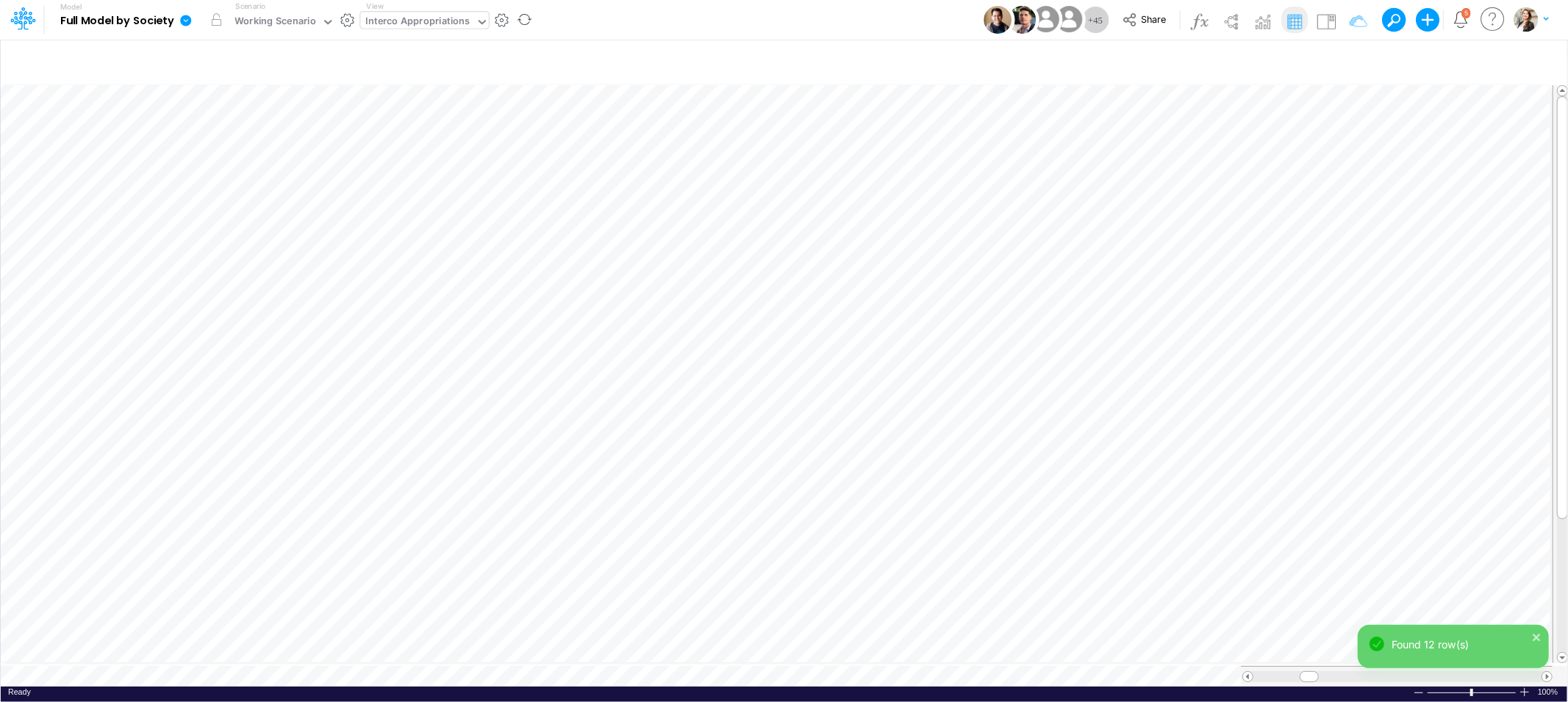
scroll to position [0, 1]
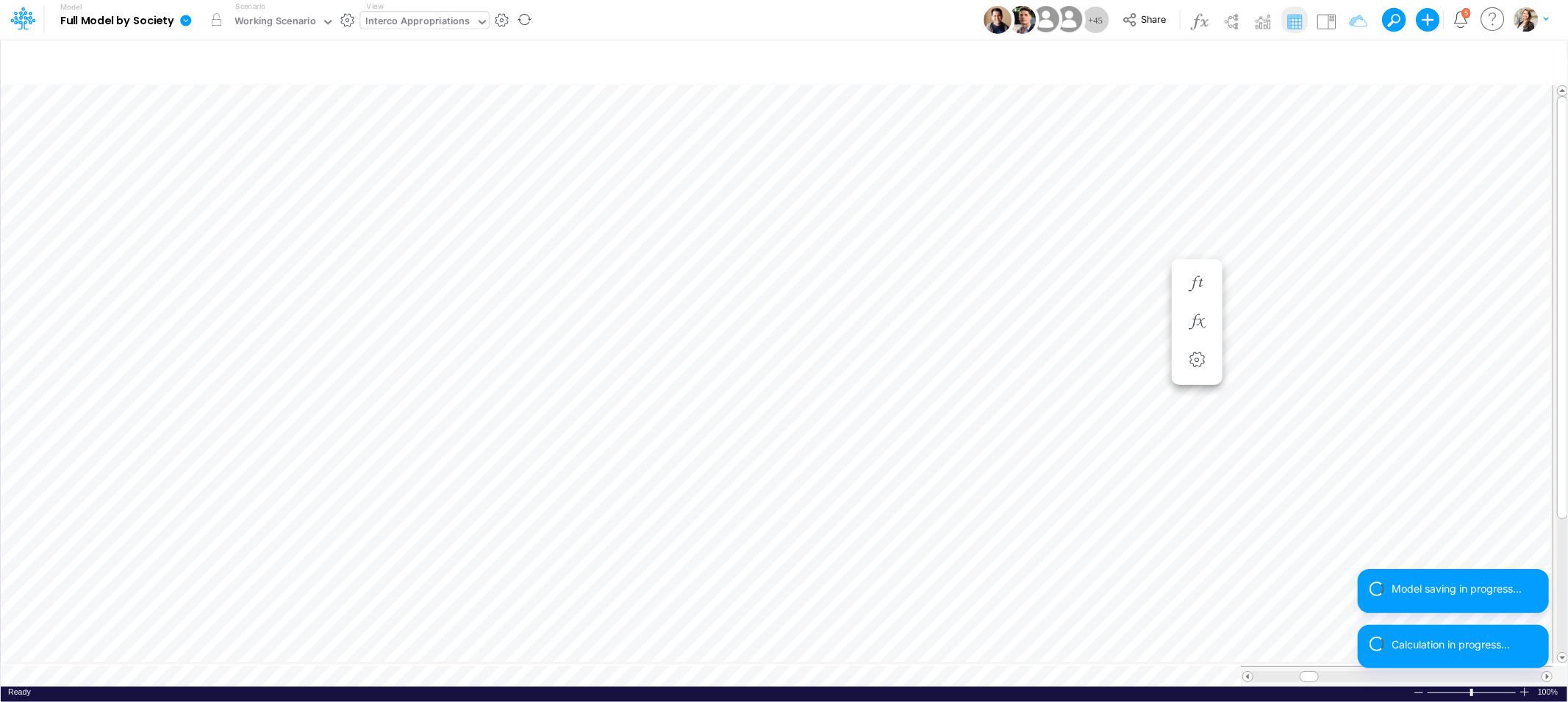
scroll to position [0, 1]
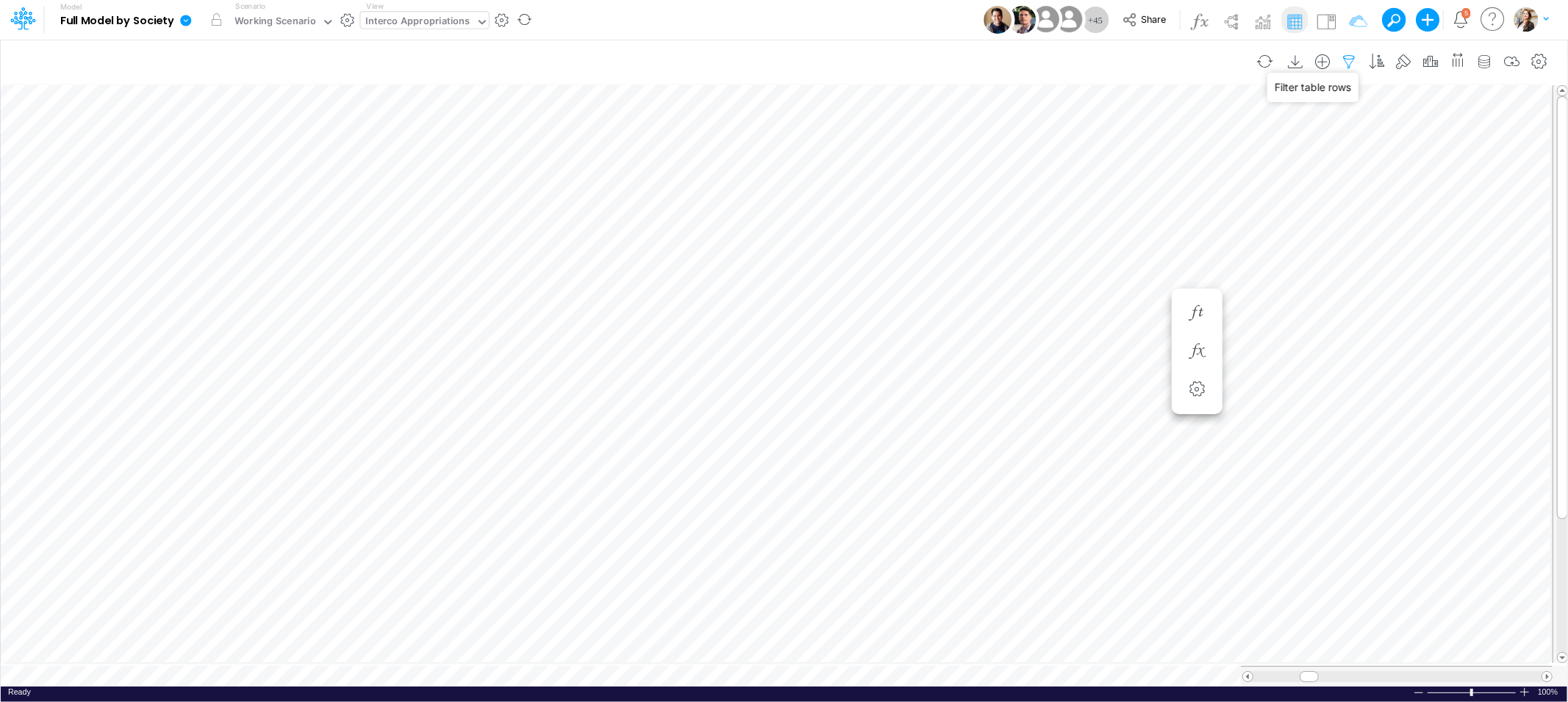
click at [1351, 60] on icon "button" at bounding box center [1350, 61] width 22 height 15
select select "tableSearchOR"
select select "contains"
click at [1035, 200] on div "Consolidation Society" at bounding box center [1003, 202] width 104 height 15
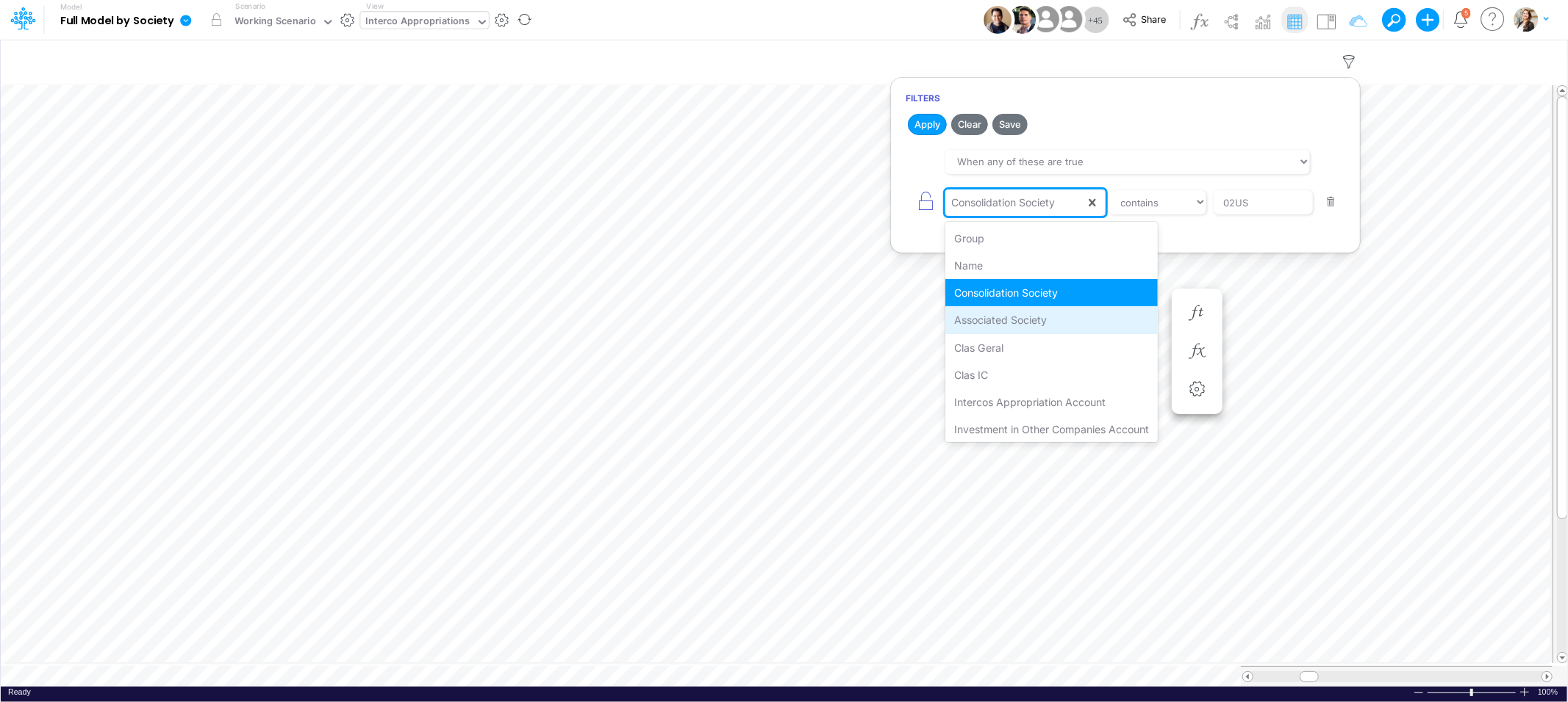
click at [1020, 323] on div "Associated Society" at bounding box center [1051, 320] width 212 height 27
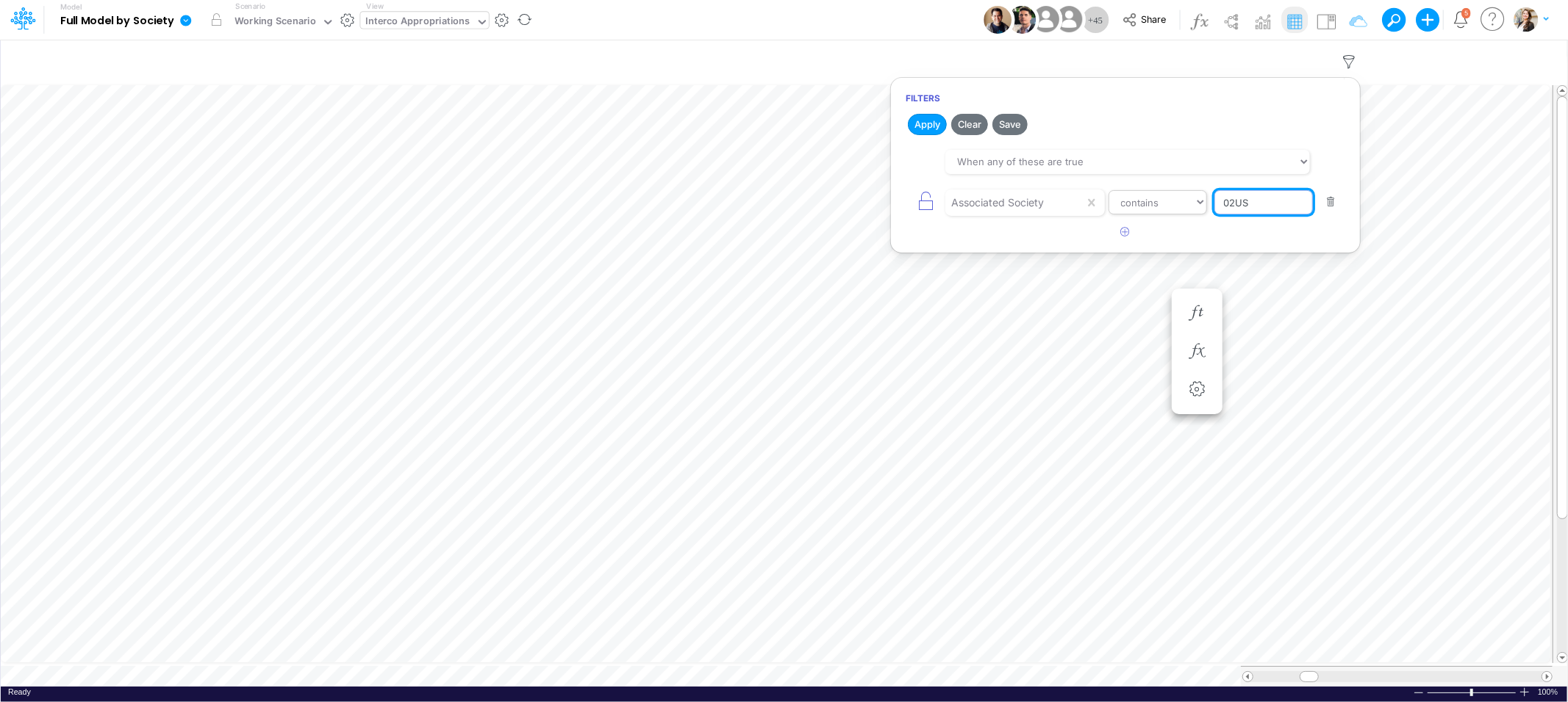
drag, startPoint x: 1254, startPoint y: 205, endPoint x: 1202, endPoint y: 197, distance: 52.6
click at [1202, 197] on div "Associated Society equals not equal starts with ends with contains 02US" at bounding box center [1125, 202] width 440 height 33
type input "04BR"
click at [925, 121] on button "Apply" at bounding box center [927, 125] width 39 height 22
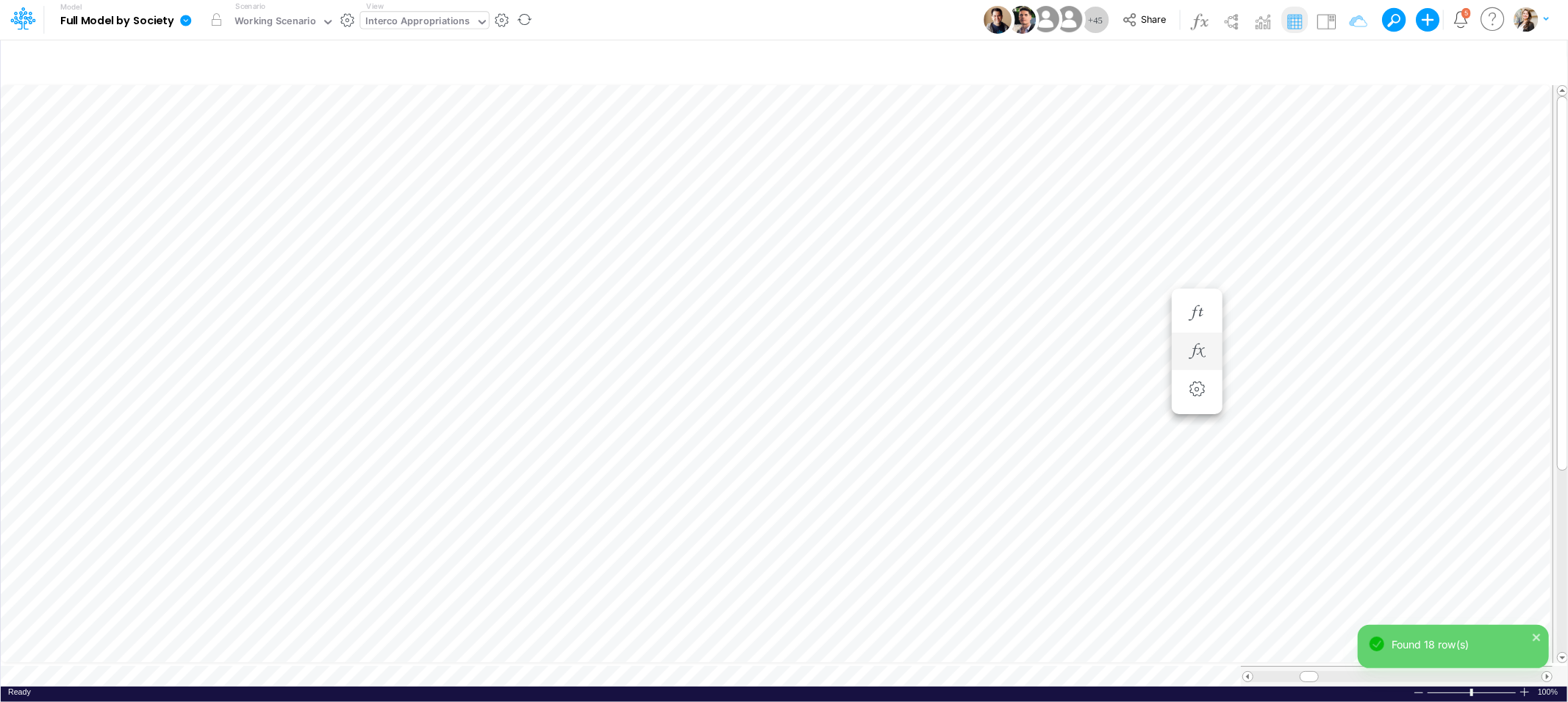
scroll to position [0, 1]
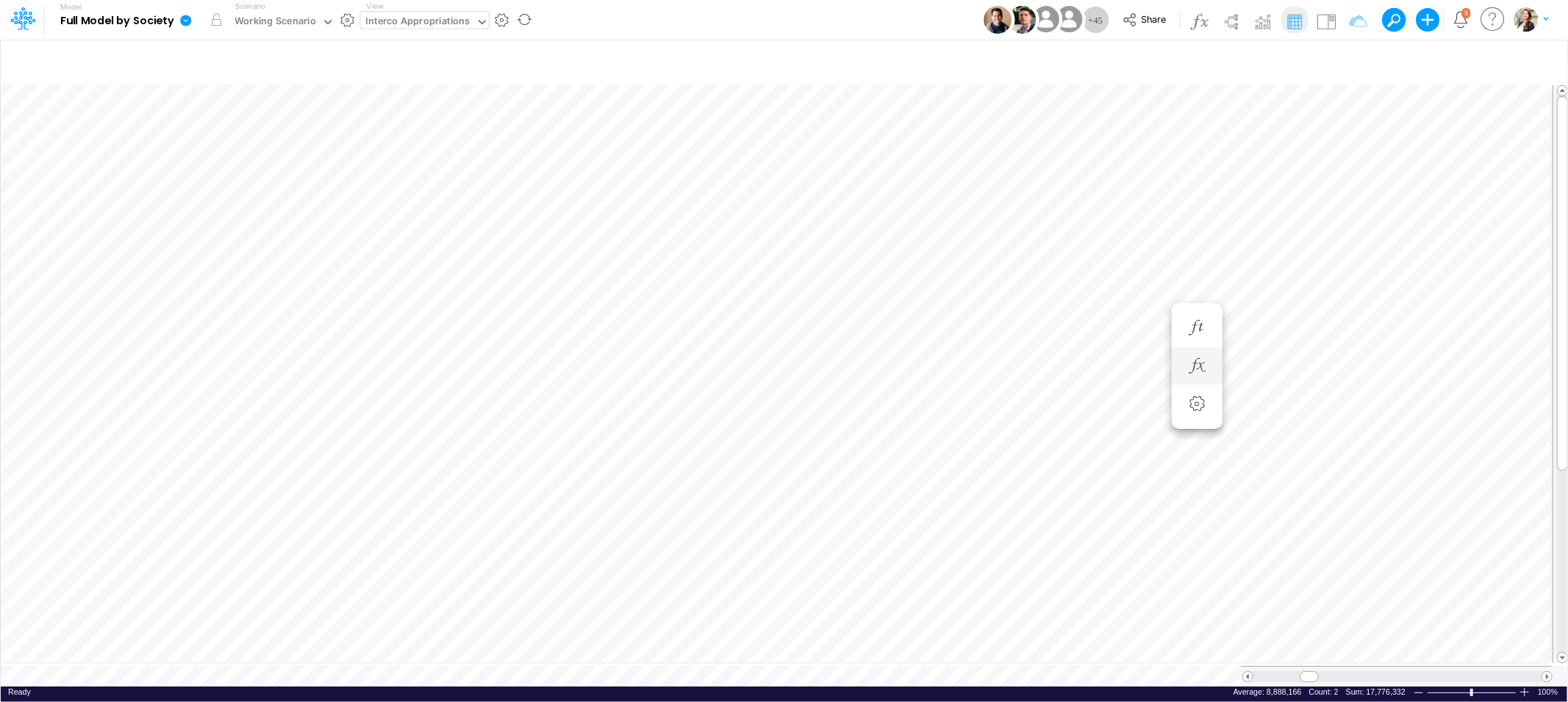
scroll to position [0, 1]
click at [409, 18] on div "Interco Appropriations" at bounding box center [419, 22] width 105 height 17
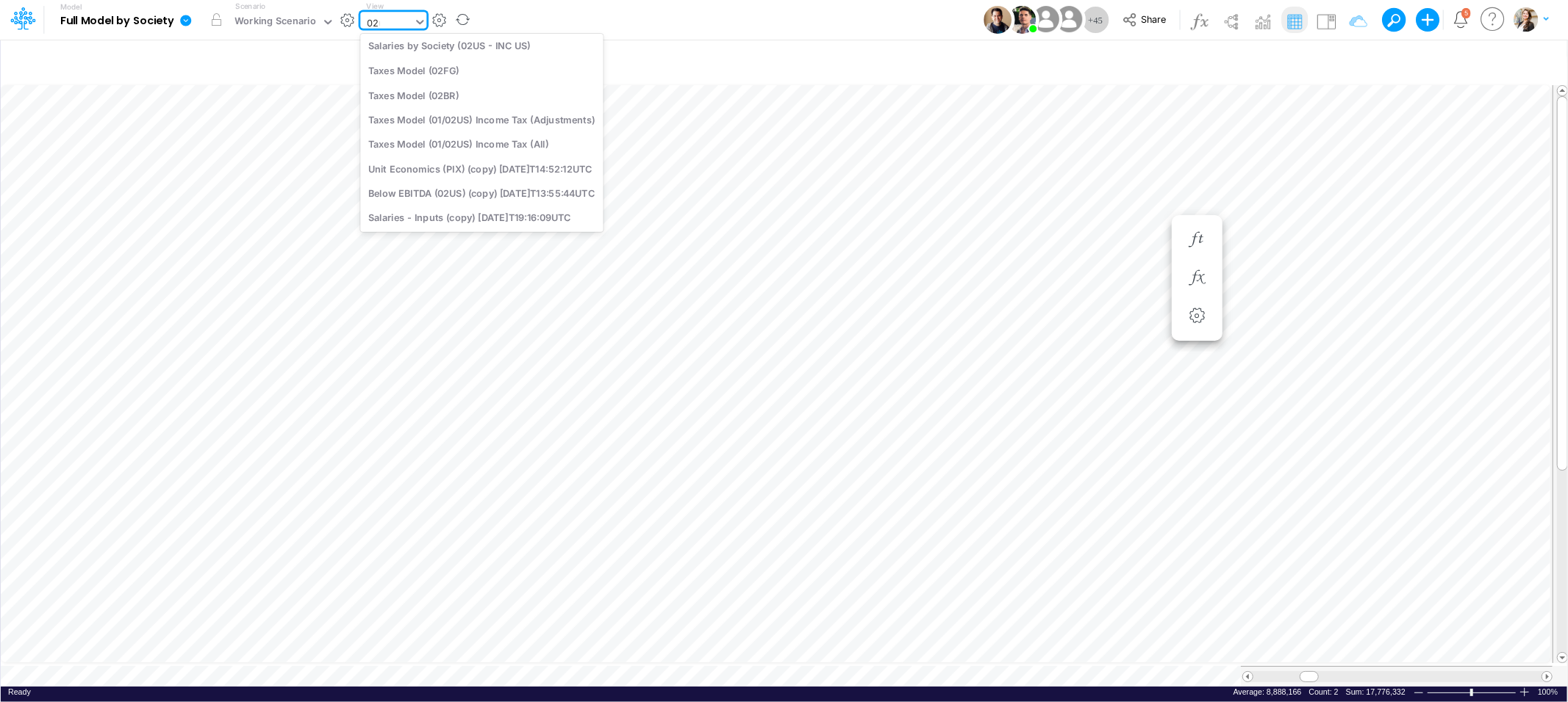
scroll to position [31, 0]
type input "02us"
click at [431, 42] on div "BS (02US - INC [GEOGRAPHIC_DATA])" at bounding box center [481, 45] width 243 height 24
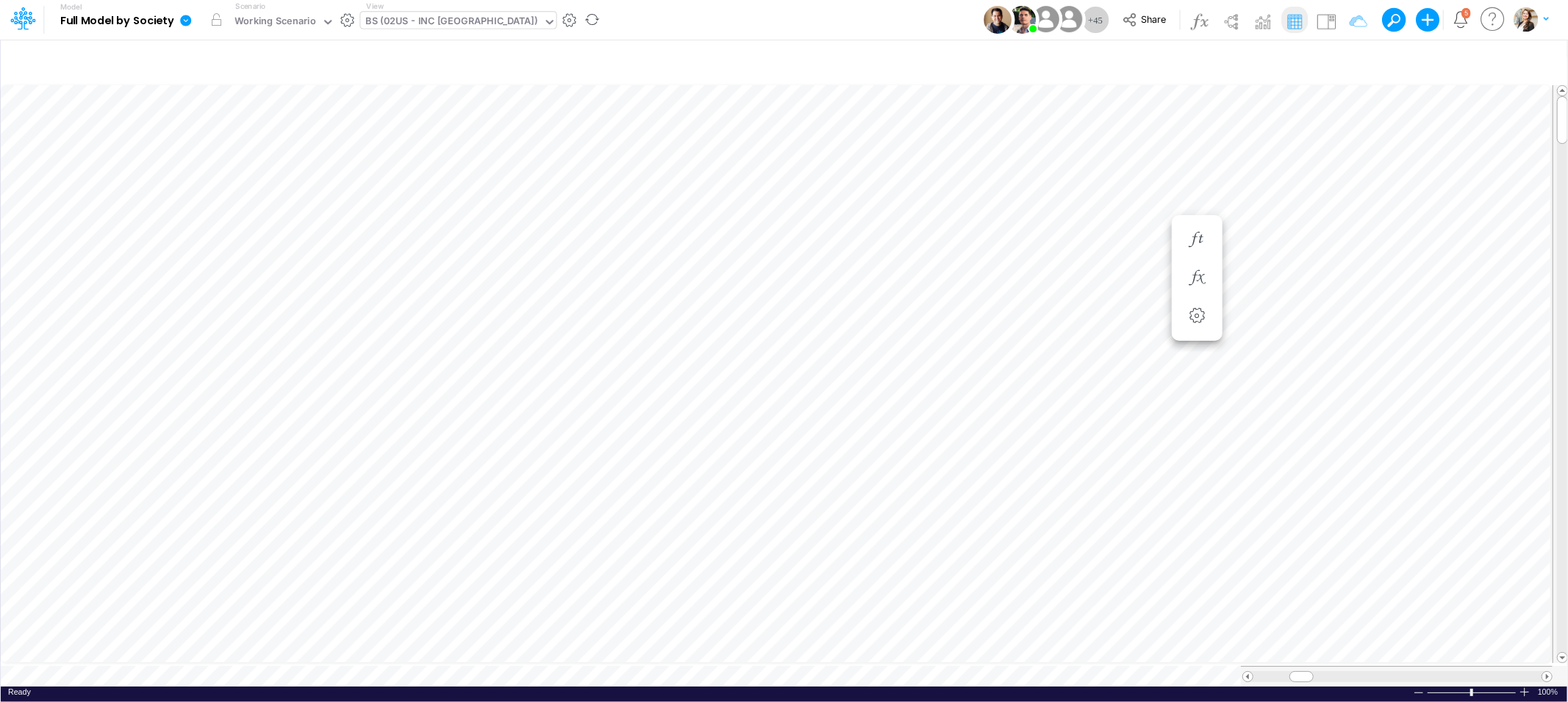
scroll to position [0, 1]
click at [389, 18] on div "BS (02US - INC [GEOGRAPHIC_DATA])" at bounding box center [452, 22] width 172 height 17
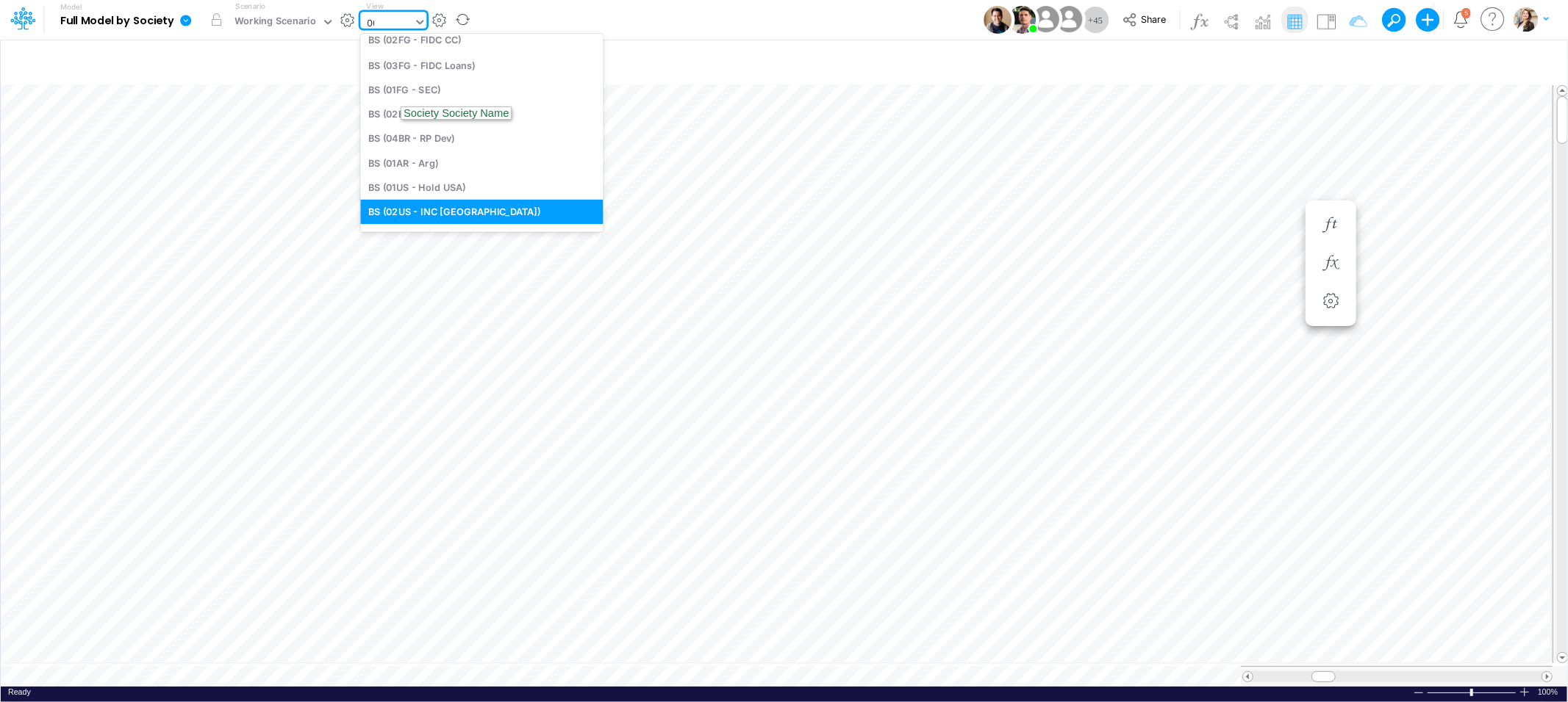
scroll to position [0, 0]
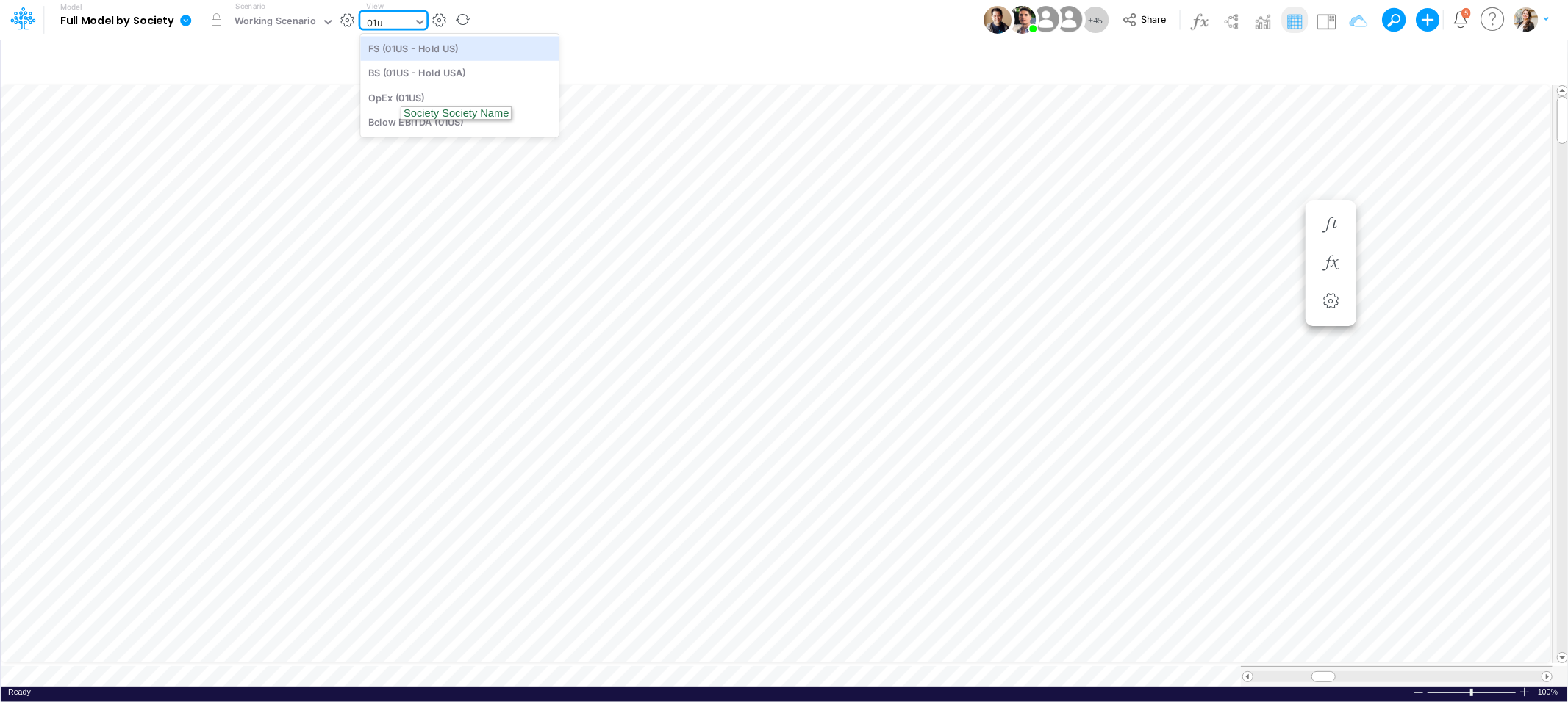
type input "01us"
click at [405, 71] on div "BS (01US - Hold USA)" at bounding box center [459, 73] width 199 height 24
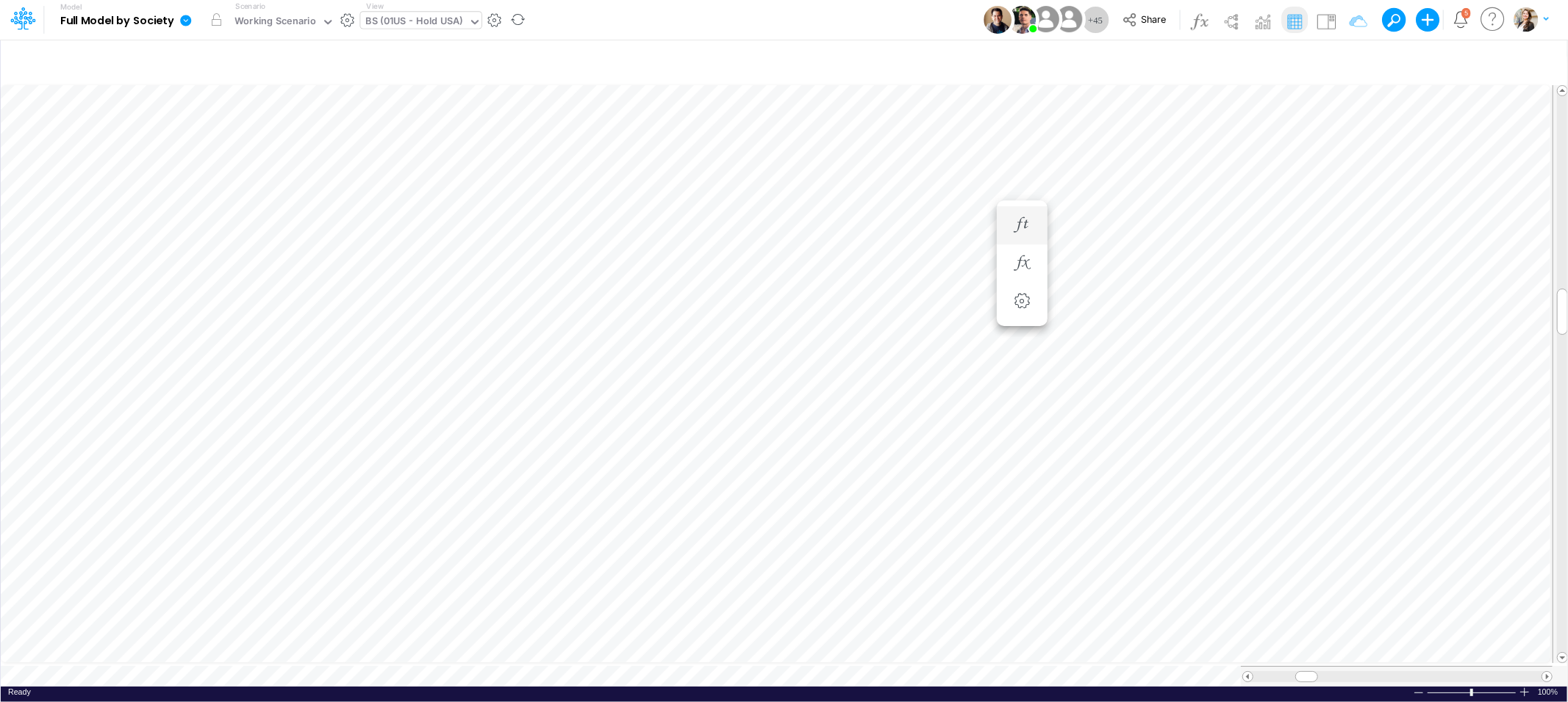
scroll to position [0, 1]
click at [1025, 542] on icon "button" at bounding box center [1022, 542] width 22 height 15
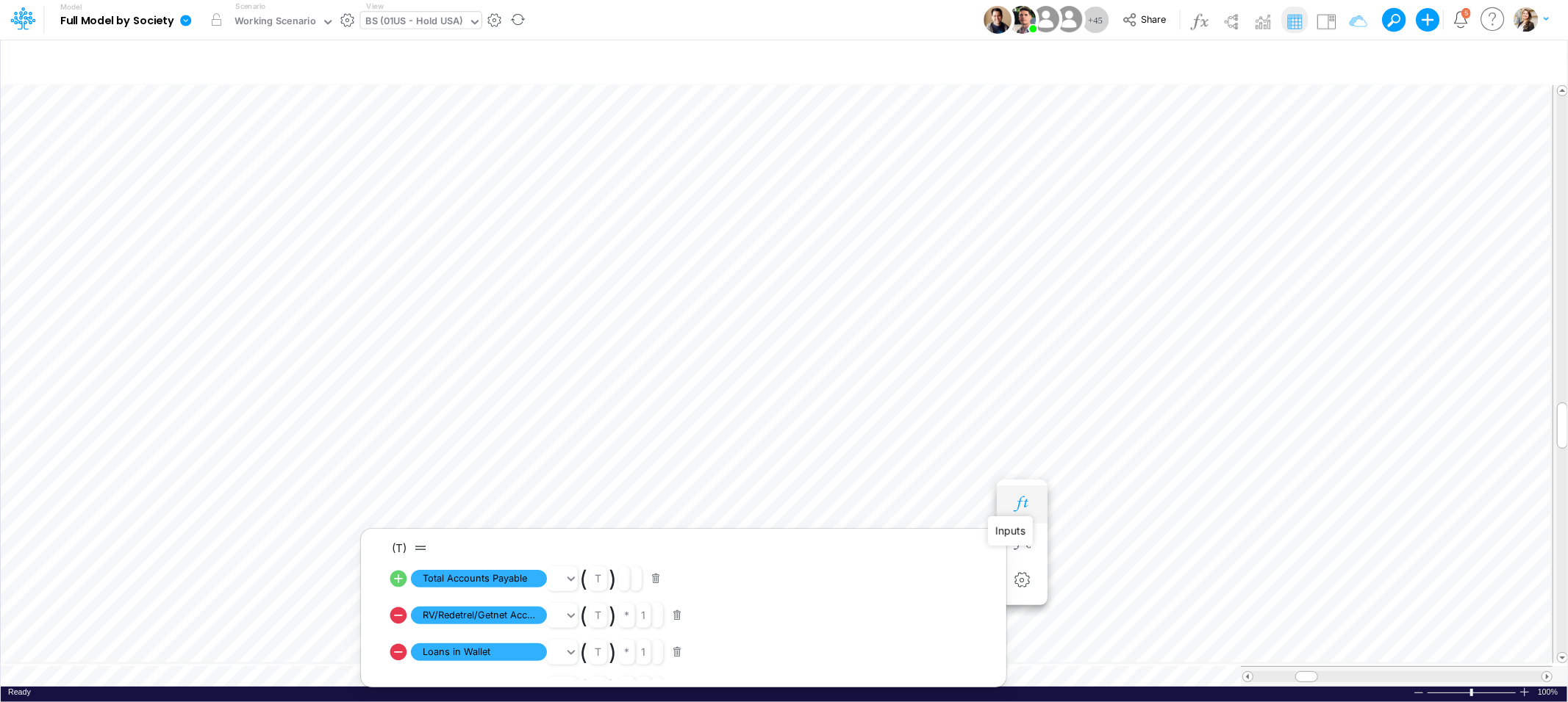
click at [1025, 506] on icon "button" at bounding box center [1022, 503] width 22 height 15
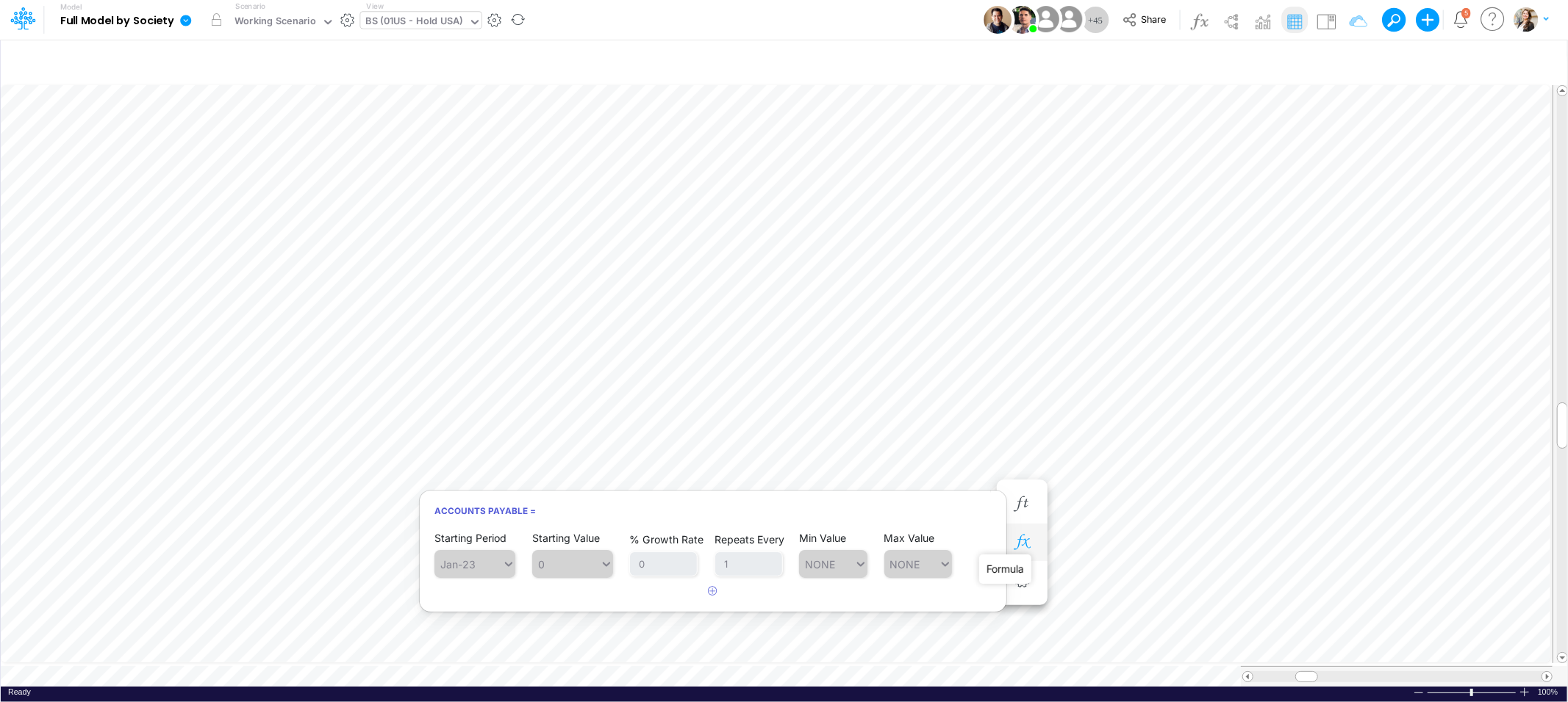
click at [1021, 538] on icon "button" at bounding box center [1022, 542] width 22 height 15
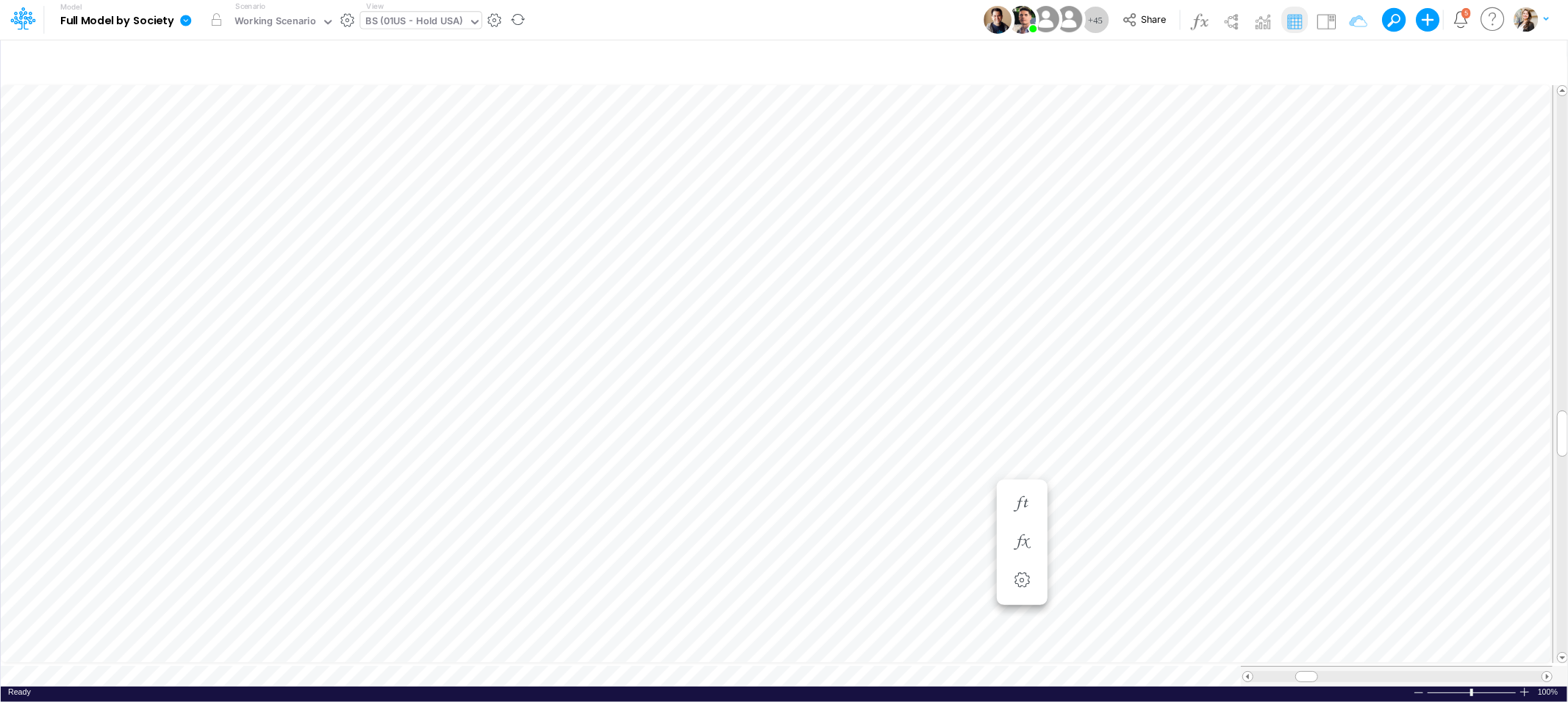
scroll to position [0, 1]
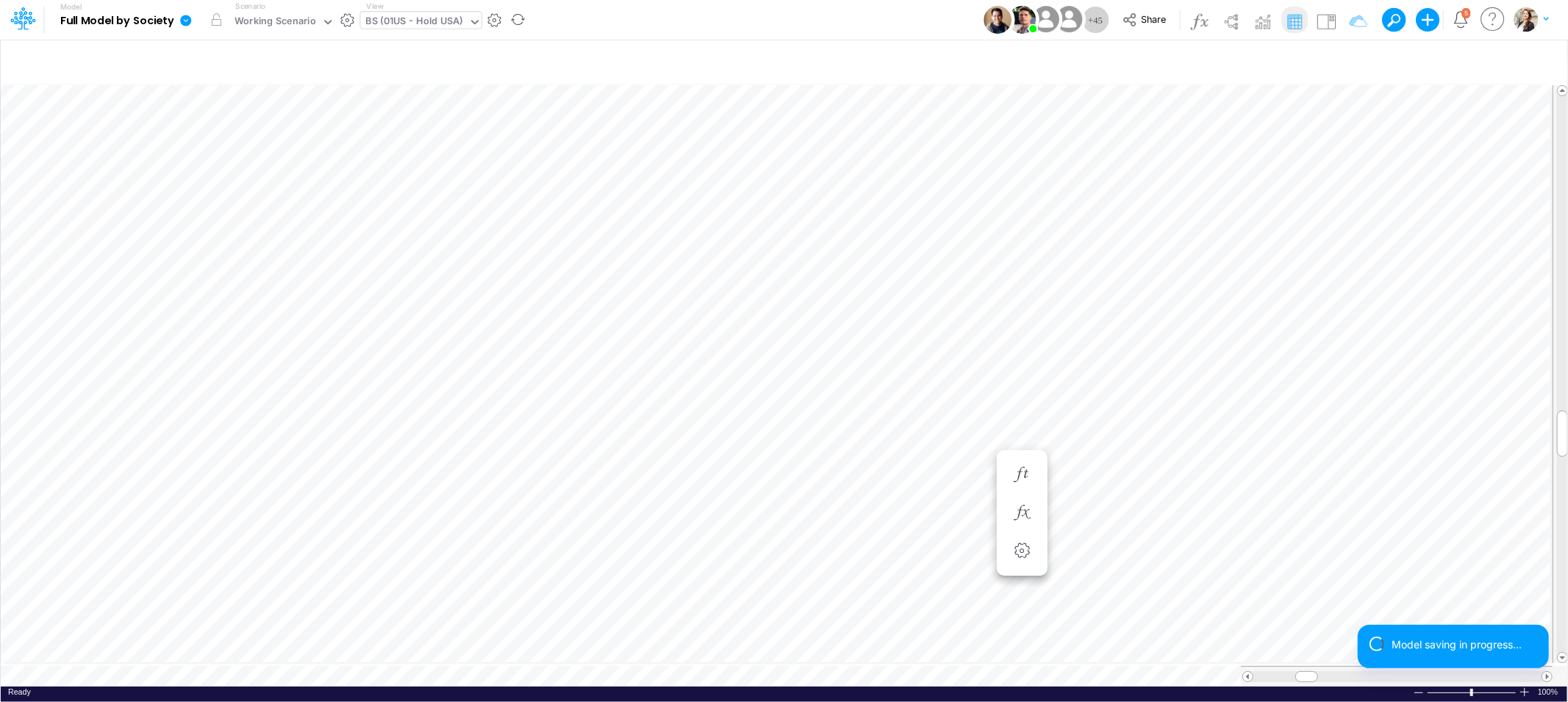
scroll to position [0, 1]
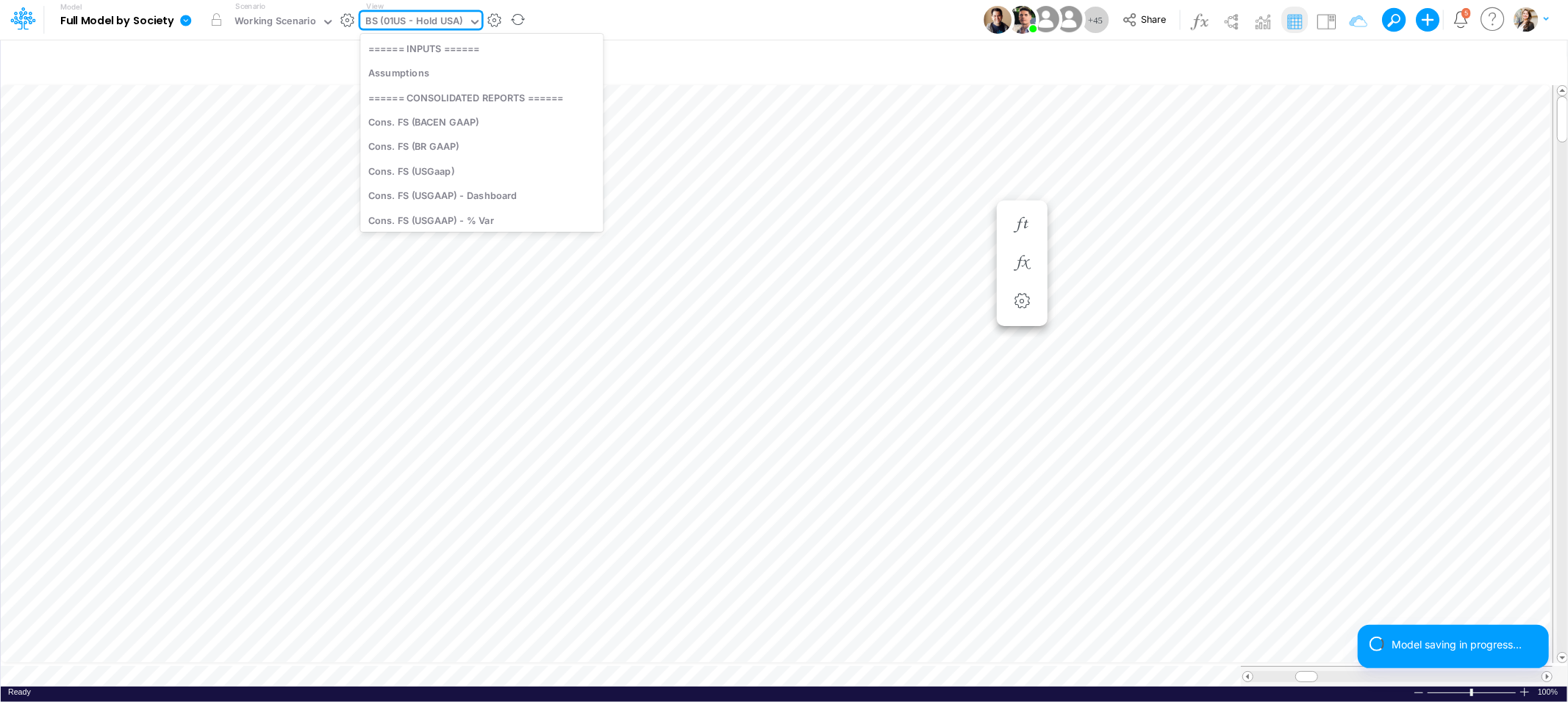
click at [450, 22] on div "BS (01US - Hold USA)" at bounding box center [414, 22] width 97 height 17
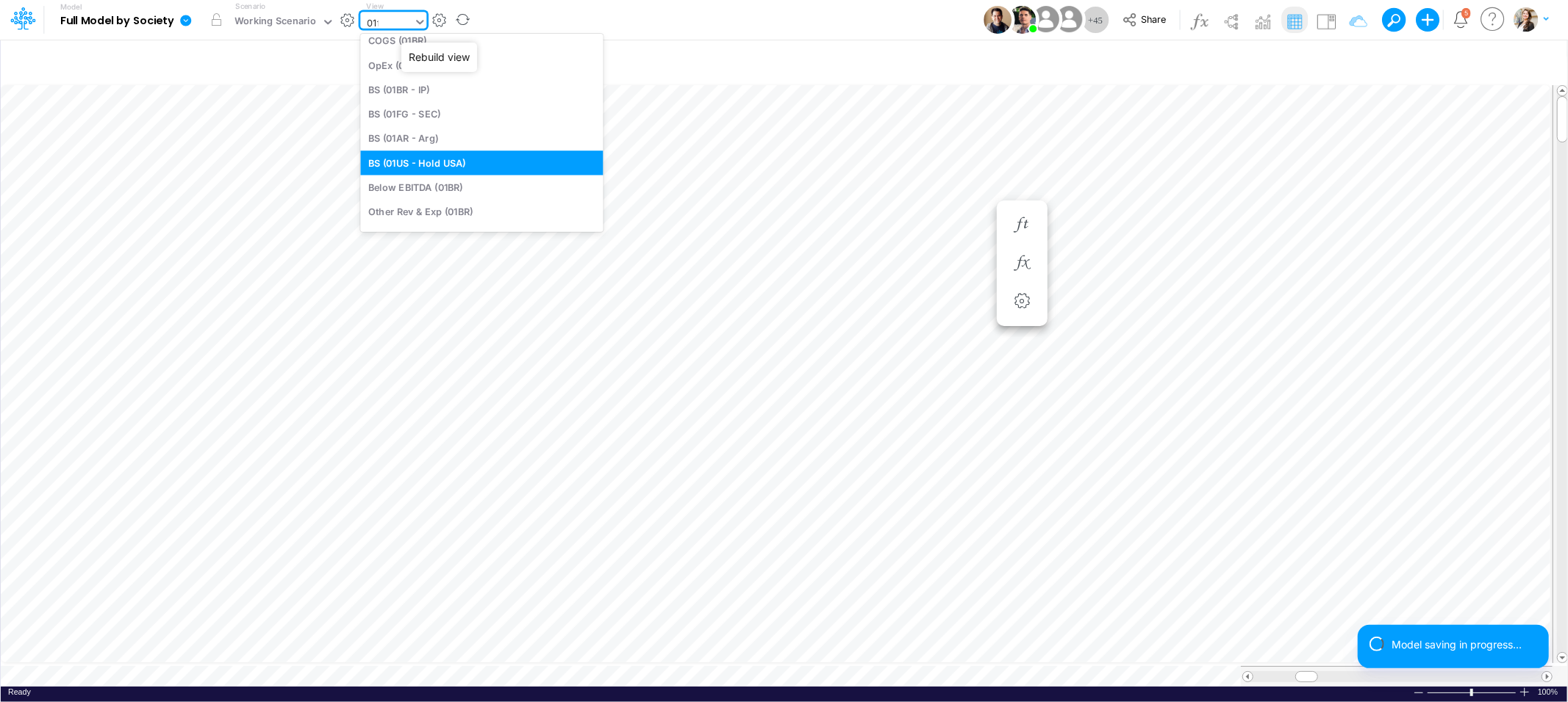
type input "01fg"
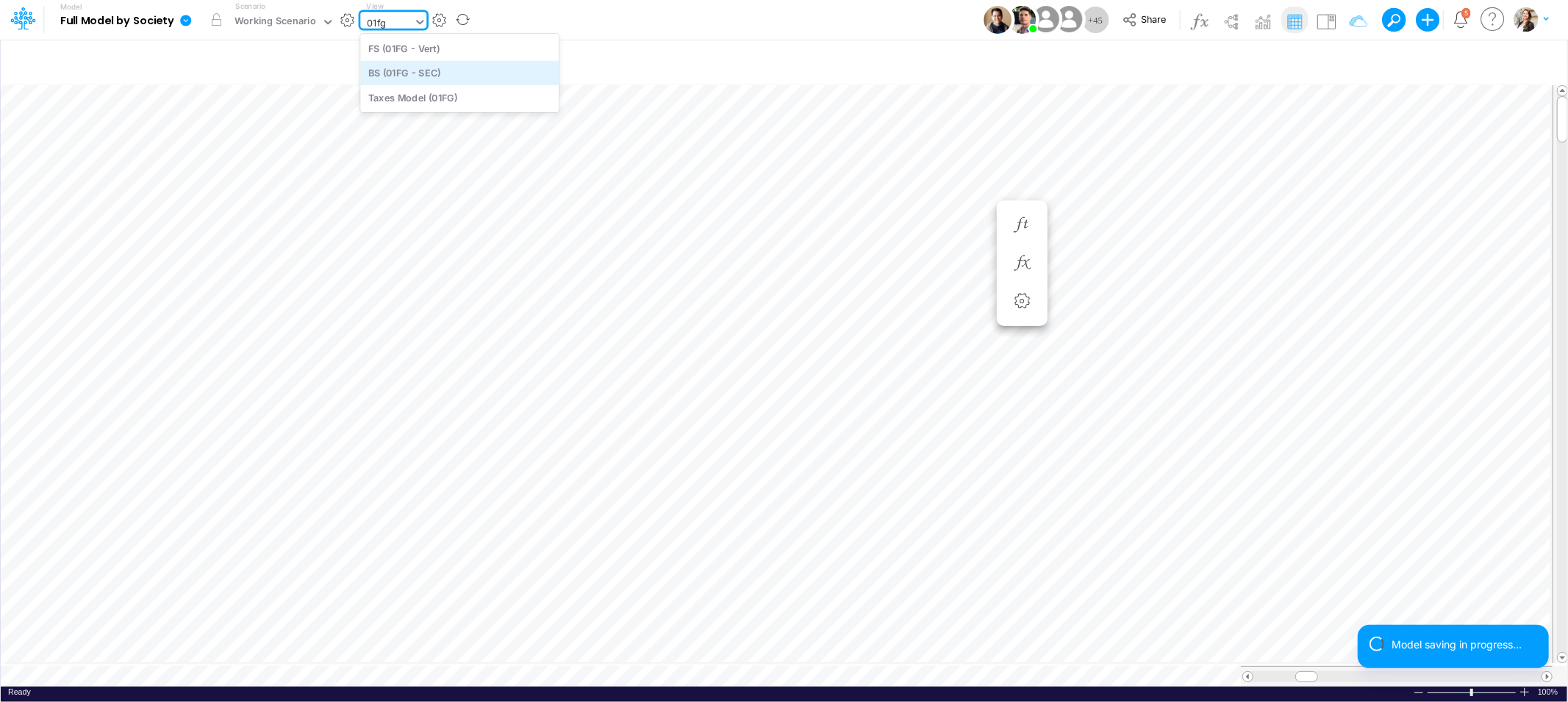
click at [397, 80] on div "BS (01FG - SEC)" at bounding box center [459, 73] width 199 height 24
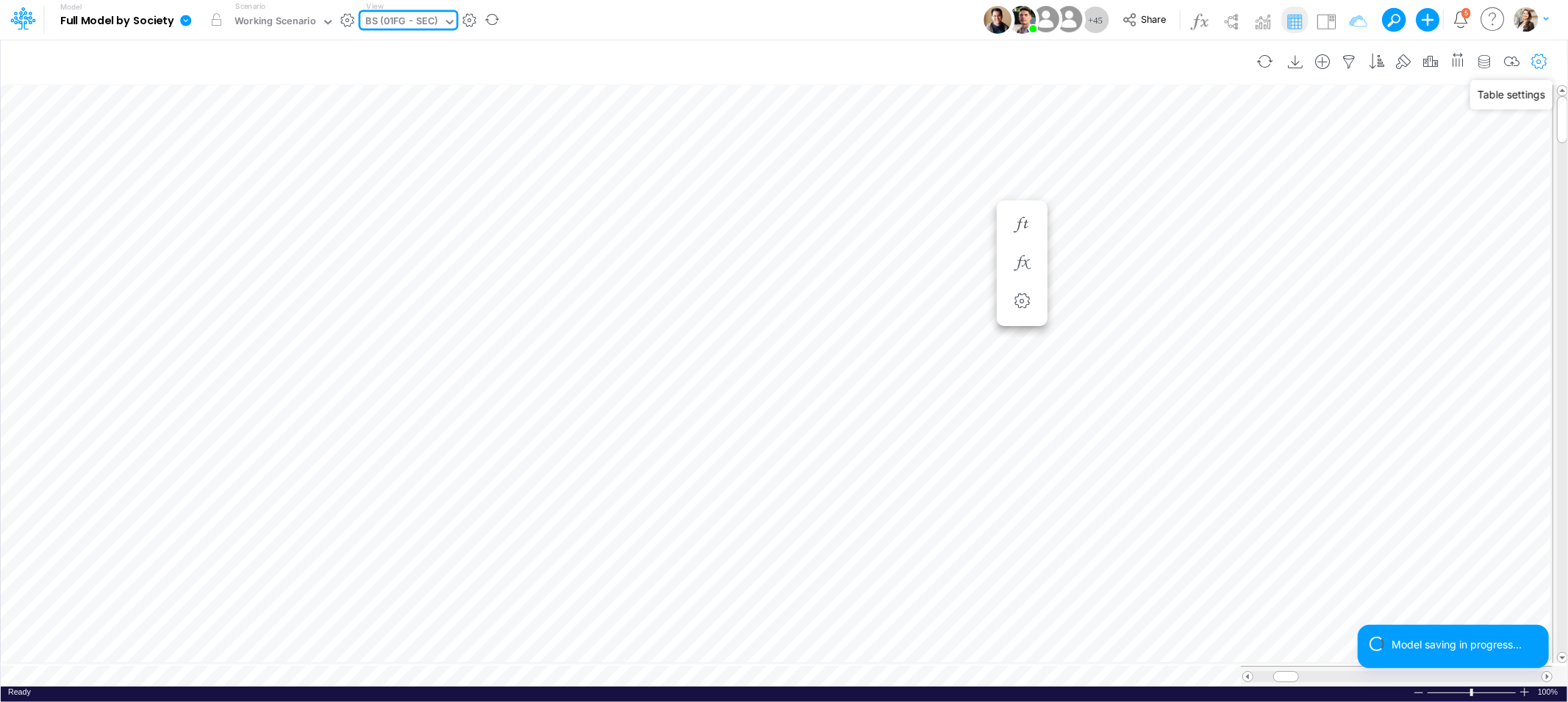
click at [1537, 60] on icon "button" at bounding box center [1539, 61] width 22 height 15
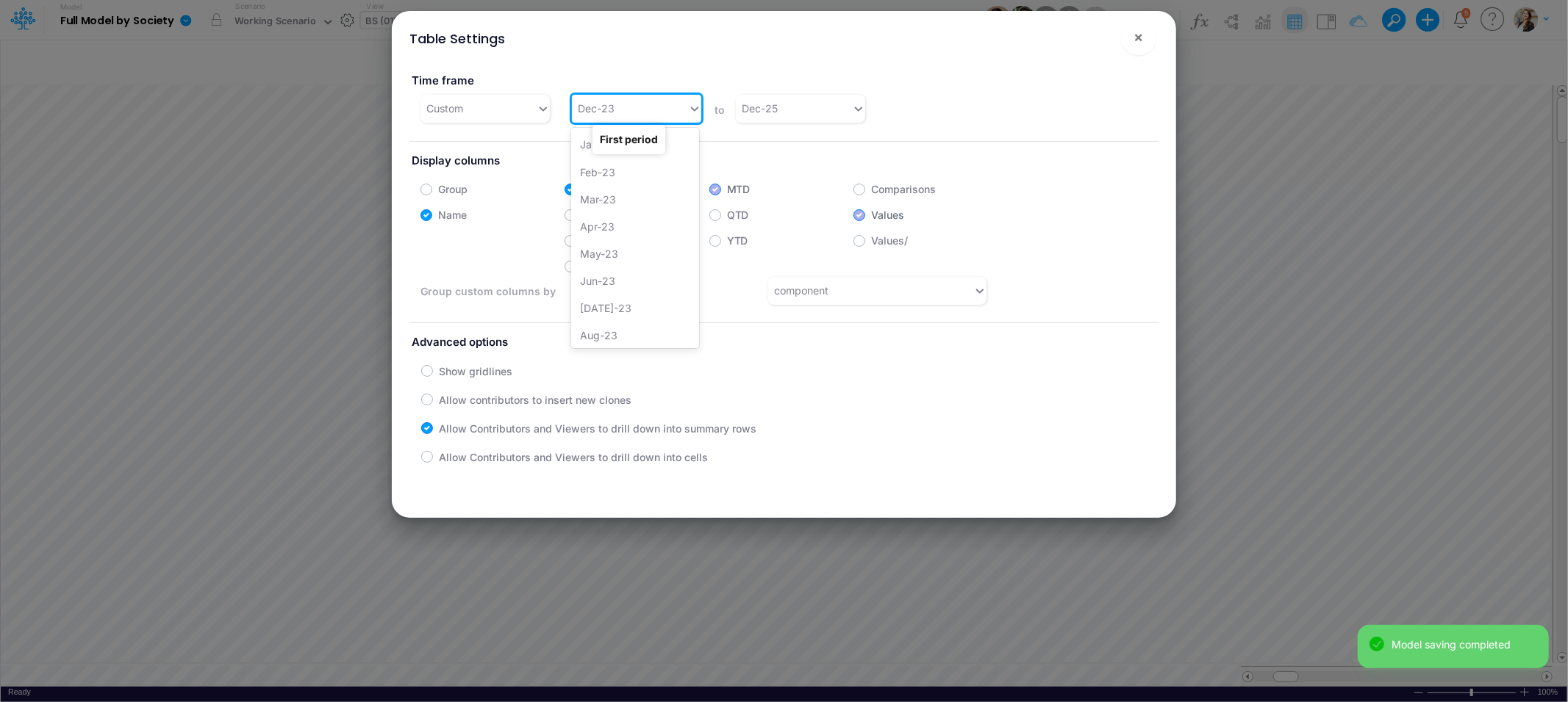
click at [663, 108] on div "Dec-23" at bounding box center [630, 108] width 116 height 24
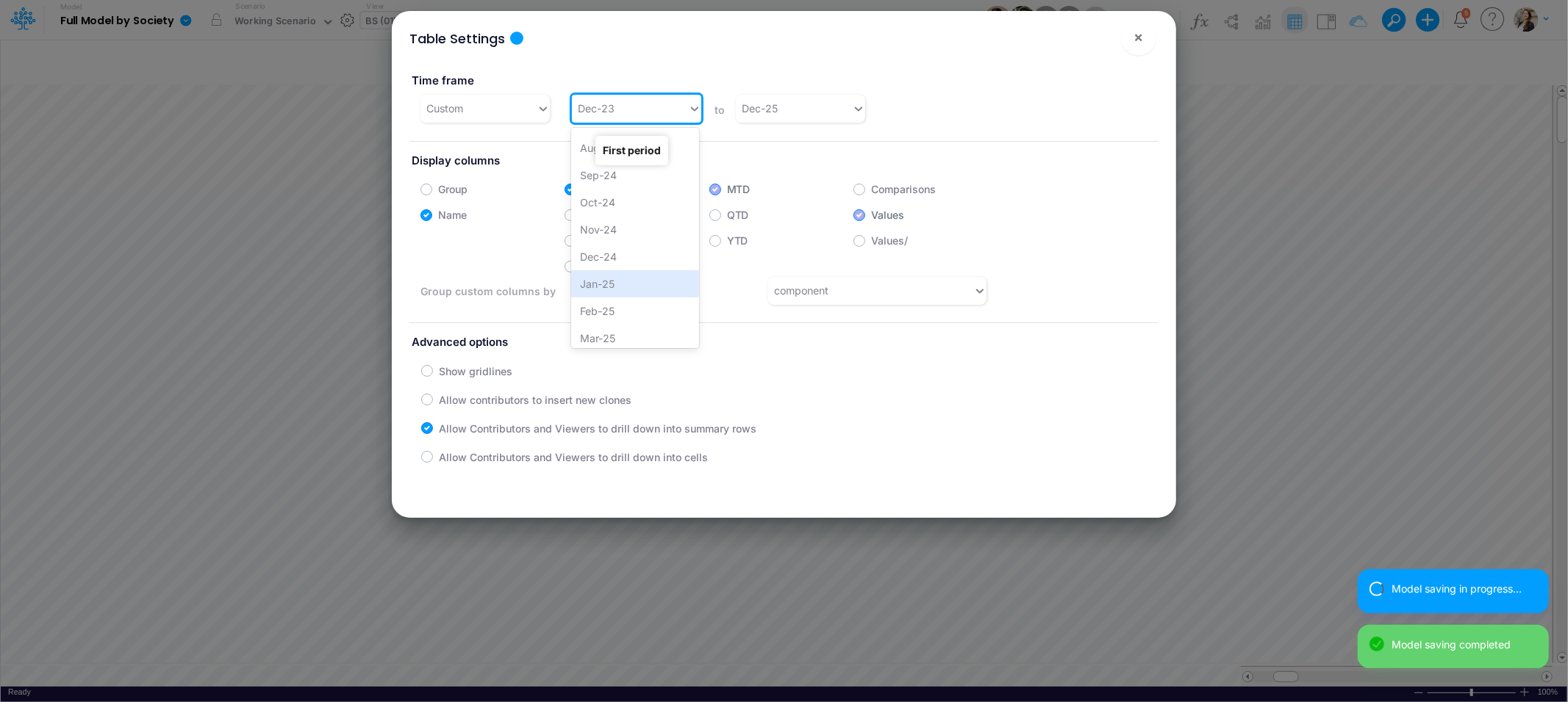
scroll to position [514, 0]
click at [643, 275] on div "Jan-25" at bounding box center [636, 284] width 128 height 27
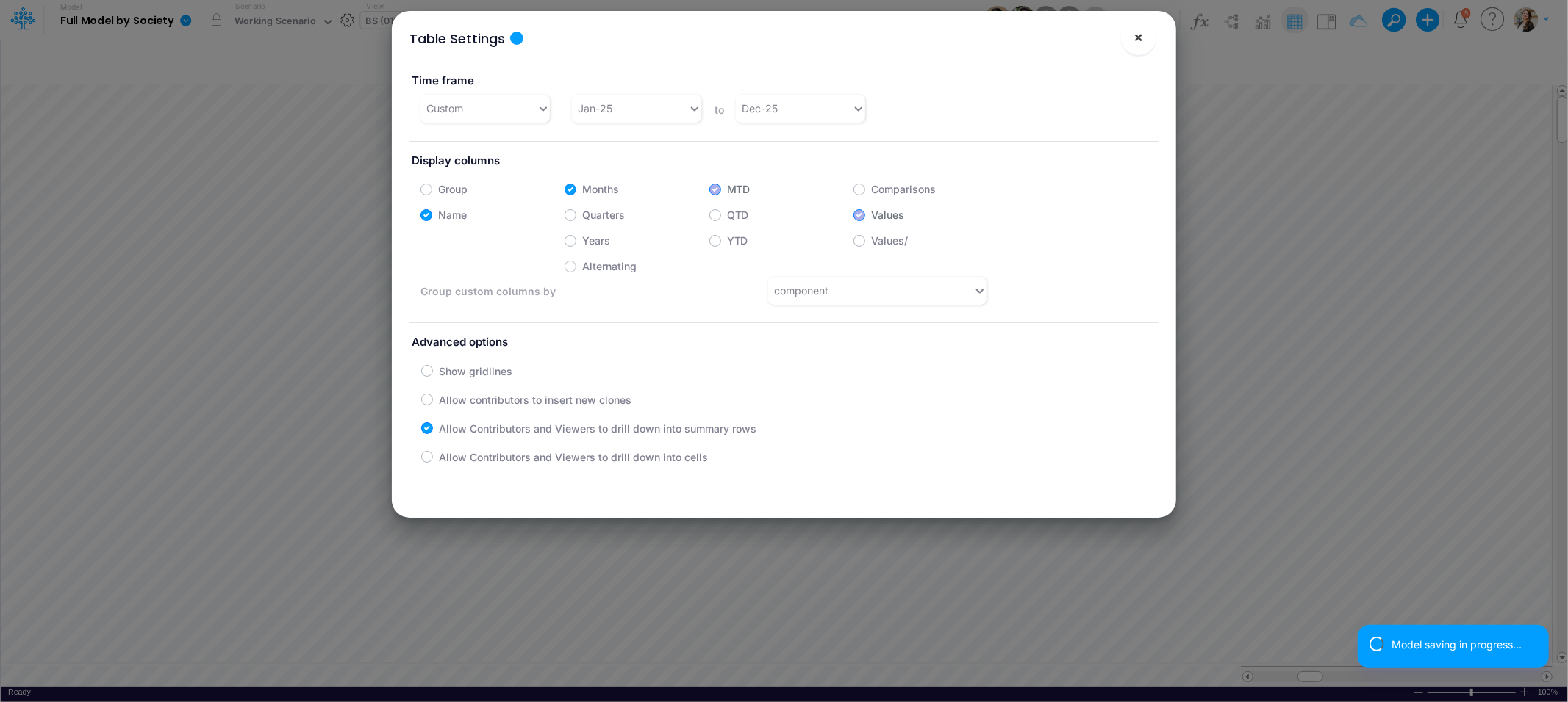
click at [1137, 42] on span "×" at bounding box center [1138, 37] width 10 height 18
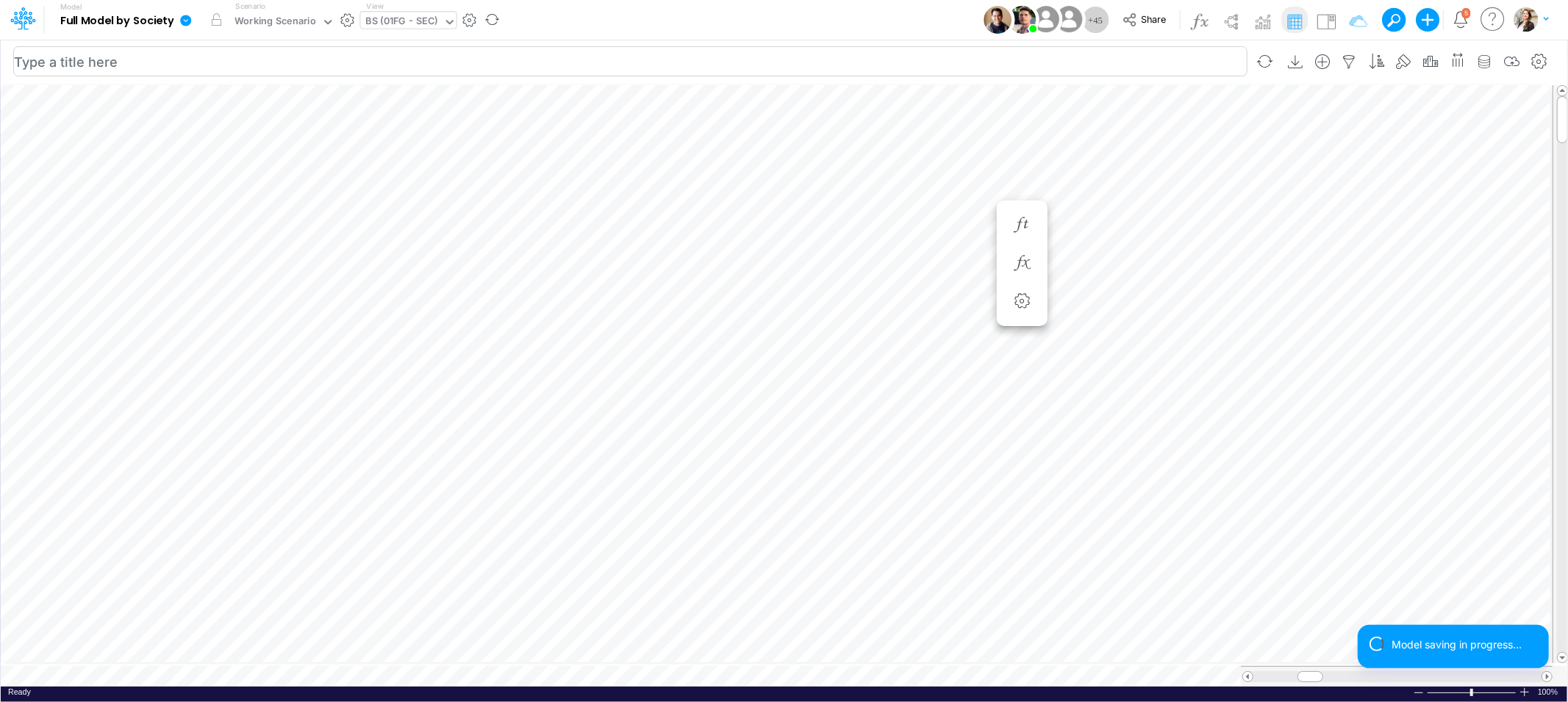
scroll to position [0, 1]
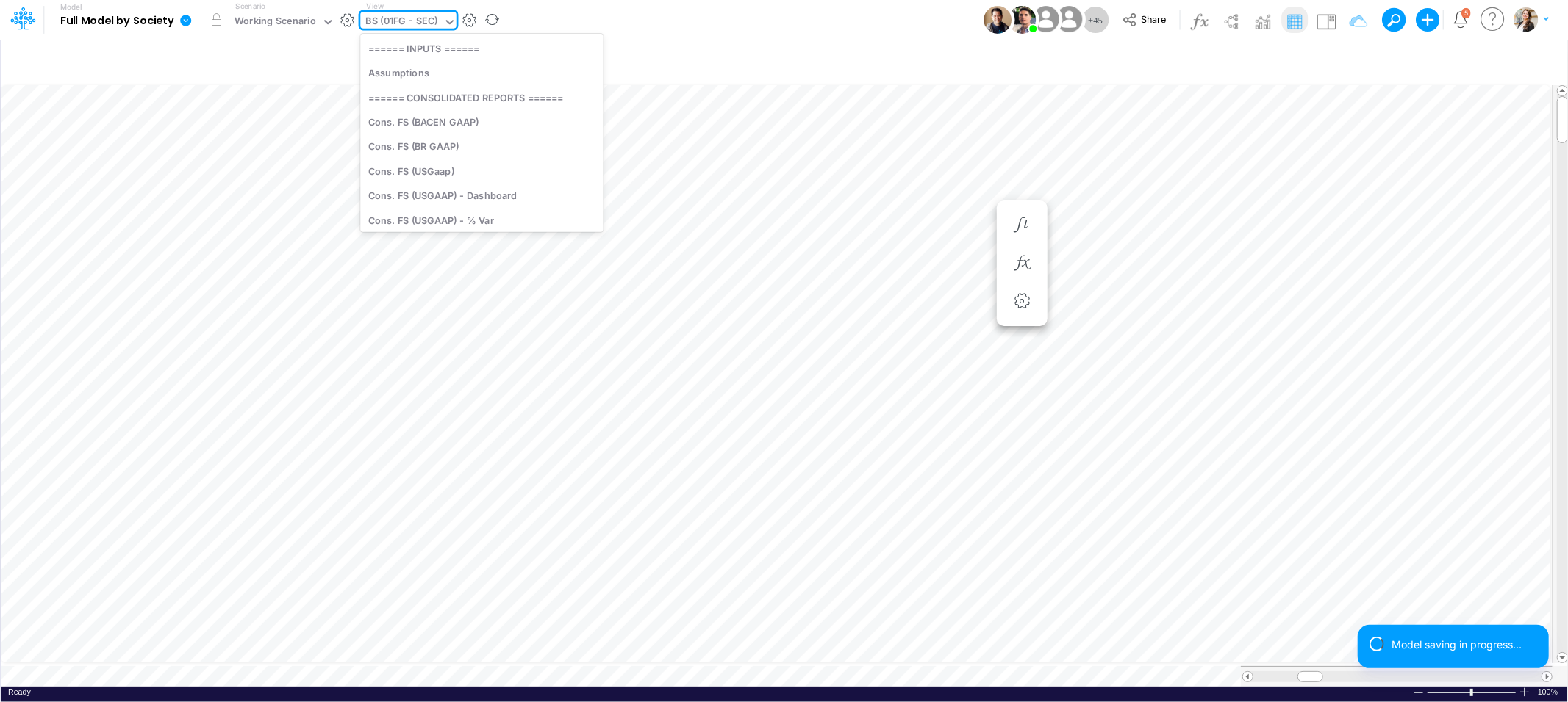
click at [376, 23] on div "BS (01FG - SEC)" at bounding box center [403, 22] width 72 height 17
type input "02br"
click at [401, 73] on div "BS (02BR - Hold BR)" at bounding box center [459, 73] width 199 height 24
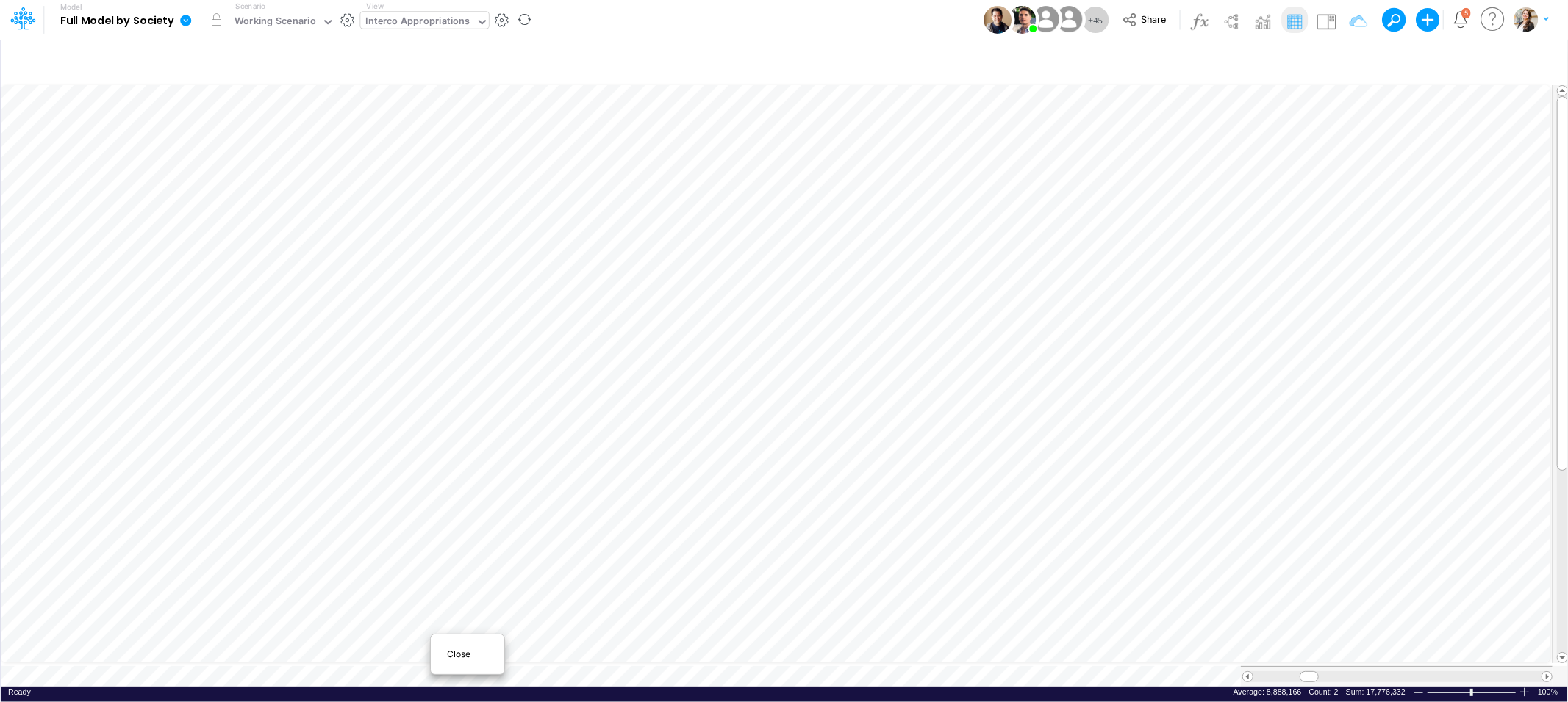
scroll to position [0, 1]
click at [447, 655] on span "Close" at bounding box center [467, 654] width 41 height 14
type input "BS (USGAAP) - Detailed"
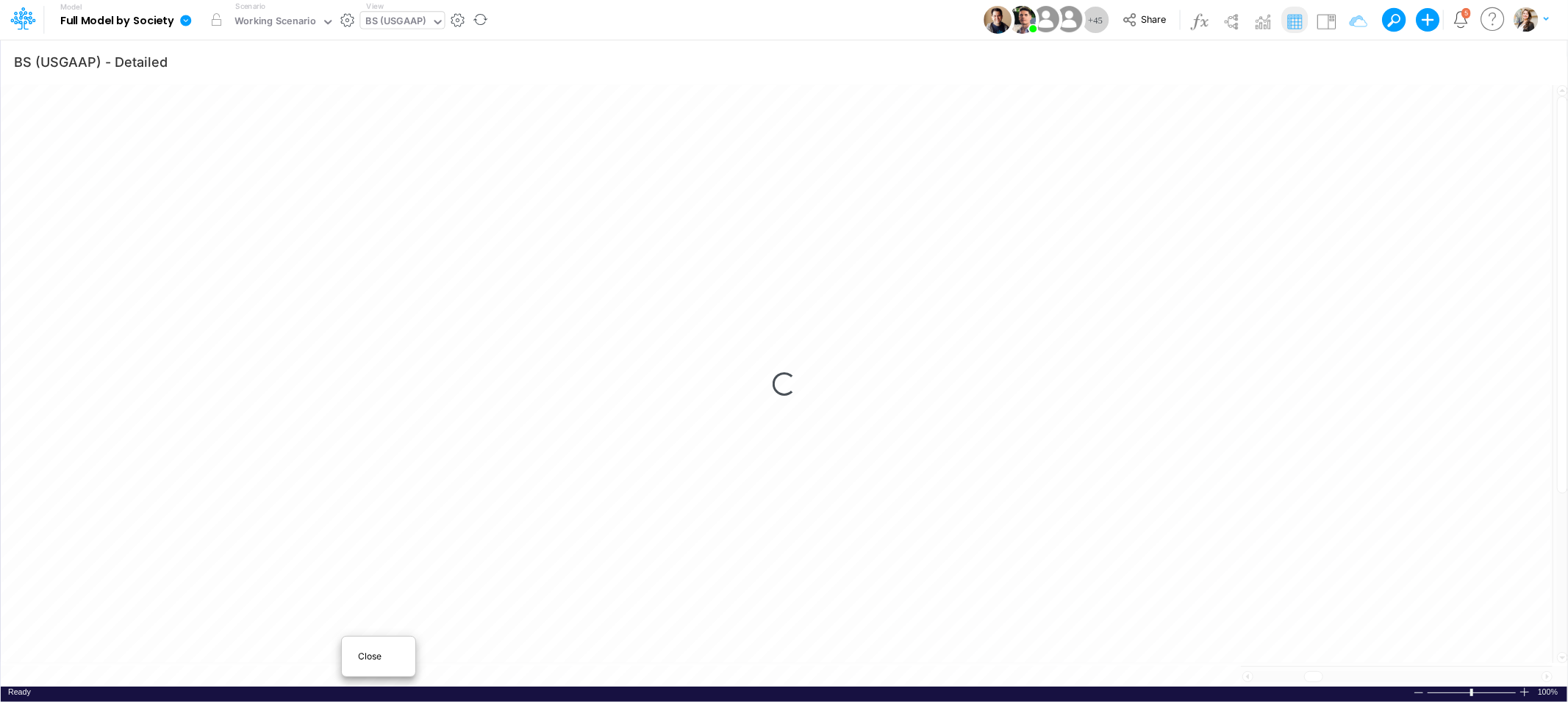
click at [362, 659] on span "Close" at bounding box center [378, 657] width 41 height 14
